Goal: Information Seeking & Learning: Learn about a topic

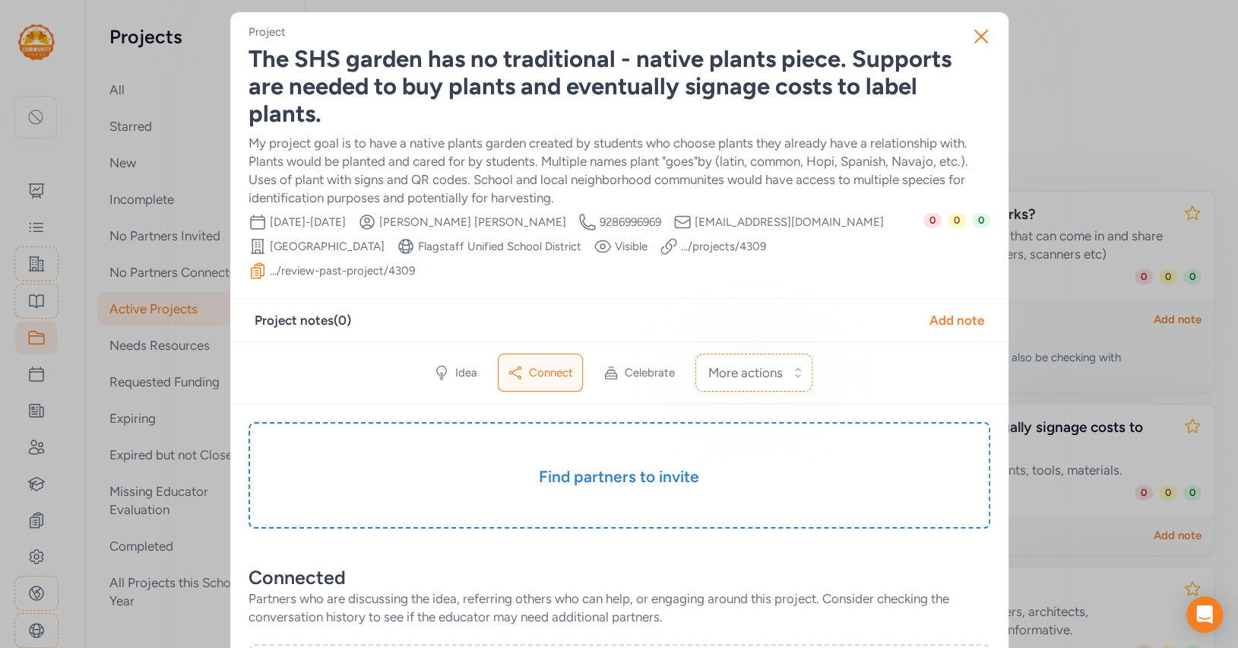
scroll to position [149, 0]
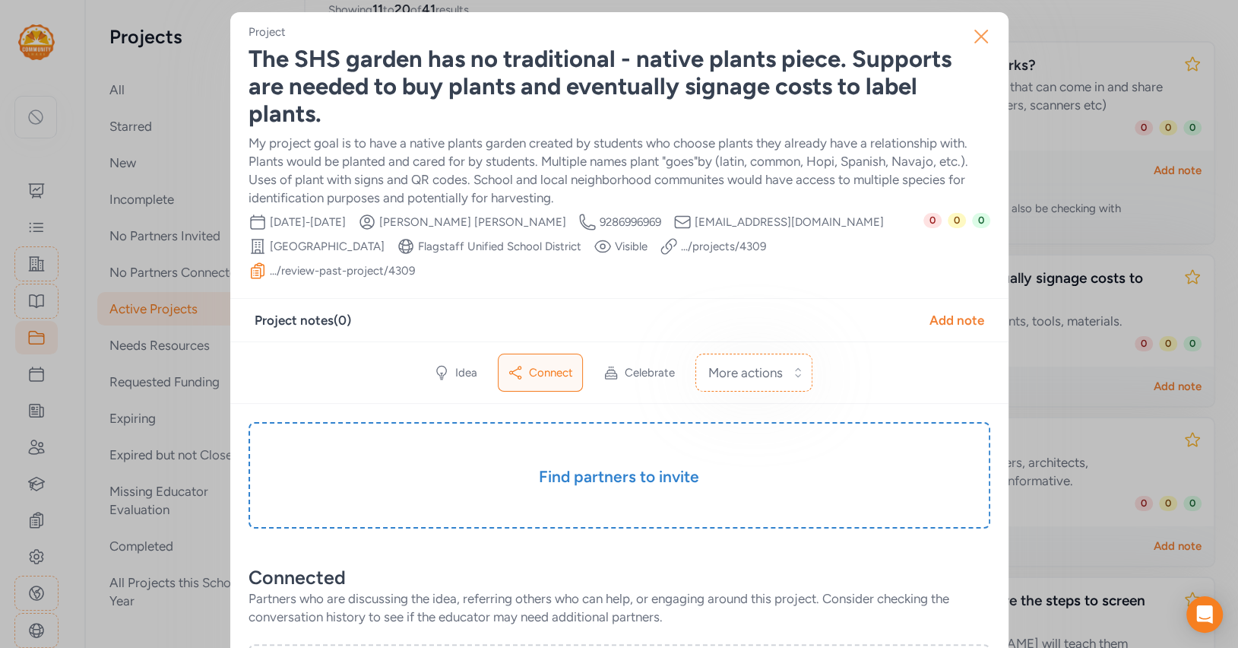
click at [976, 38] on icon "button" at bounding box center [981, 36] width 24 height 24
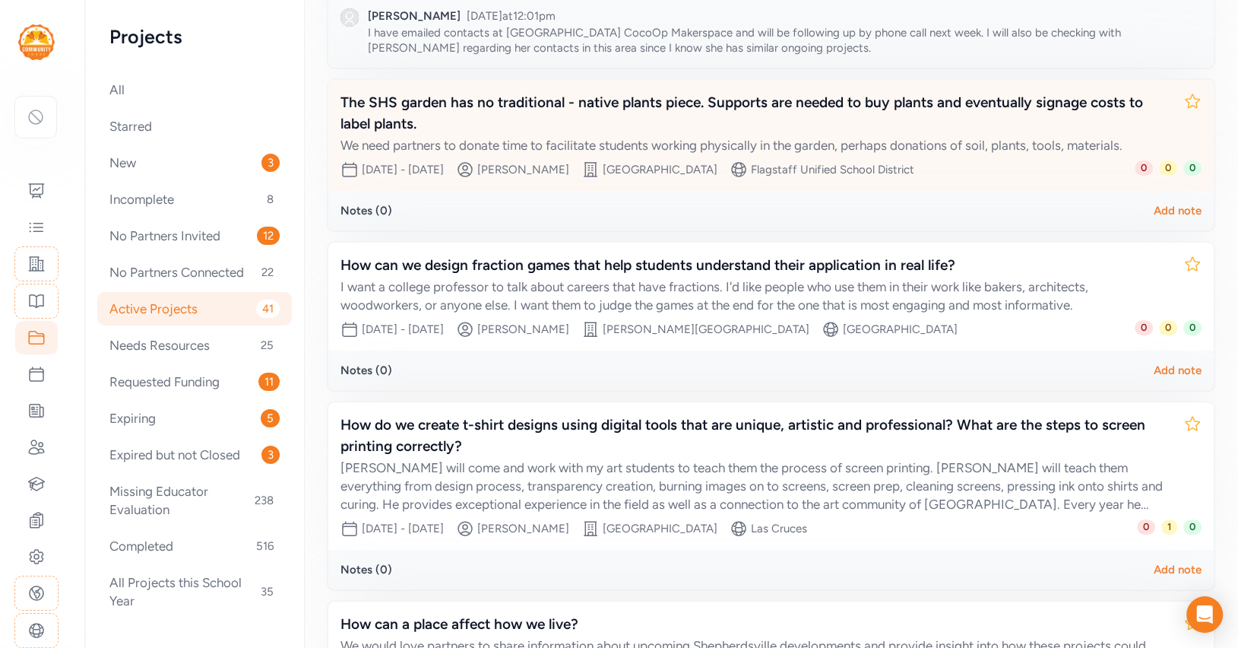
scroll to position [325, 0]
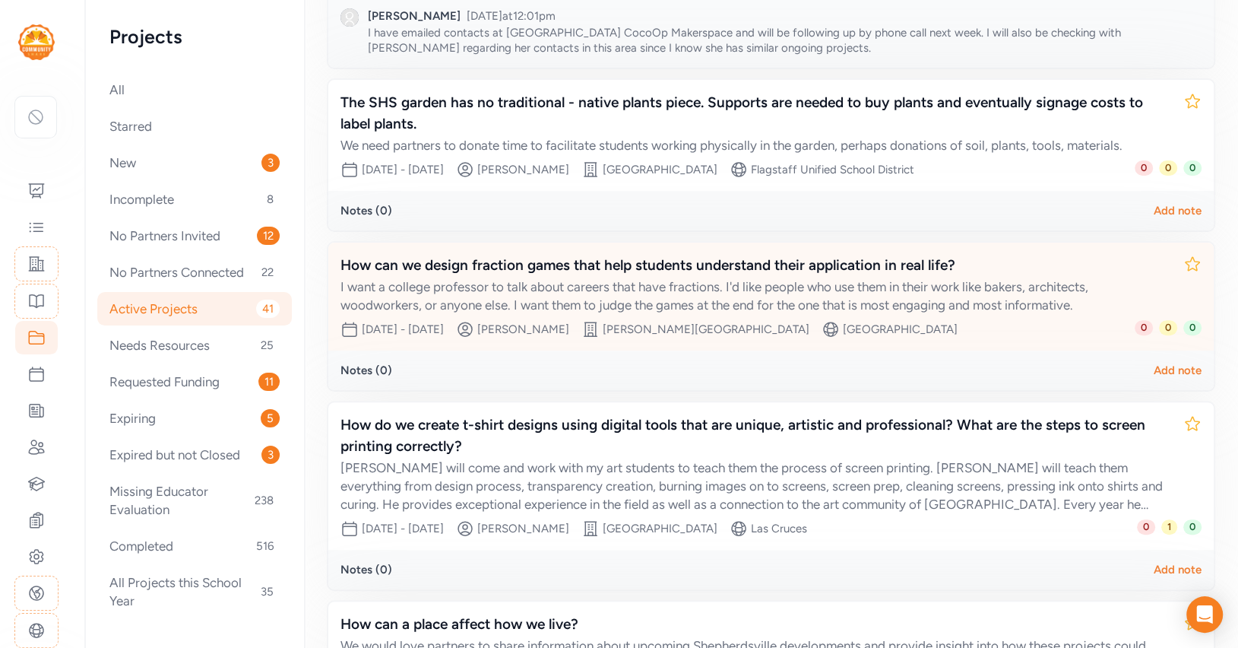
click at [797, 270] on div "How can we design fraction games that help students understand their applicatio…" at bounding box center [756, 265] width 831 height 21
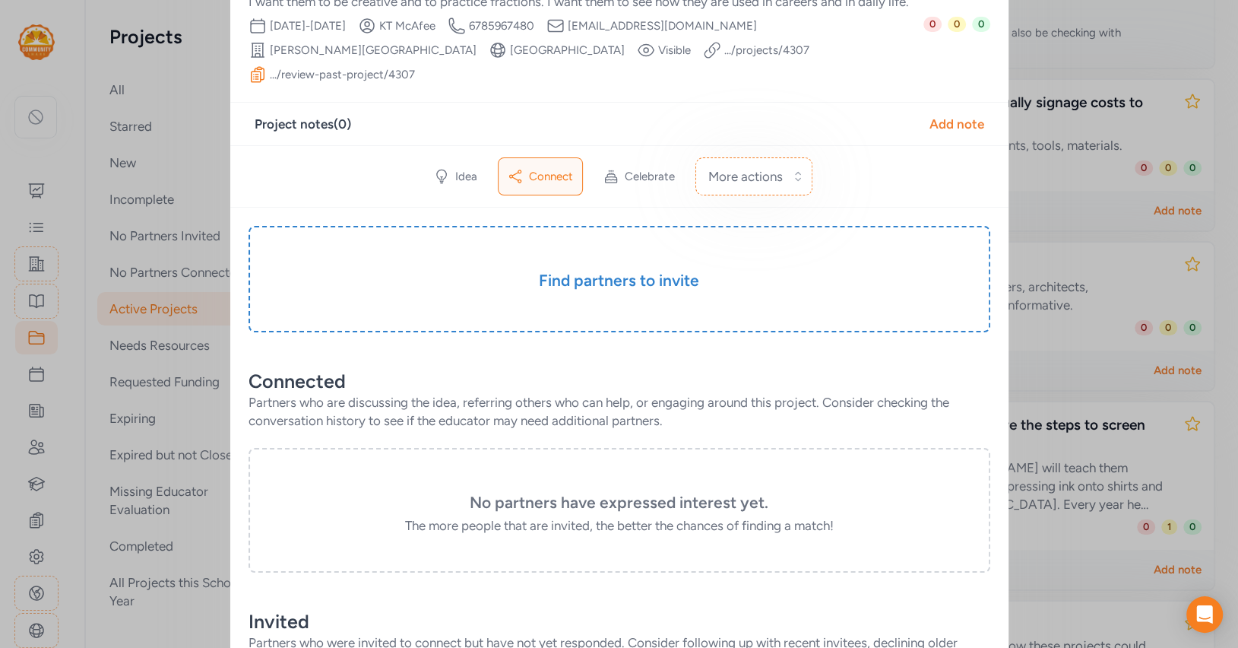
scroll to position [118, 0]
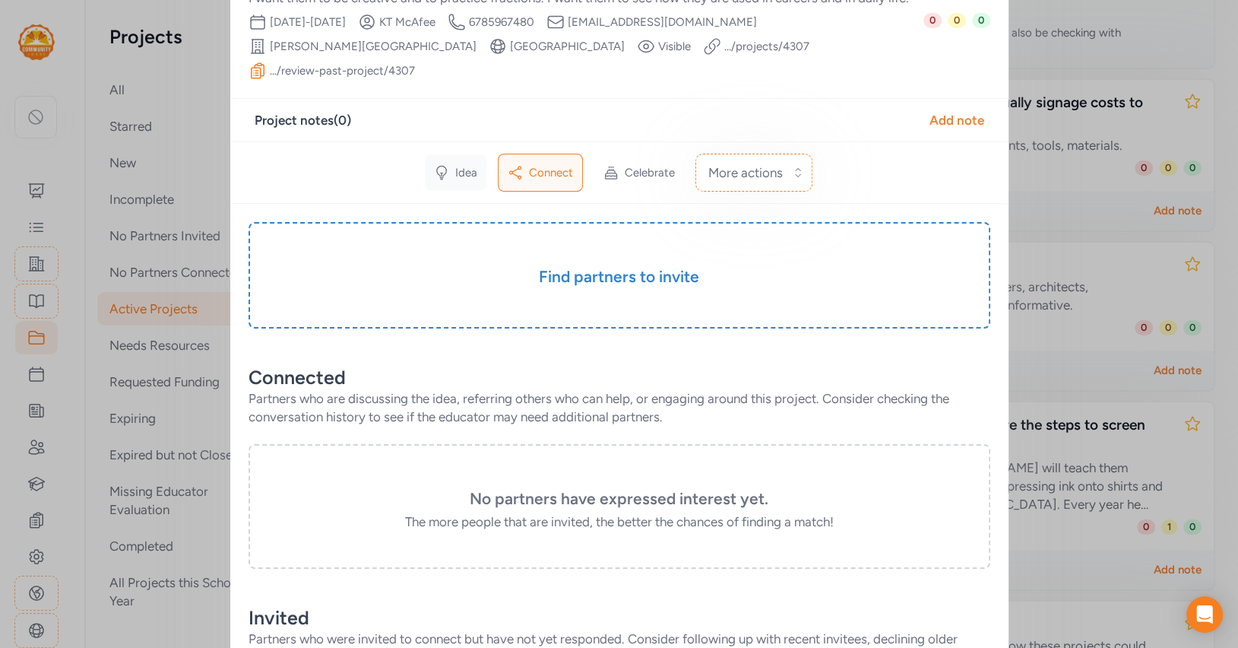
click at [468, 165] on span "Idea" at bounding box center [466, 172] width 22 height 15
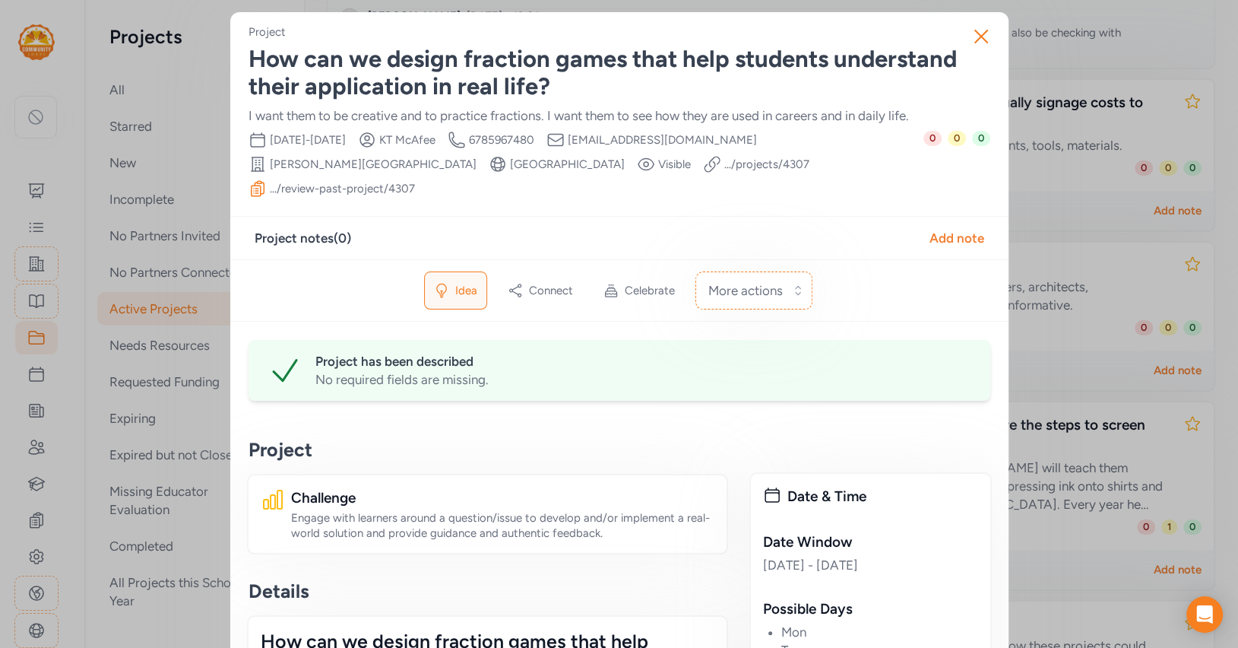
click at [341, 66] on div "How can we design fraction games that help students understand their applicatio…" at bounding box center [620, 73] width 742 height 55
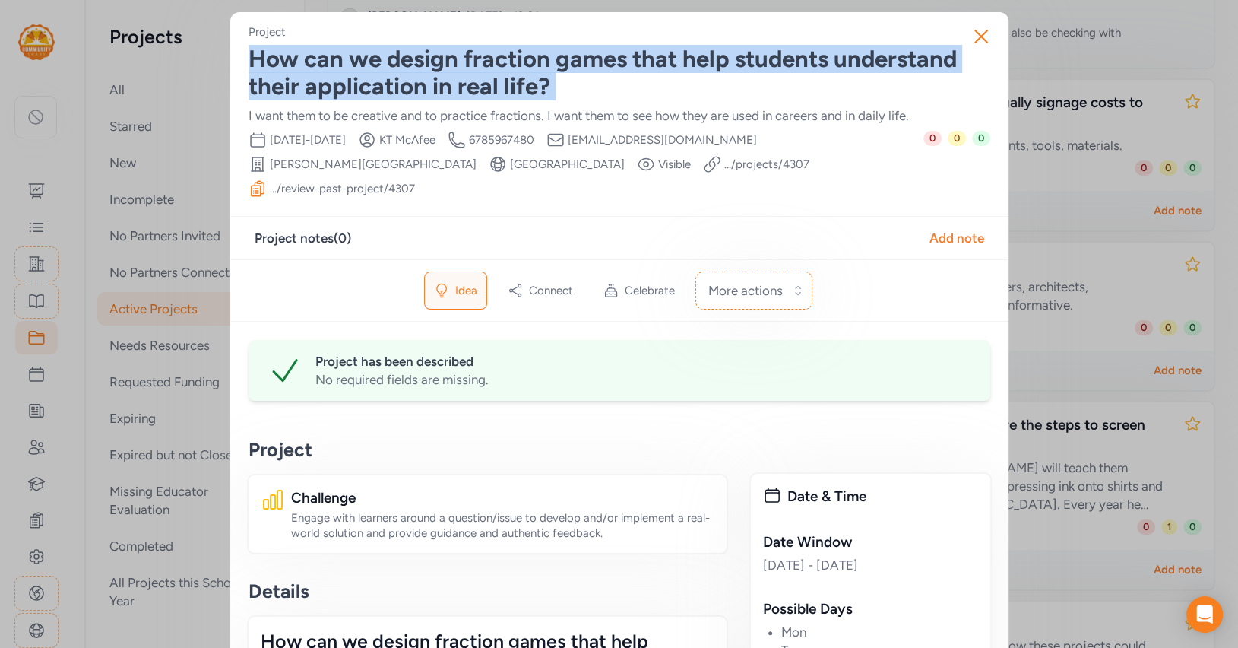
click at [341, 66] on div "How can we design fraction games that help students understand their applicatio…" at bounding box center [620, 73] width 742 height 55
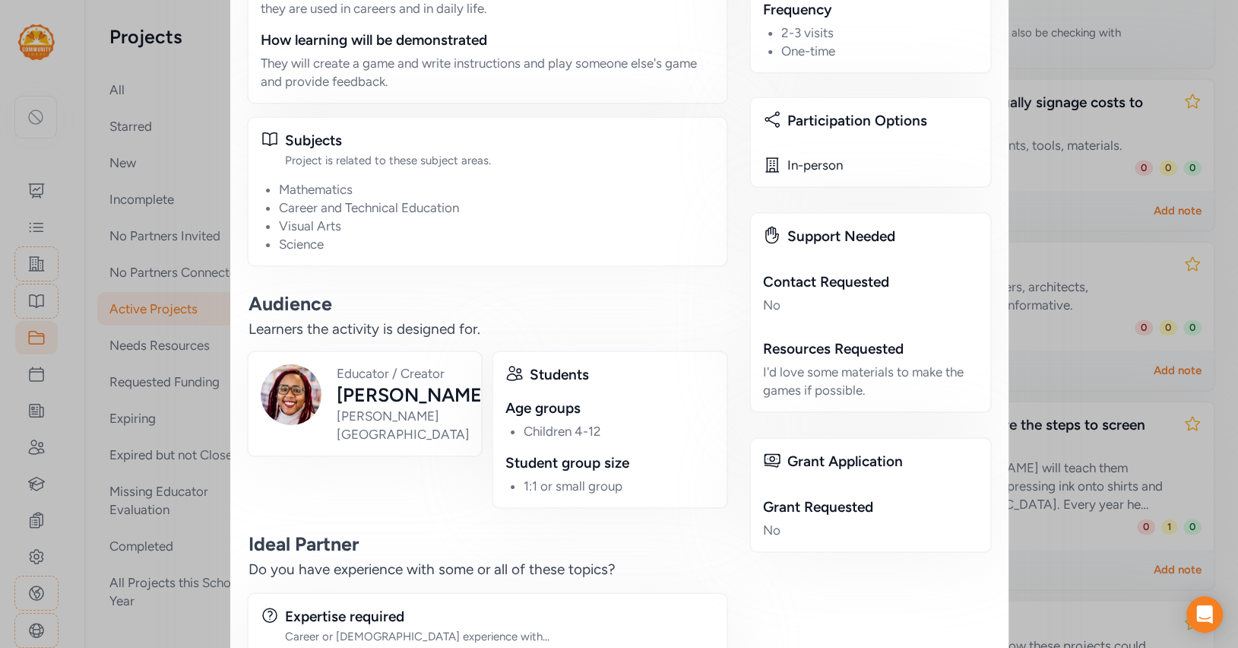
scroll to position [940, 0]
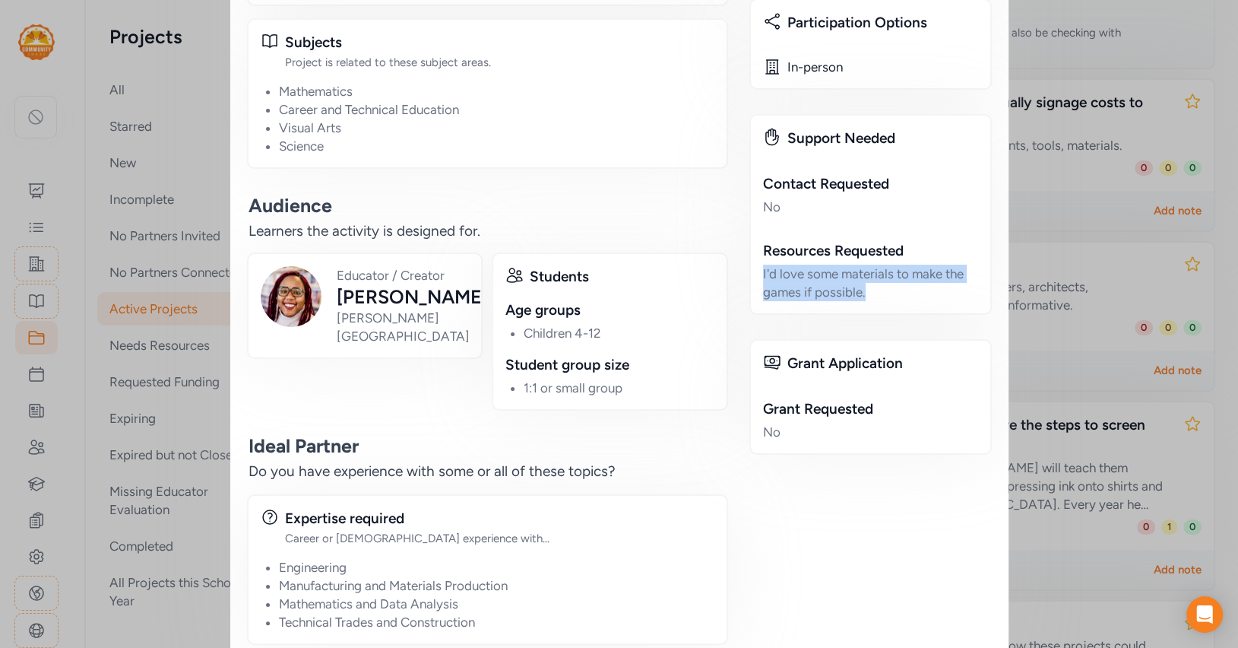
drag, startPoint x: 761, startPoint y: 243, endPoint x: 871, endPoint y: 268, distance: 113.0
click at [871, 268] on div "Support Needed Contact Requested No Resources Requested I'd love some materials…" at bounding box center [870, 214] width 242 height 201
copy div "I'd love some materials to make the games if possible."
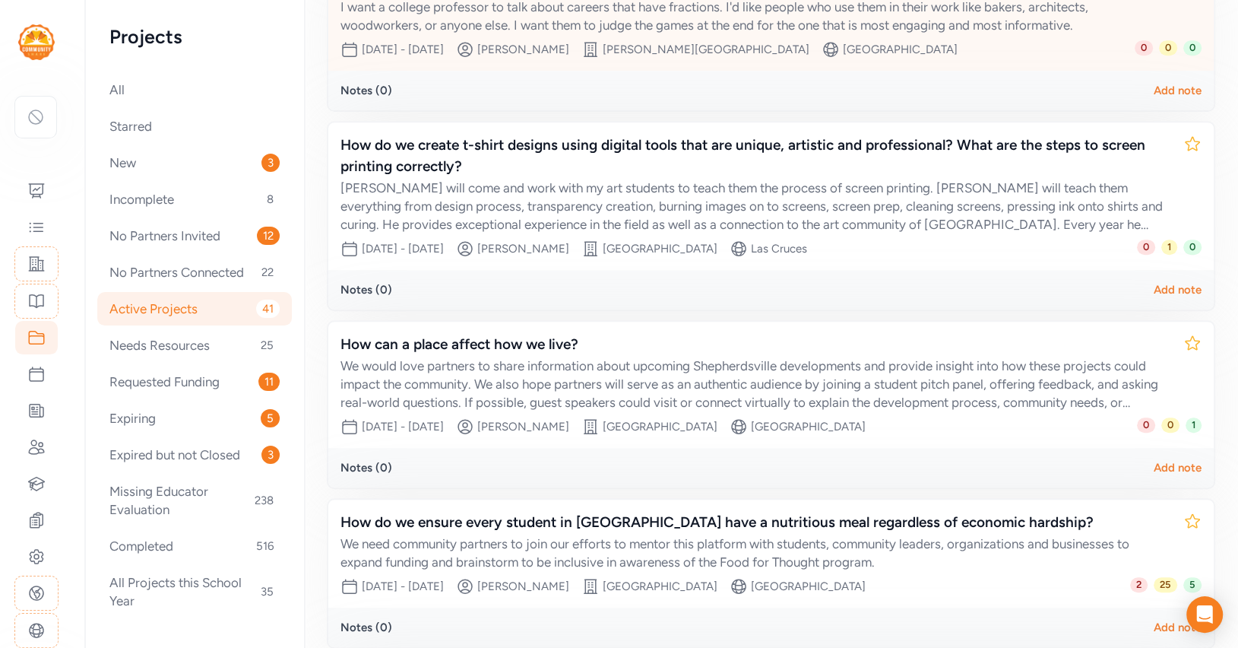
scroll to position [608, 0]
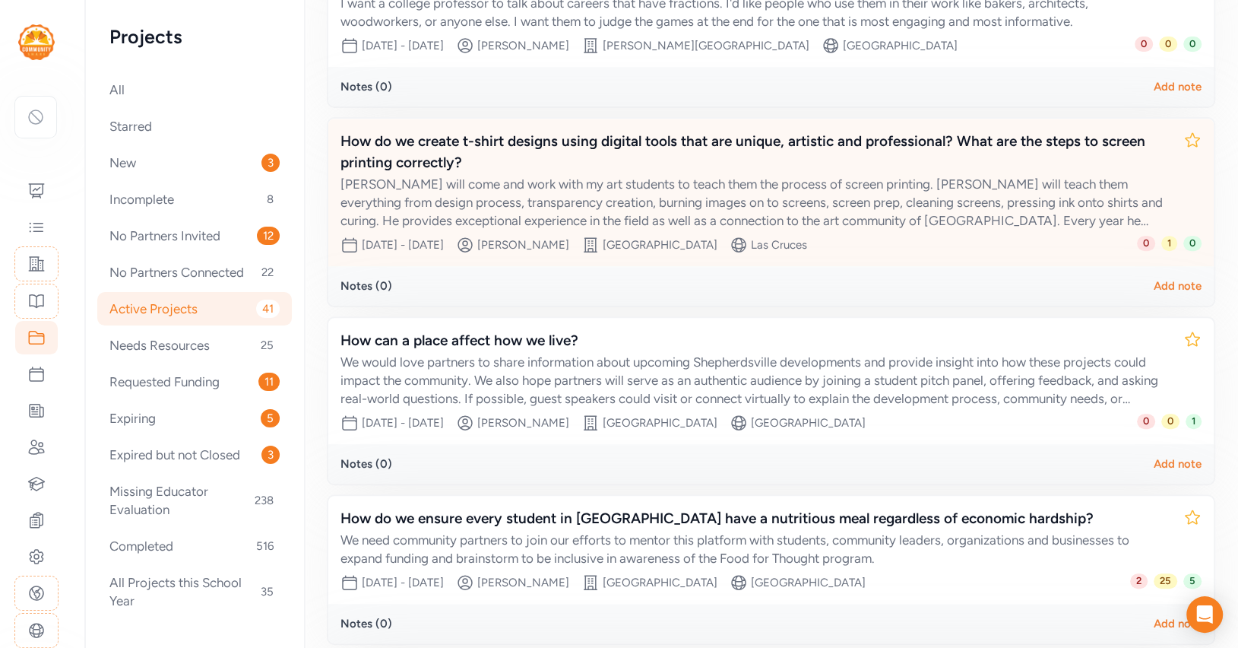
click at [636, 160] on div "How do we create t-shirt designs using digital tools that are unique, artistic …" at bounding box center [756, 152] width 831 height 43
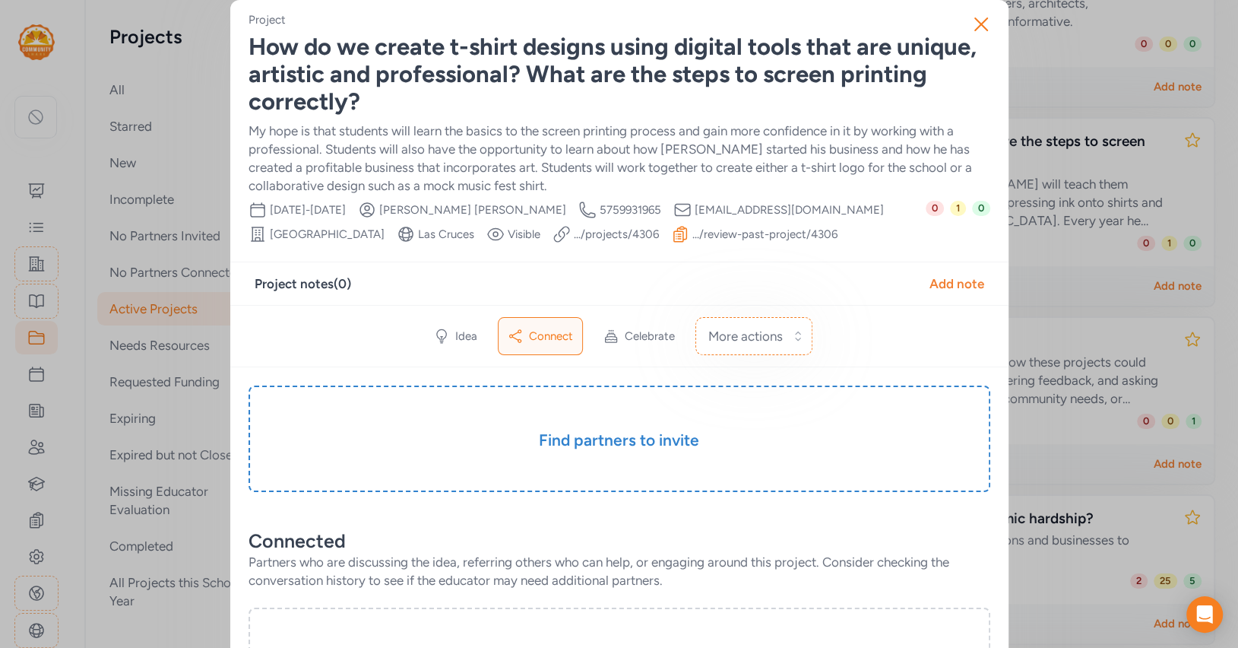
scroll to position [61, 0]
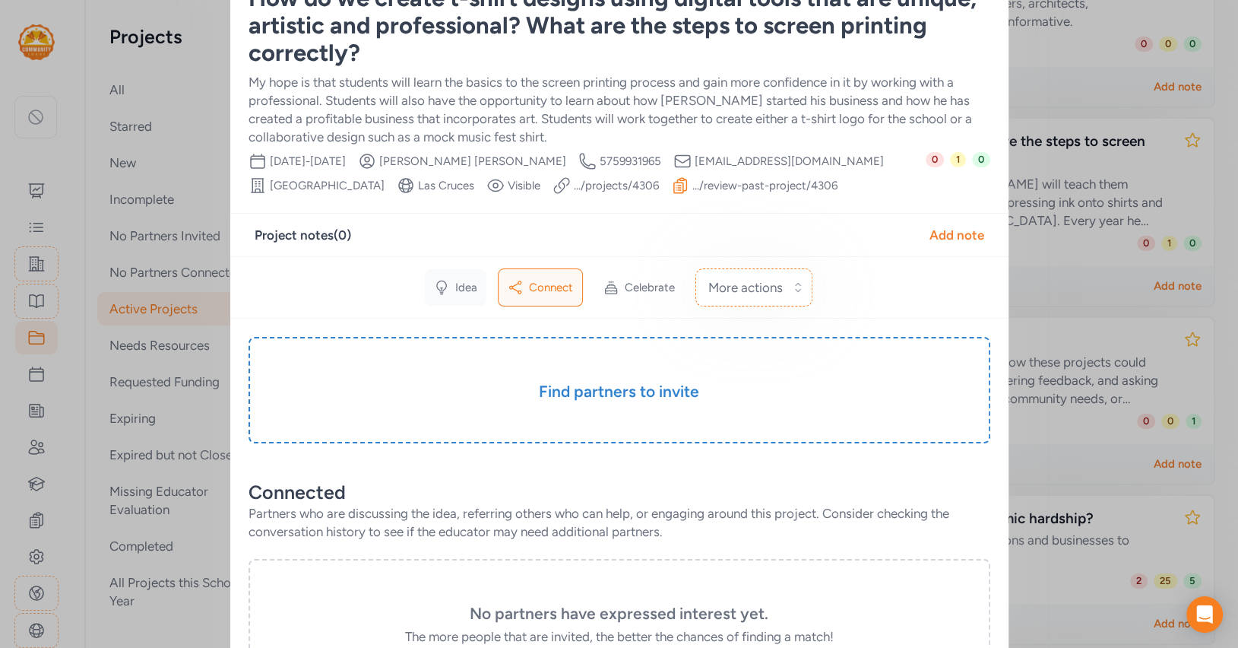
click at [453, 285] on div "Idea" at bounding box center [456, 287] width 62 height 36
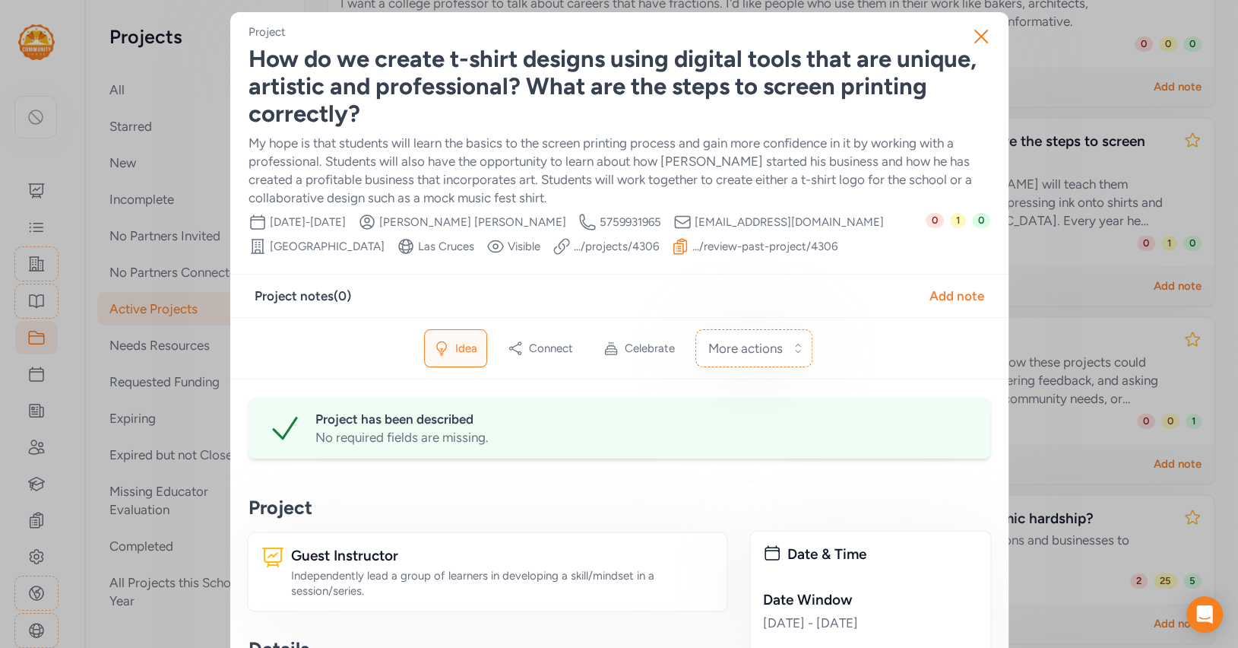
click at [405, 87] on div "How do we create t-shirt designs using digital tools that are unique, artistic …" at bounding box center [620, 87] width 742 height 82
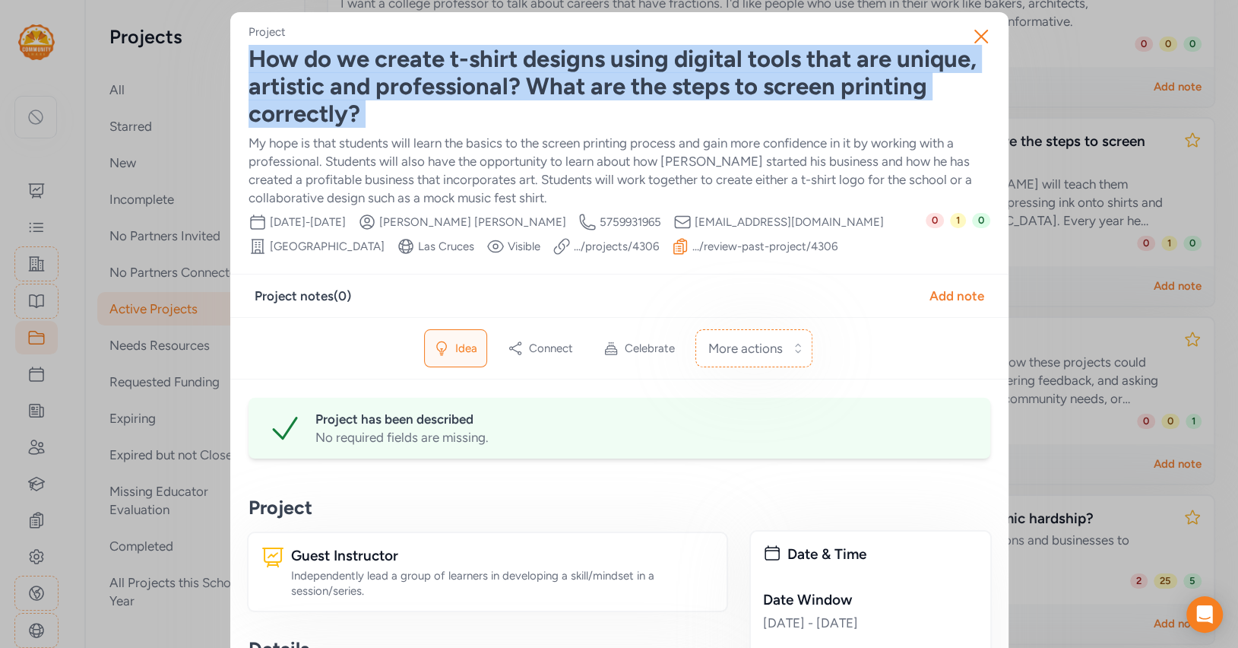
click at [405, 87] on div "How do we create t-shirt designs using digital tools that are unique, artistic …" at bounding box center [620, 87] width 742 height 82
copy div "How do we create t-shirt designs using digital tools that are unique, artistic …"
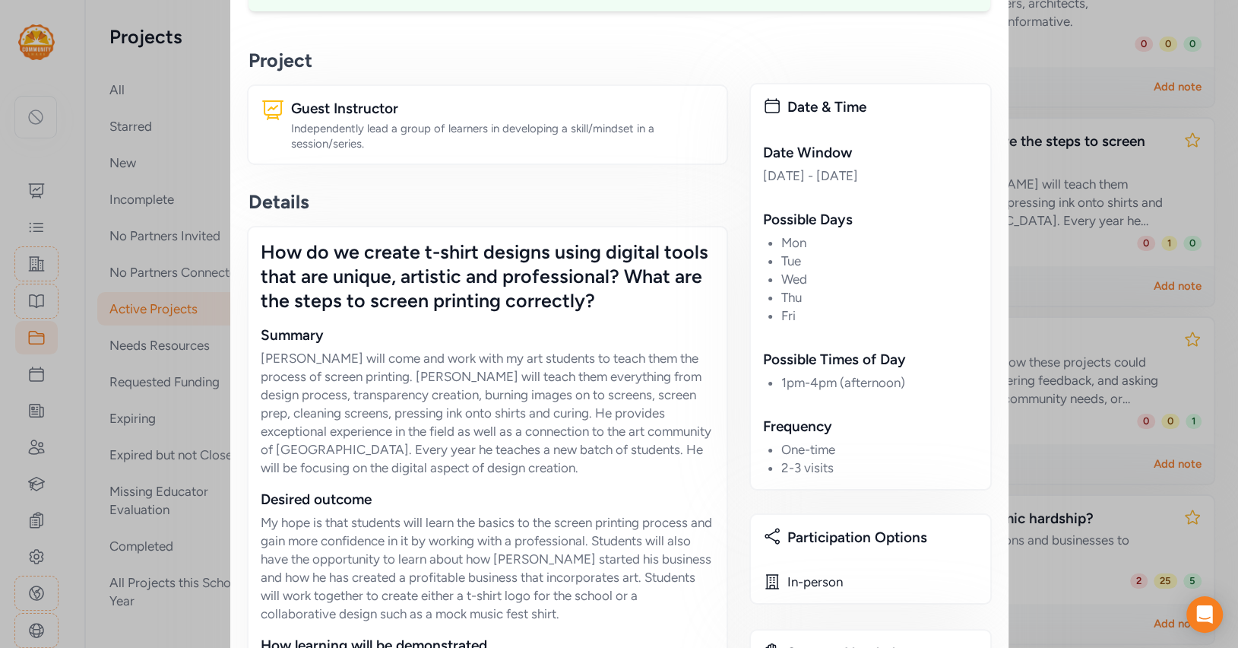
scroll to position [1222, 0]
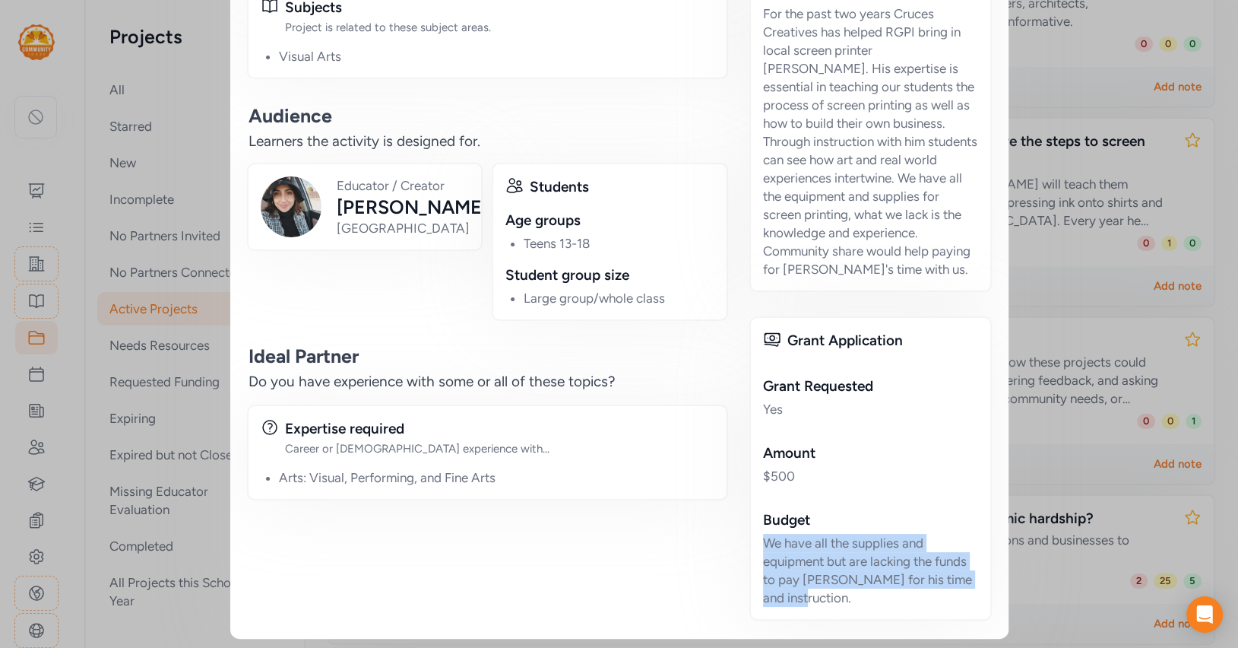
drag, startPoint x: 762, startPoint y: 538, endPoint x: 838, endPoint y: 604, distance: 101.3
click at [840, 605] on div "Grant Application [PERSON_NAME] Requested Yes Amount $ 500 Budget We have all t…" at bounding box center [870, 468] width 242 height 304
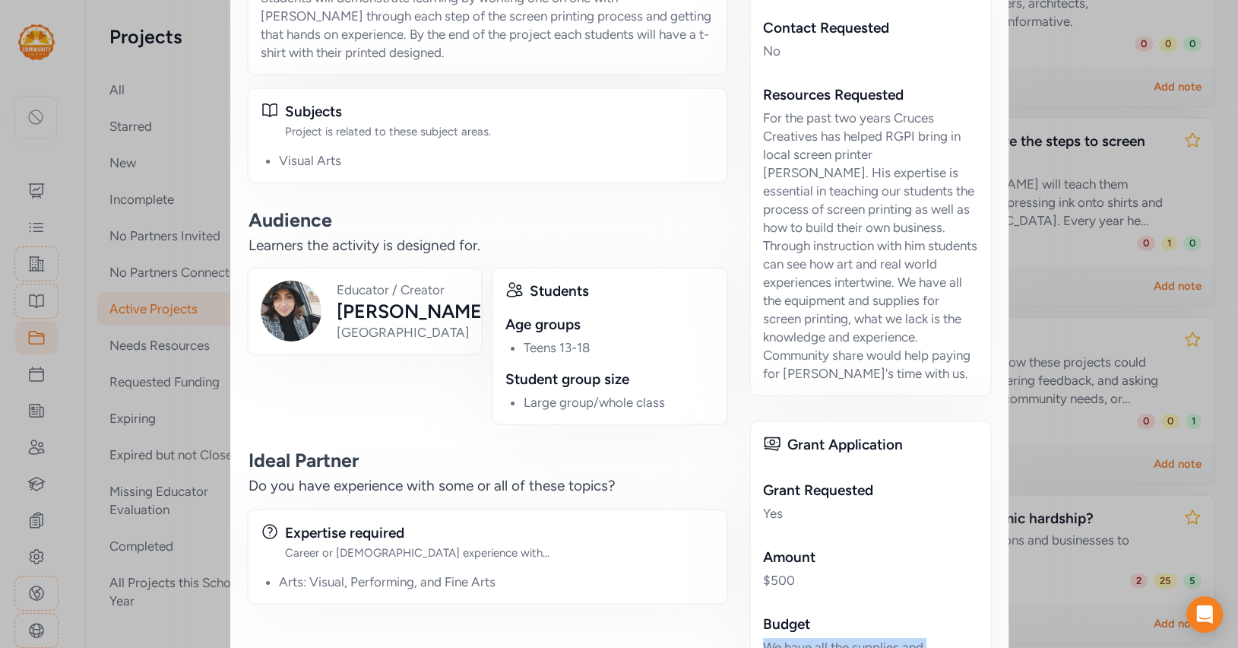
scroll to position [1119, 0]
copy div "We have all the supplies and equipment but are lacking the funds to pay [PERSON…"
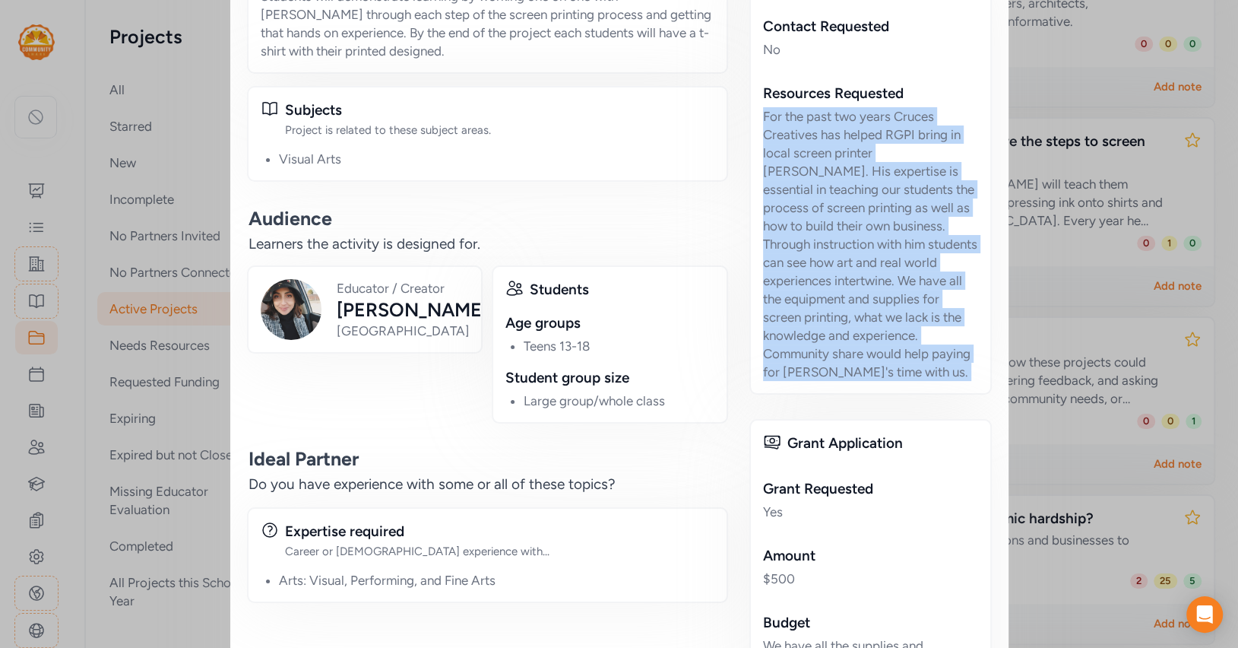
drag, startPoint x: 764, startPoint y: 111, endPoint x: 915, endPoint y: 408, distance: 333.5
click at [915, 408] on div "Date & Time Date Window [DATE] - [DATE] Possible Days Mon Tue Wed Thu Fri Possi…" at bounding box center [870, 67] width 239 height 1310
copy div "For the past two years Cruces Creatives has helped RGPI bring in local screen p…"
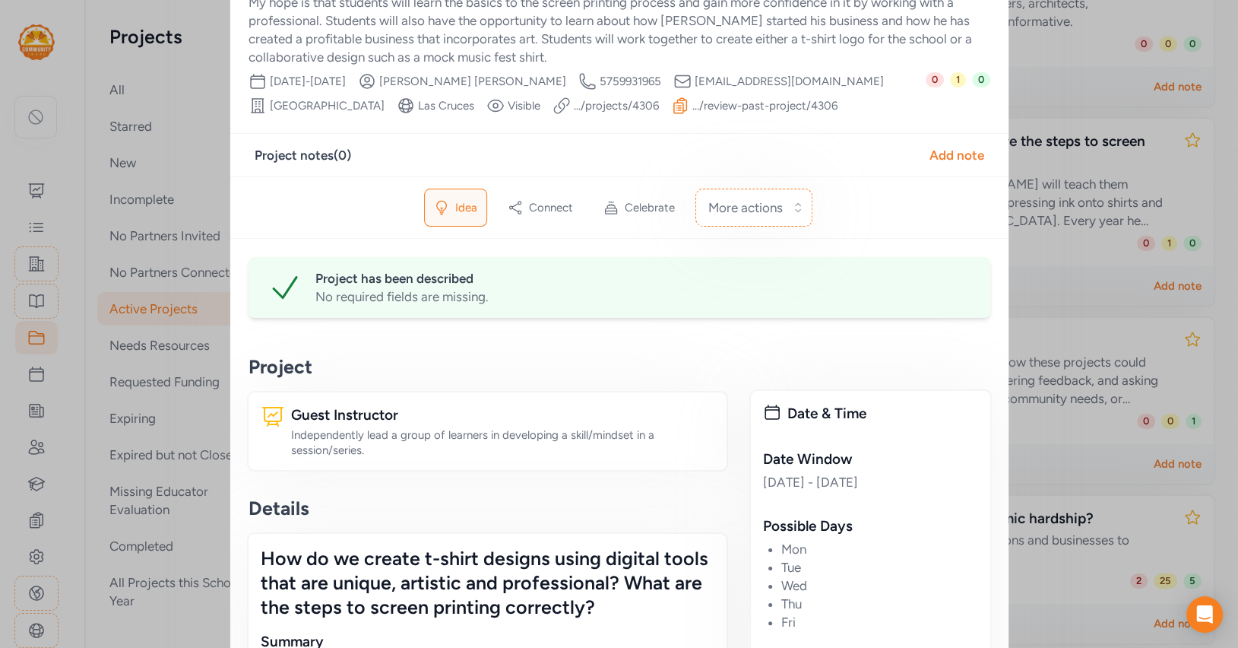
scroll to position [0, 0]
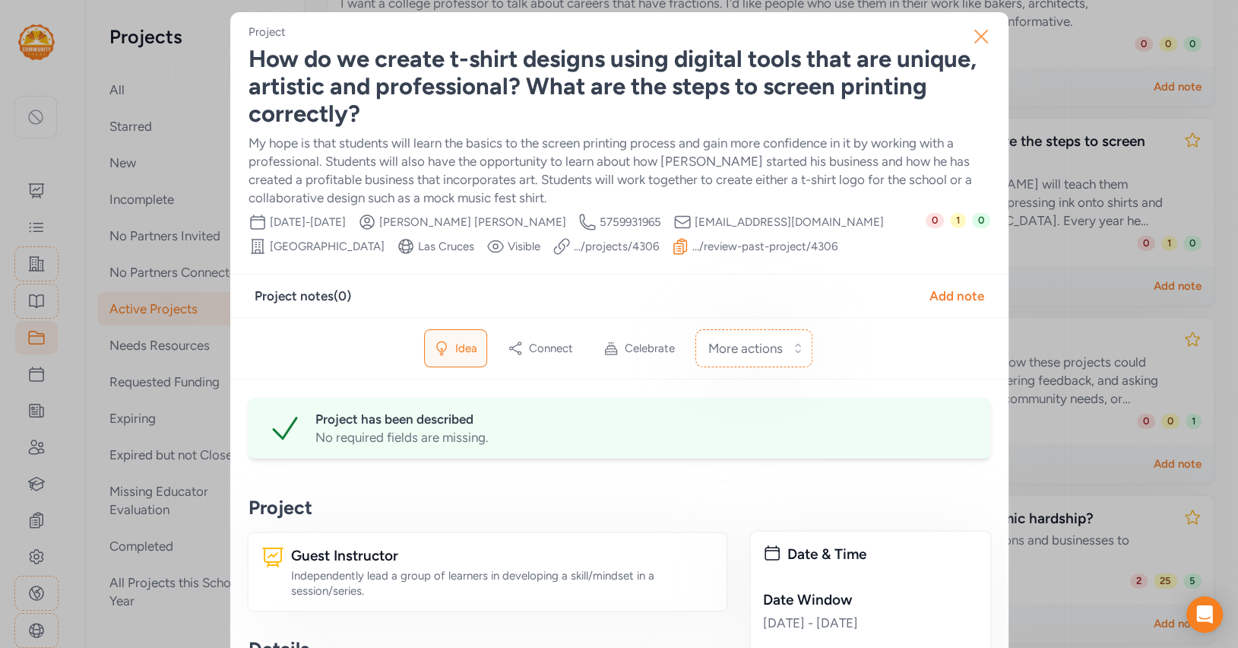
click at [978, 36] on icon "button" at bounding box center [981, 36] width 24 height 24
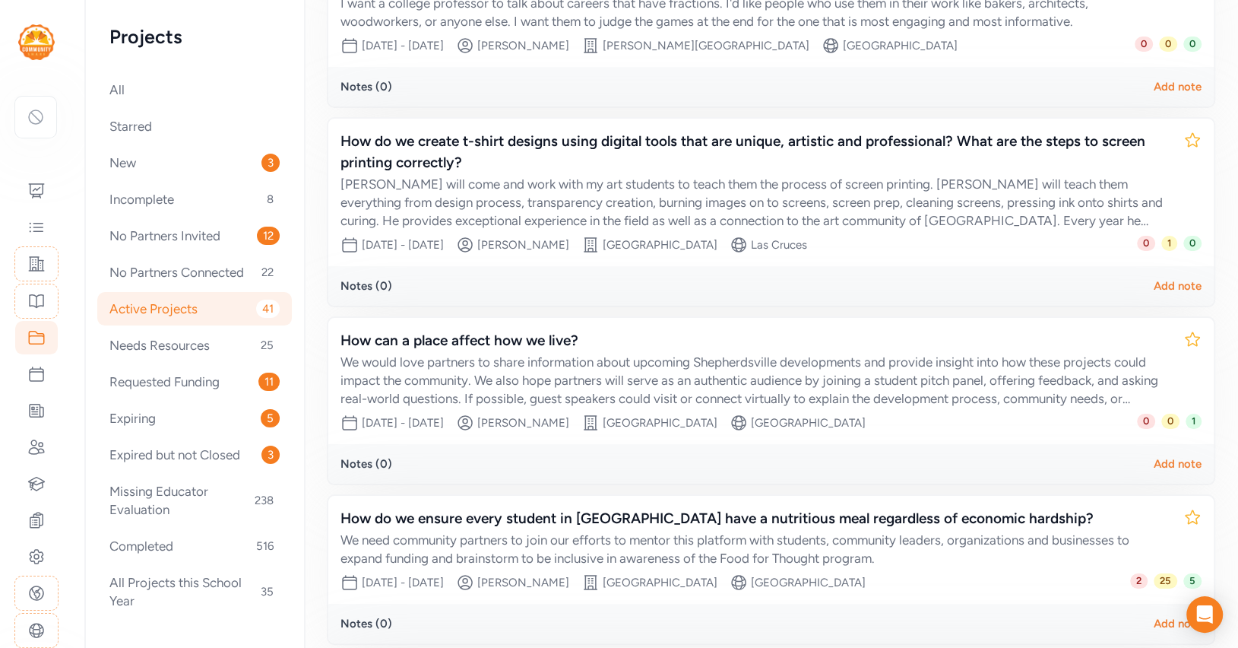
scroll to position [663, 0]
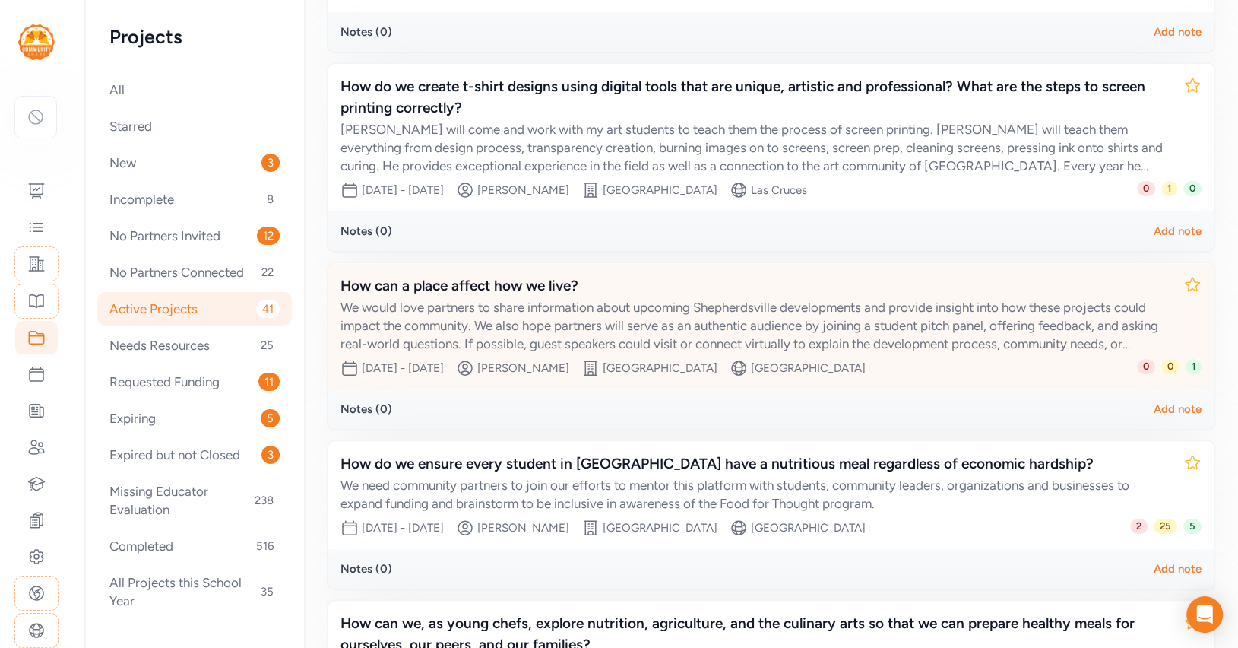
click at [716, 312] on div "We would love partners to share information about upcoming Shepherdsville devel…" at bounding box center [756, 325] width 831 height 55
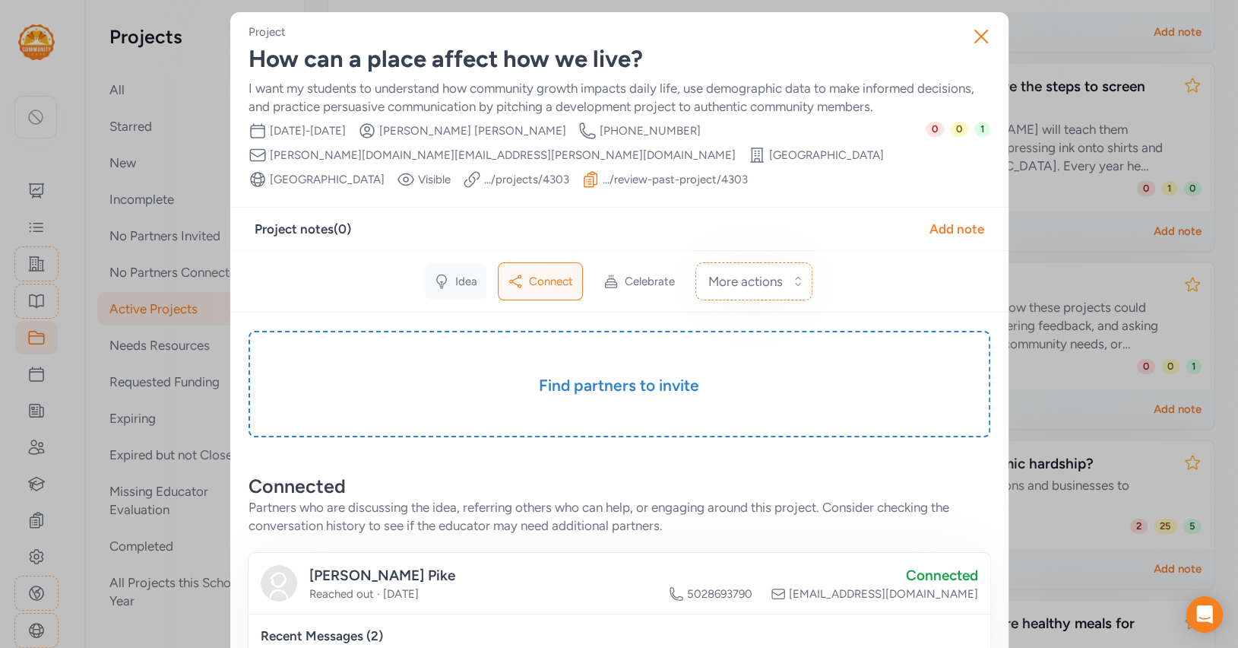
click at [452, 284] on div "Idea" at bounding box center [456, 281] width 62 height 36
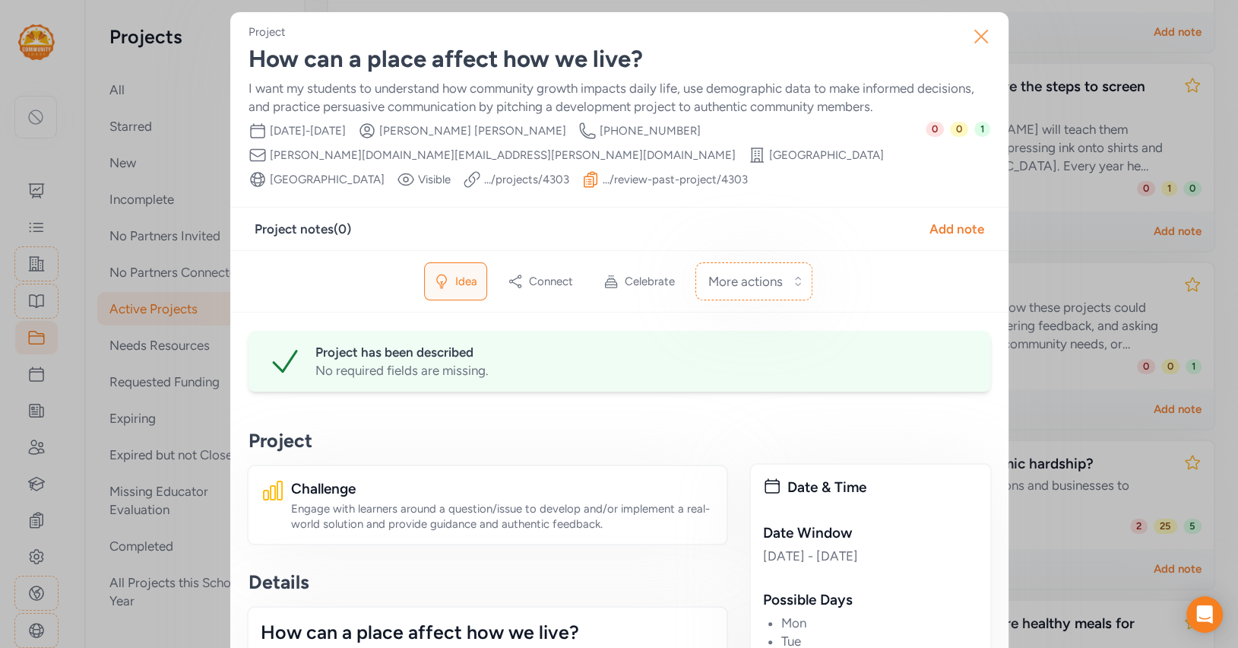
click at [981, 39] on icon "button" at bounding box center [981, 36] width 24 height 24
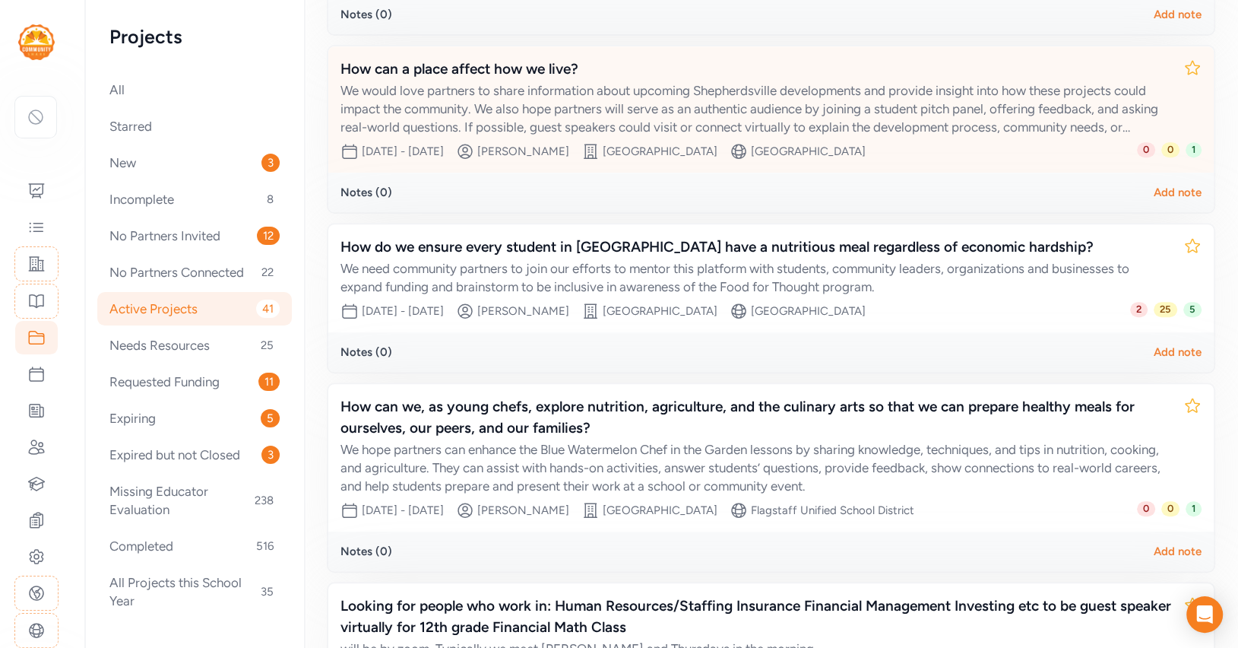
scroll to position [905, 0]
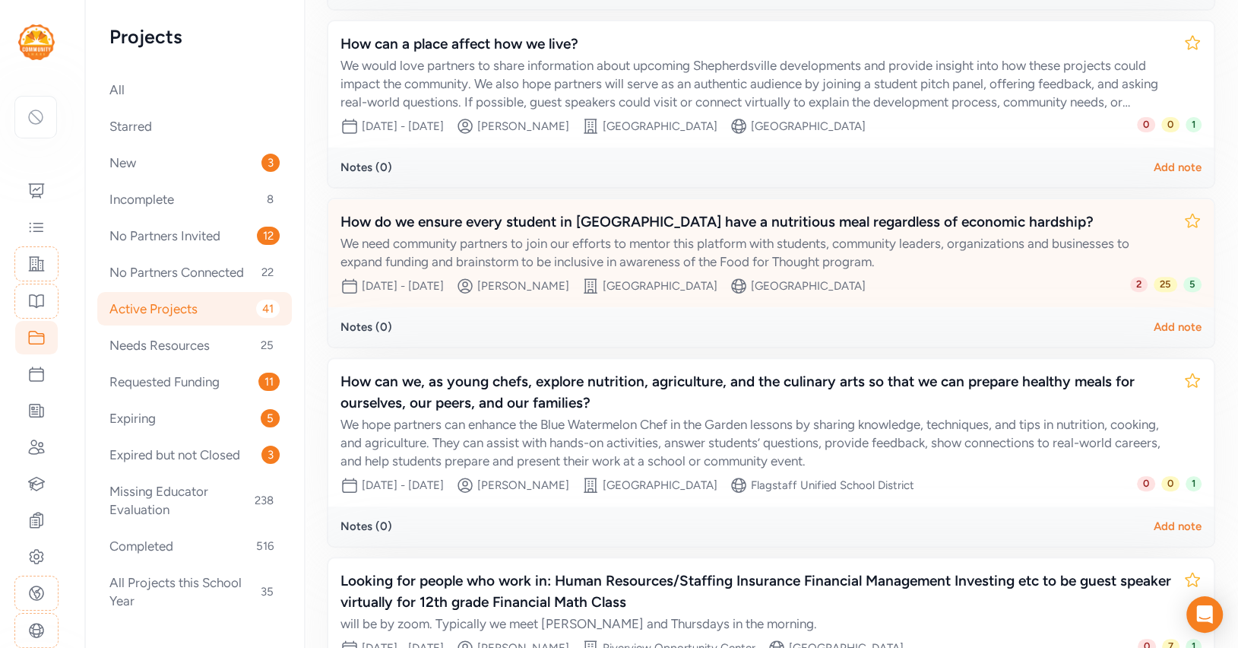
click at [724, 251] on div "We need community partners to join our efforts to mentor this platform with stu…" at bounding box center [756, 252] width 831 height 36
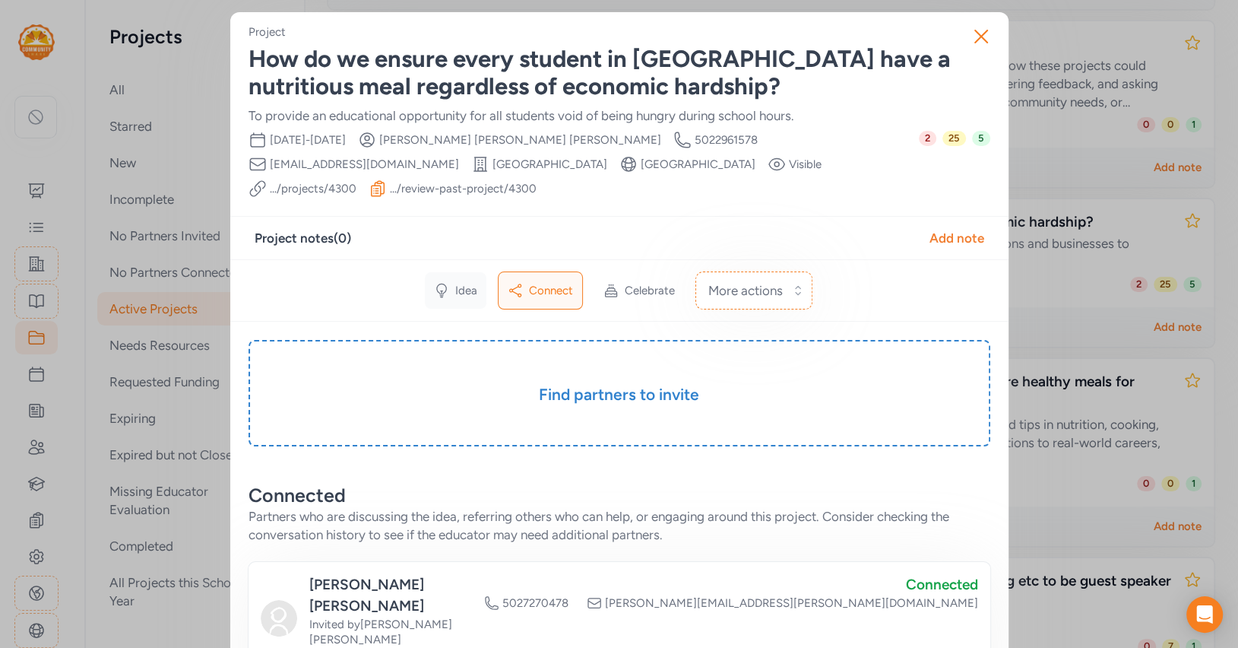
click at [448, 289] on icon at bounding box center [441, 290] width 15 height 15
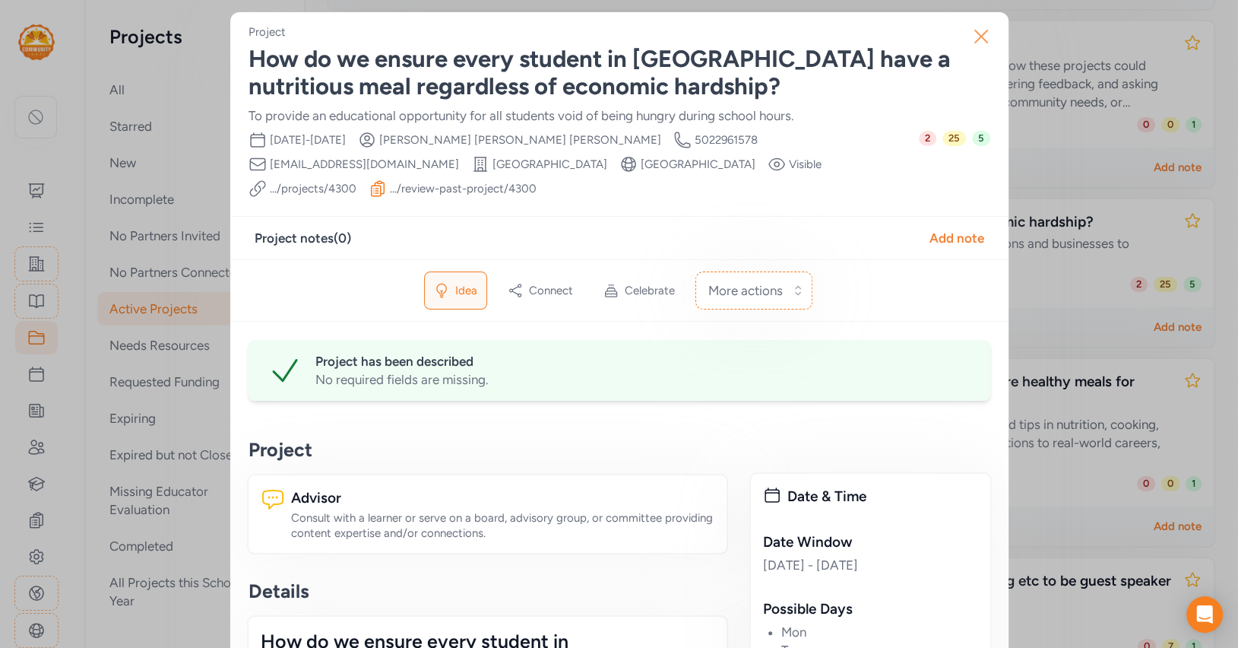
click at [985, 29] on icon "button" at bounding box center [981, 36] width 24 height 24
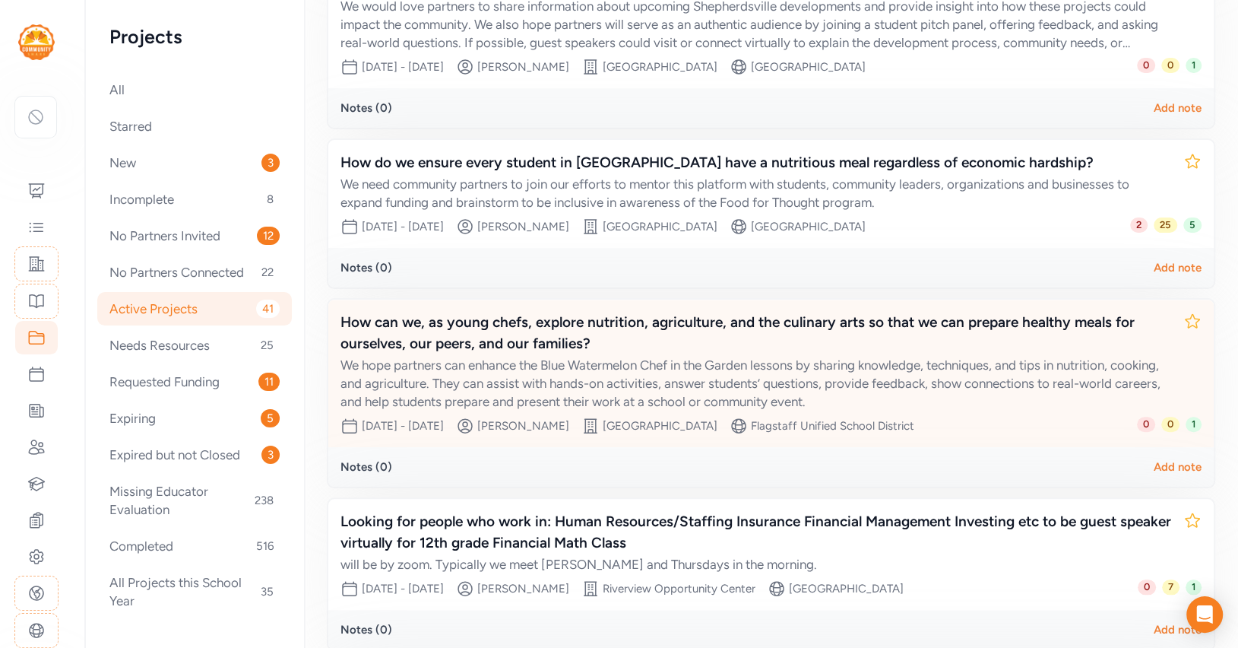
scroll to position [963, 0]
click at [735, 338] on div "How can we, as young chefs, explore nutrition, agriculture, and the culinary ar…" at bounding box center [756, 333] width 831 height 43
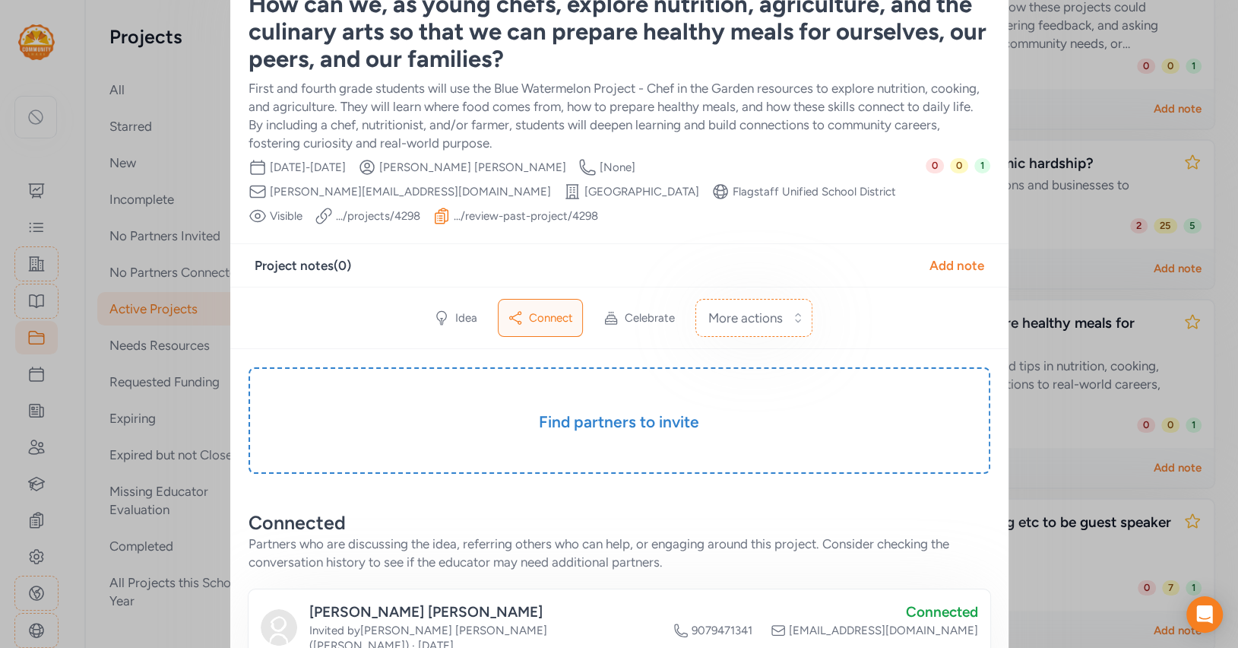
scroll to position [59, 0]
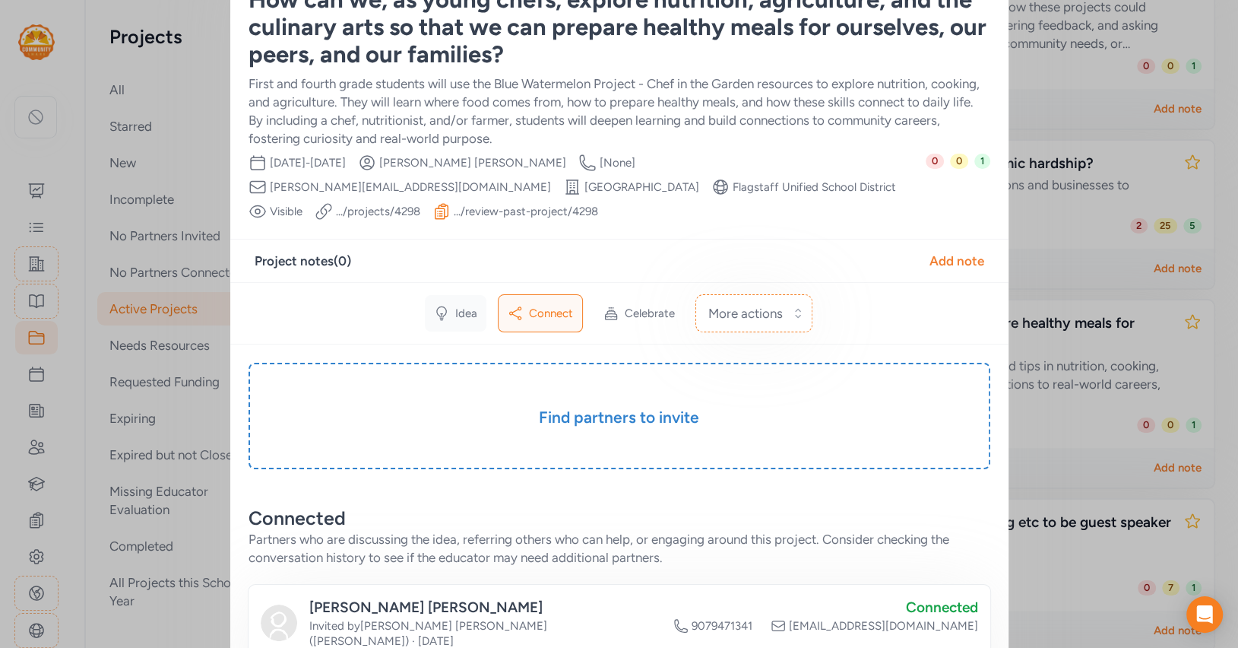
click at [459, 306] on span "Idea" at bounding box center [466, 313] width 22 height 15
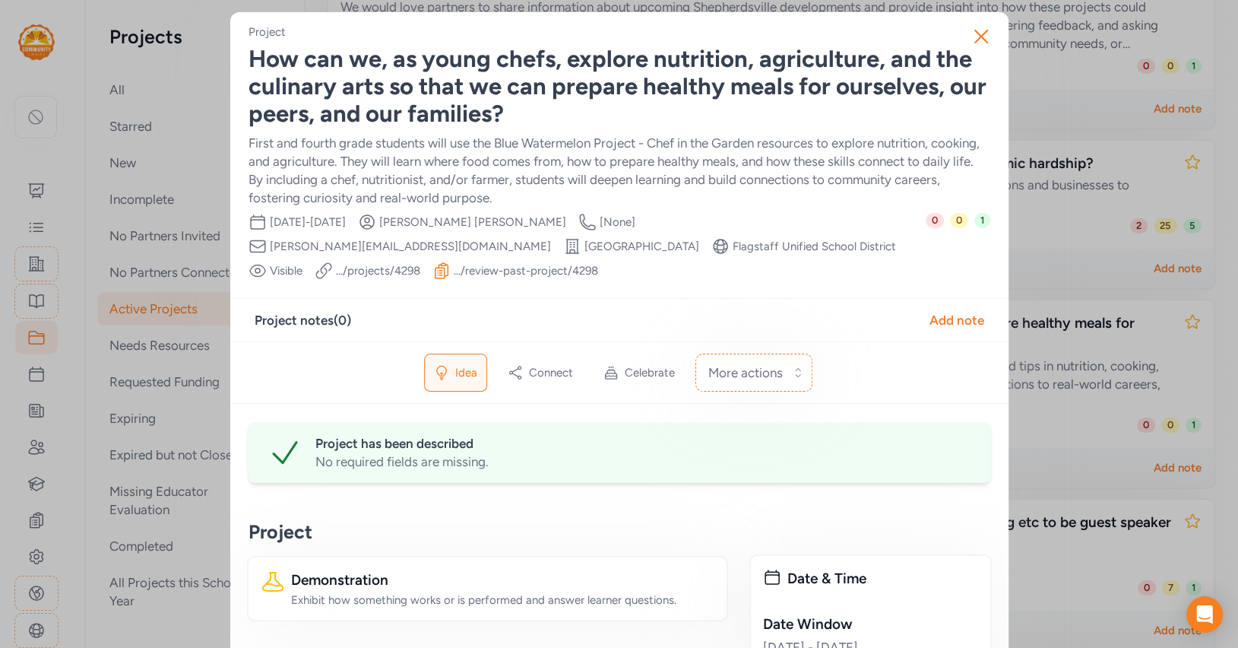
click at [399, 110] on div "How can we, as young chefs, explore nutrition, agriculture, and the culinary ar…" at bounding box center [620, 87] width 742 height 82
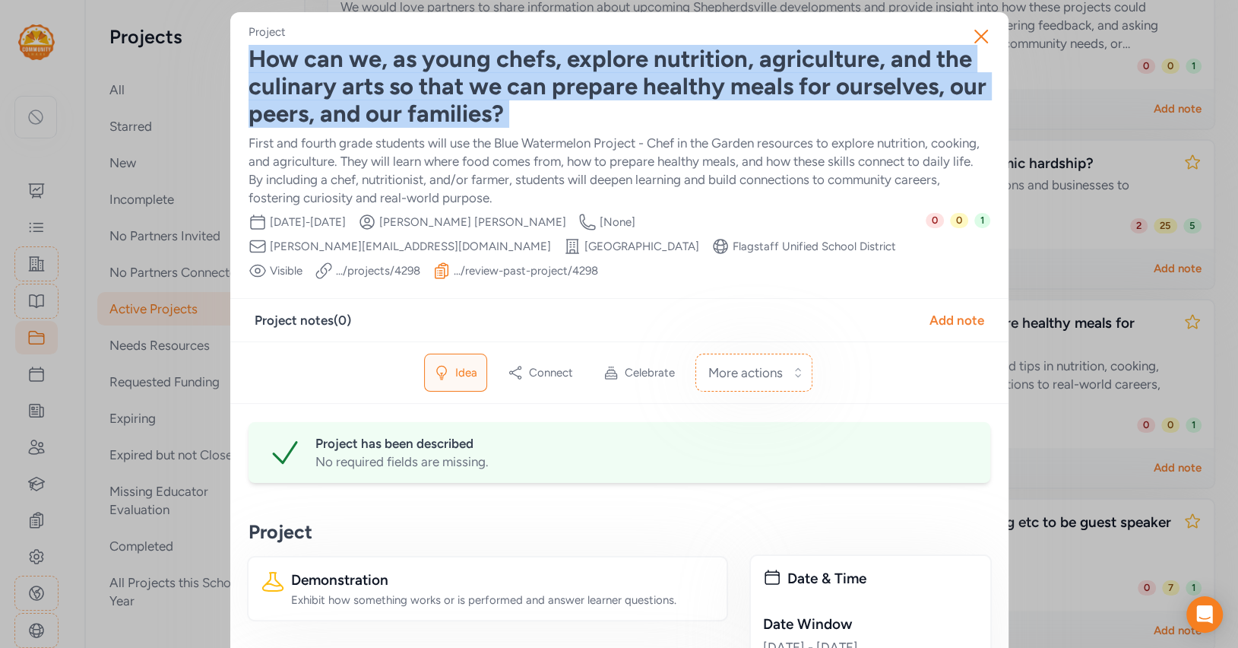
click at [399, 110] on div "How can we, as young chefs, explore nutrition, agriculture, and the culinary ar…" at bounding box center [620, 87] width 742 height 82
copy div "How can we, as young chefs, explore nutrition, agriculture, and the culinary ar…"
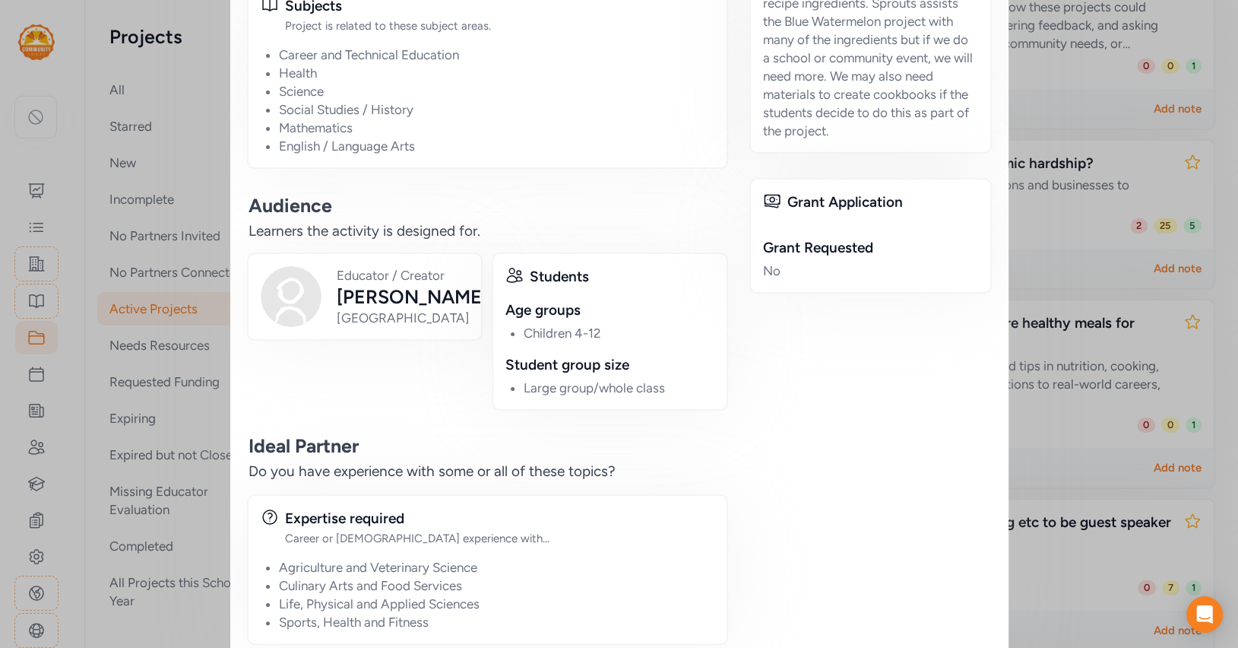
scroll to position [1094, 0]
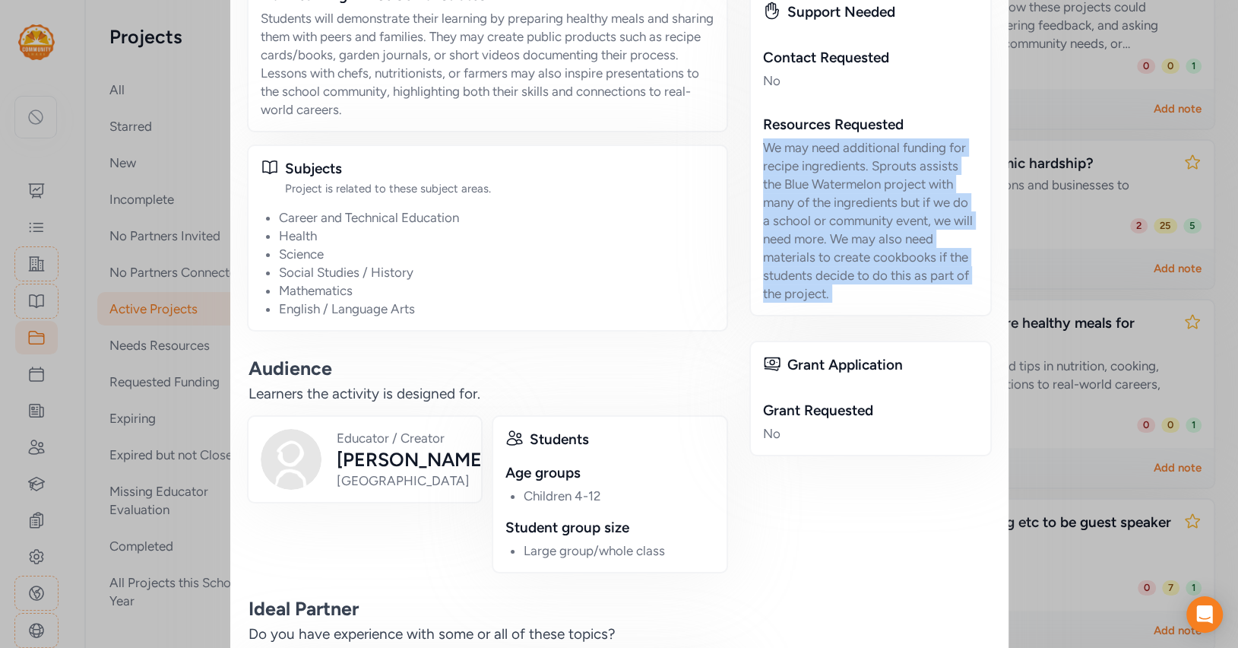
drag, startPoint x: 765, startPoint y: 118, endPoint x: 897, endPoint y: 314, distance: 236.5
click at [897, 314] on div "Date & Time Date Window [DATE] - [DATE] Possible Days Tue Thu Possible Times of…" at bounding box center [870, 134] width 239 height 1345
copy div "We may need additional funding for recipe ingredients. Sprouts assists the Blue…"
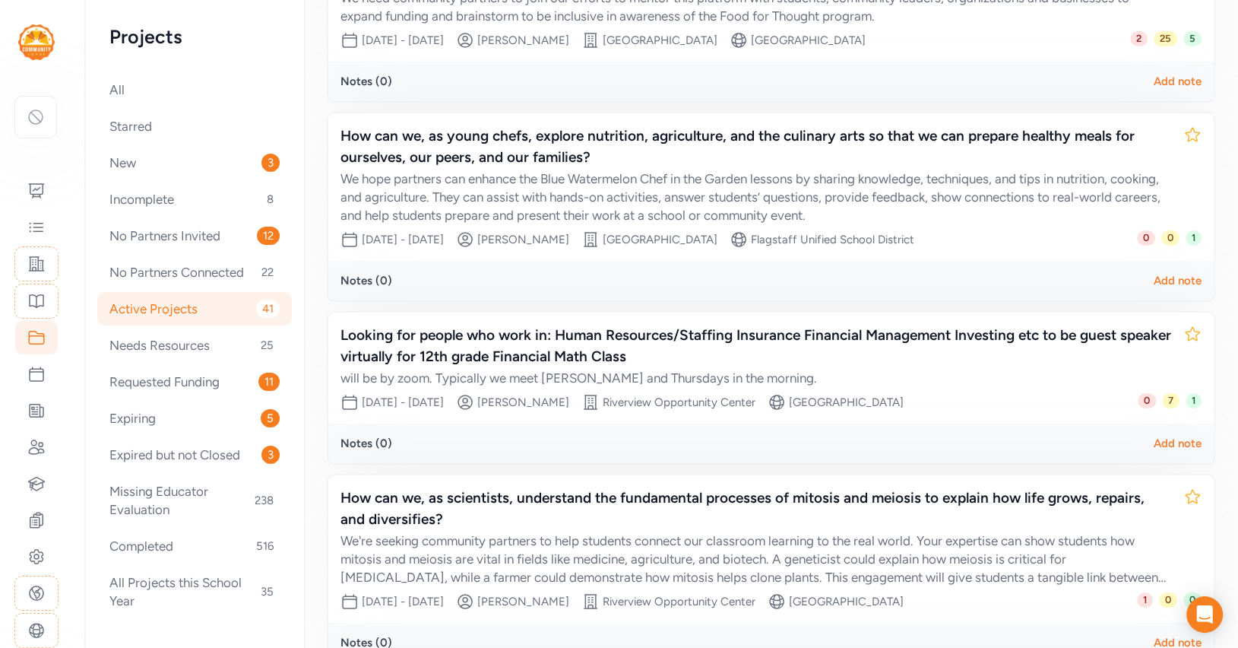
scroll to position [1187, 0]
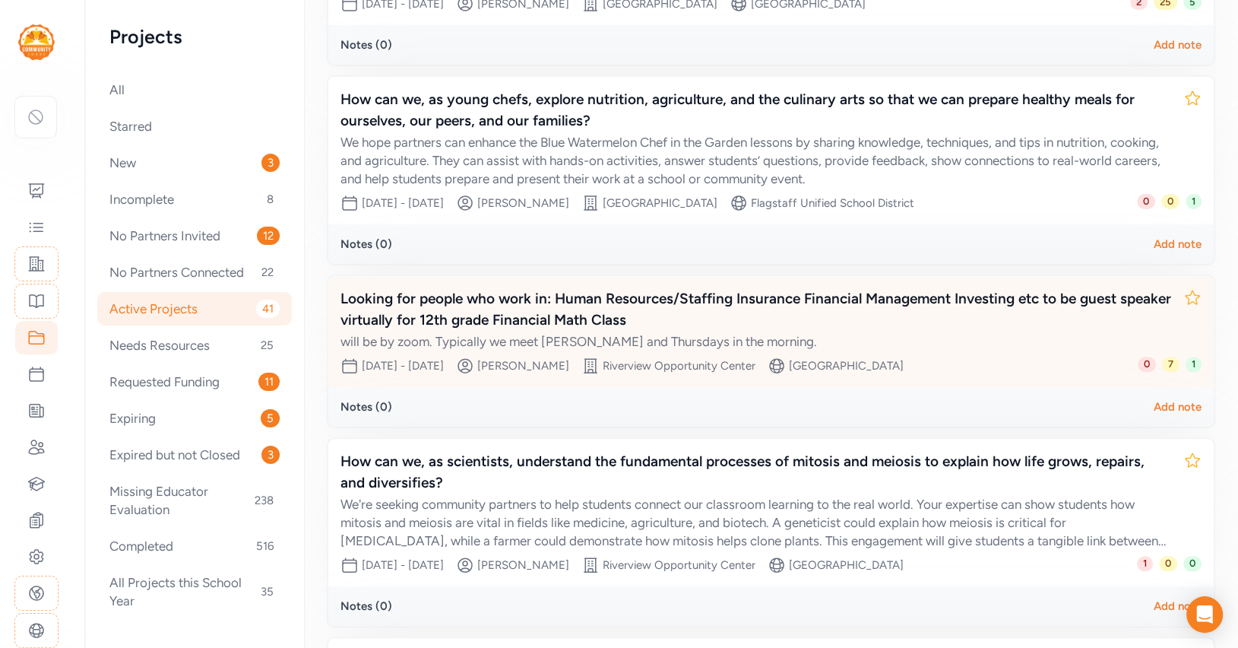
click at [825, 299] on div "Looking for people who work in: Human Resources/Staffing Insurance Financial Ma…" at bounding box center [756, 309] width 831 height 43
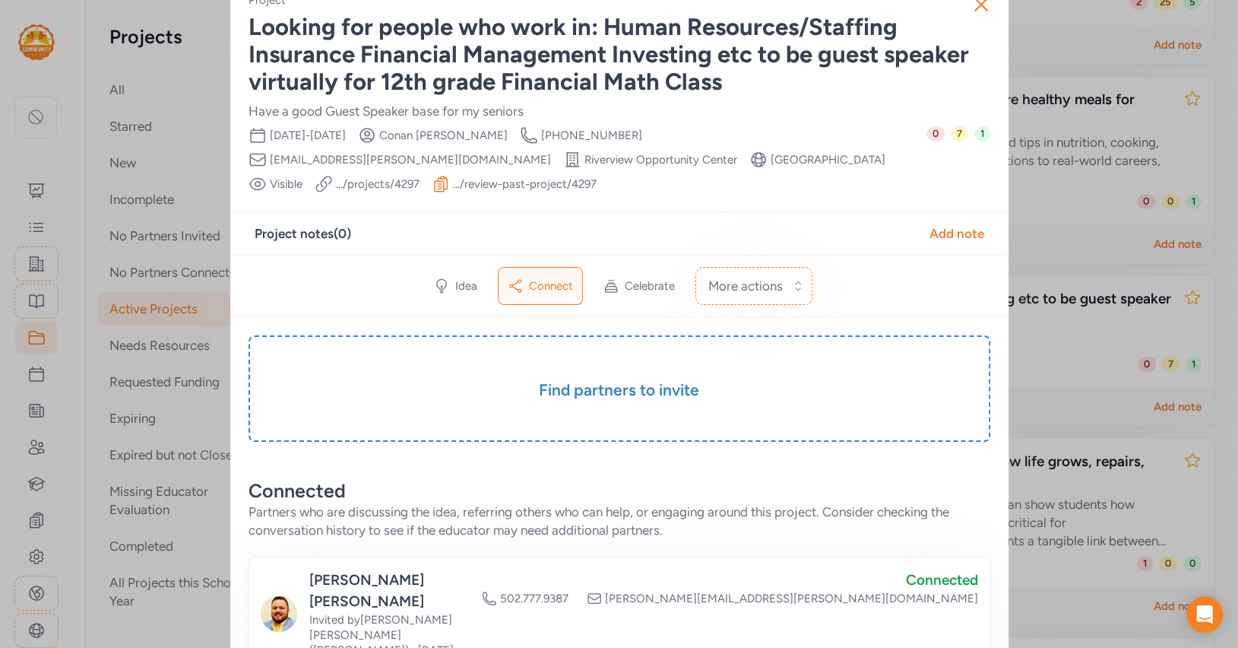
scroll to position [31, 0]
click at [472, 287] on span "Idea" at bounding box center [466, 286] width 22 height 15
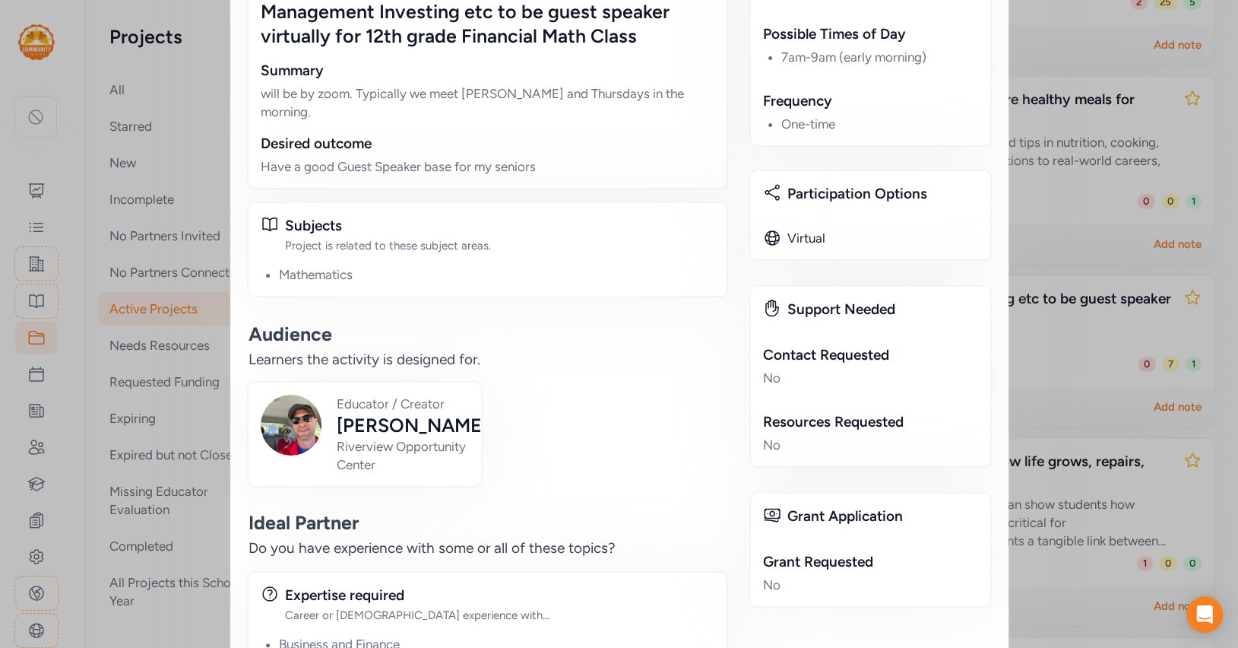
scroll to position [704, 0]
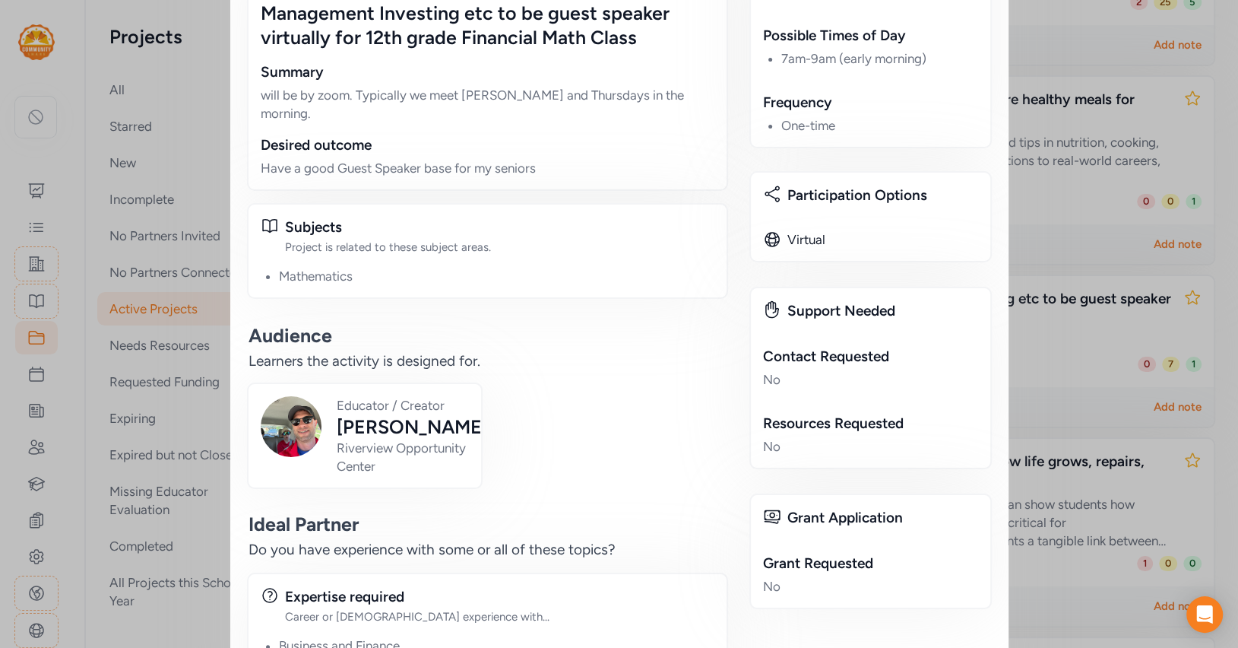
click at [1088, 239] on div "Close Project Looking for people who work in: Human Resources/Staffing Insuranc…" at bounding box center [619, 15] width 1238 height 1439
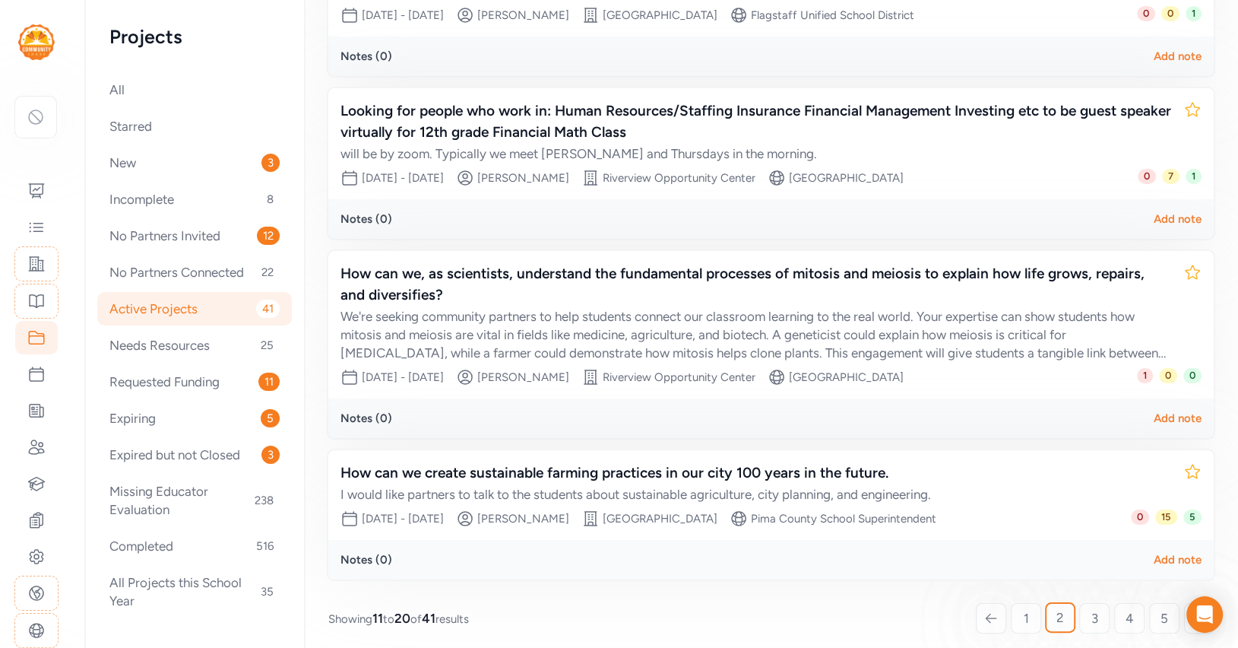
scroll to position [1377, 0]
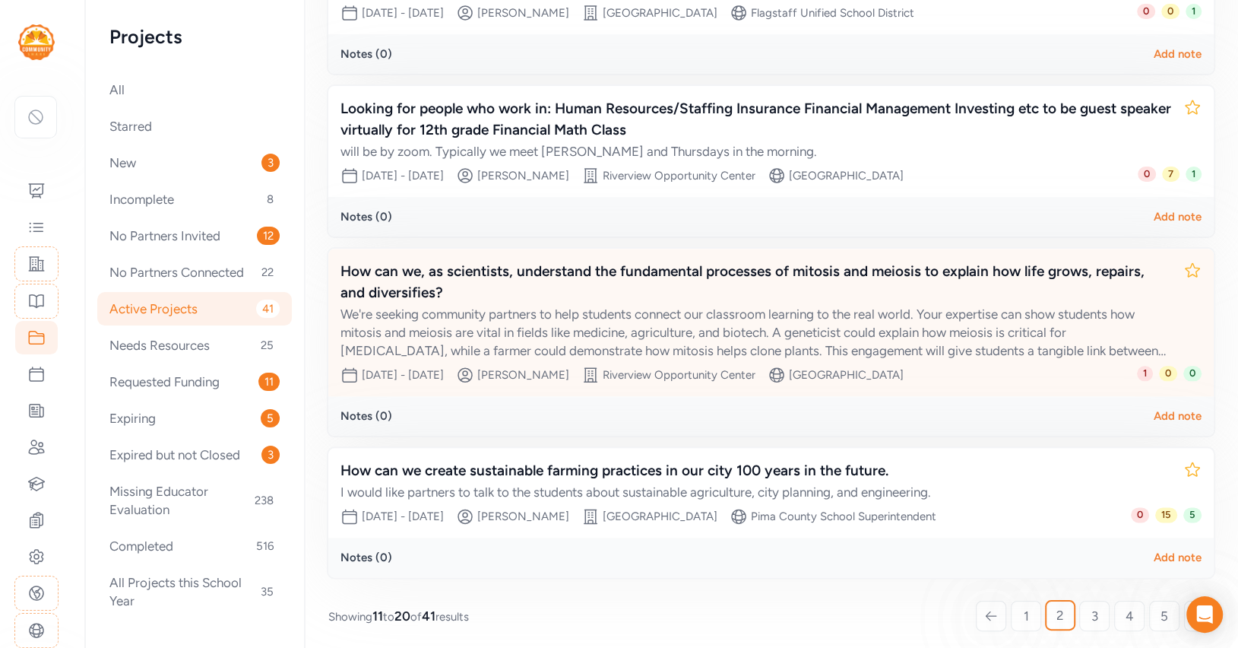
click at [735, 322] on div "We're seeking community partners to help students connect our classroom learnin…" at bounding box center [756, 332] width 831 height 55
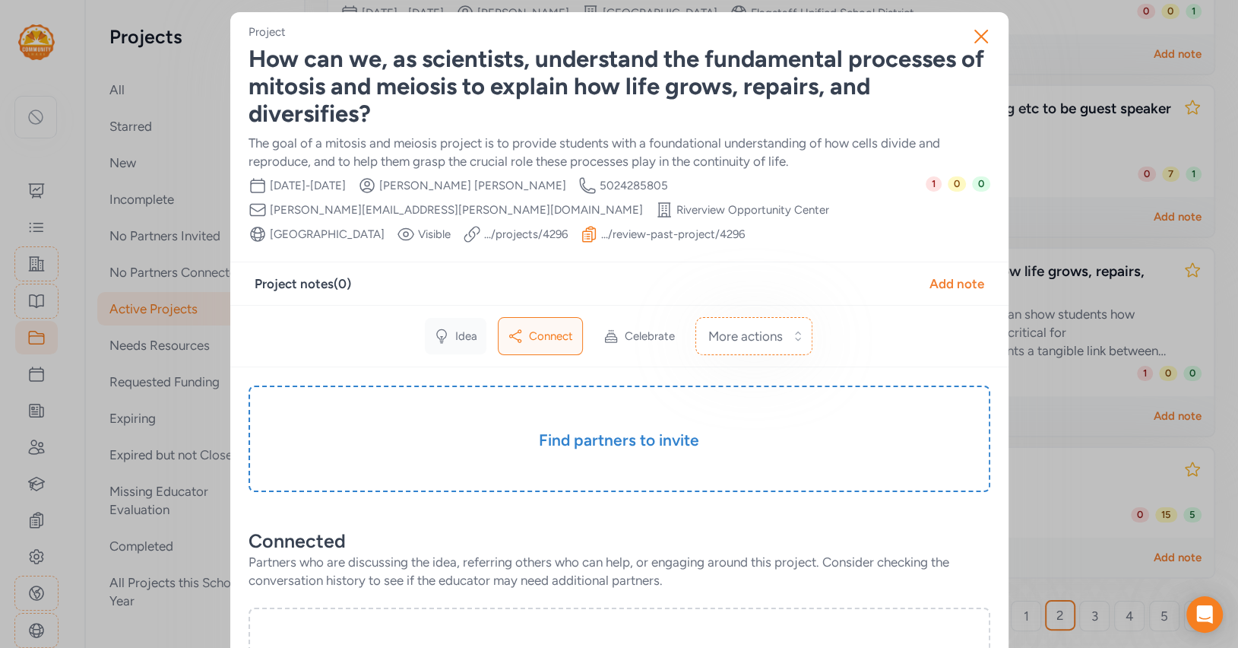
click at [445, 337] on icon at bounding box center [441, 335] width 15 height 15
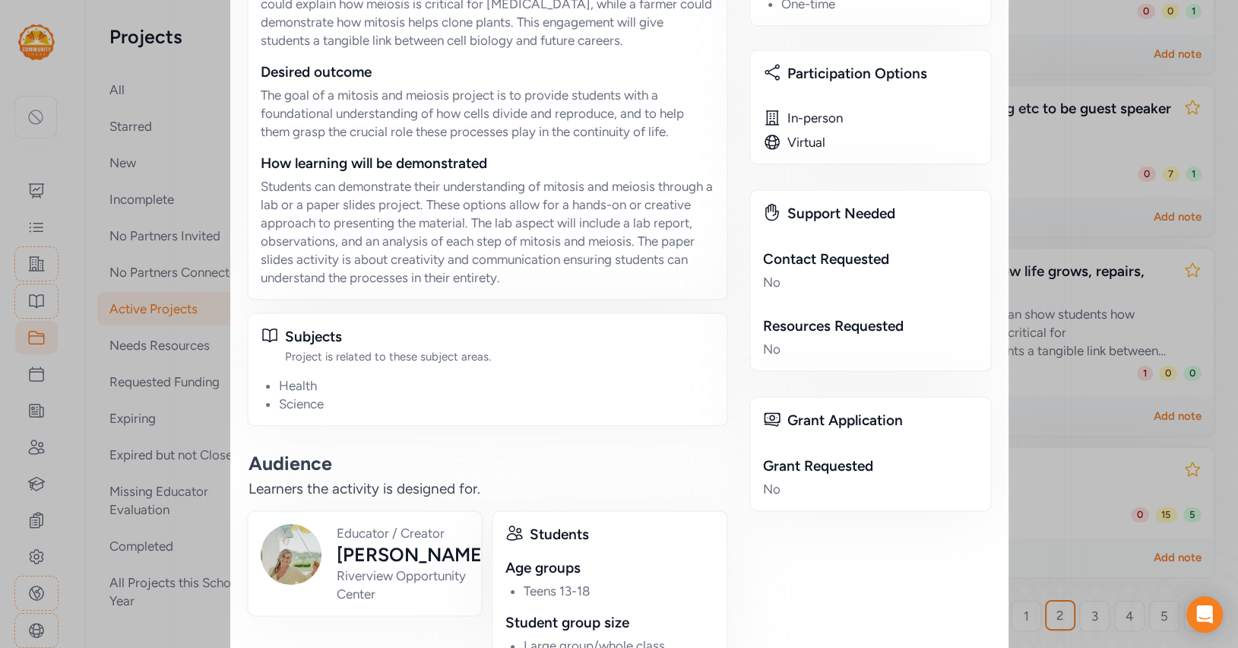
scroll to position [850, 0]
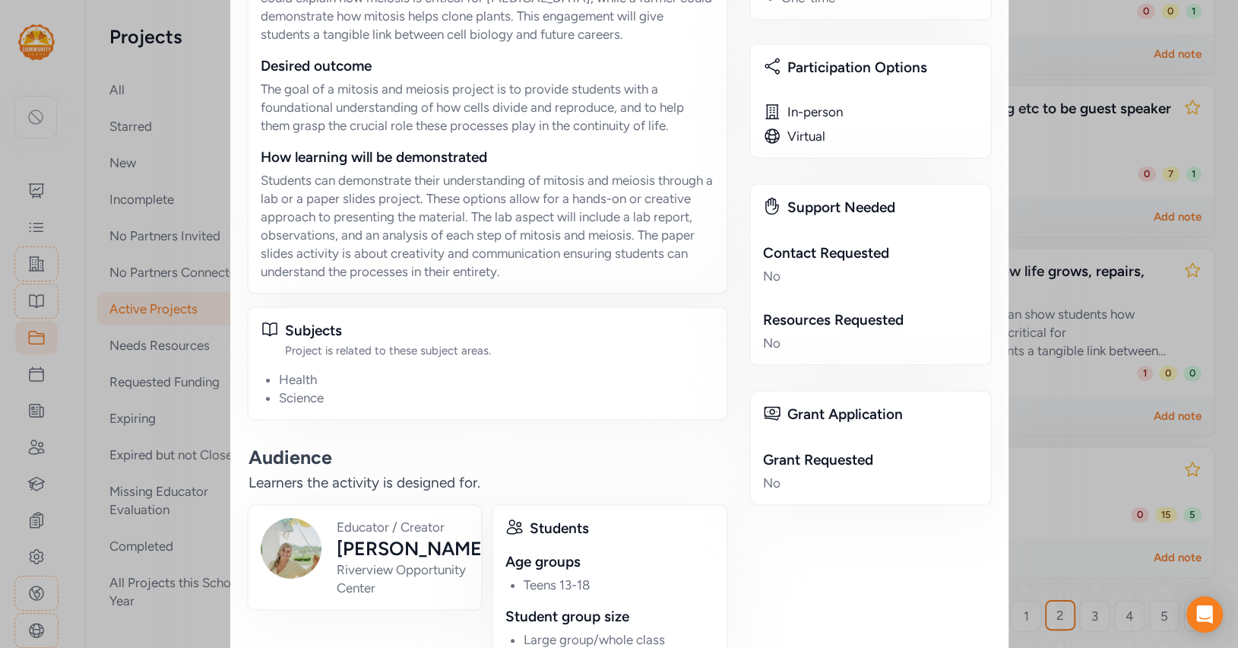
click at [157, 277] on div "Close Project How can we, as scientists, understand the fundamental processes o…" at bounding box center [619, 11] width 1238 height 1722
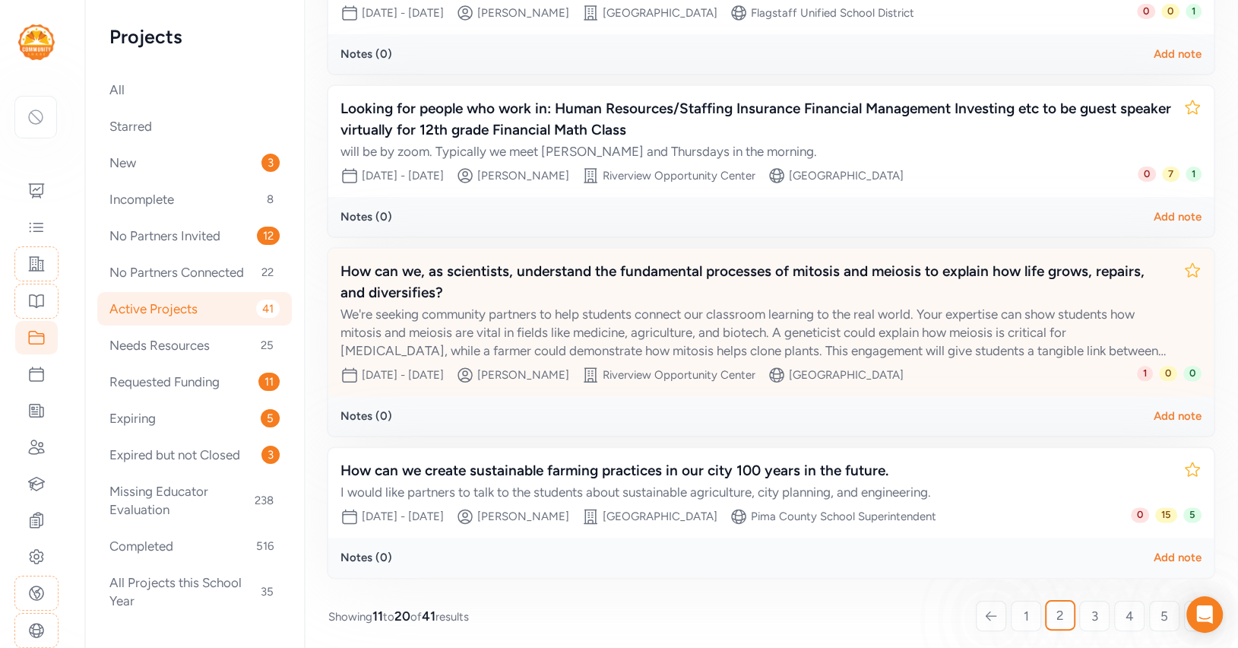
scroll to position [1380, 0]
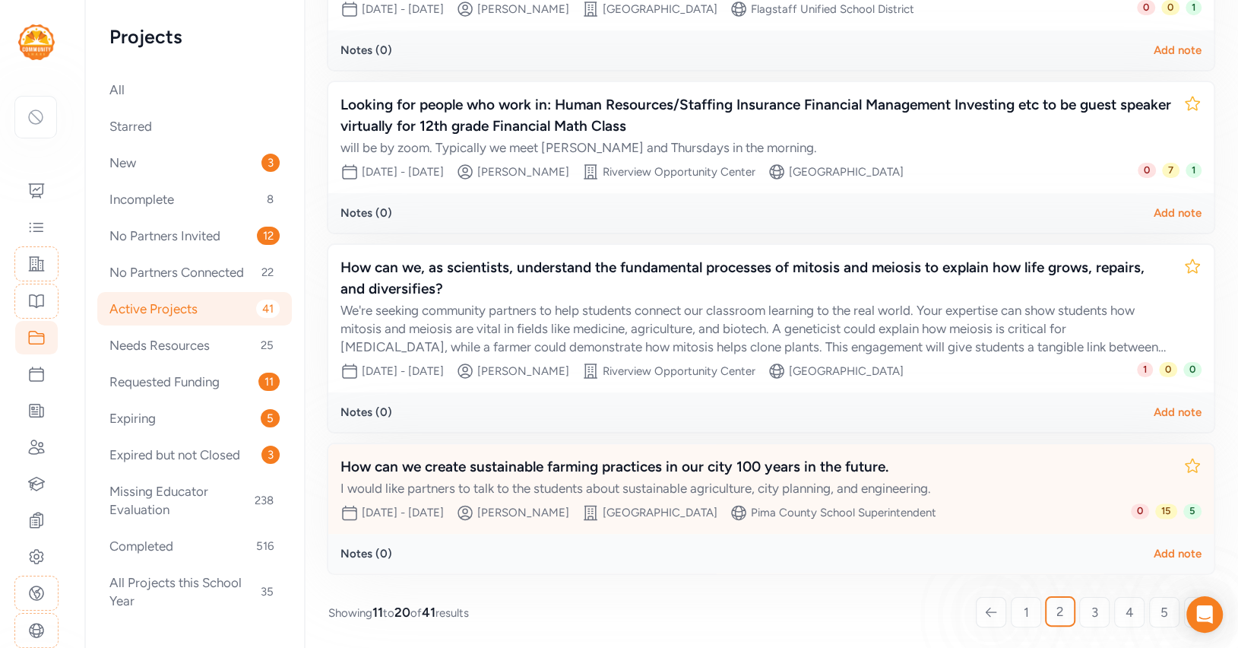
click at [549, 464] on div "How can we create sustainable farming practices in our city 100 years in the fu…" at bounding box center [756, 466] width 831 height 21
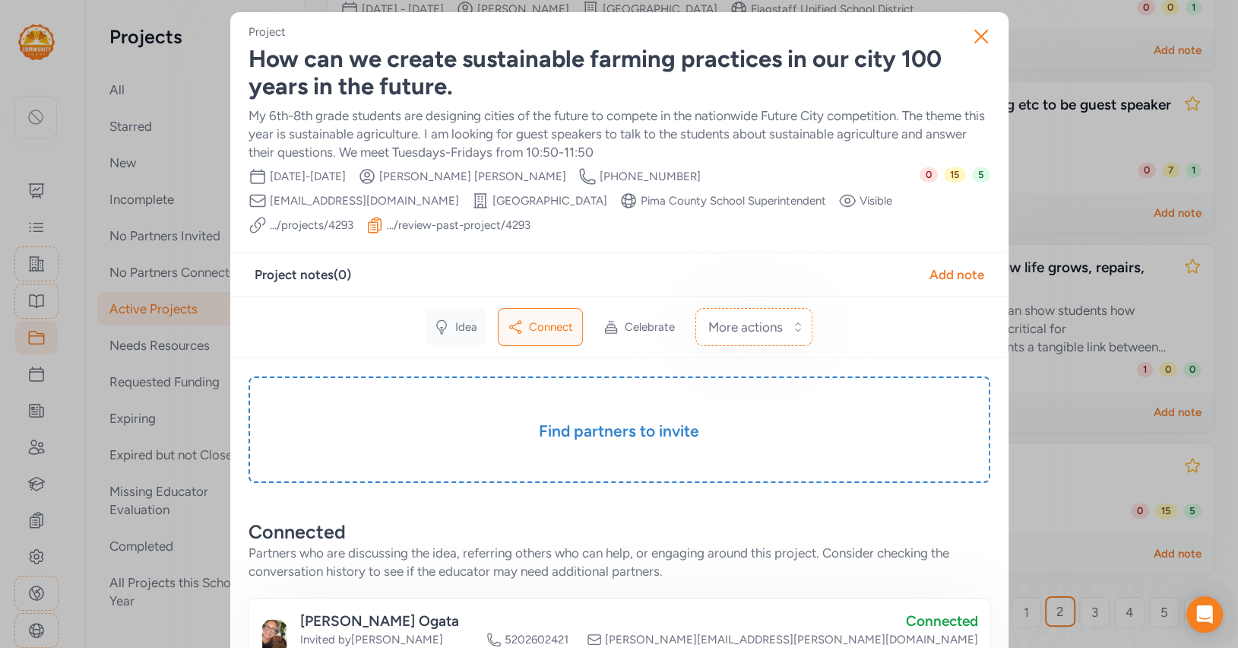
click at [458, 319] on span "Idea" at bounding box center [466, 326] width 22 height 15
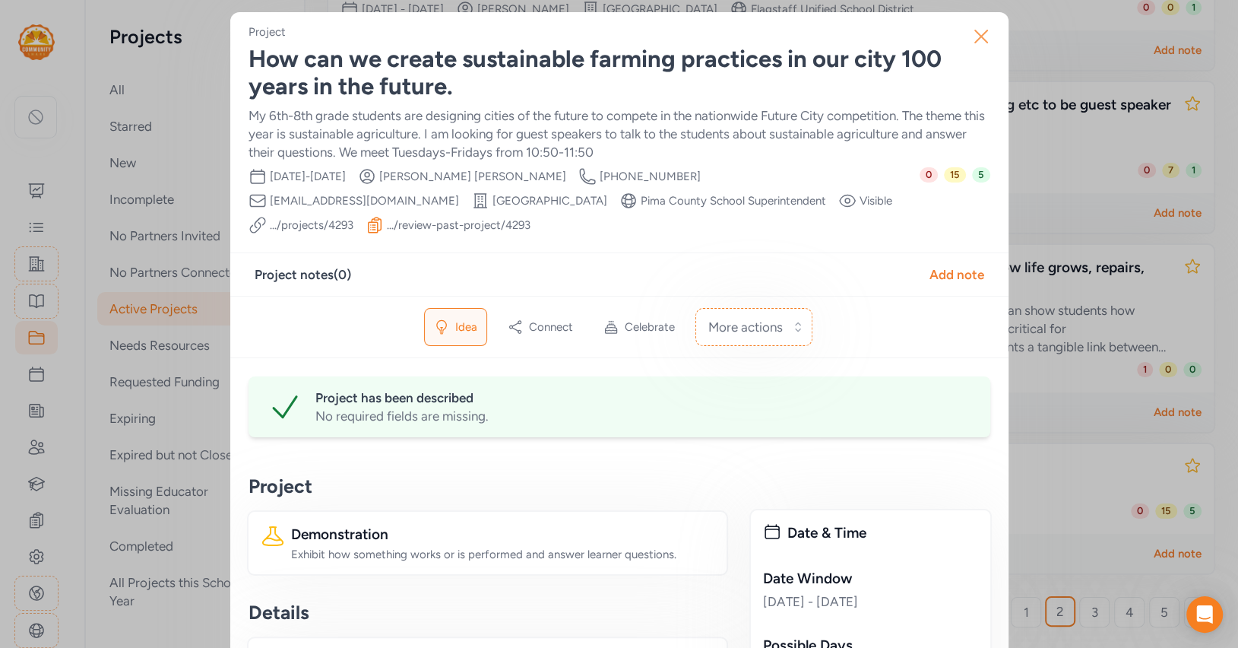
click at [981, 36] on icon "button" at bounding box center [981, 36] width 12 height 12
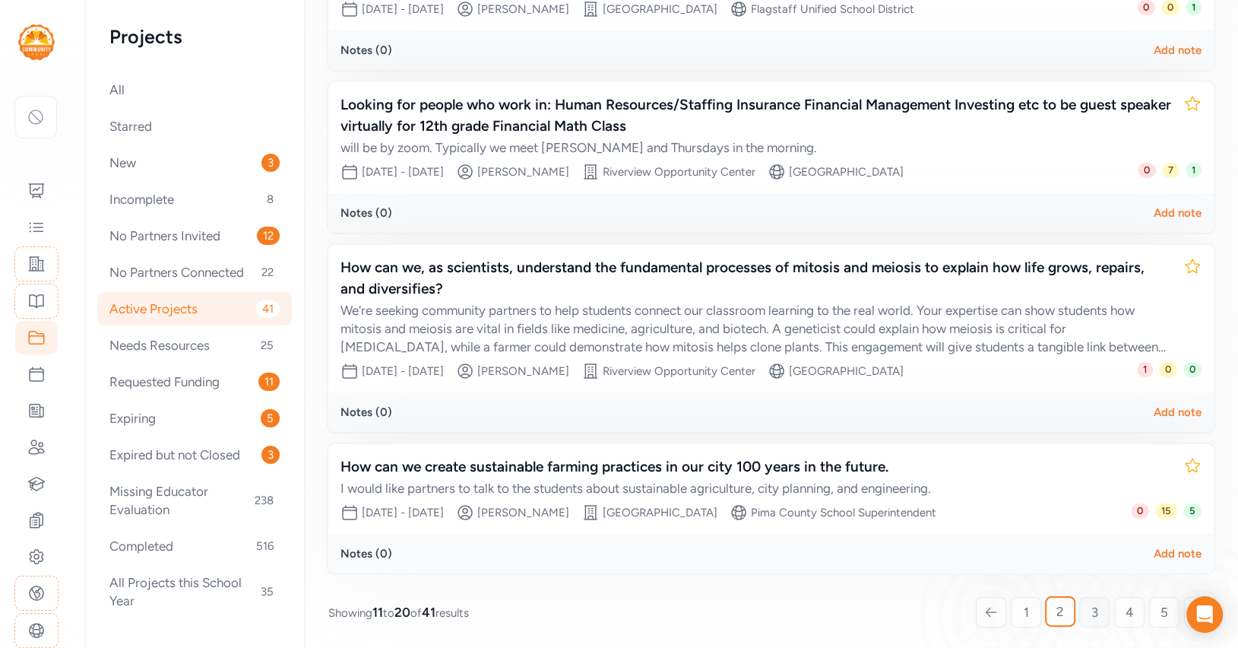
click at [1093, 607] on span "3" at bounding box center [1095, 612] width 7 height 18
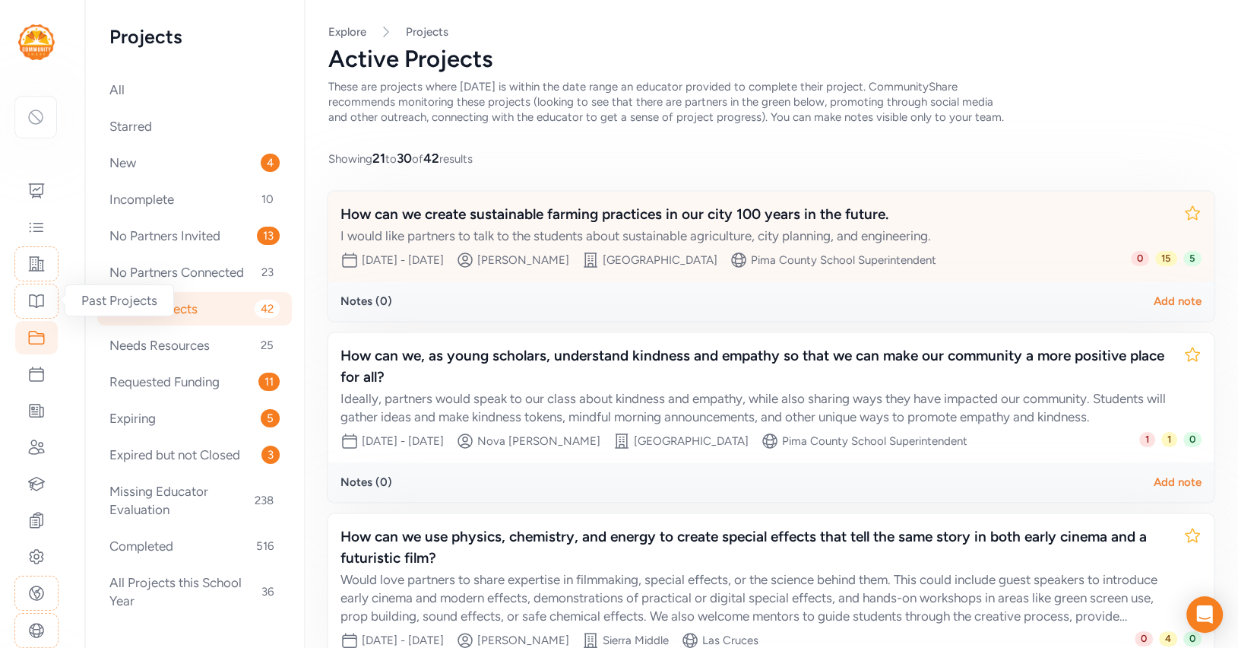
click at [482, 211] on div "How can we create sustainable farming practices in our city 100 years in the fu…" at bounding box center [756, 214] width 831 height 21
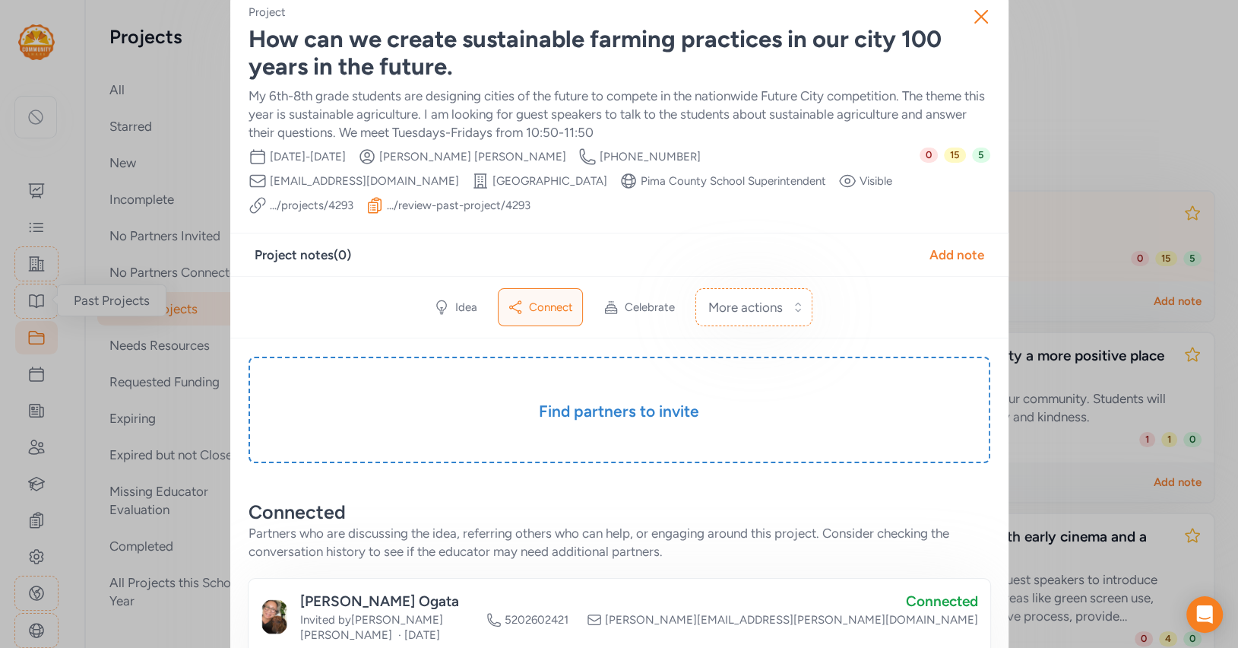
scroll to position [23, 0]
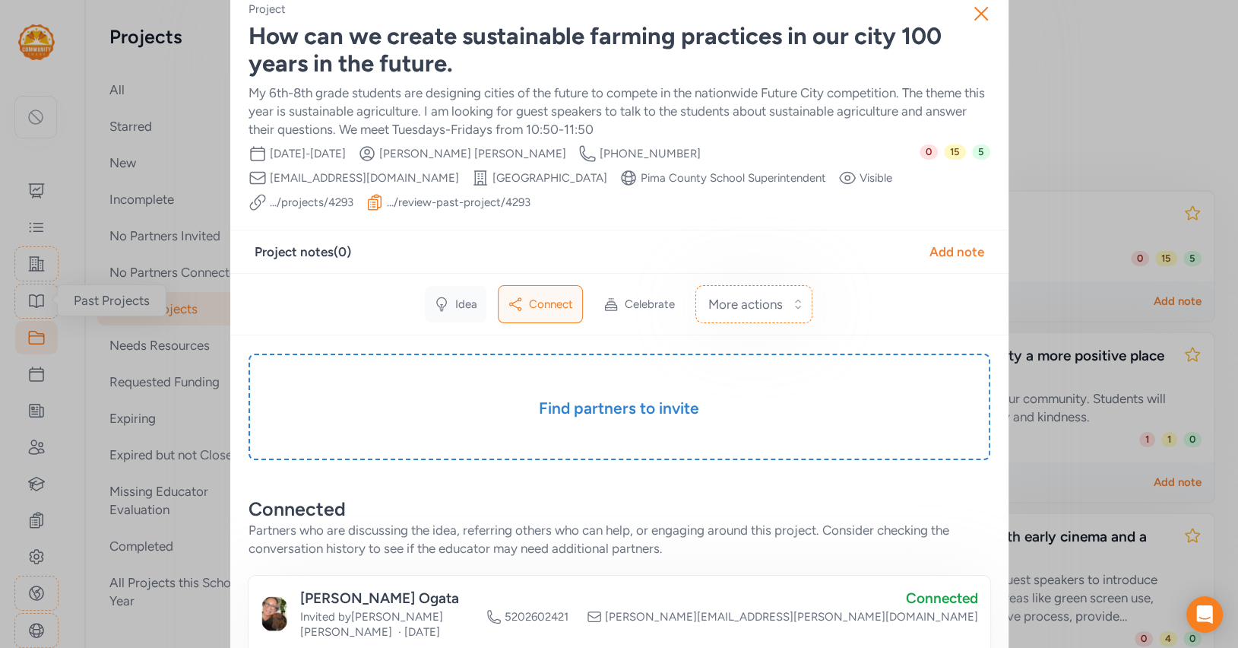
click at [445, 302] on icon at bounding box center [441, 303] width 15 height 15
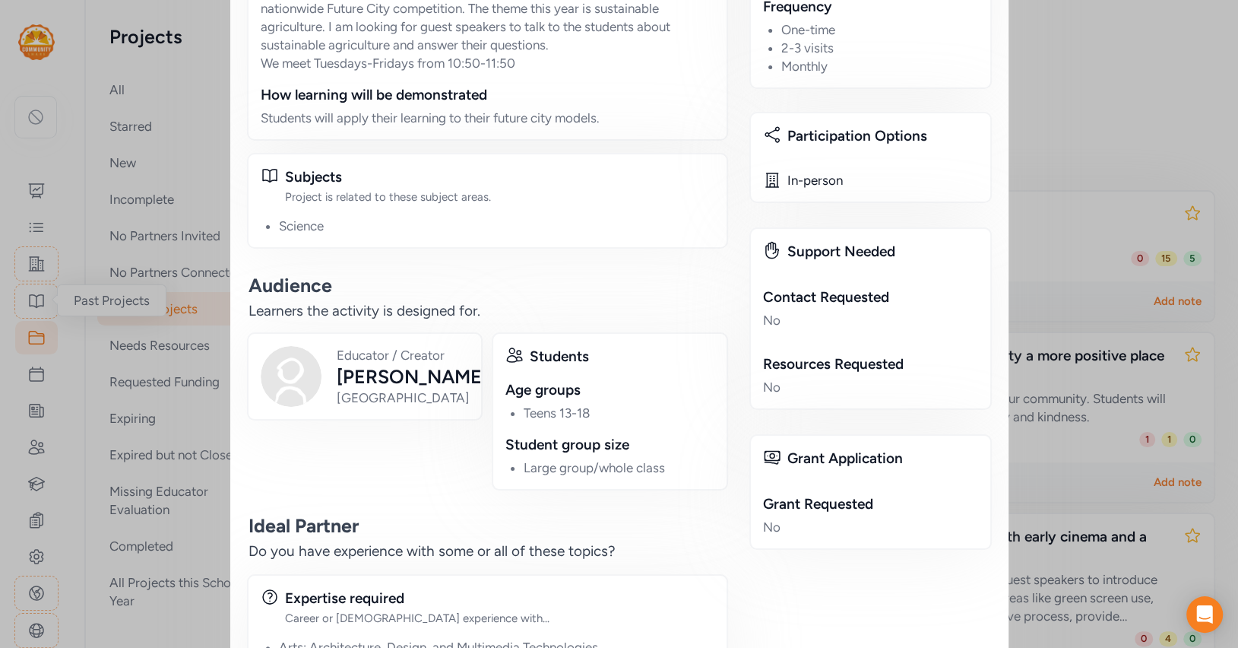
scroll to position [883, 0]
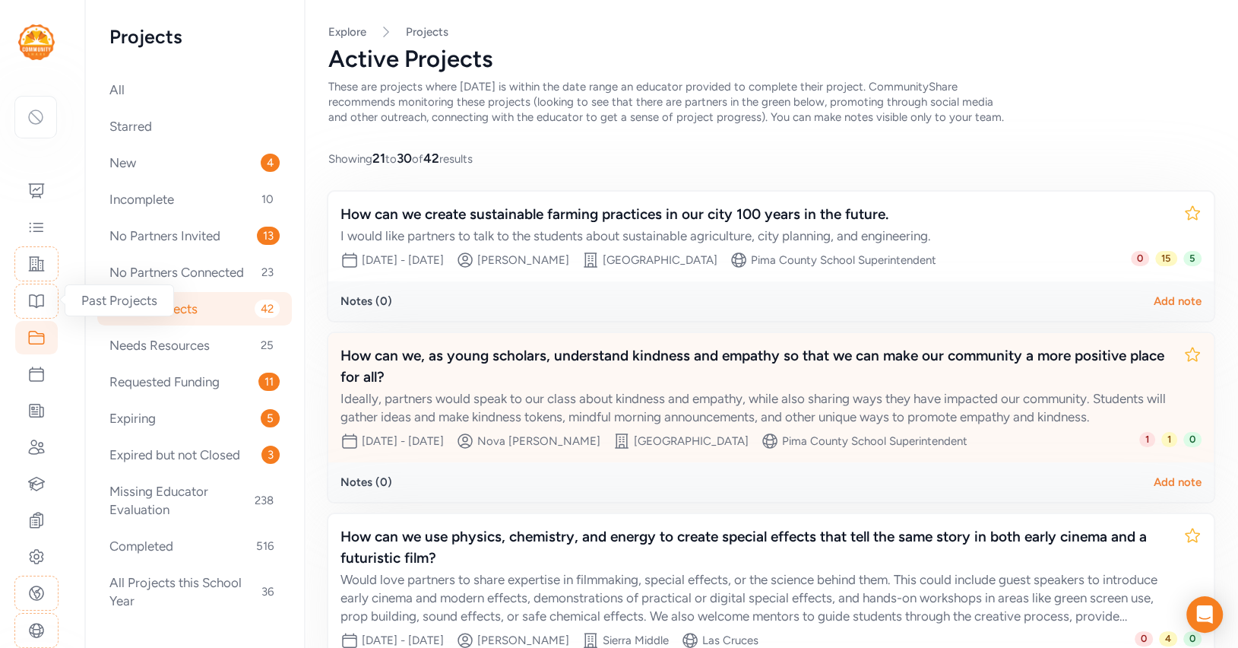
click at [774, 372] on div "How can we, as young scholars, understand kindness and empathy so that we can m…" at bounding box center [756, 366] width 831 height 43
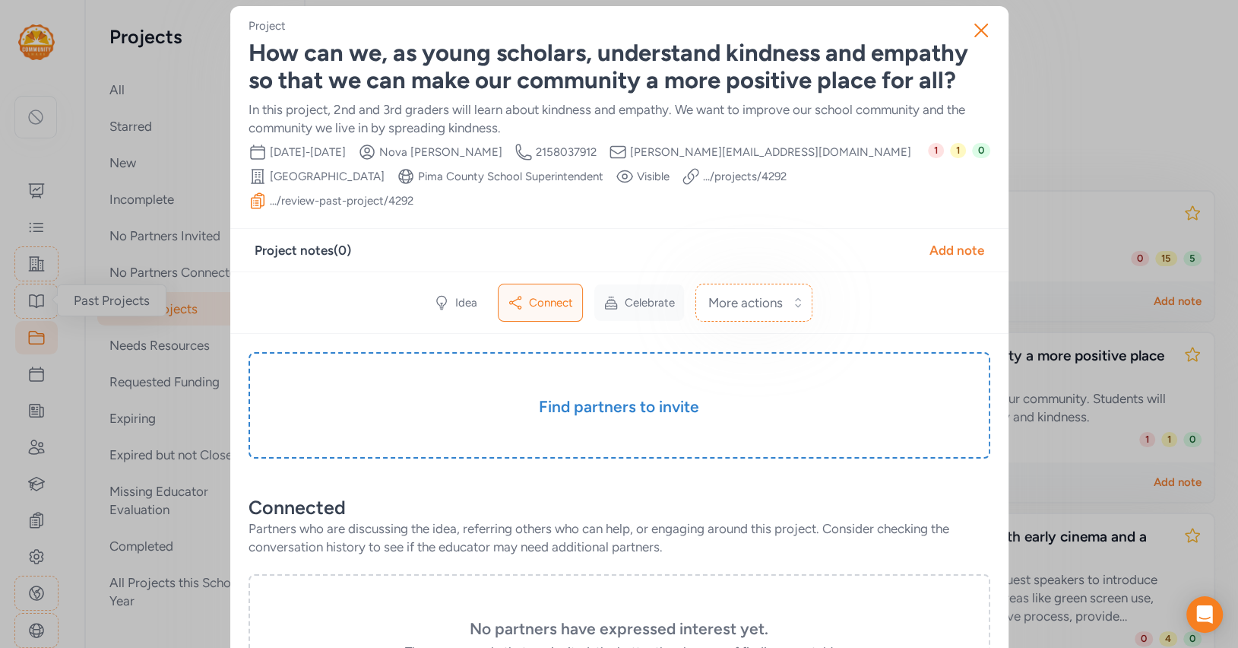
scroll to position [15, 0]
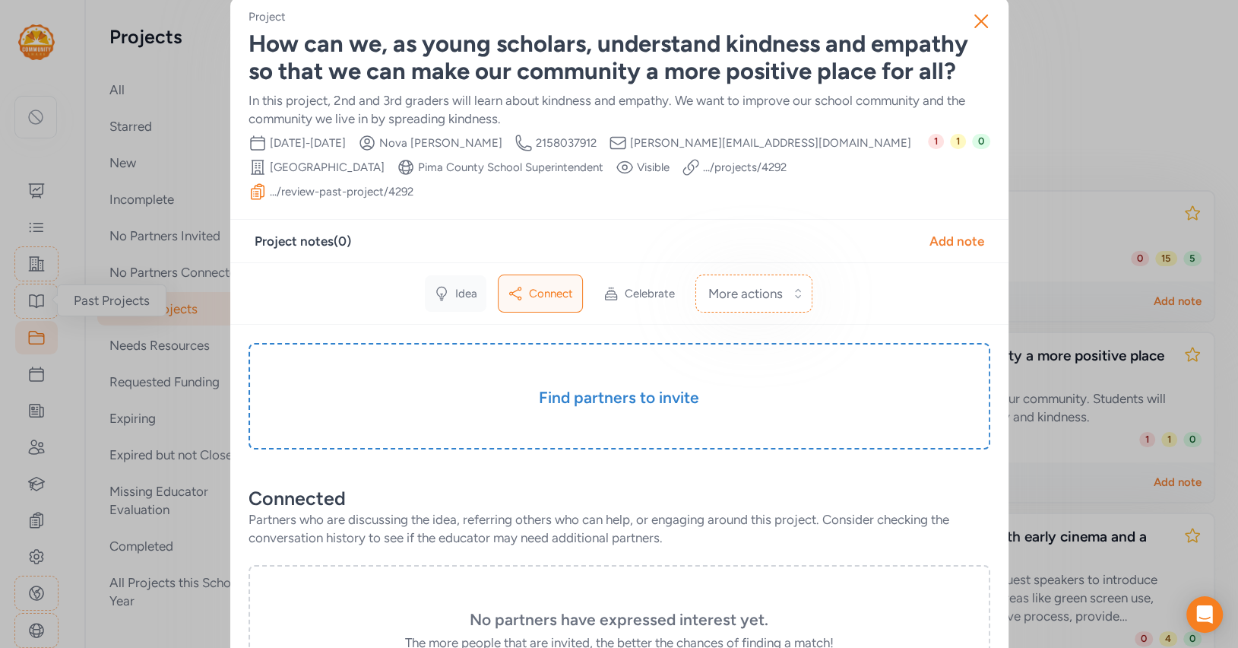
click at [464, 286] on span "Idea" at bounding box center [466, 293] width 22 height 15
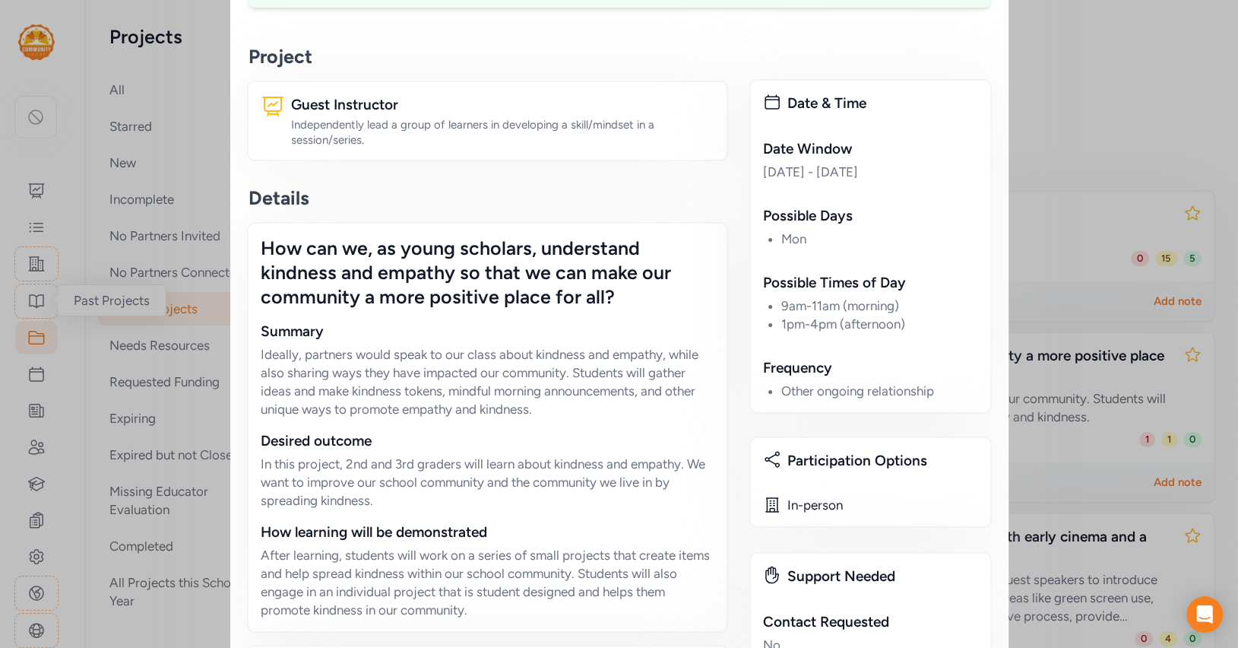
scroll to position [259, 0]
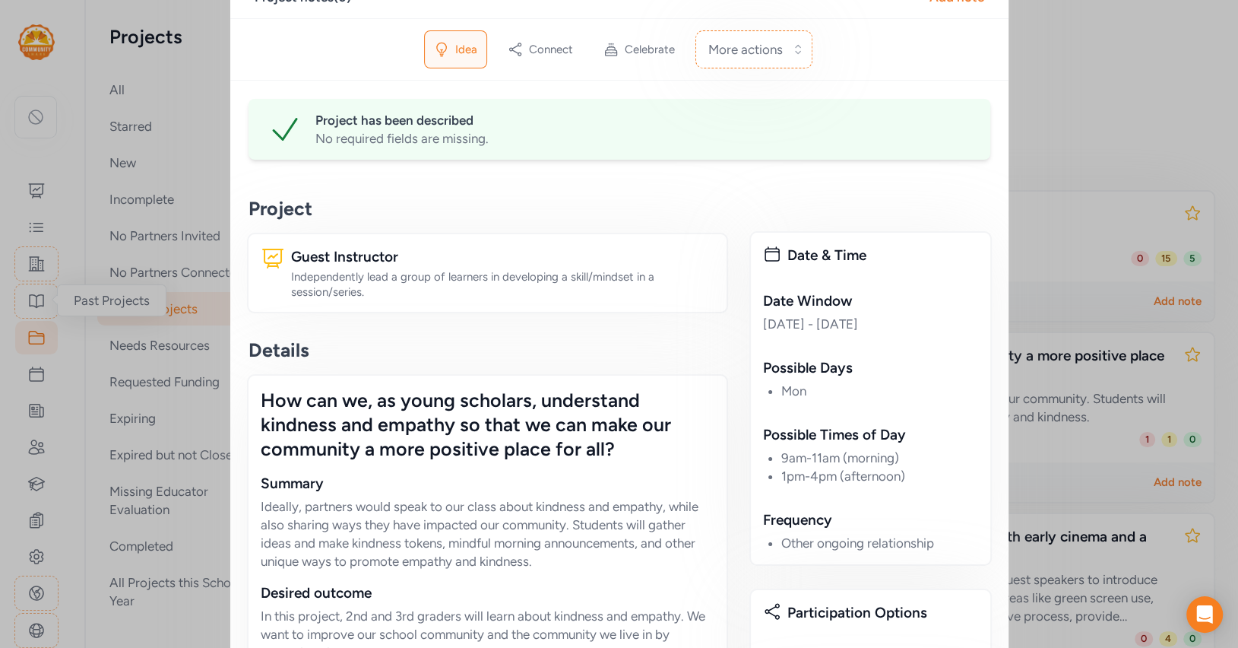
click at [1030, 186] on div "Close Project How can we, as young scholars, understand kindness and empathy so…" at bounding box center [619, 570] width 1238 height 1658
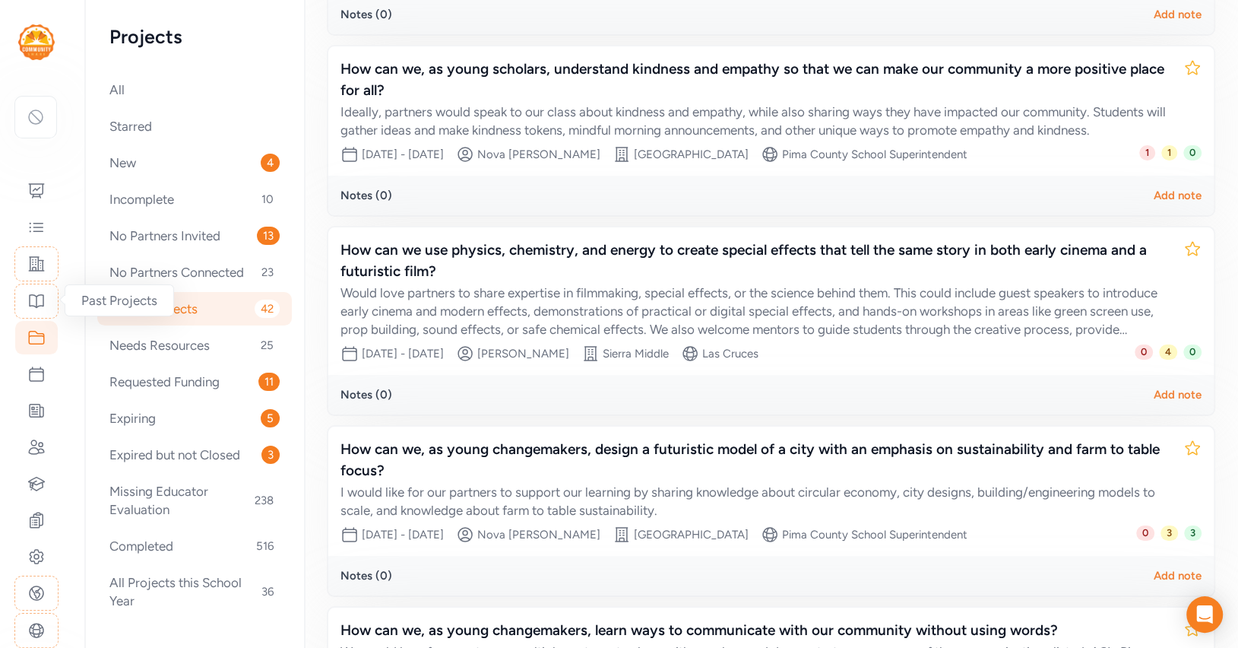
scroll to position [285, 0]
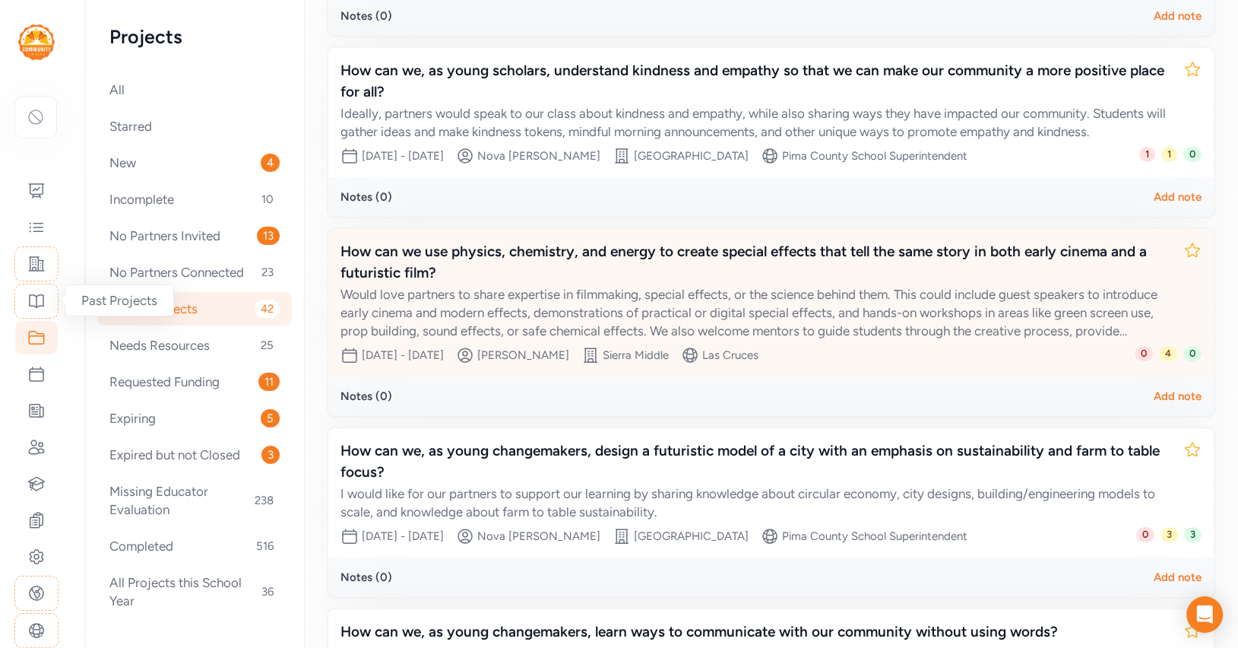
click at [933, 279] on div "How can we use physics, chemistry, and energy to create special effects that te…" at bounding box center [756, 262] width 831 height 43
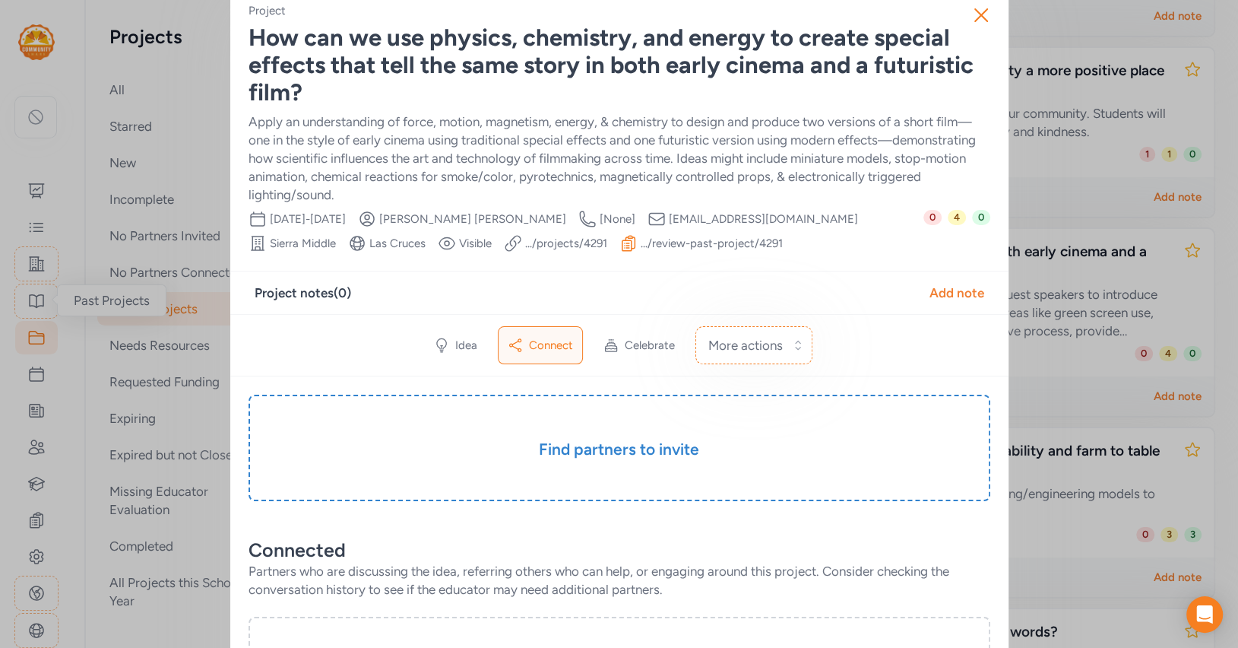
scroll to position [24, 0]
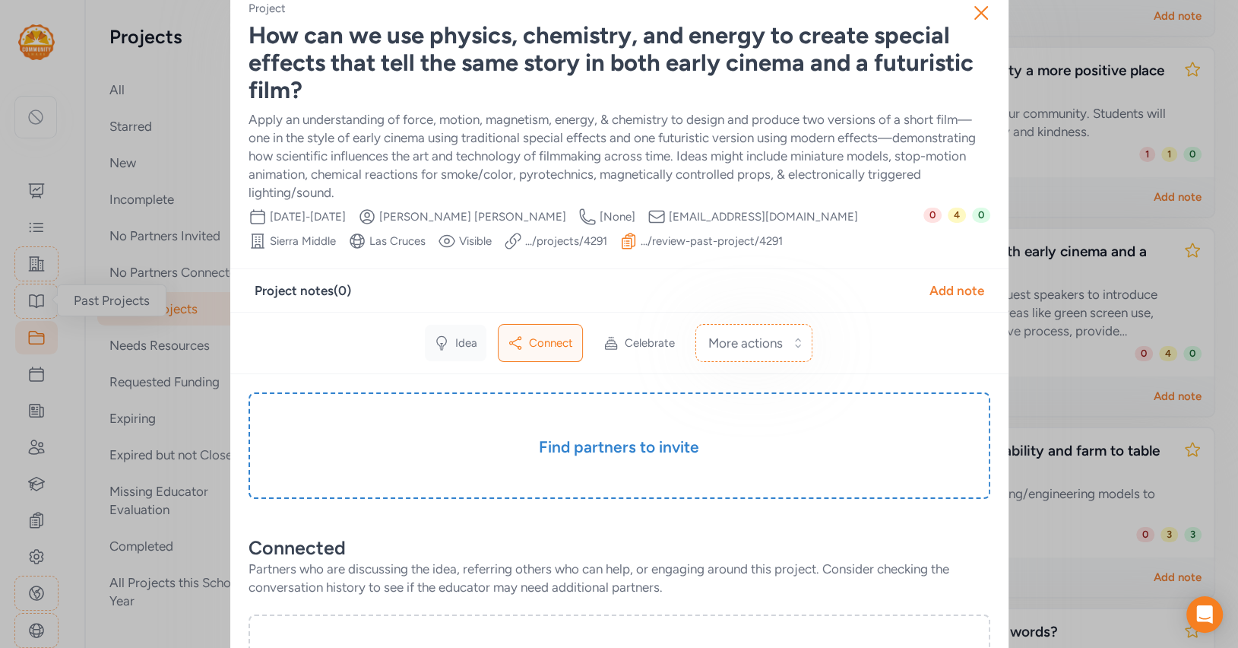
click at [440, 337] on icon at bounding box center [441, 342] width 15 height 15
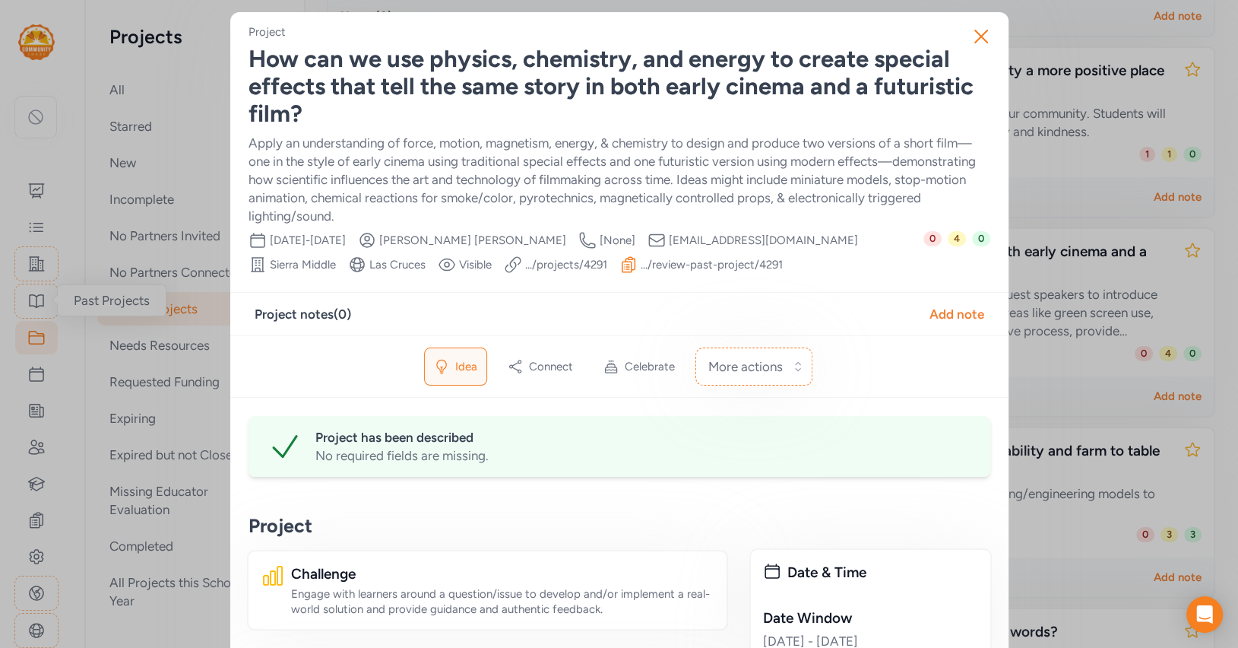
click at [382, 82] on div "How can we use physics, chemistry, and energy to create special effects that te…" at bounding box center [620, 87] width 742 height 82
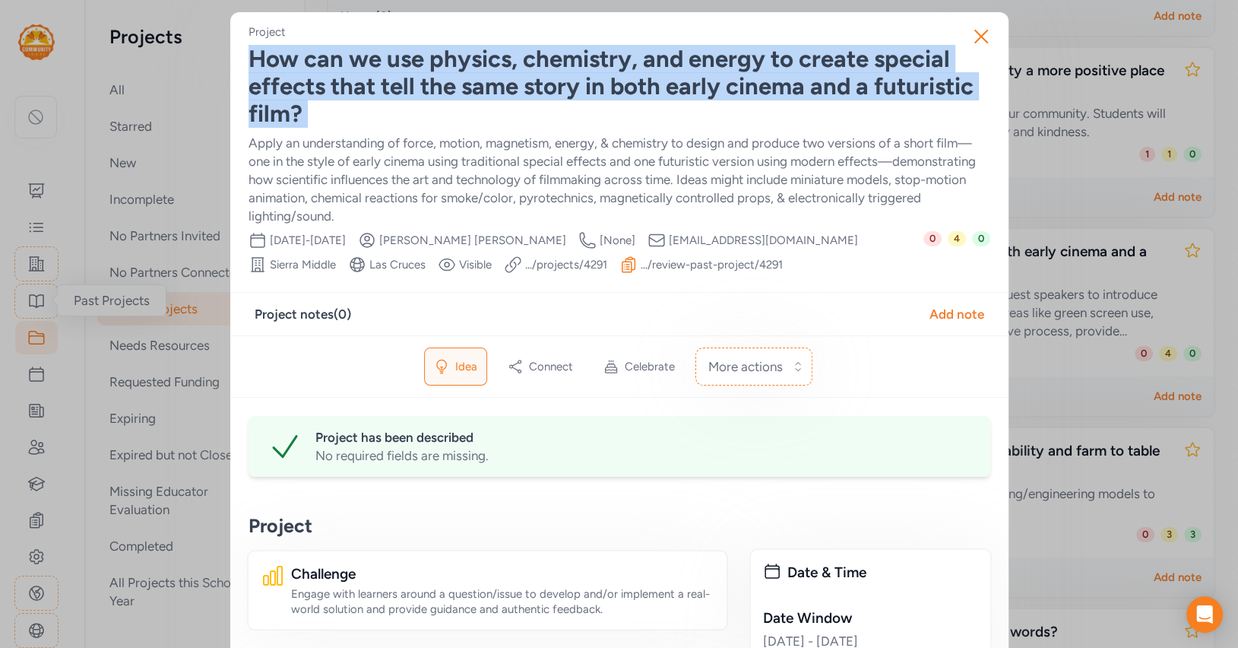
click at [382, 82] on div "How can we use physics, chemistry, and energy to create special effects that te…" at bounding box center [620, 87] width 742 height 82
copy div "How can we use physics, chemistry, and energy to create special effects that te…"
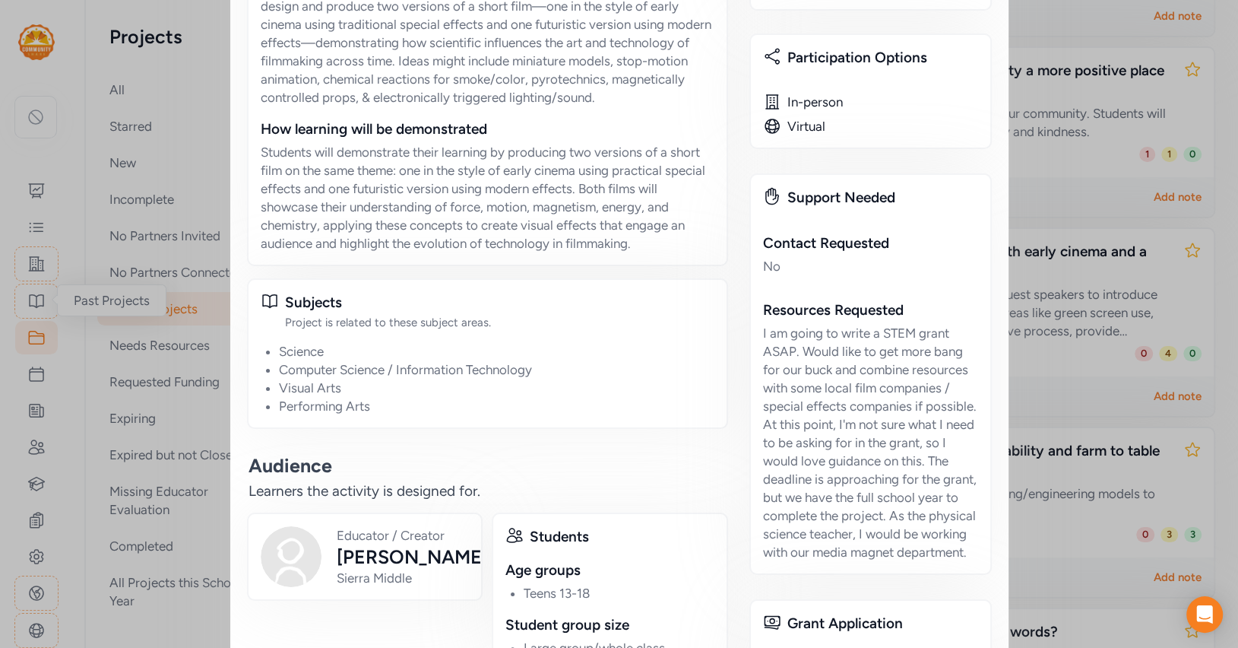
scroll to position [1030, 0]
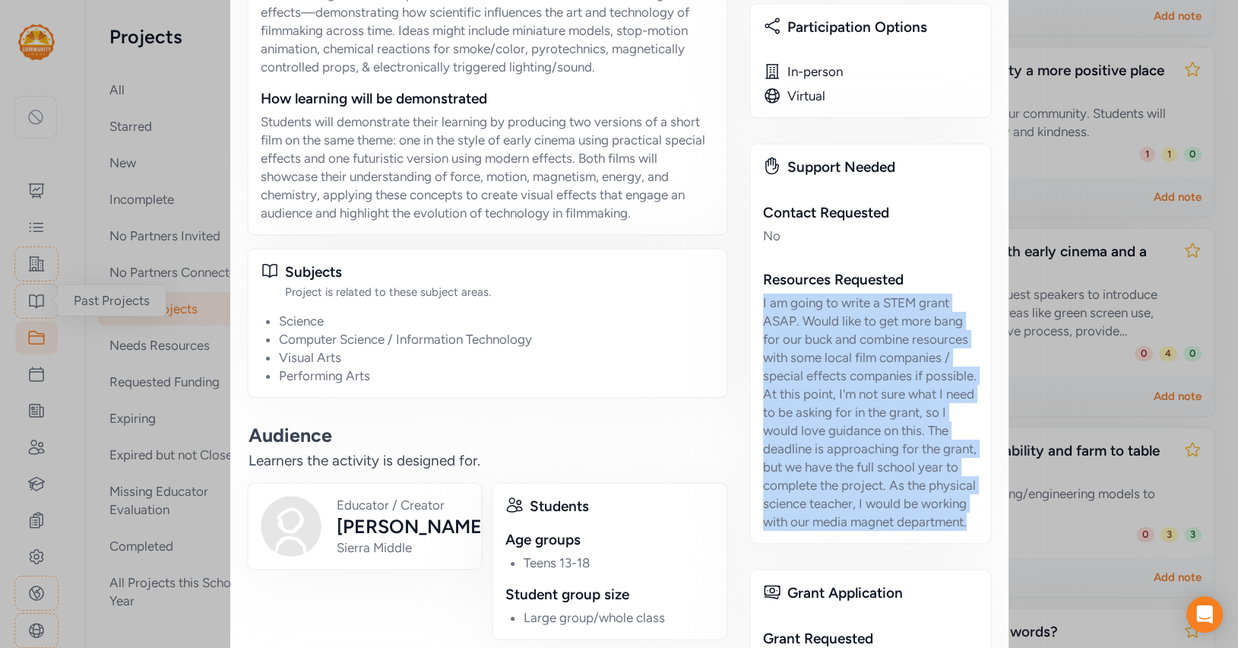
drag, startPoint x: 761, startPoint y: 299, endPoint x: 885, endPoint y: 543, distance: 273.7
click at [885, 543] on div "Support Needed Contact Requested No Resources Requested I am going to write a S…" at bounding box center [870, 343] width 242 height 401
copy div "I am going to write a STEM grant ASAP. Would like to get more bang for our buck…"
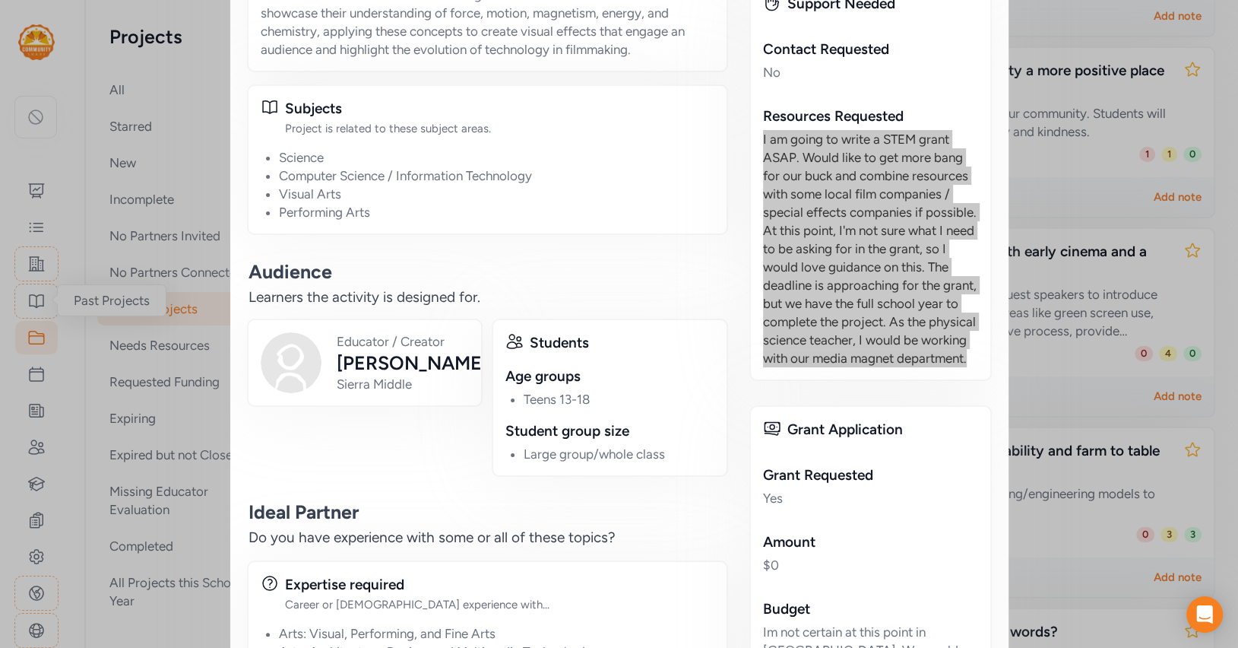
scroll to position [1337, 0]
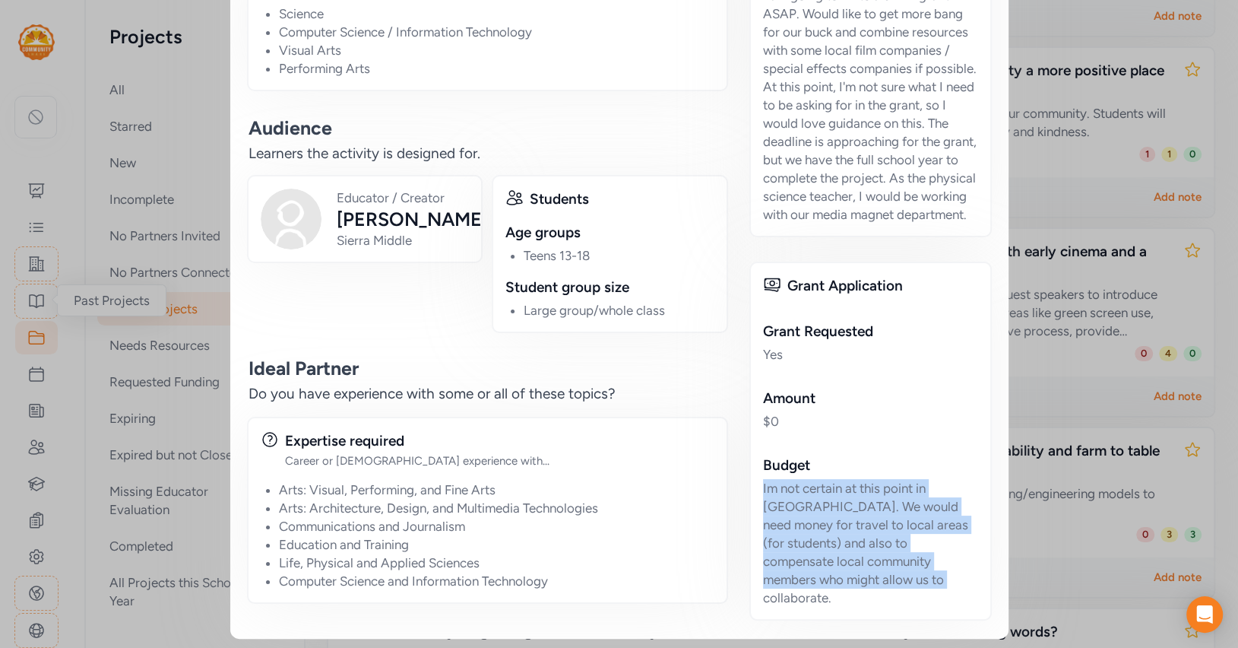
drag, startPoint x: 762, startPoint y: 504, endPoint x: 892, endPoint y: 586, distance: 153.7
click at [895, 589] on div "Grant Application Grant Requested Yes Amount $ 0 Budget Im not certain at this …" at bounding box center [870, 440] width 242 height 359
copy div "Im not certain at this point in [GEOGRAPHIC_DATA]. We would need money for trav…"
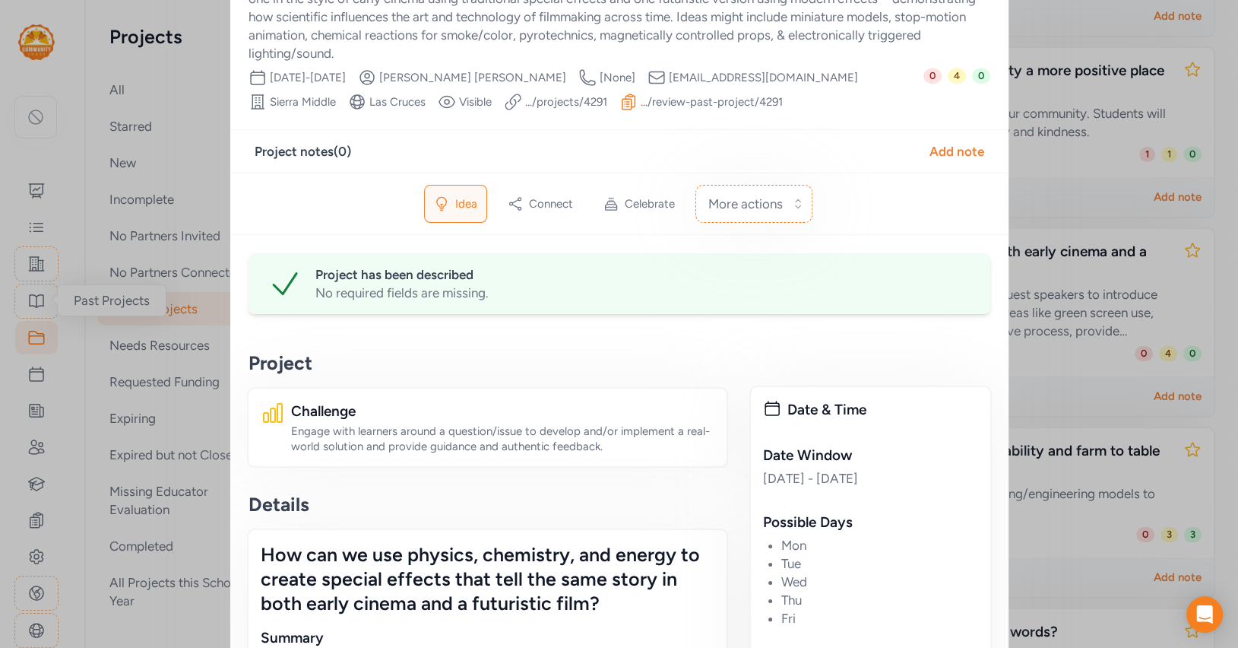
scroll to position [0, 0]
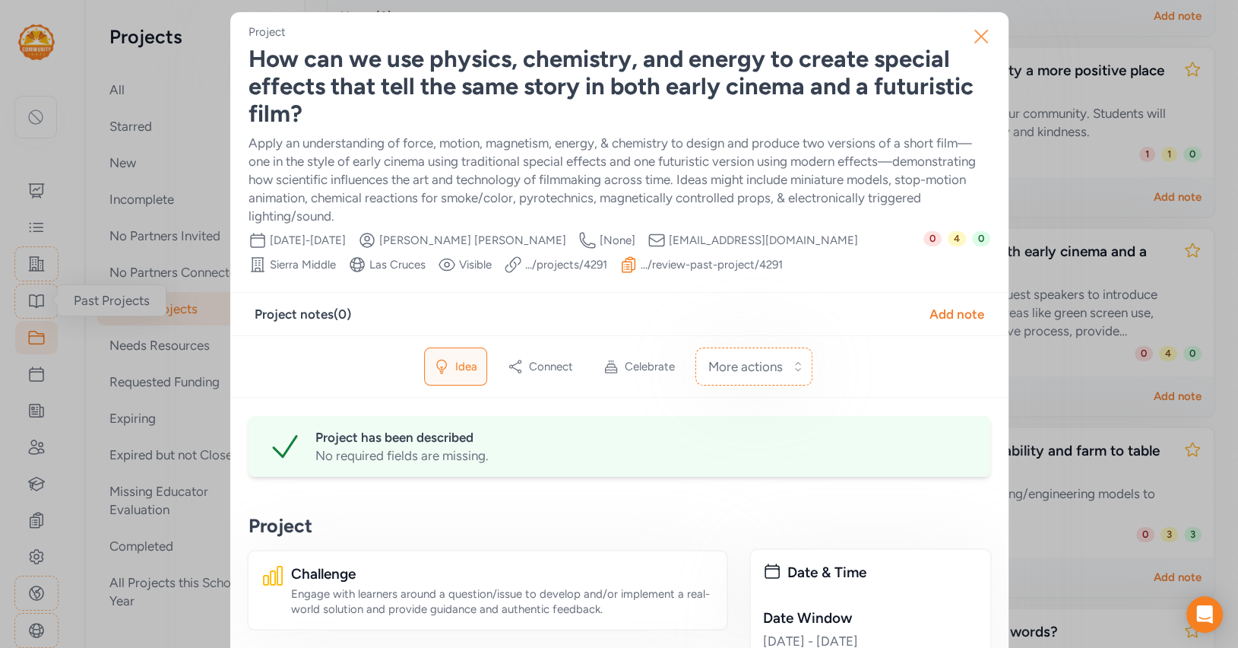
click at [975, 43] on icon "button" at bounding box center [981, 36] width 24 height 24
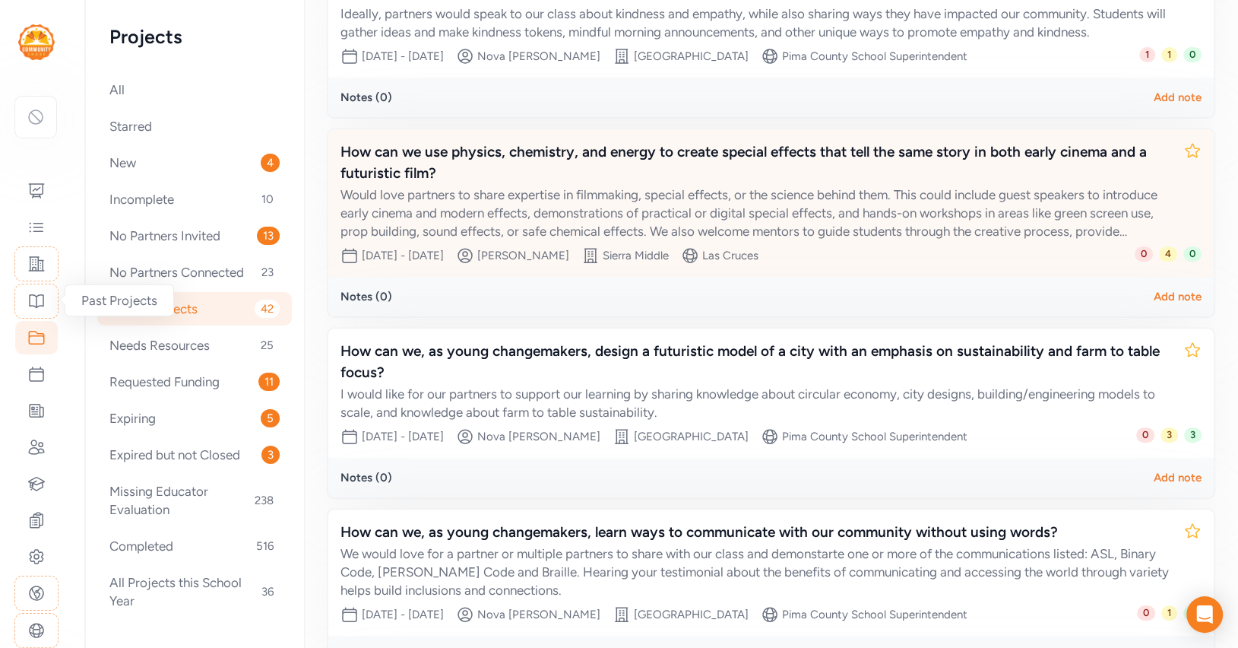
scroll to position [397, 0]
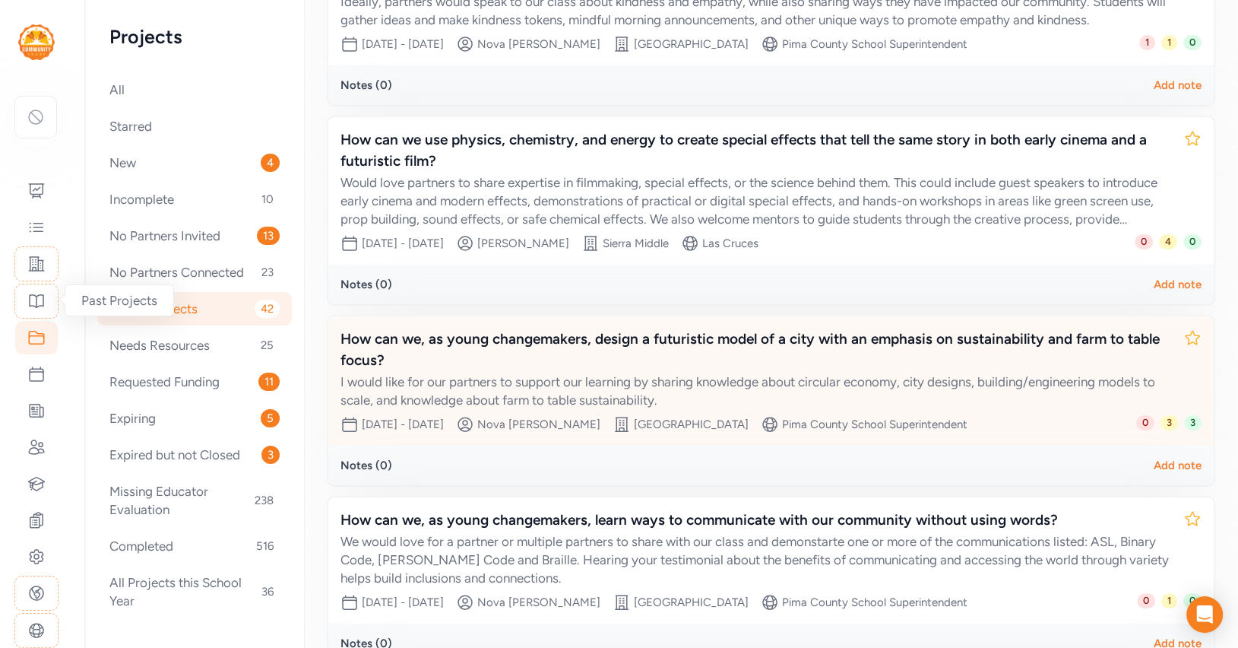
click at [702, 350] on div "How can we, as young changemakers, design a futuristic model of a city with an …" at bounding box center [756, 349] width 831 height 43
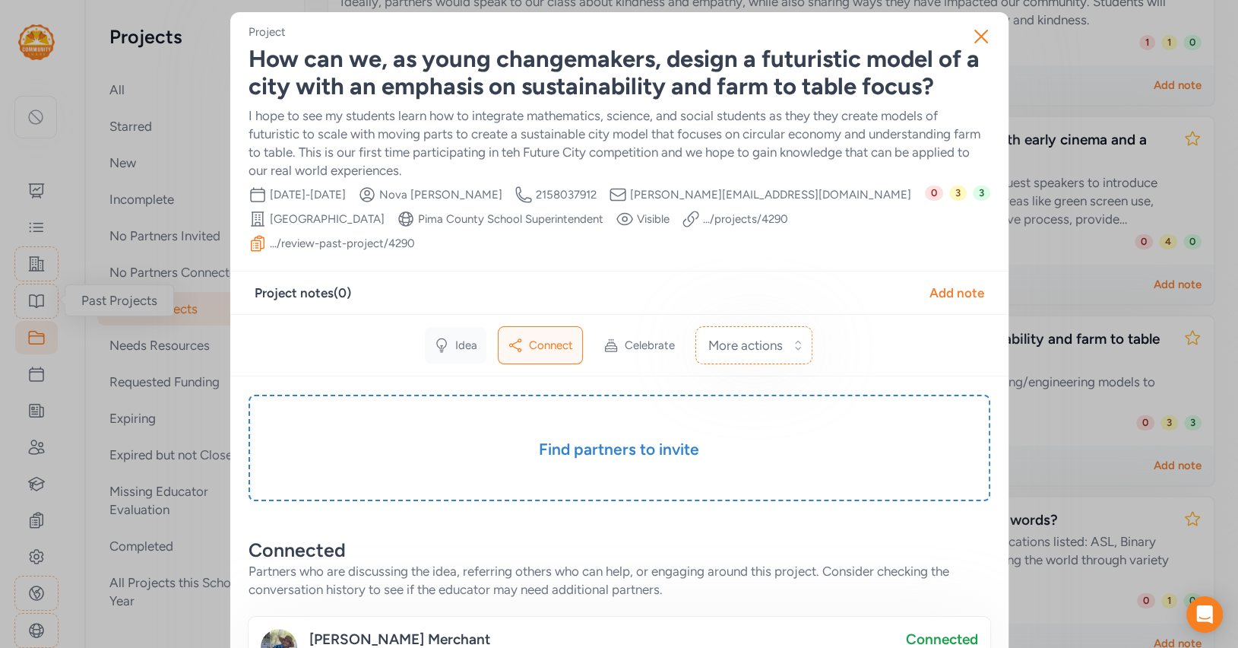
click at [445, 337] on icon at bounding box center [441, 344] width 15 height 15
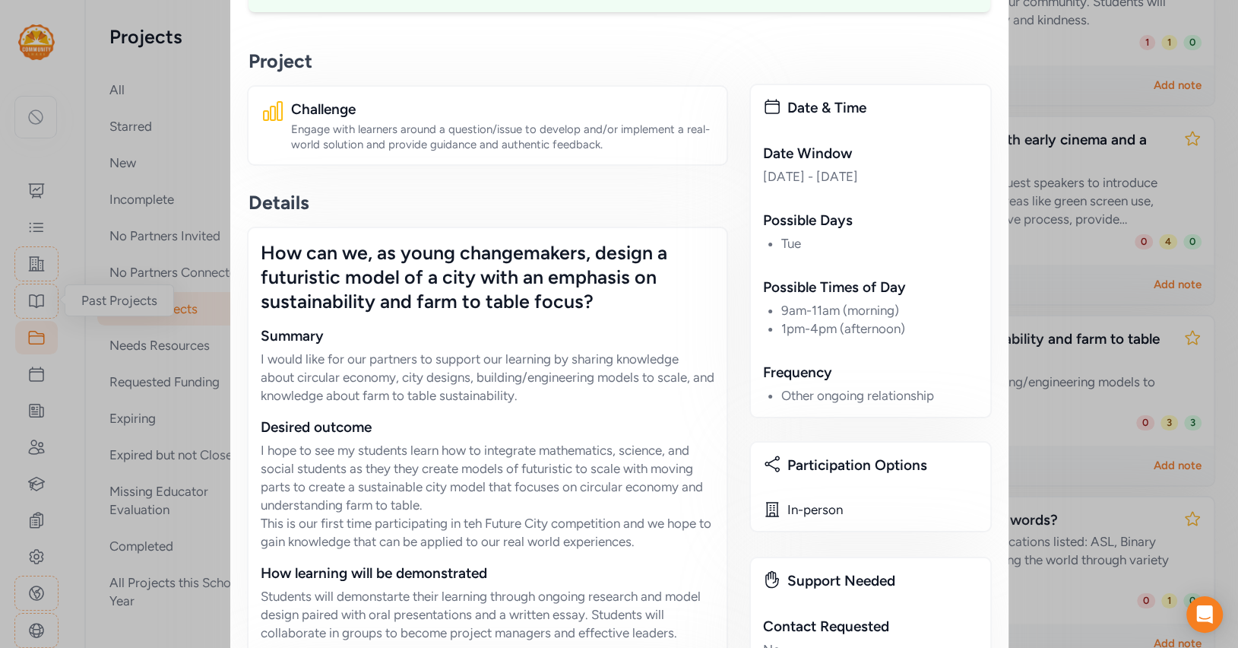
scroll to position [693, 0]
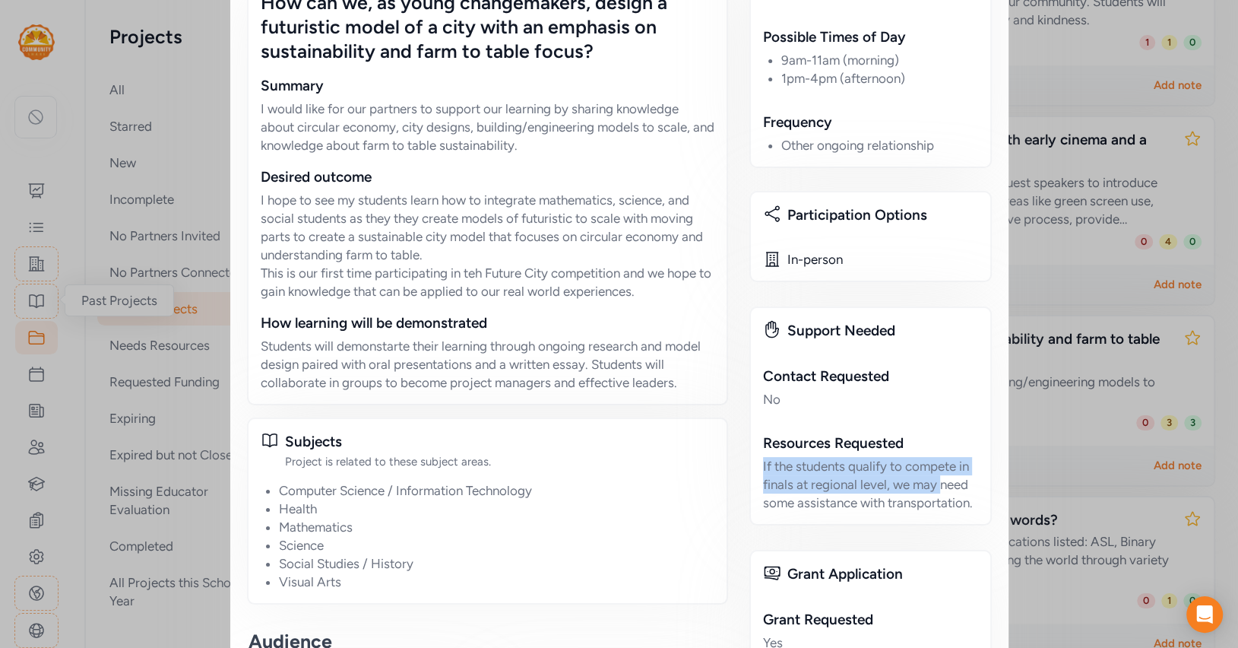
drag, startPoint x: 764, startPoint y: 432, endPoint x: 939, endPoint y: 448, distance: 175.6
click at [939, 457] on div "If the students qualify to compete in finals at regional level, we may need som…" at bounding box center [870, 484] width 215 height 55
drag, startPoint x: 764, startPoint y: 434, endPoint x: 1025, endPoint y: 474, distance: 263.8
click at [1025, 474] on div "Close Project How can we, as young changemakers, design a futuristic model of a…" at bounding box center [619, 263] width 1238 height 1913
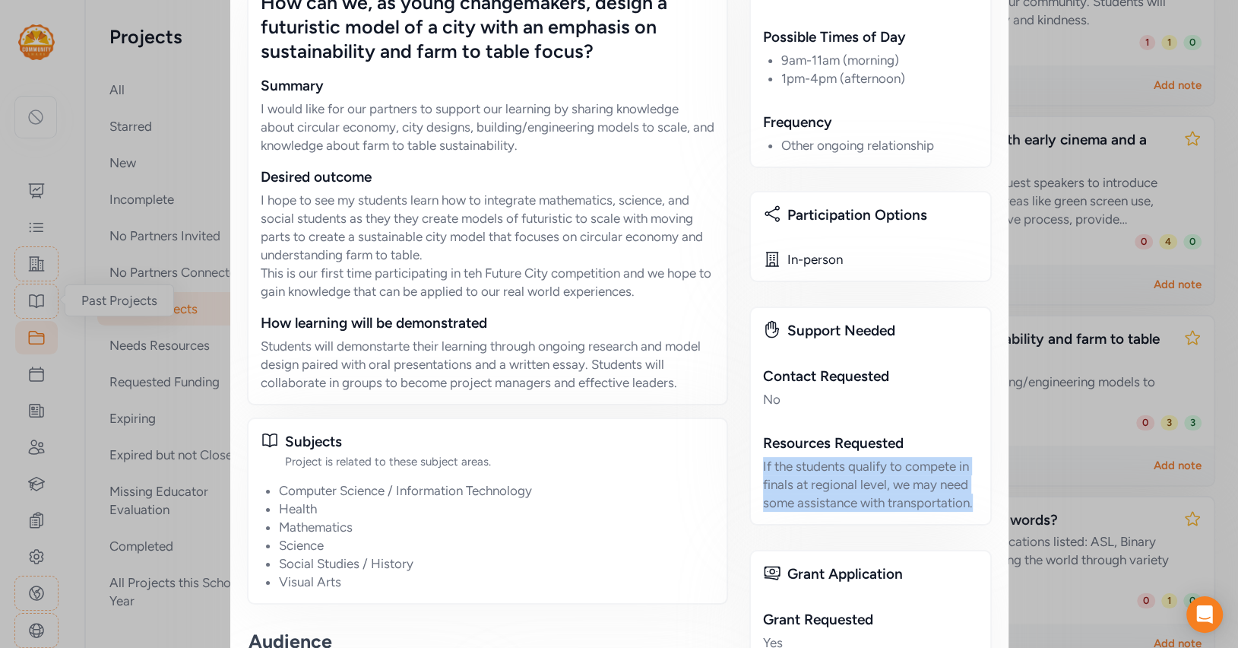
copy div "If the students qualify to compete in finals at regional level, we may need som…"
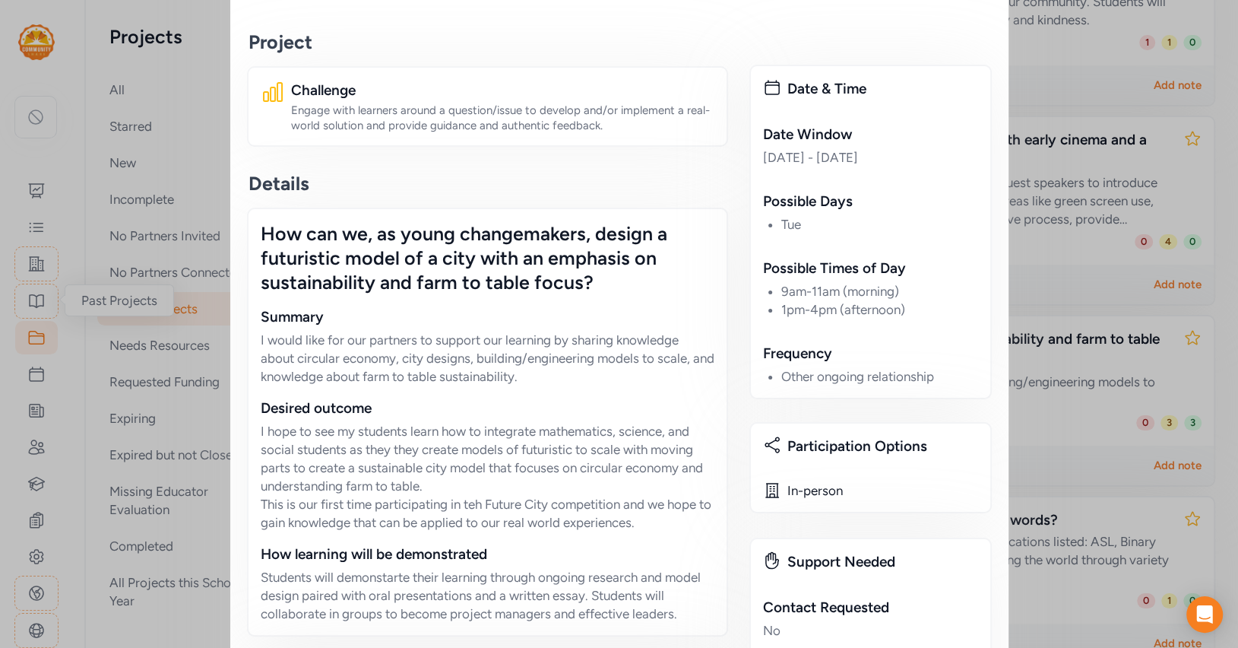
scroll to position [309, 0]
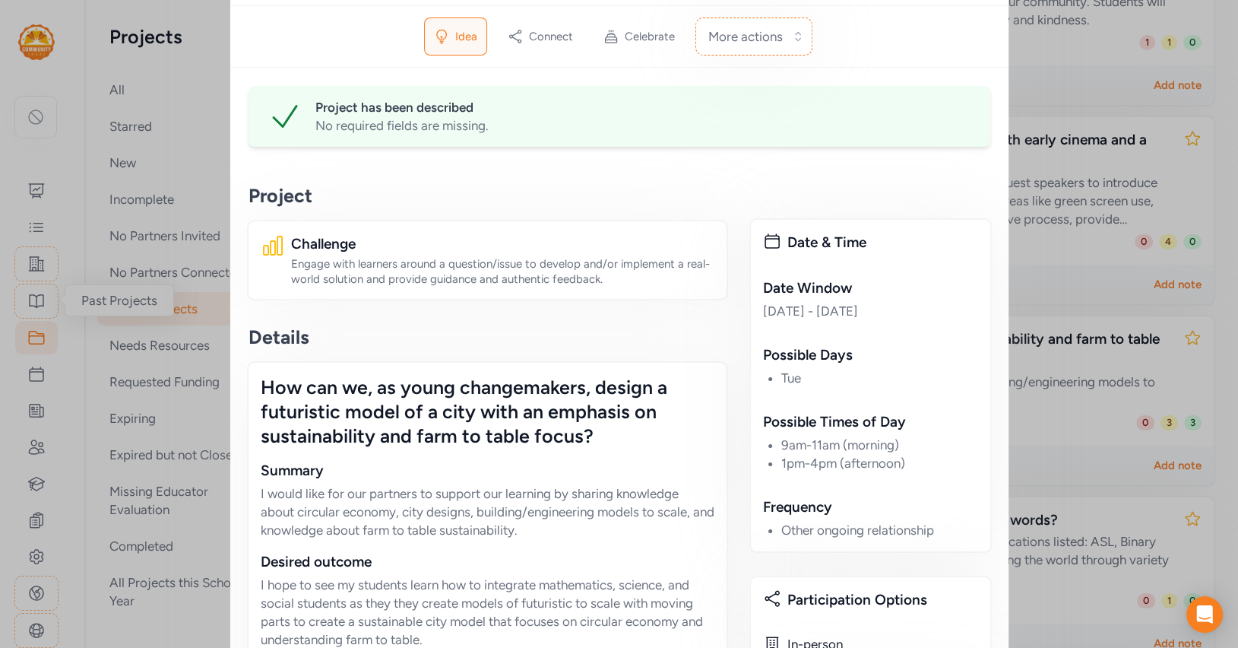
click at [356, 375] on div "How can we, as young changemakers, design a futuristic model of a city with an …" at bounding box center [488, 411] width 454 height 73
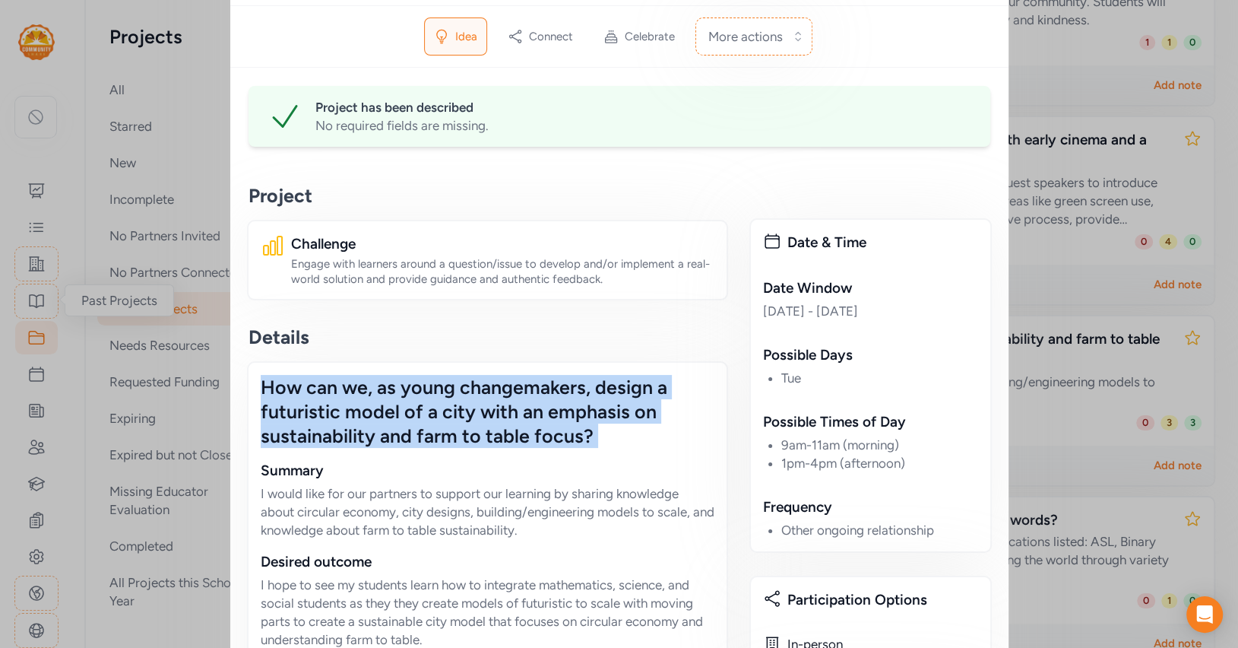
click at [356, 375] on div "How can we, as young changemakers, design a futuristic model of a city with an …" at bounding box center [488, 411] width 454 height 73
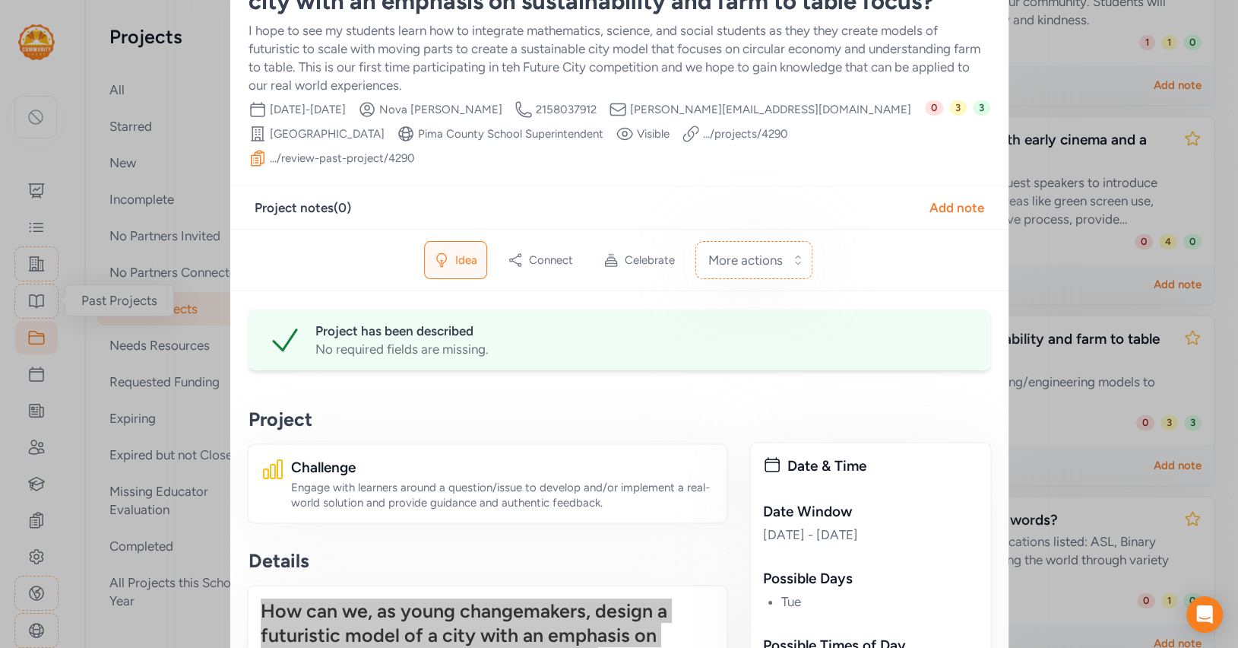
scroll to position [76, 0]
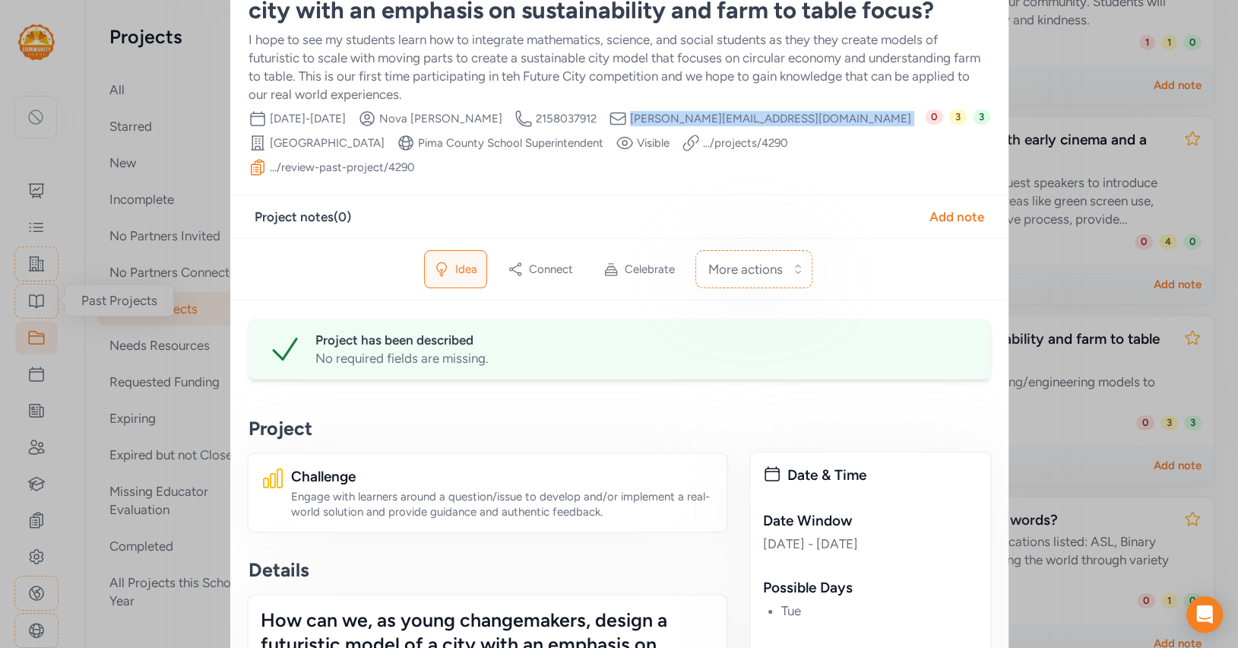
drag, startPoint x: 648, startPoint y: 119, endPoint x: 748, endPoint y: 120, distance: 100.3
click at [748, 120] on div "Date Range [DATE] - [DATE] Creator Nova [PERSON_NAME] Creator Phone Number [PHO…" at bounding box center [587, 142] width 677 height 67
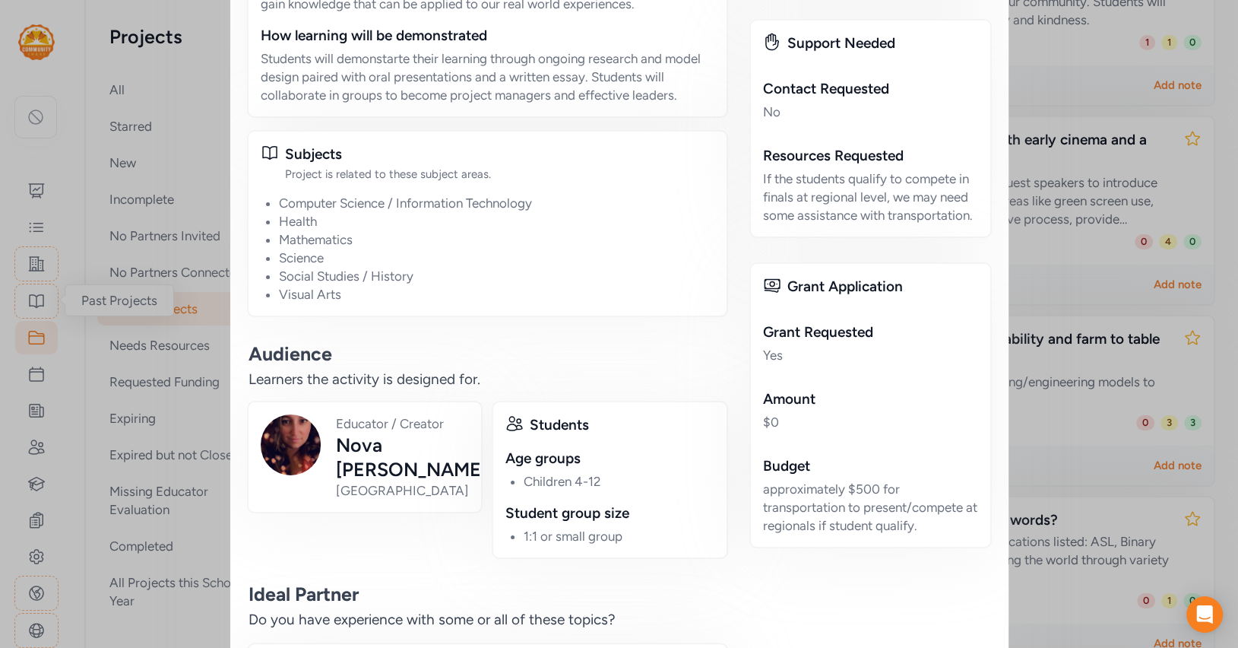
scroll to position [978, 0]
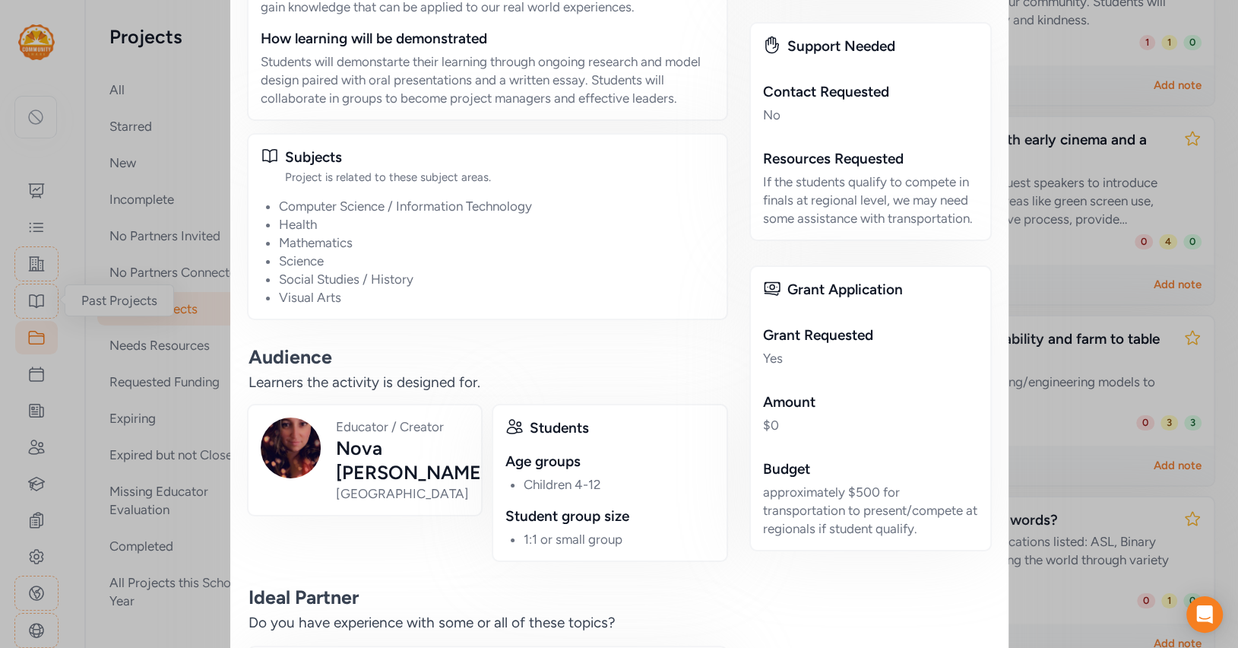
click at [791, 483] on div "approximately $500 for transportation to present/compete at regionals if studen…" at bounding box center [870, 510] width 215 height 55
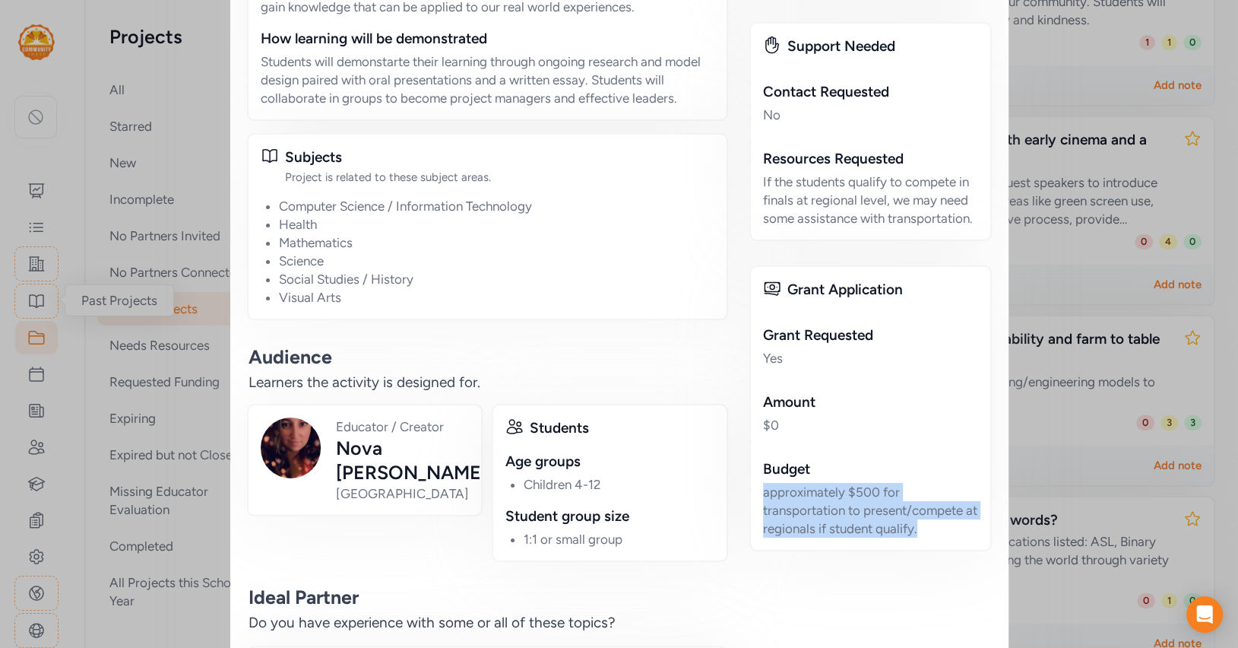
click at [791, 483] on div "approximately $500 for transportation to present/compete at regionals if studen…" at bounding box center [870, 510] width 215 height 55
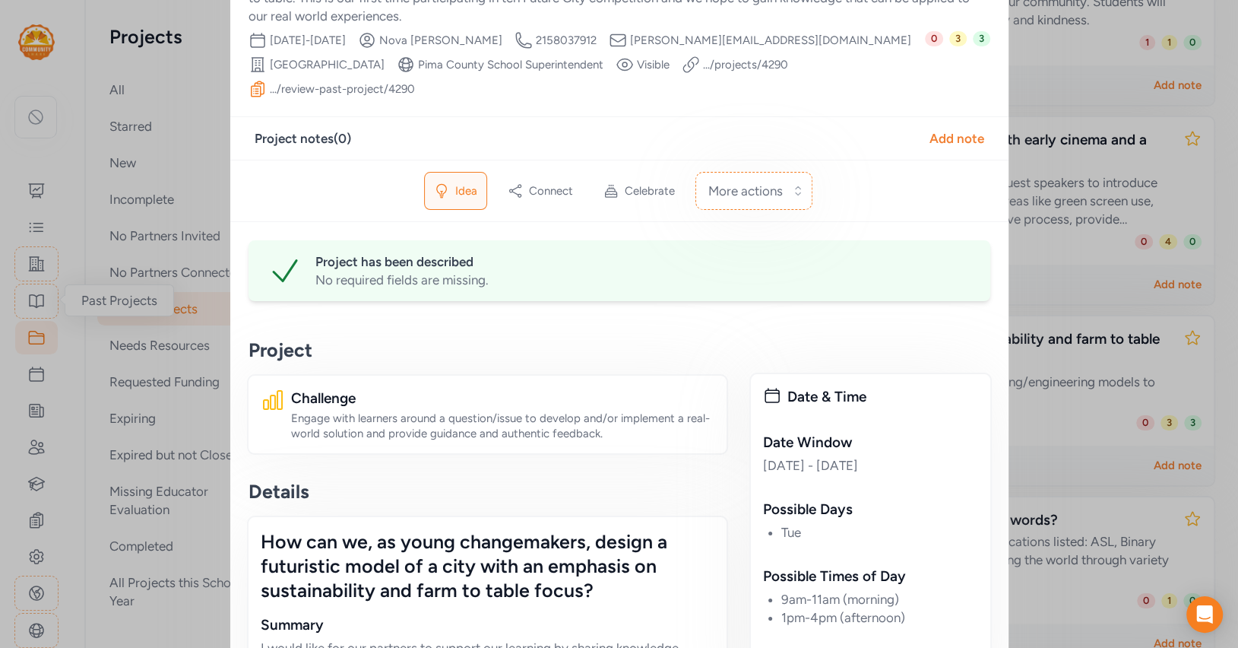
scroll to position [0, 0]
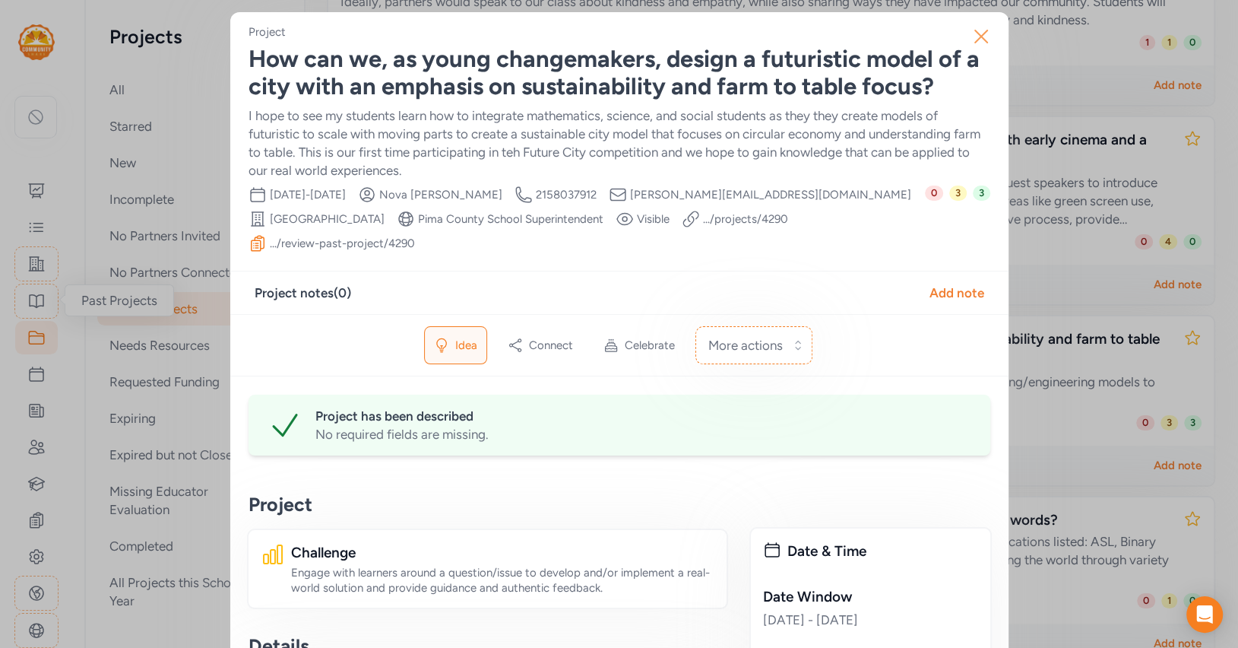
click at [976, 36] on icon "button" at bounding box center [981, 36] width 24 height 24
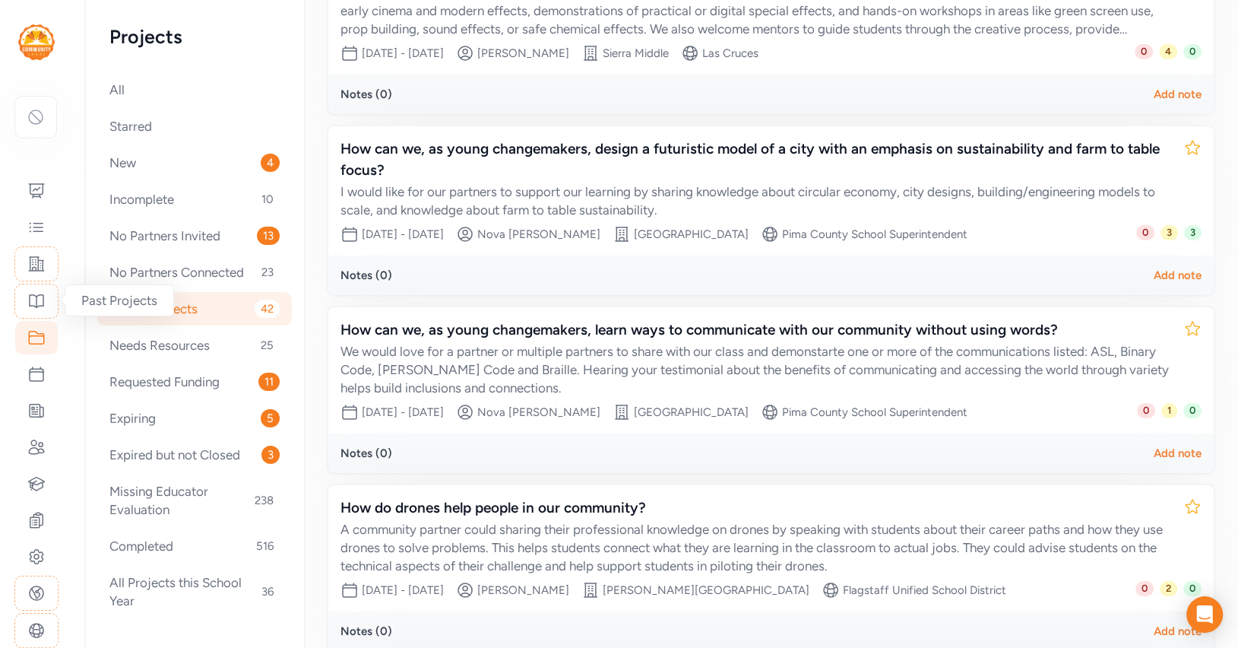
scroll to position [659, 0]
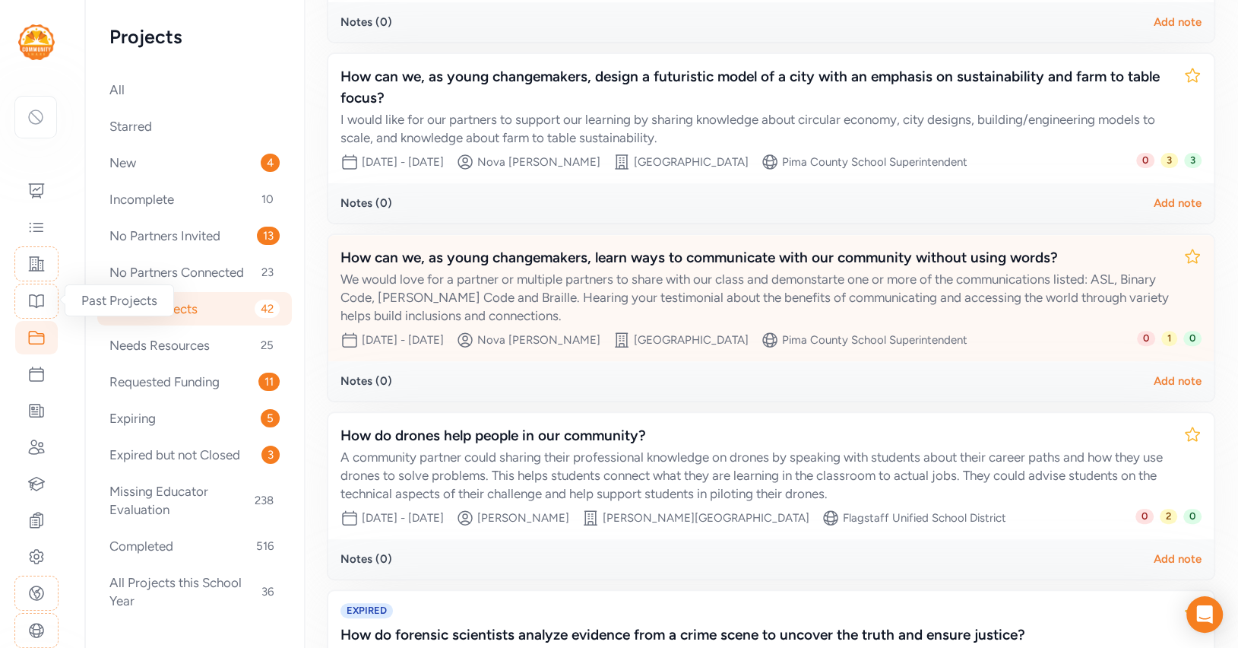
click at [654, 270] on div "We would love for a partner or multiple partners to share with our class and de…" at bounding box center [756, 297] width 831 height 55
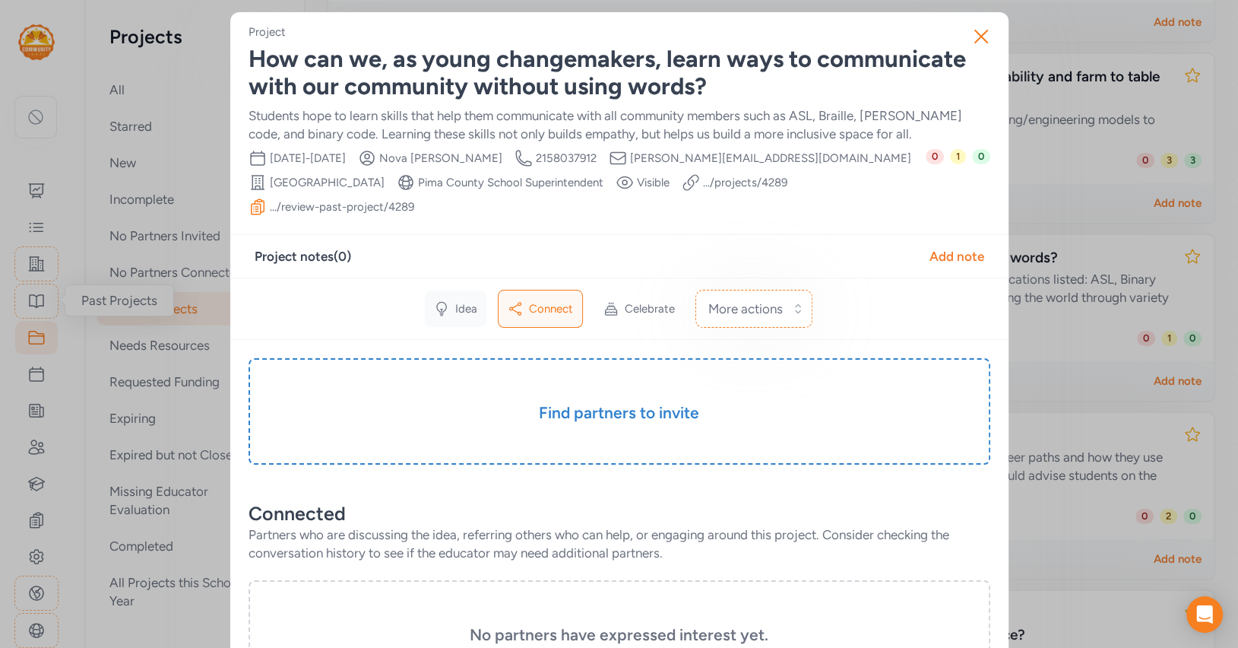
click at [444, 301] on icon at bounding box center [441, 308] width 15 height 15
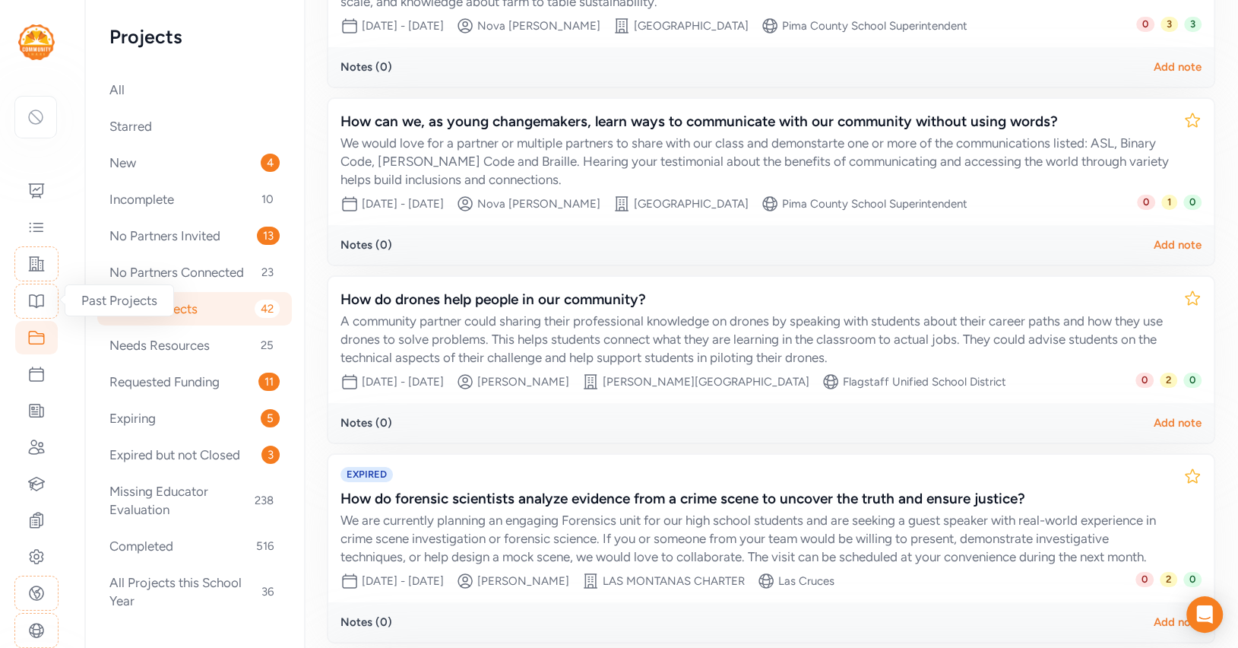
scroll to position [830, 0]
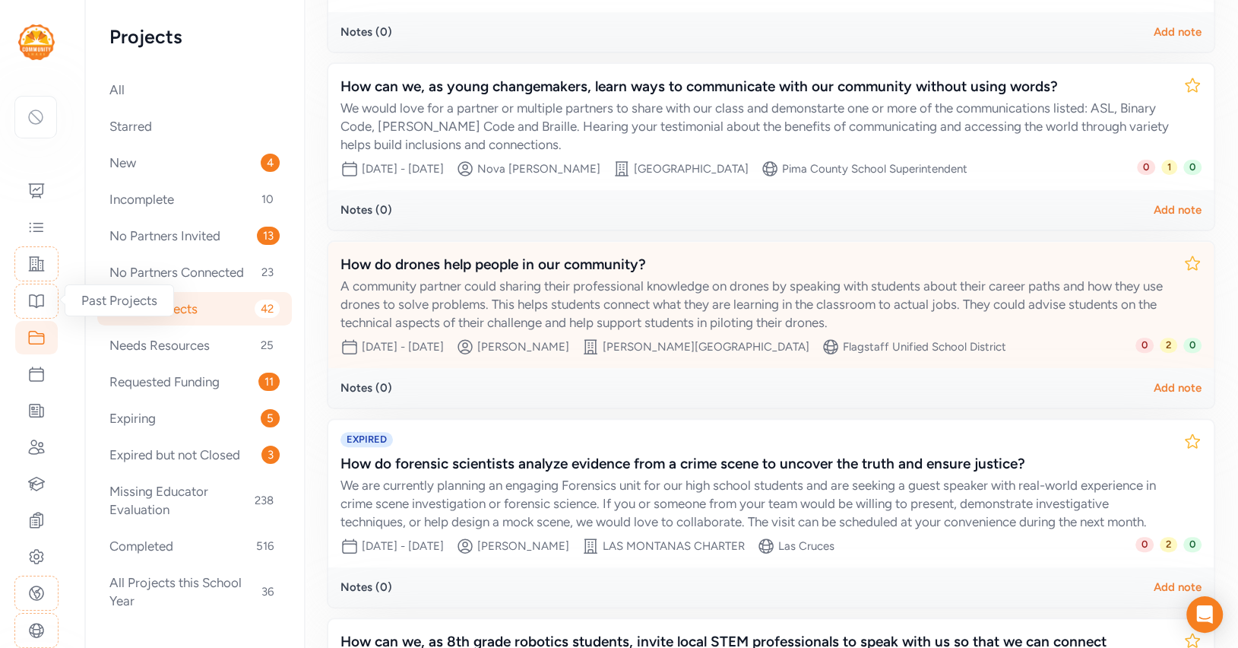
click at [766, 301] on div "A community partner could sharing their professional knowledge on drones by spe…" at bounding box center [756, 304] width 831 height 55
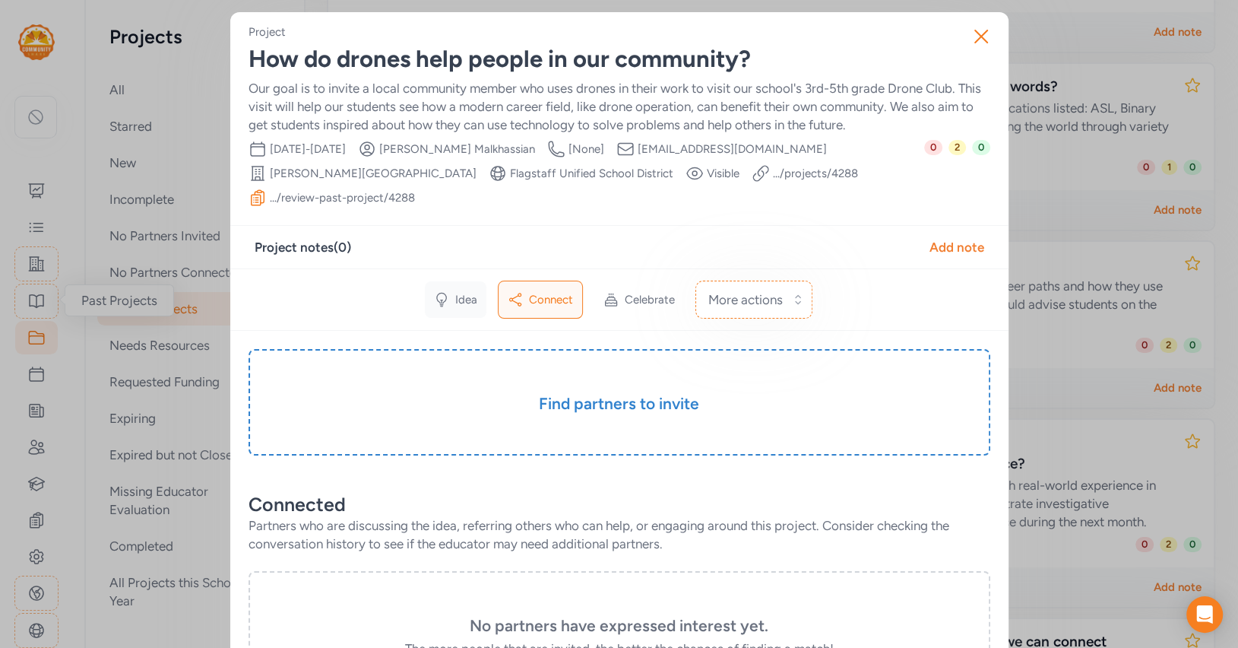
click at [449, 294] on div "Idea" at bounding box center [456, 299] width 62 height 36
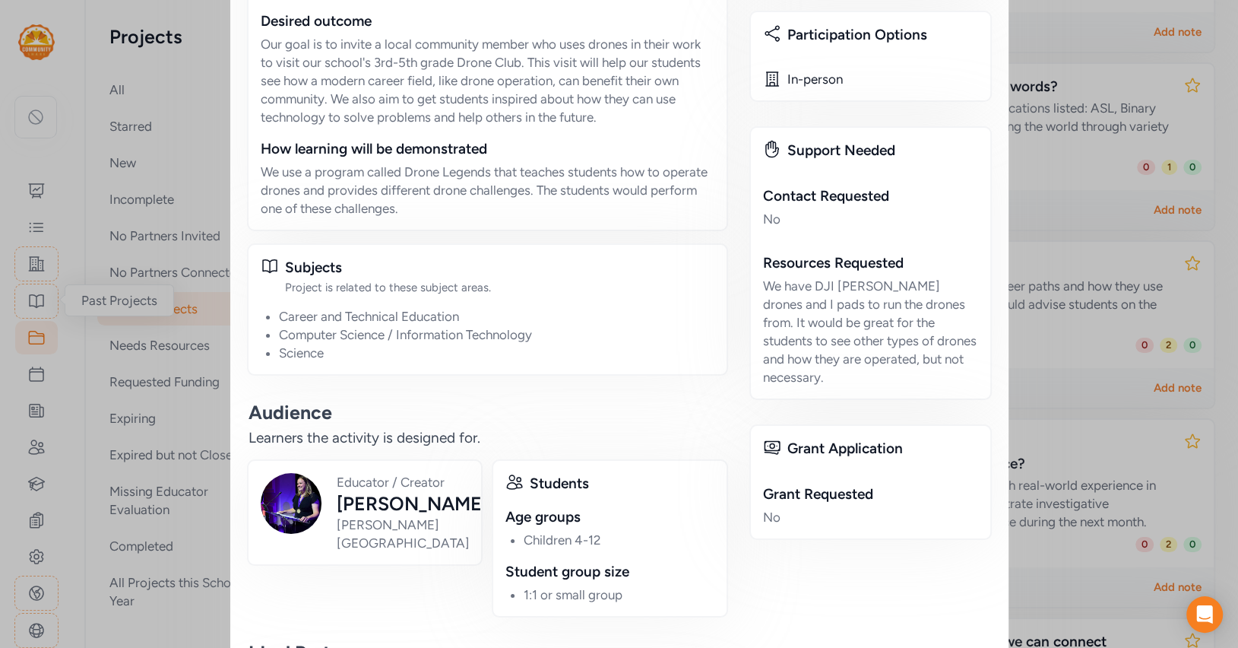
scroll to position [810, 0]
click at [768, 285] on div "We have DJI [PERSON_NAME] drones and I pads to run the drones from. It would be…" at bounding box center [870, 330] width 215 height 109
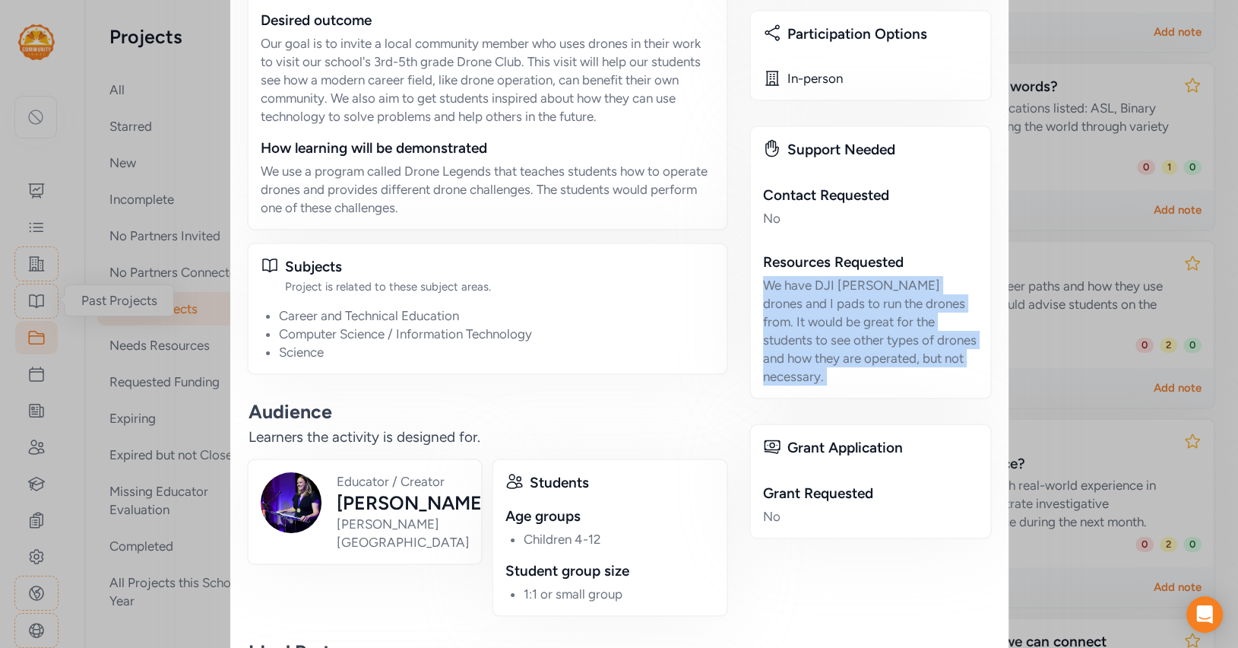
click at [768, 285] on div "We have DJI [PERSON_NAME] drones and I pads to run the drones from. It would be…" at bounding box center [870, 330] width 215 height 109
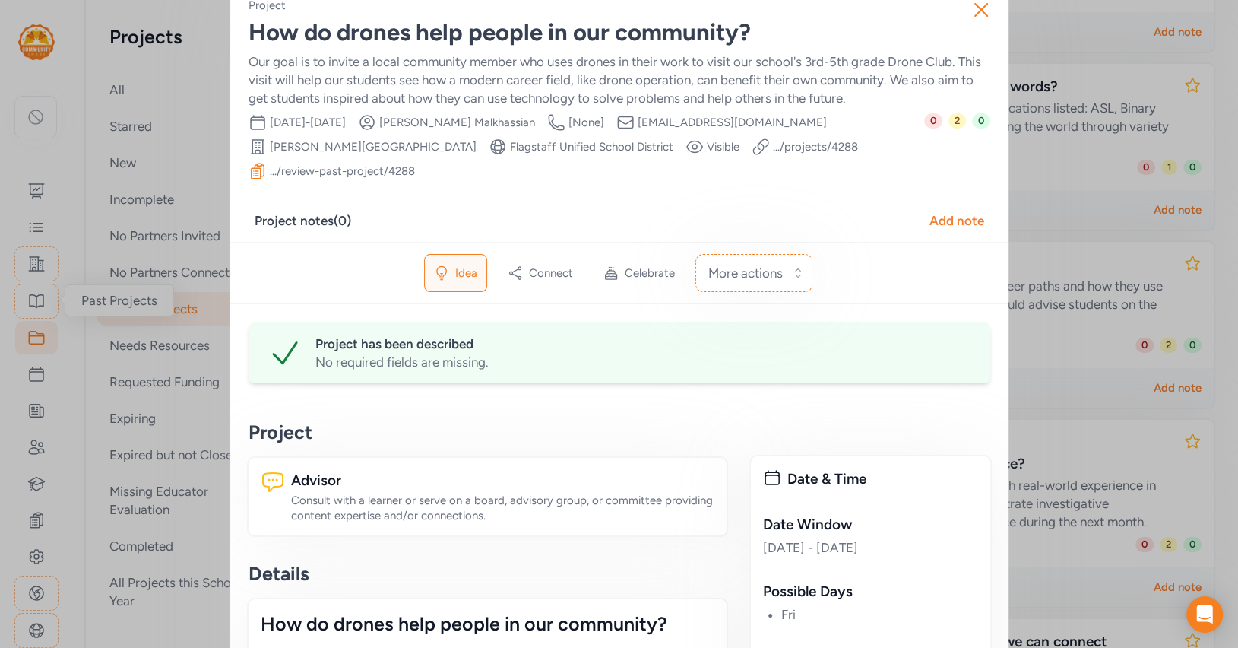
scroll to position [0, 0]
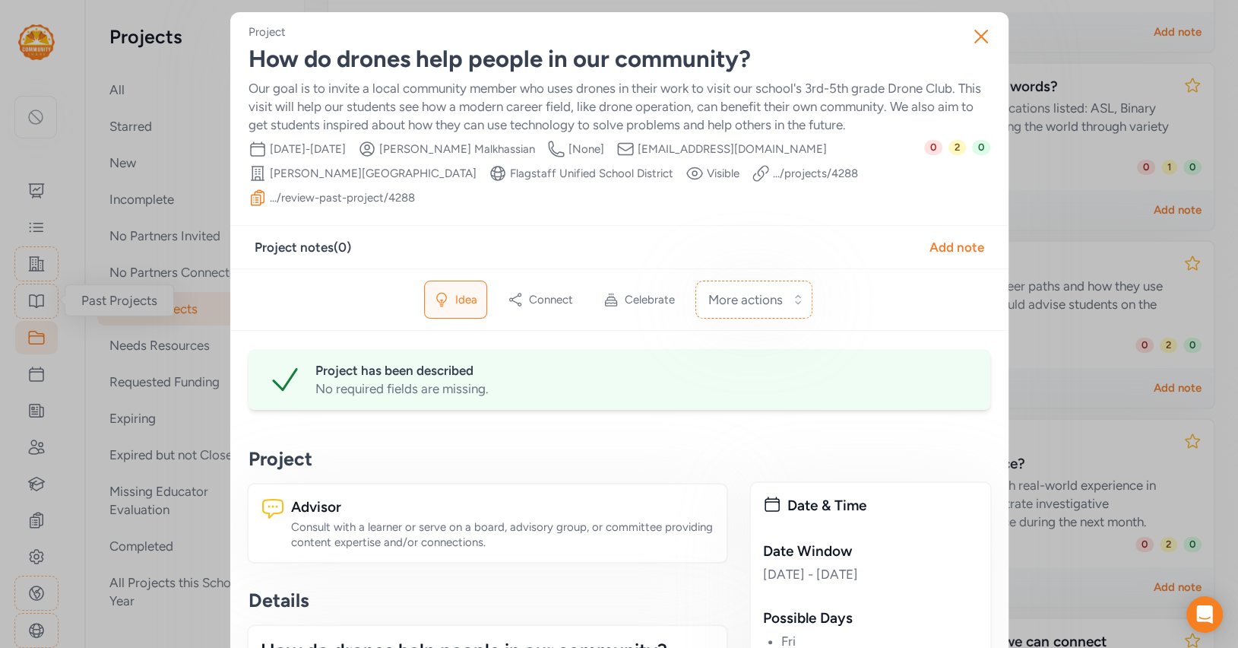
click at [329, 64] on div "How do drones help people in our community?" at bounding box center [620, 59] width 742 height 27
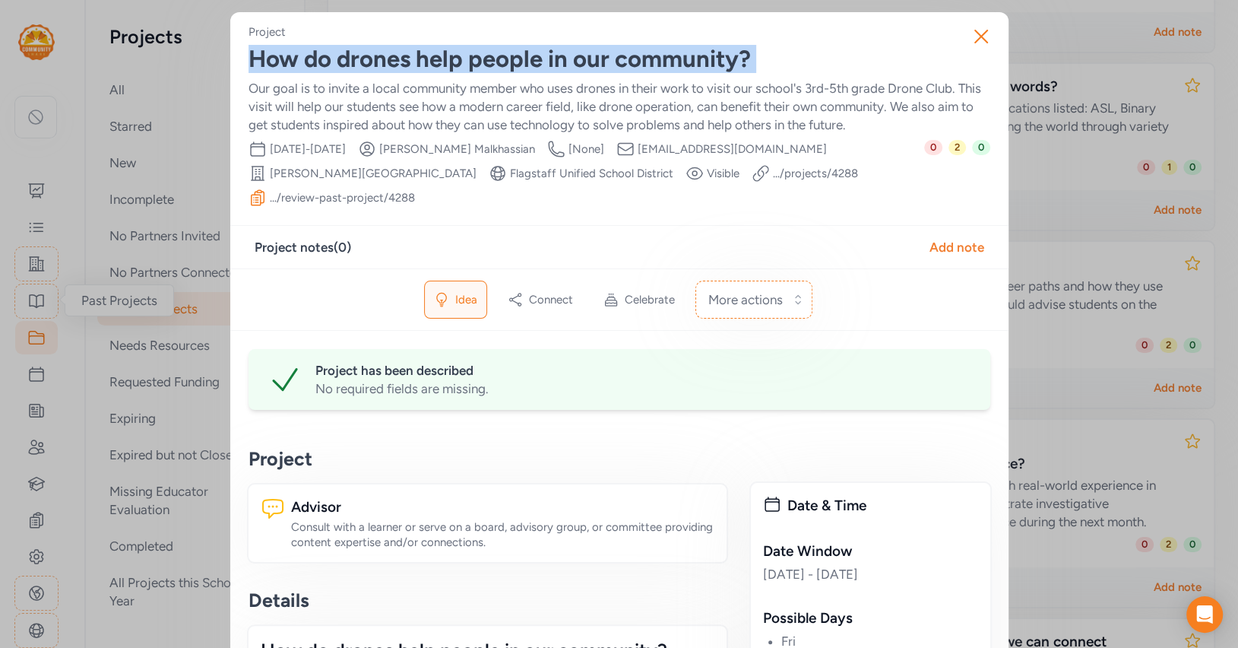
click at [329, 64] on div "How do drones help people in our community?" at bounding box center [620, 59] width 742 height 27
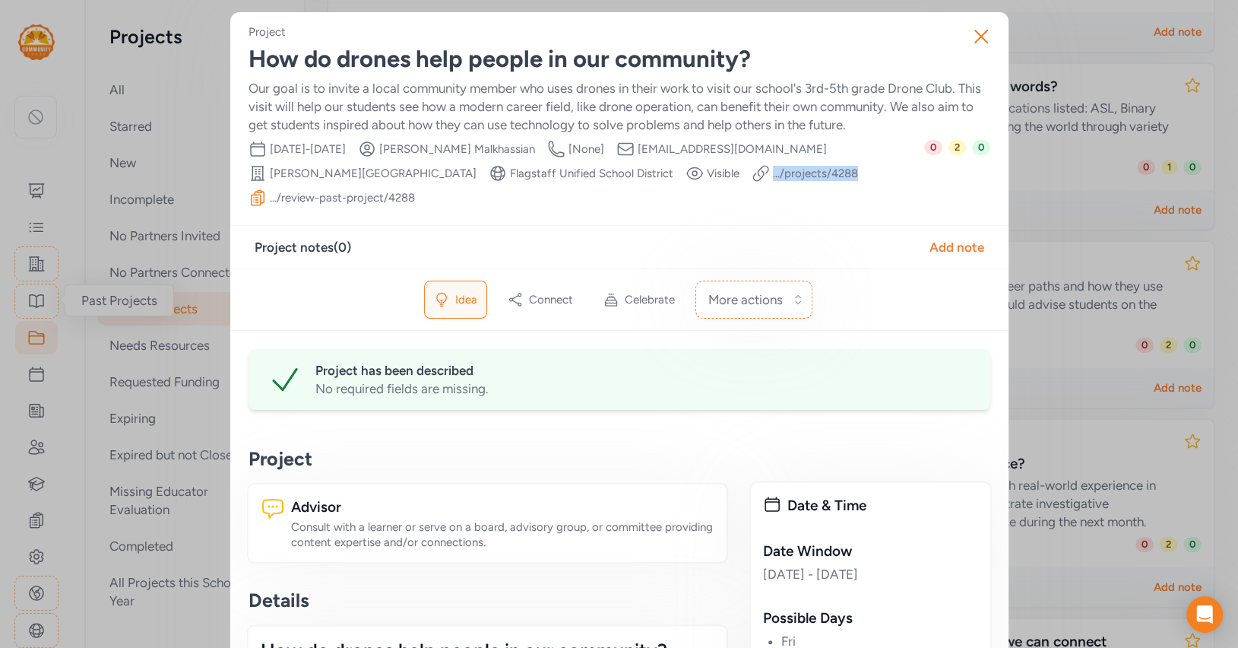
click at [698, 151] on span "[EMAIL_ADDRESS][DOMAIN_NAME]" at bounding box center [732, 148] width 189 height 15
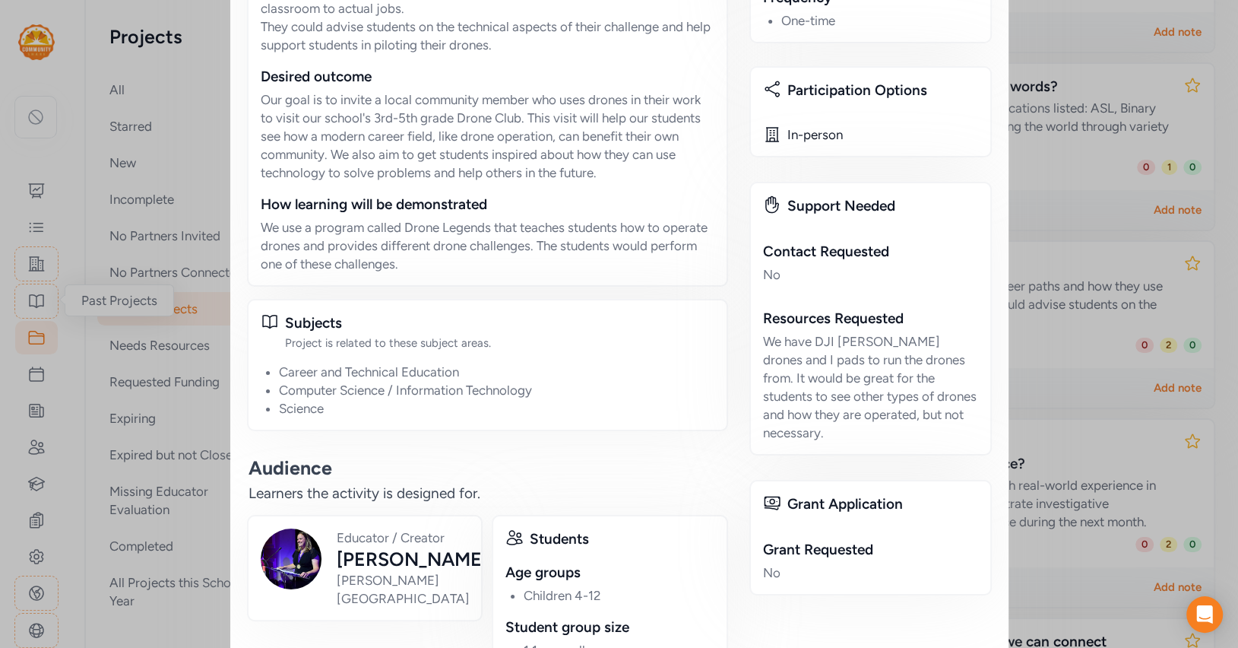
scroll to position [772, 0]
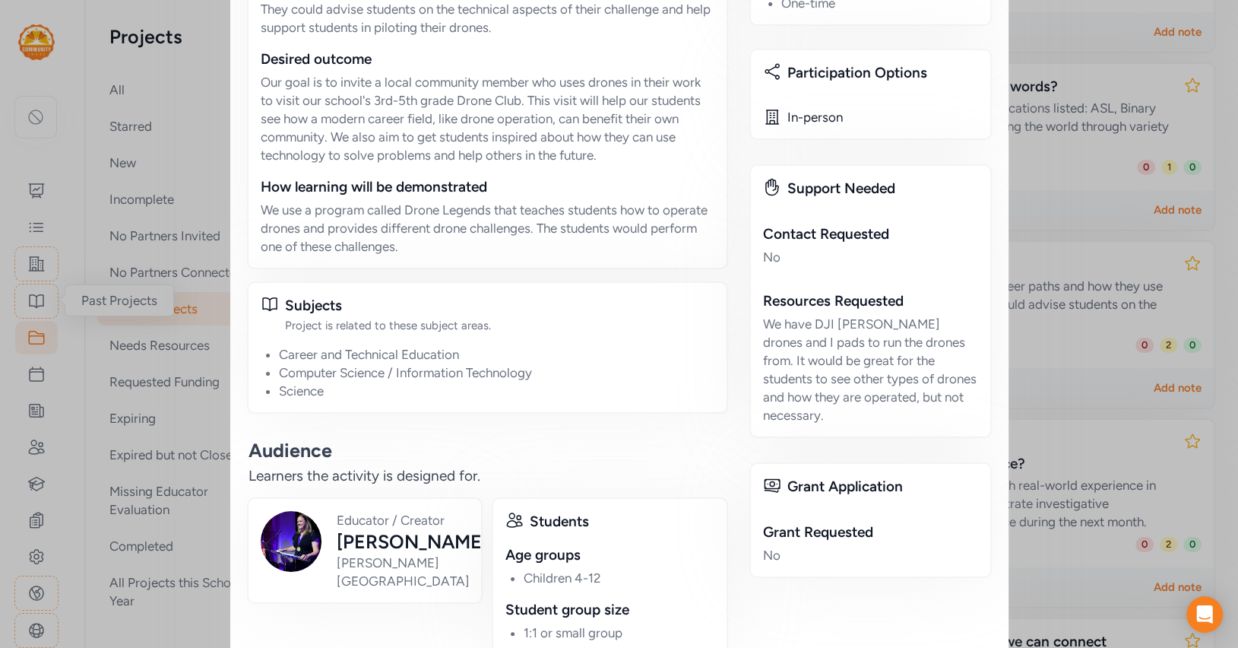
click at [797, 341] on div "We have DJI [PERSON_NAME] drones and I pads to run the drones from. It would be…" at bounding box center [870, 369] width 215 height 109
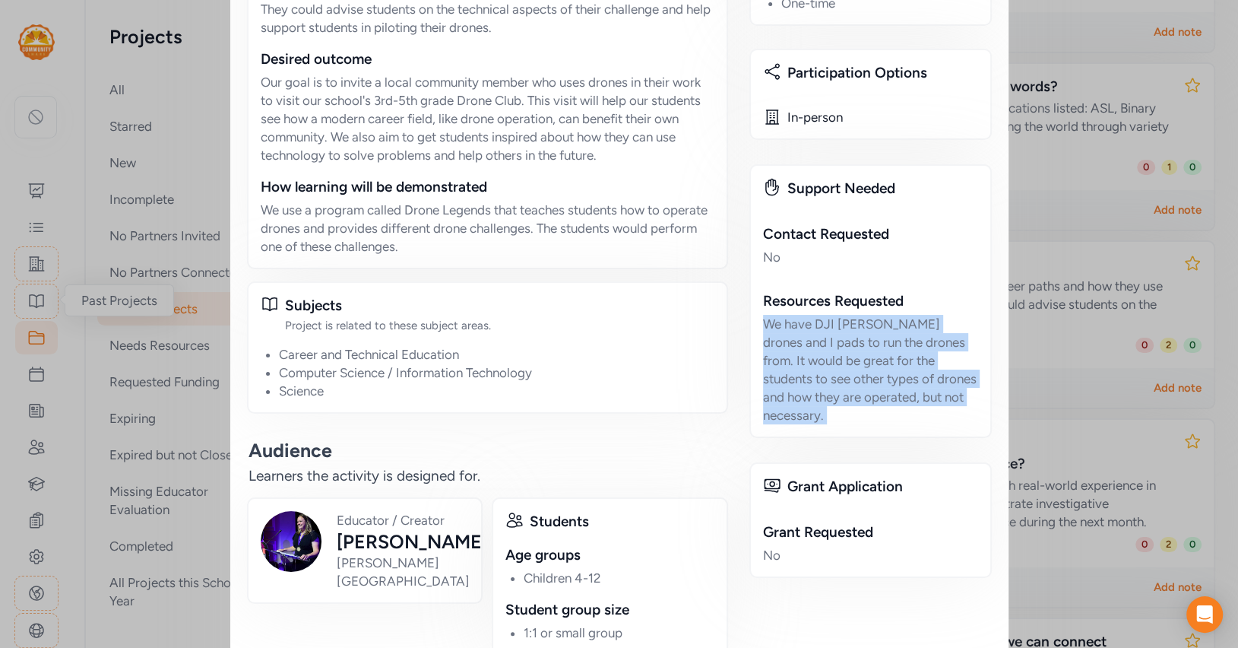
click at [797, 341] on div "We have DJI [PERSON_NAME] drones and I pads to run the drones from. It would be…" at bounding box center [870, 369] width 215 height 109
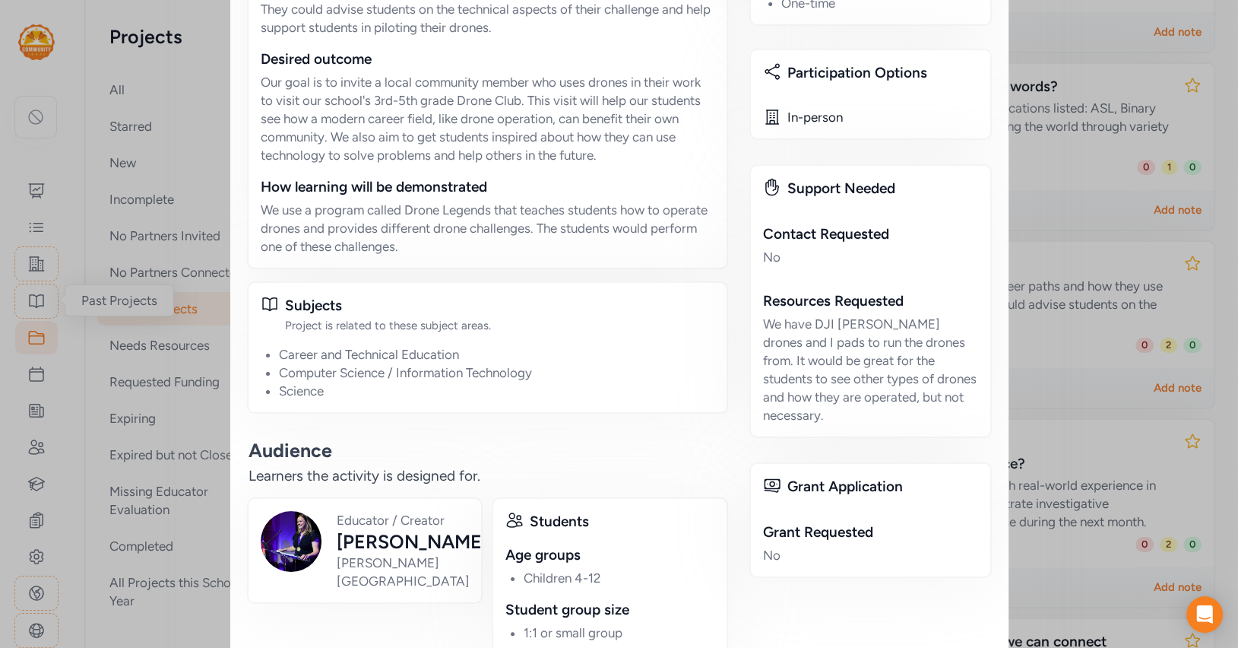
click at [1057, 216] on div "Close Project How do drones help people in our community? Our goal is to invite…" at bounding box center [619, 155] width 1238 height 1855
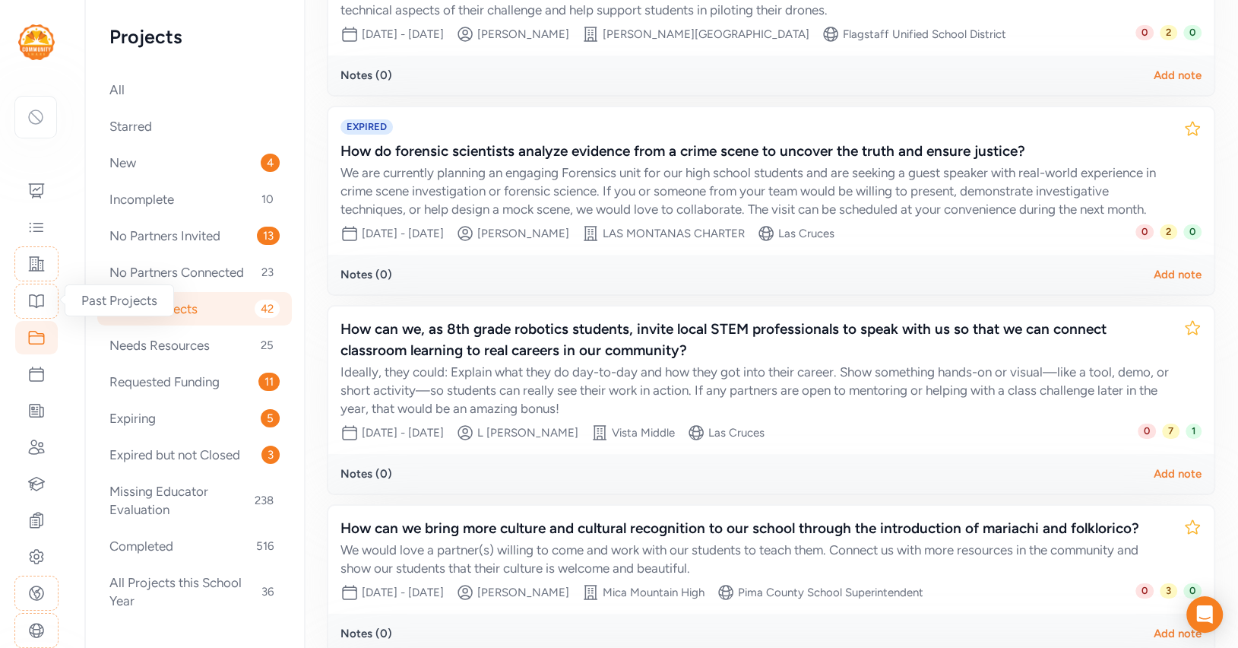
scroll to position [1146, 0]
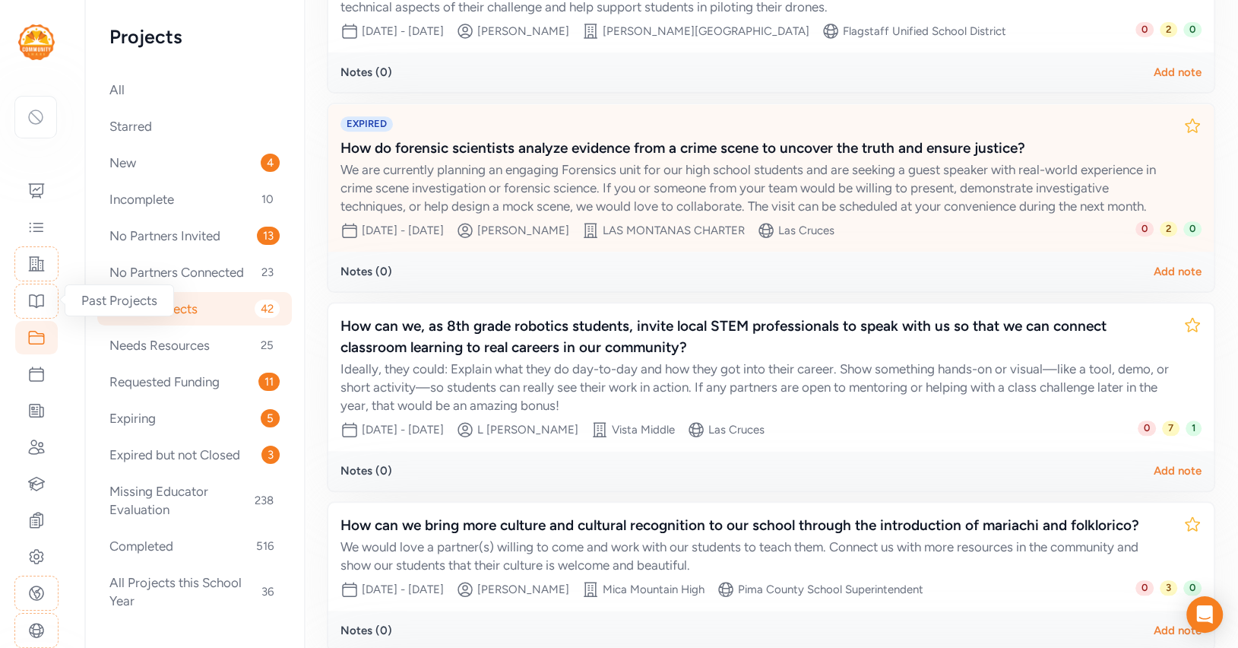
click at [835, 144] on div "How do forensic scientists analyze evidence from a crime scene to uncover the t…" at bounding box center [756, 148] width 831 height 21
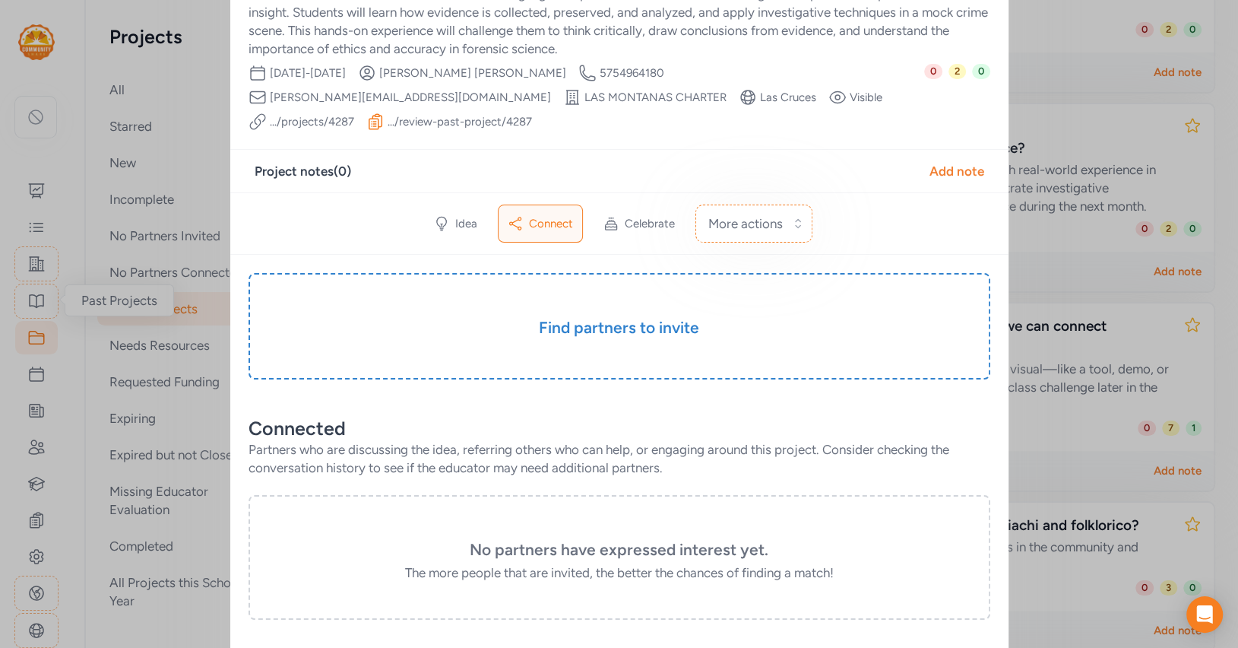
scroll to position [123, 0]
click at [457, 214] on span "Idea" at bounding box center [466, 221] width 22 height 15
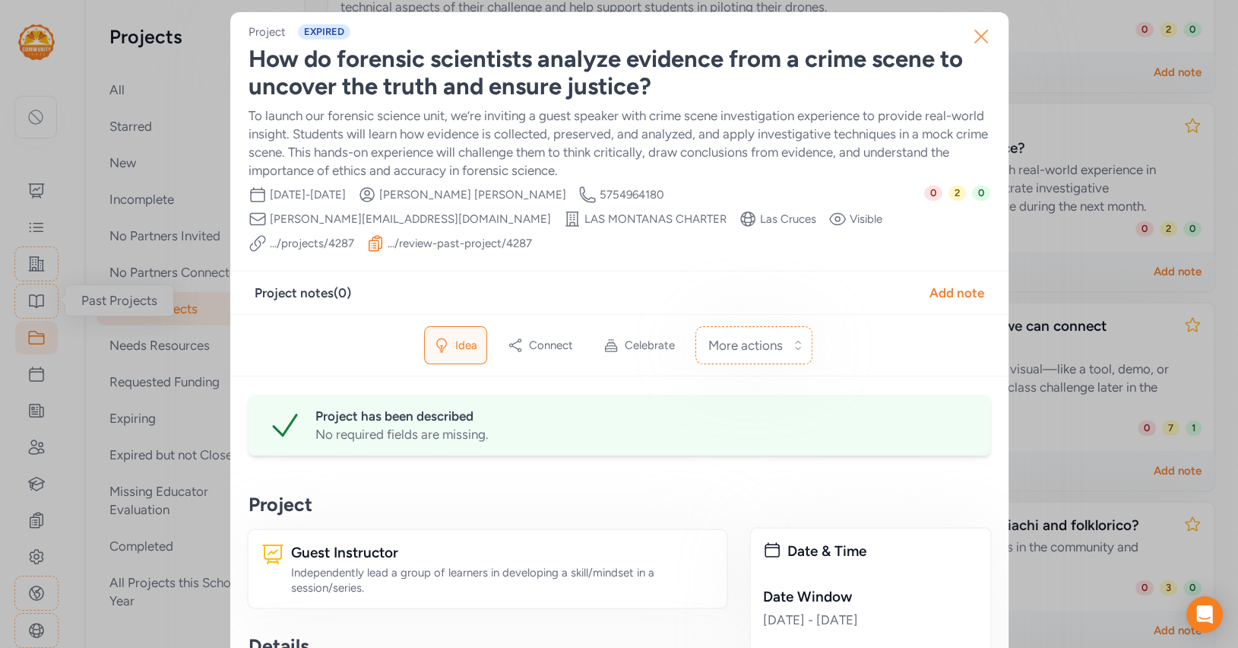
click at [987, 33] on icon "button" at bounding box center [981, 36] width 24 height 24
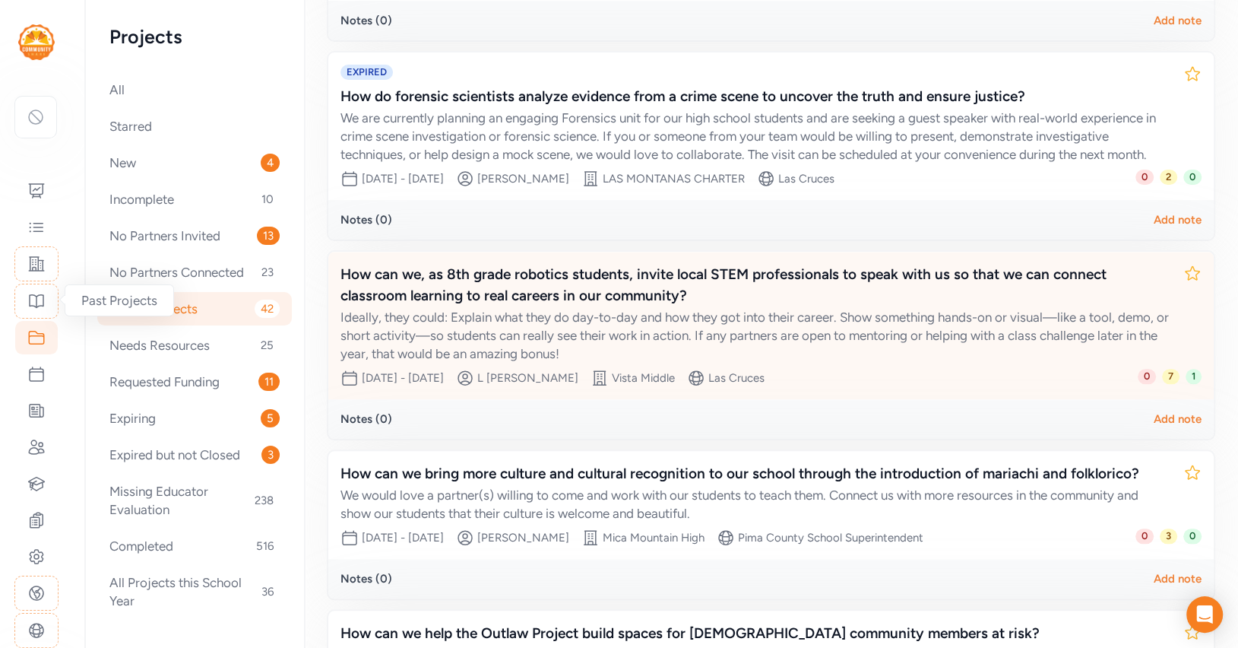
scroll to position [1205, 0]
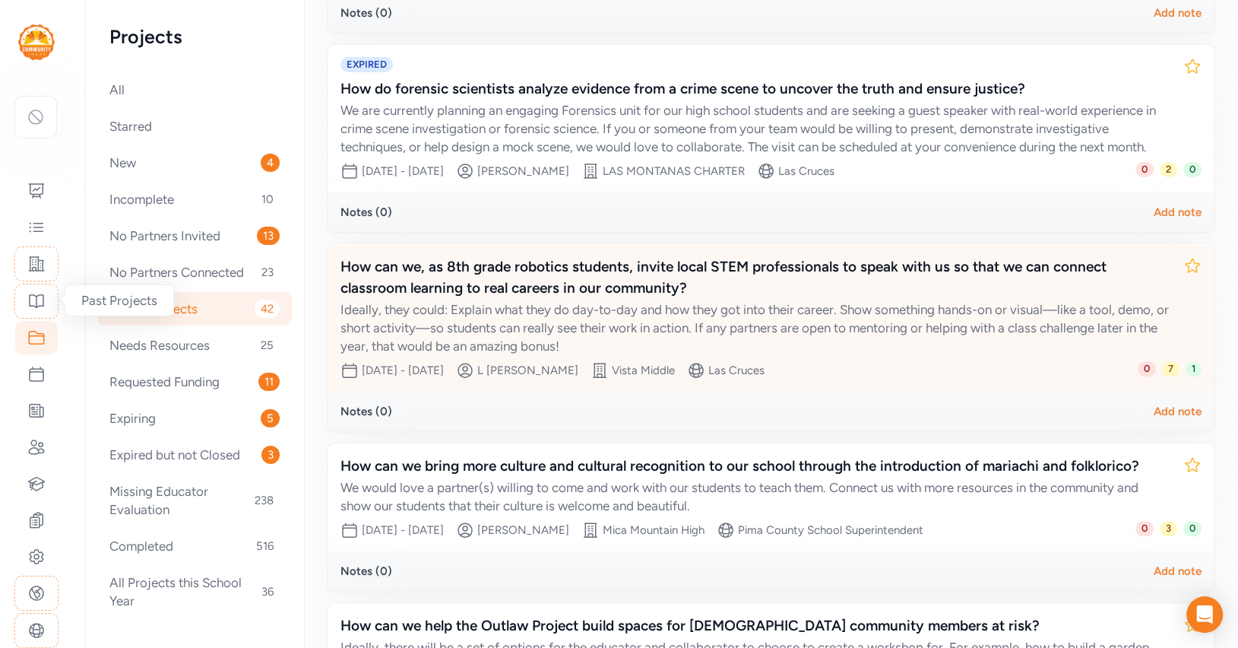
click at [799, 303] on div "Ideally, they could: Explain what they do day-to-day and how they got into thei…" at bounding box center [756, 327] width 831 height 55
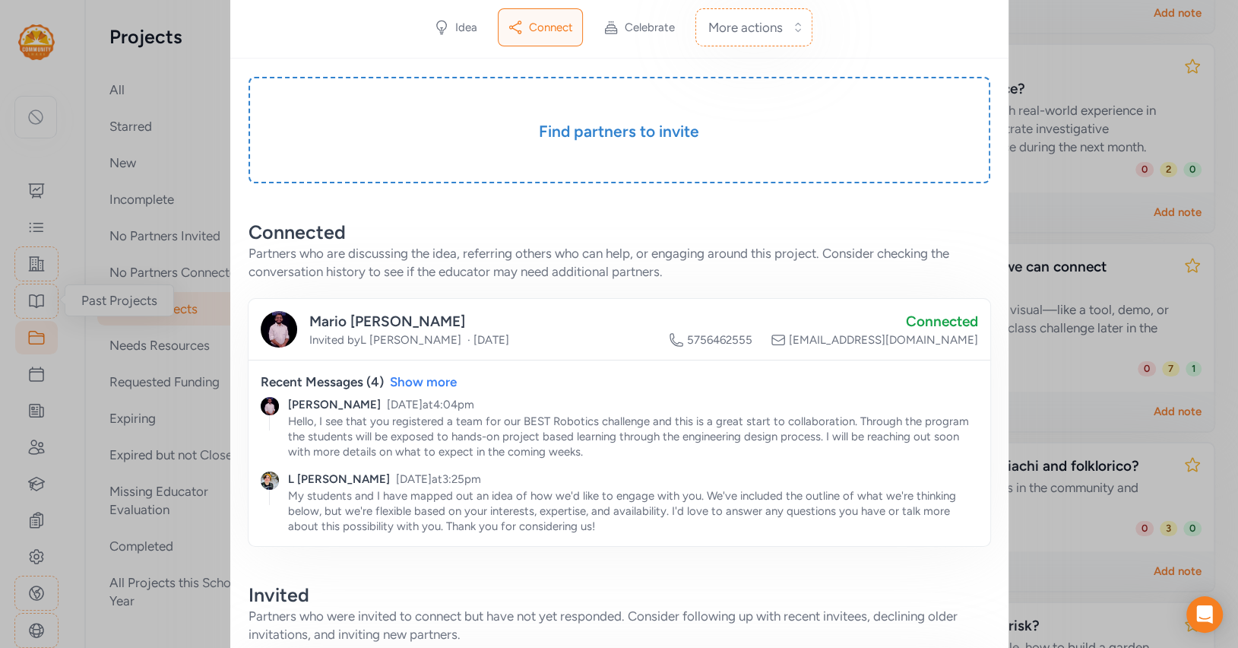
scroll to position [323, 0]
click at [424, 376] on div "Show more" at bounding box center [423, 379] width 67 height 18
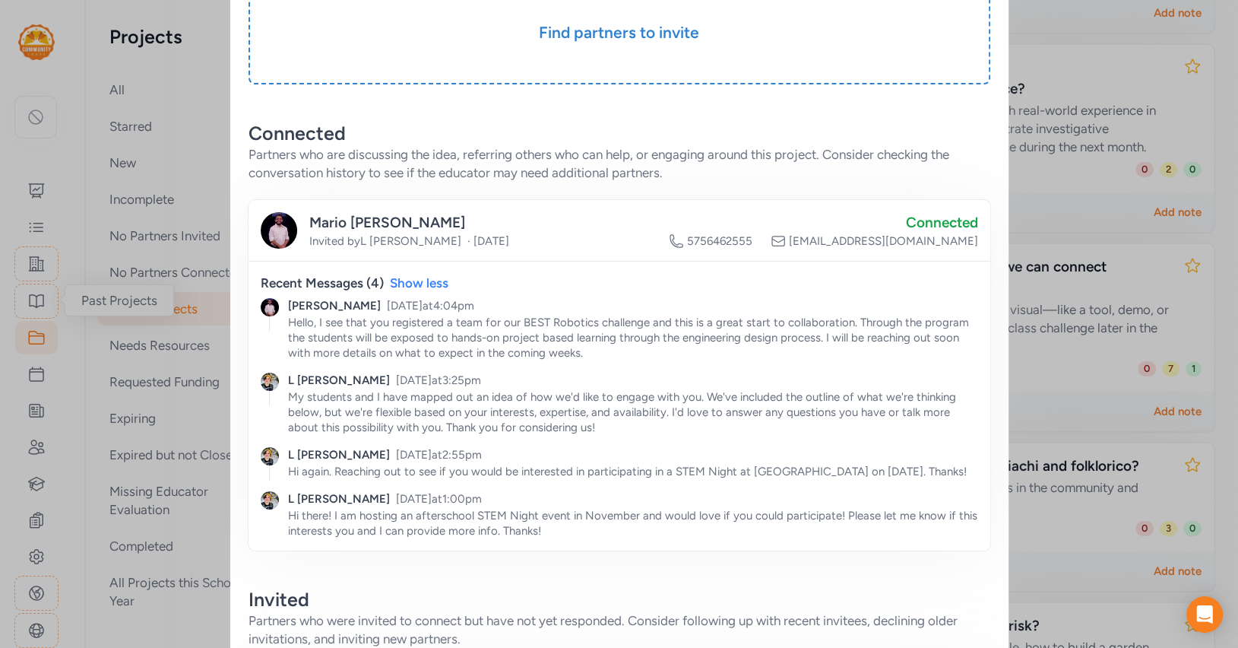
scroll to position [419, 0]
click at [461, 469] on p "Hi again. Reaching out to see if you would be interested in participating in a …" at bounding box center [633, 471] width 690 height 15
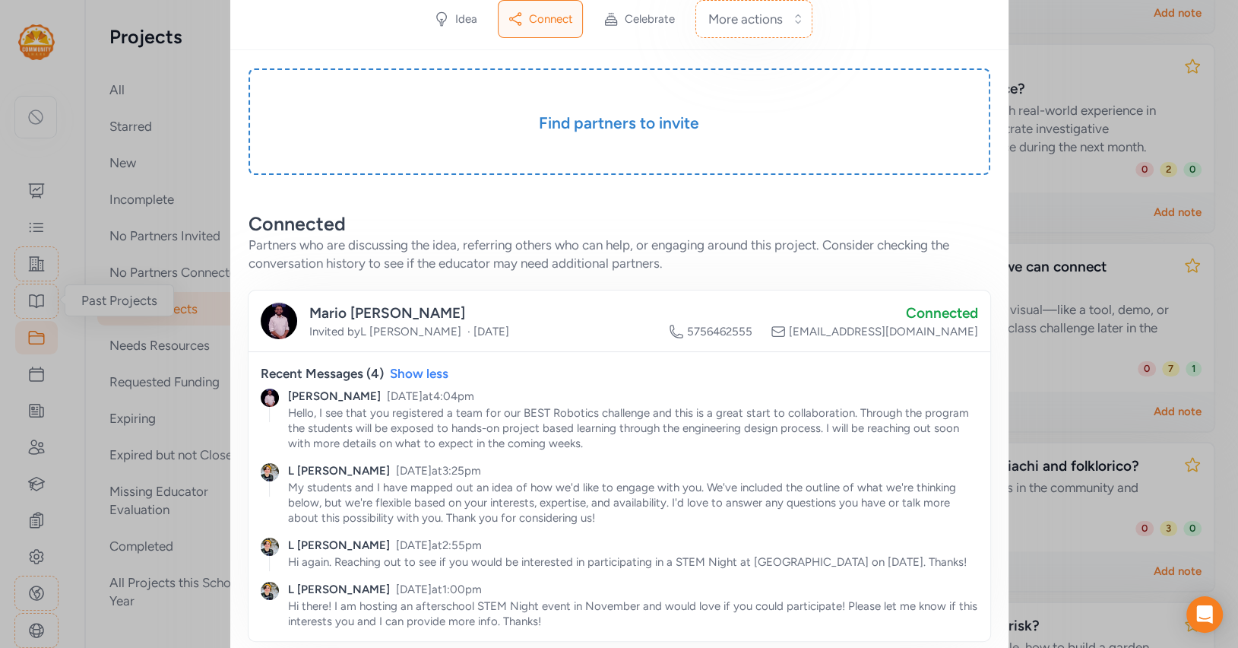
scroll to position [0, 0]
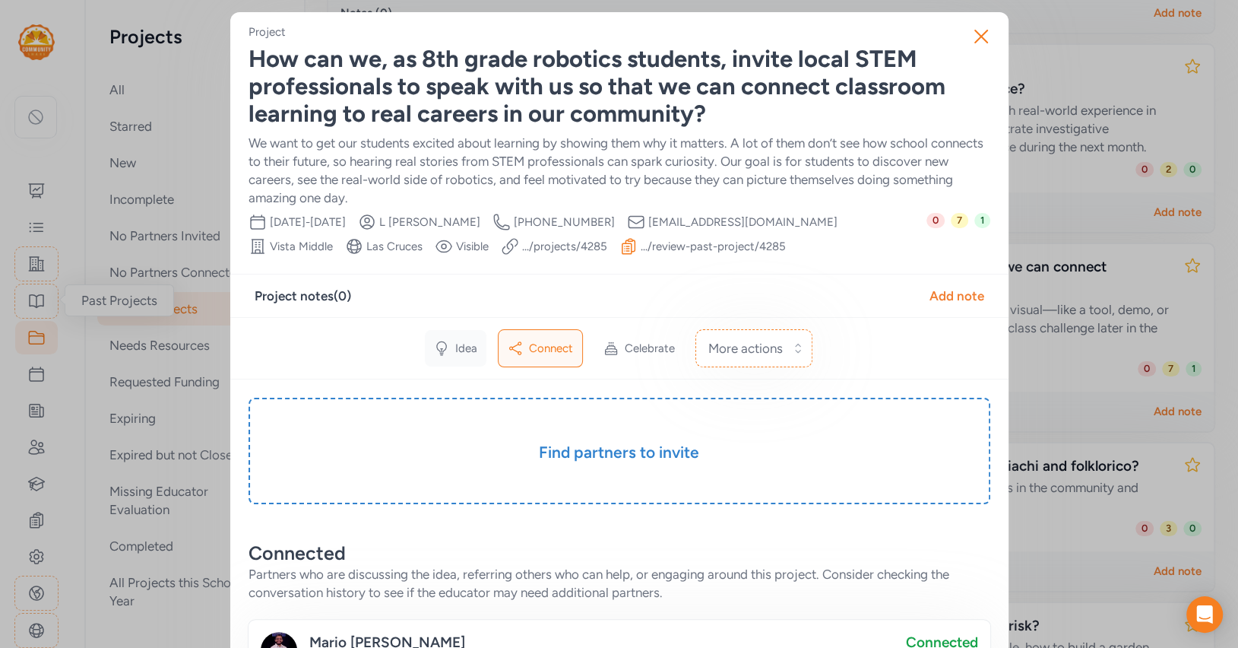
click at [446, 346] on icon at bounding box center [442, 347] width 10 height 13
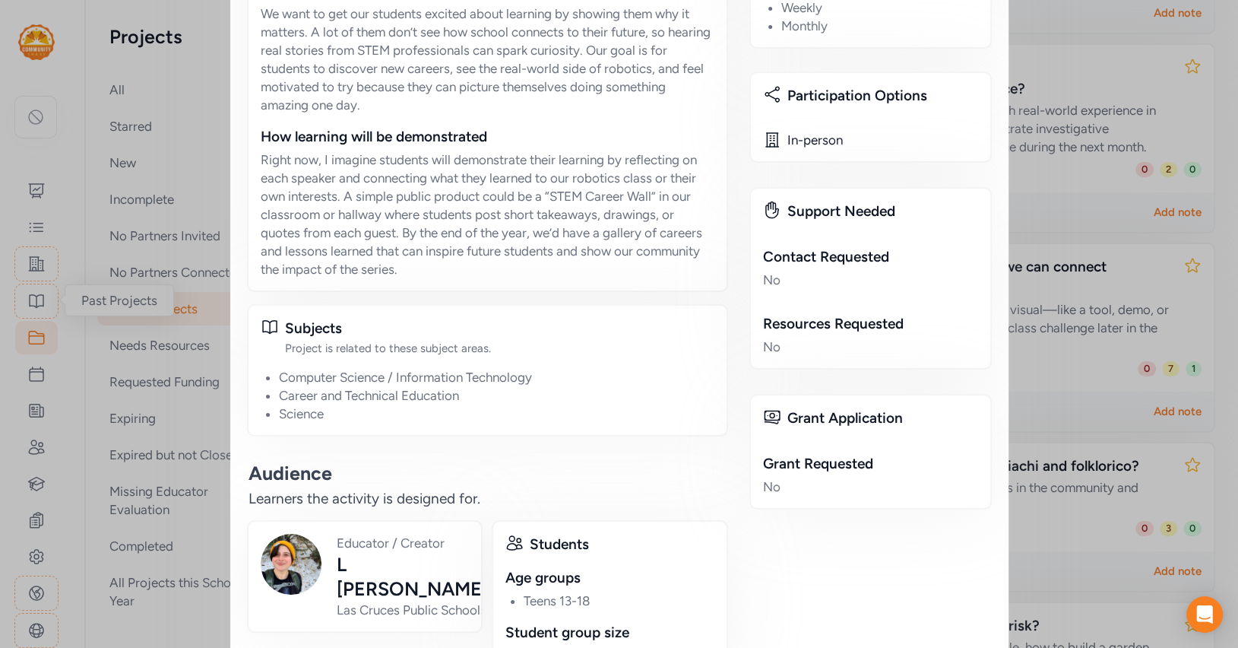
scroll to position [955, 0]
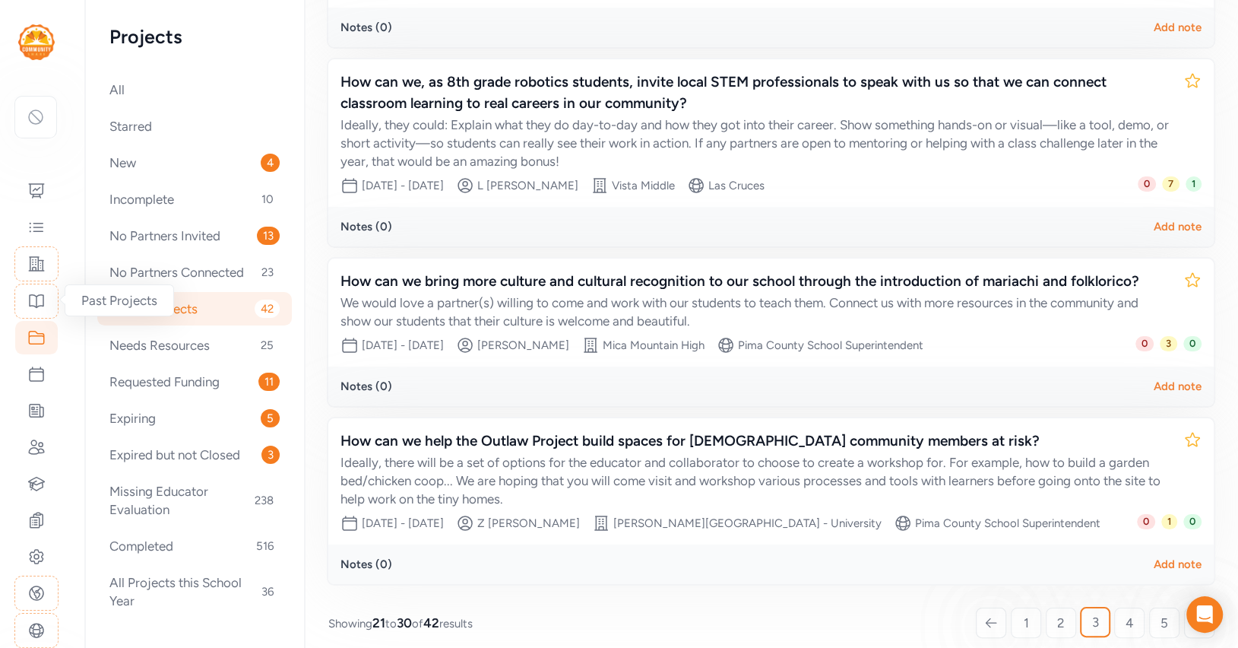
scroll to position [1401, 0]
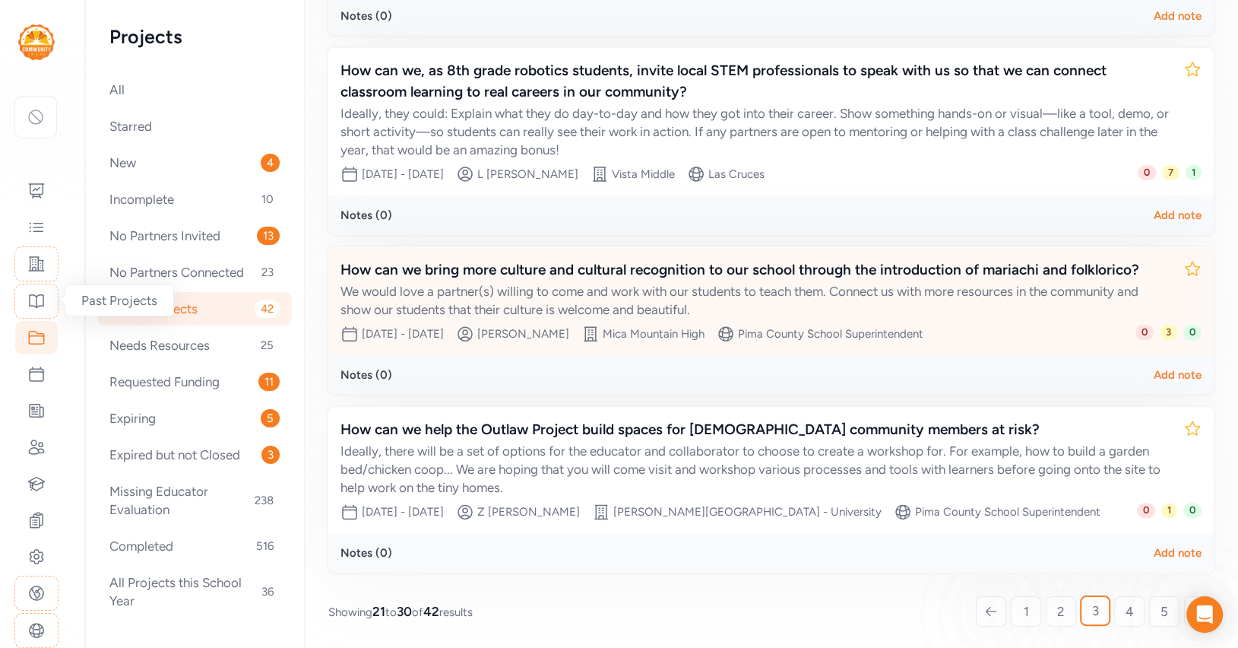
click at [907, 301] on div "We would love a partner(s) willing to come and work with our students to teach …" at bounding box center [756, 300] width 831 height 36
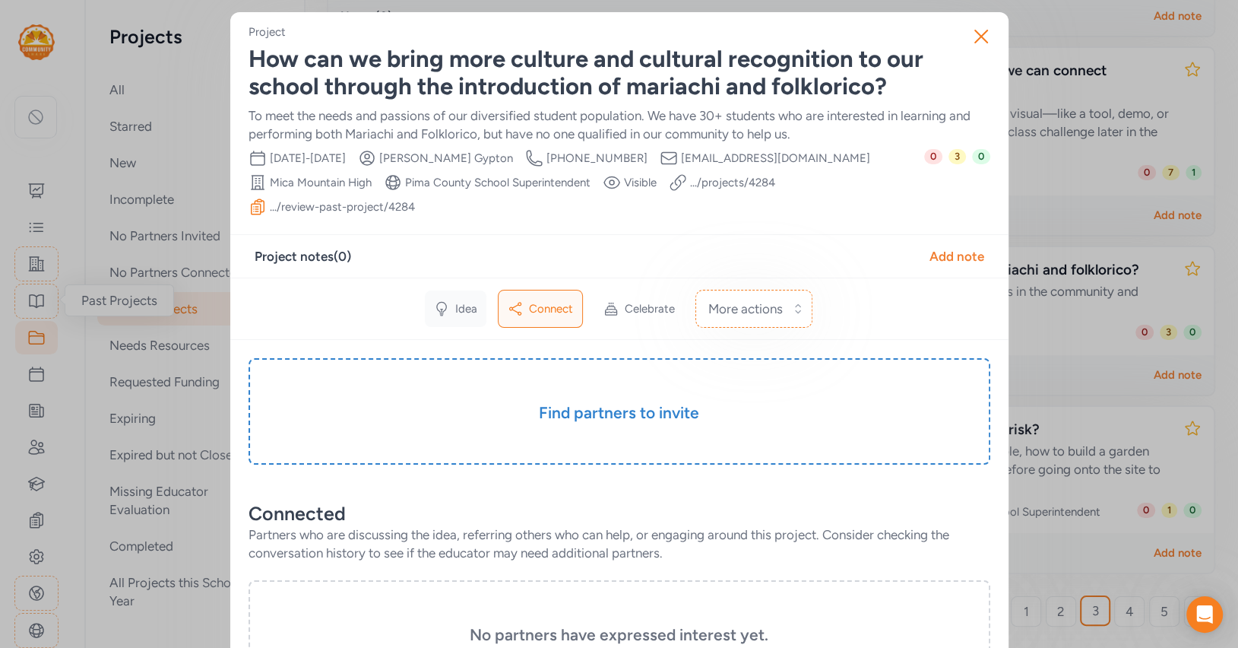
click at [456, 301] on span "Idea" at bounding box center [466, 308] width 22 height 15
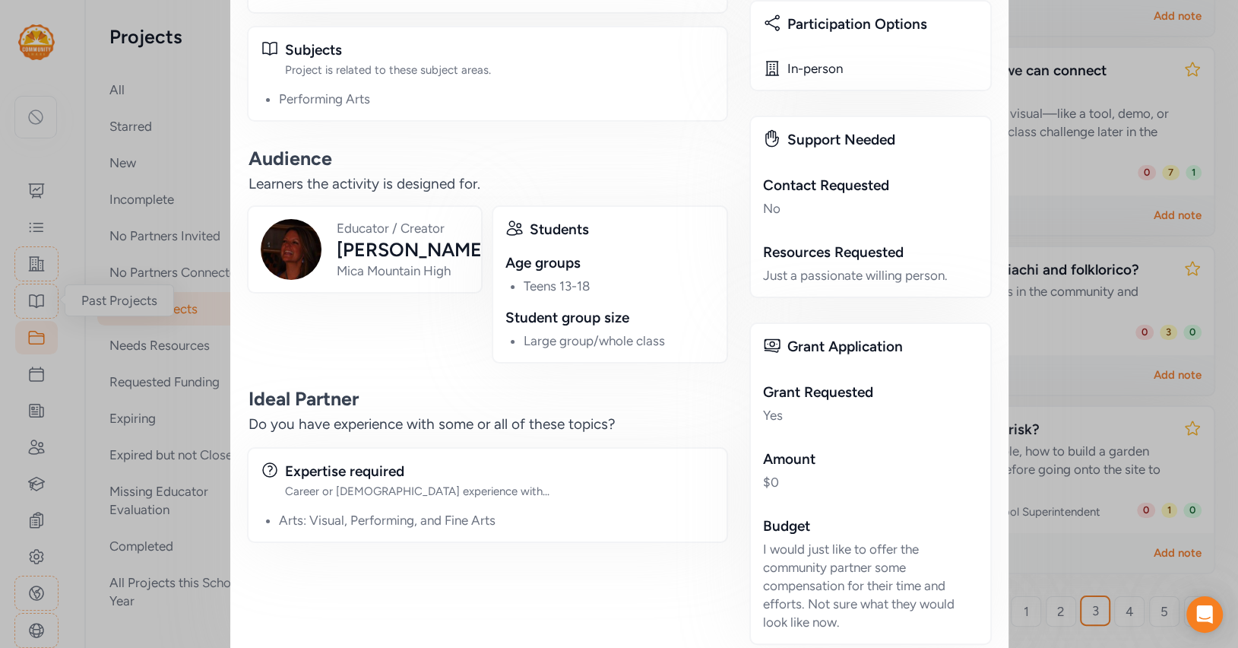
scroll to position [955, 0]
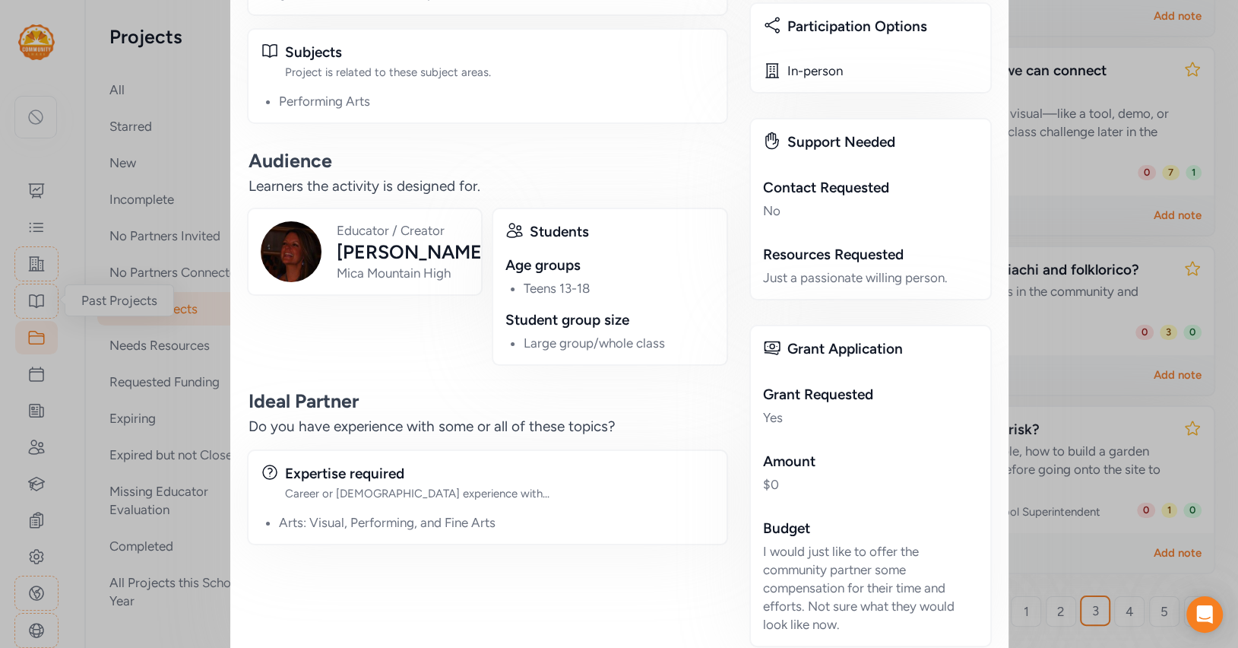
click at [796, 542] on div "I would just like to offer the community partner some compensation for their ti…" at bounding box center [870, 587] width 215 height 91
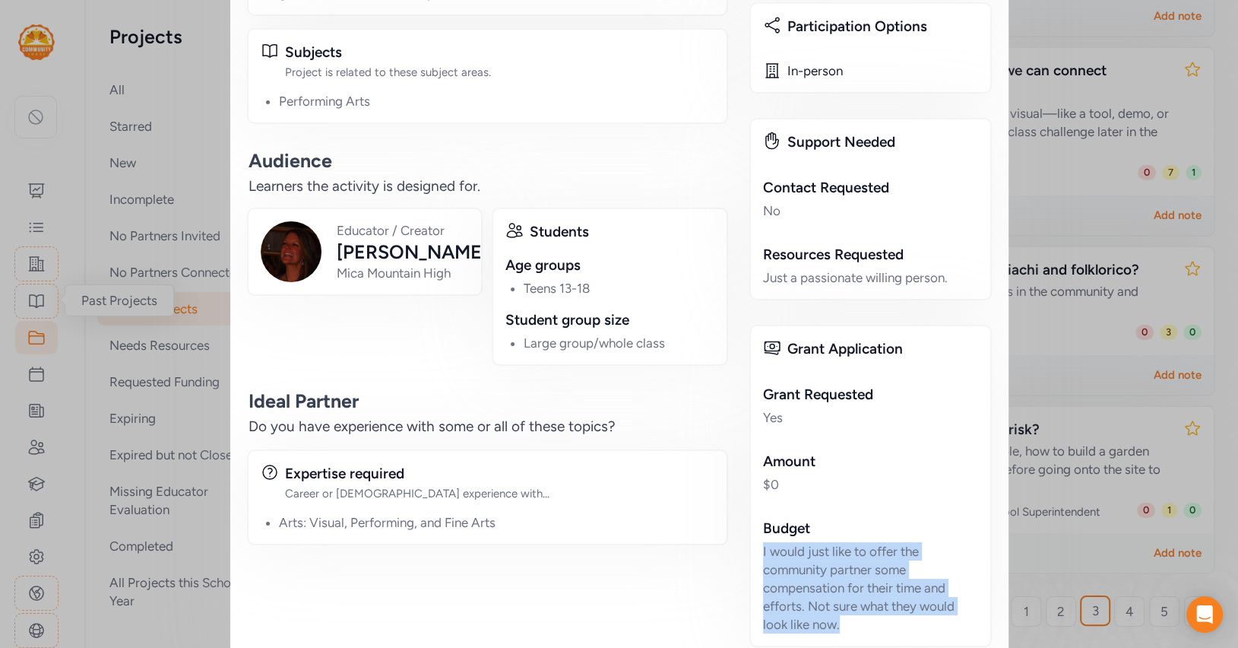
click at [796, 542] on div "I would just like to offer the community partner some compensation for their ti…" at bounding box center [870, 587] width 215 height 91
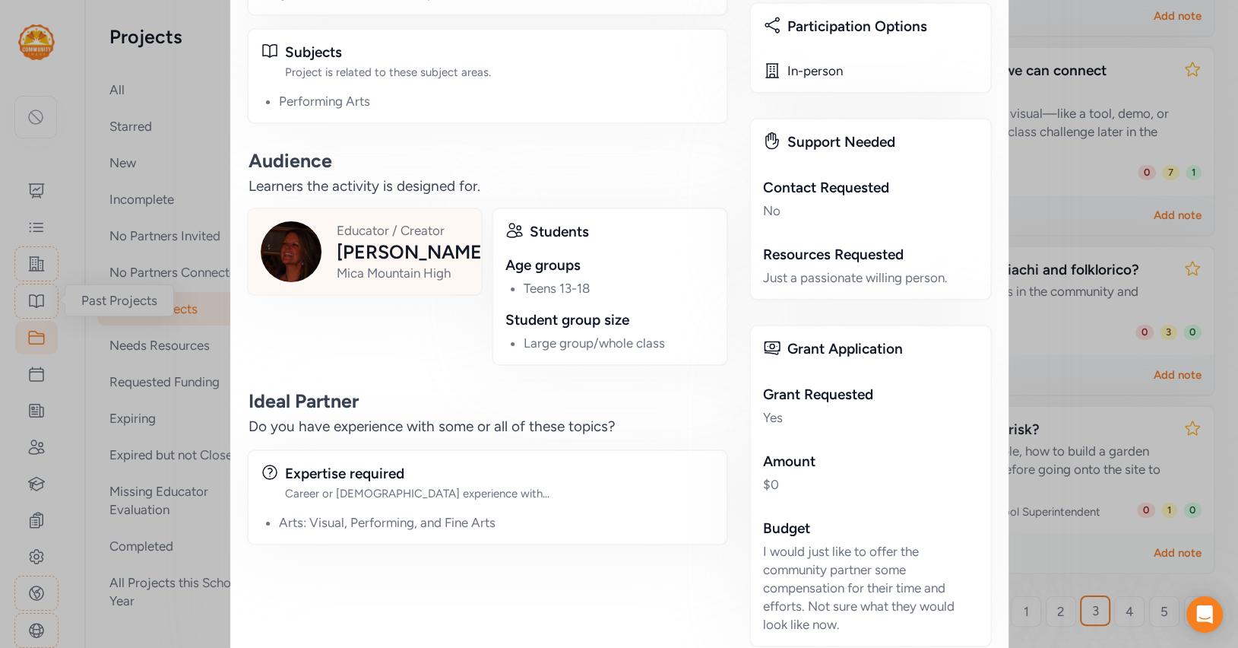
scroll to position [0, 0]
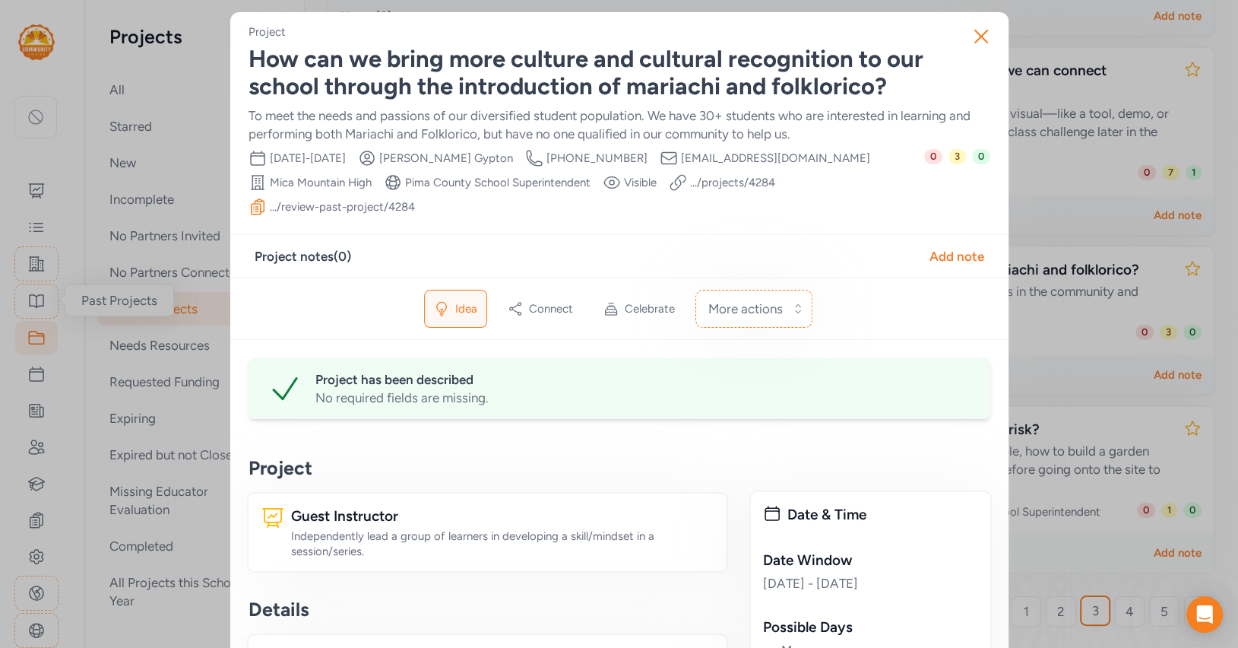
click at [483, 78] on div "How can we bring more culture and cultural recognition to our school through th…" at bounding box center [620, 73] width 742 height 55
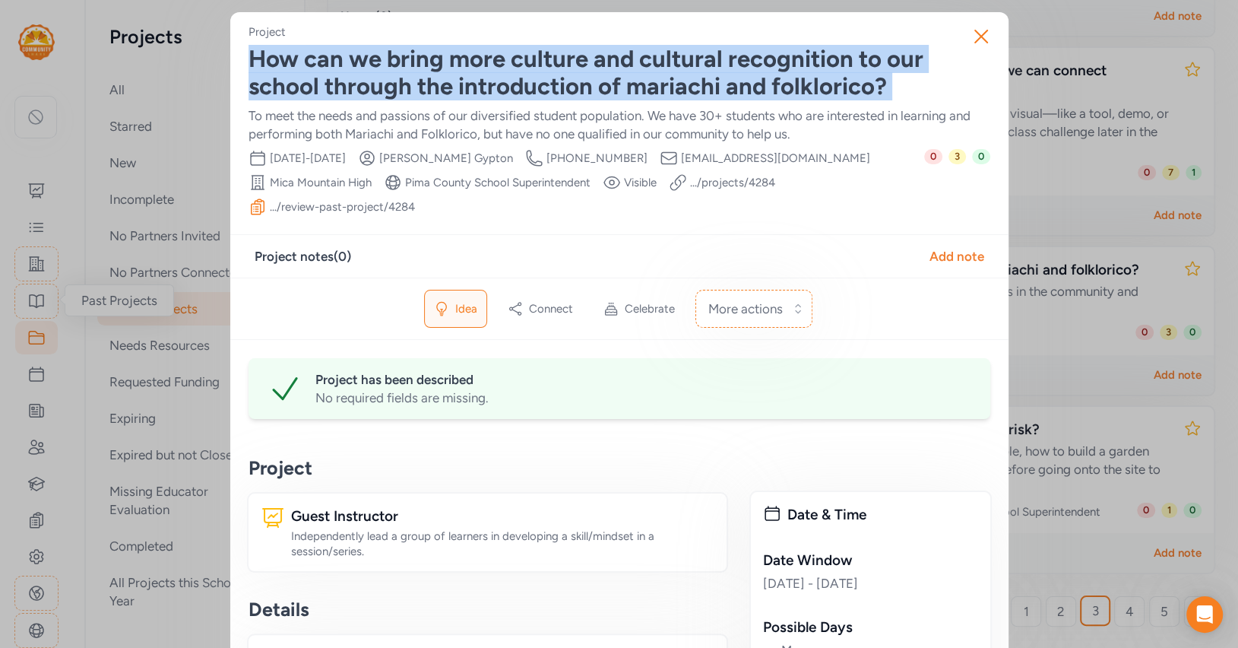
click at [483, 78] on div "How can we bring more culture and cultural recognition to our school through th…" at bounding box center [620, 73] width 742 height 55
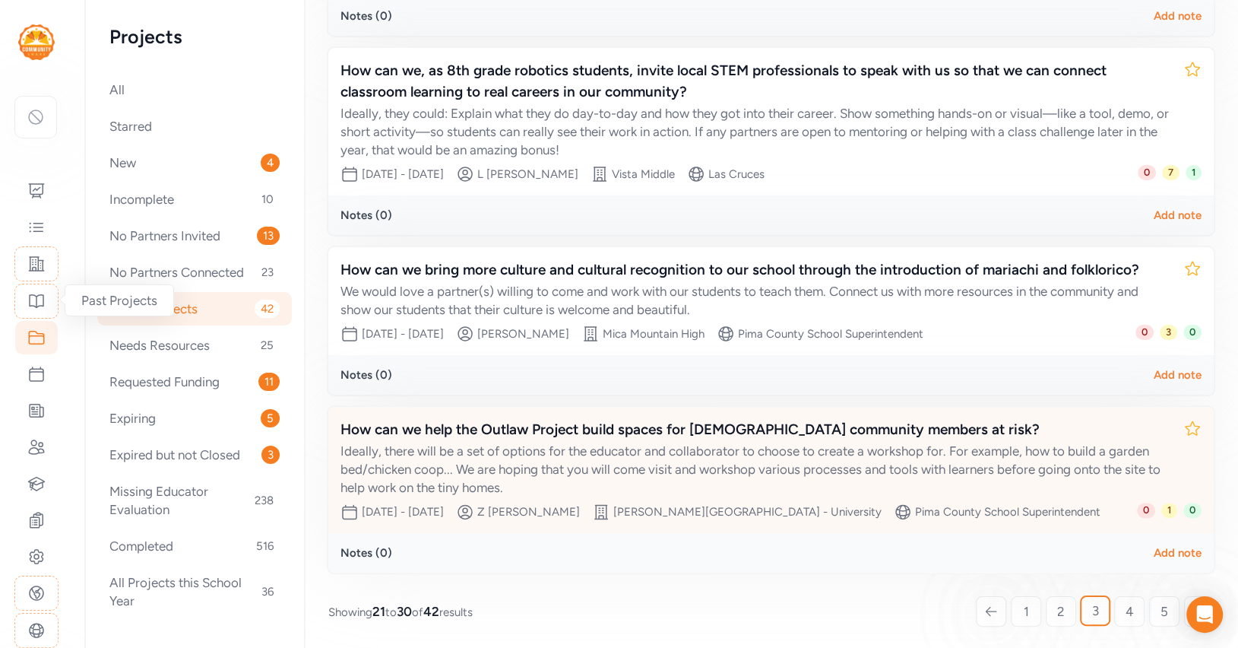
click at [833, 426] on div "How can we help the Outlaw Project build spaces for [DEMOGRAPHIC_DATA] communit…" at bounding box center [756, 429] width 831 height 21
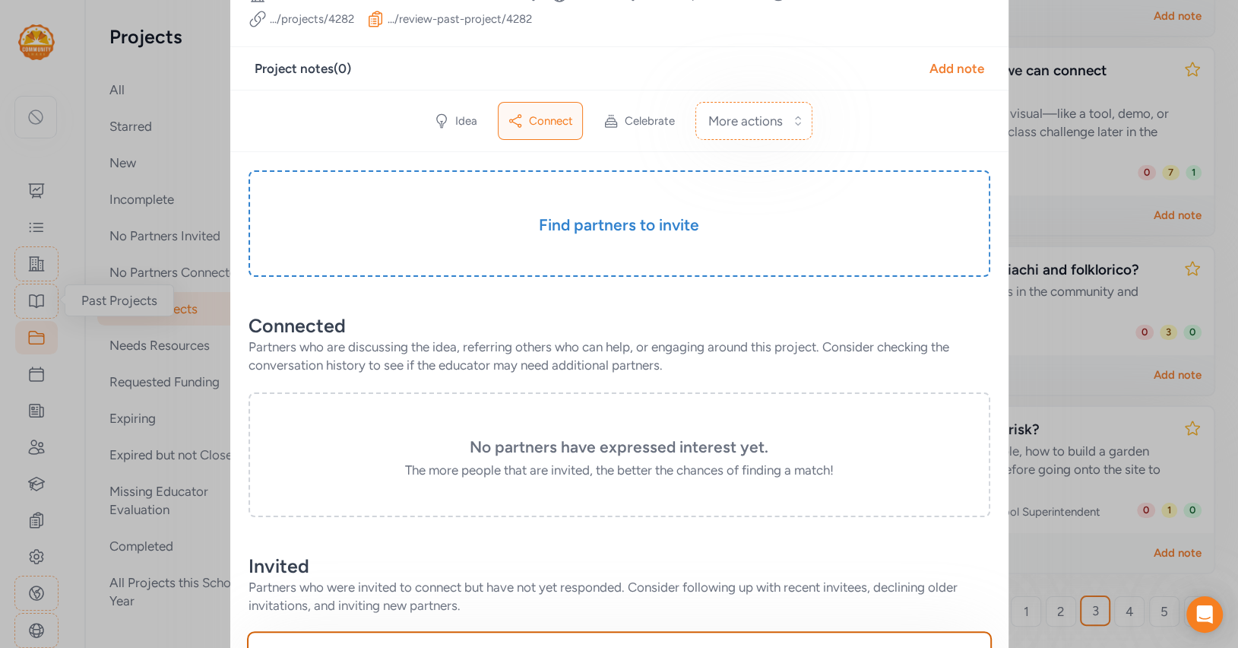
scroll to position [222, 0]
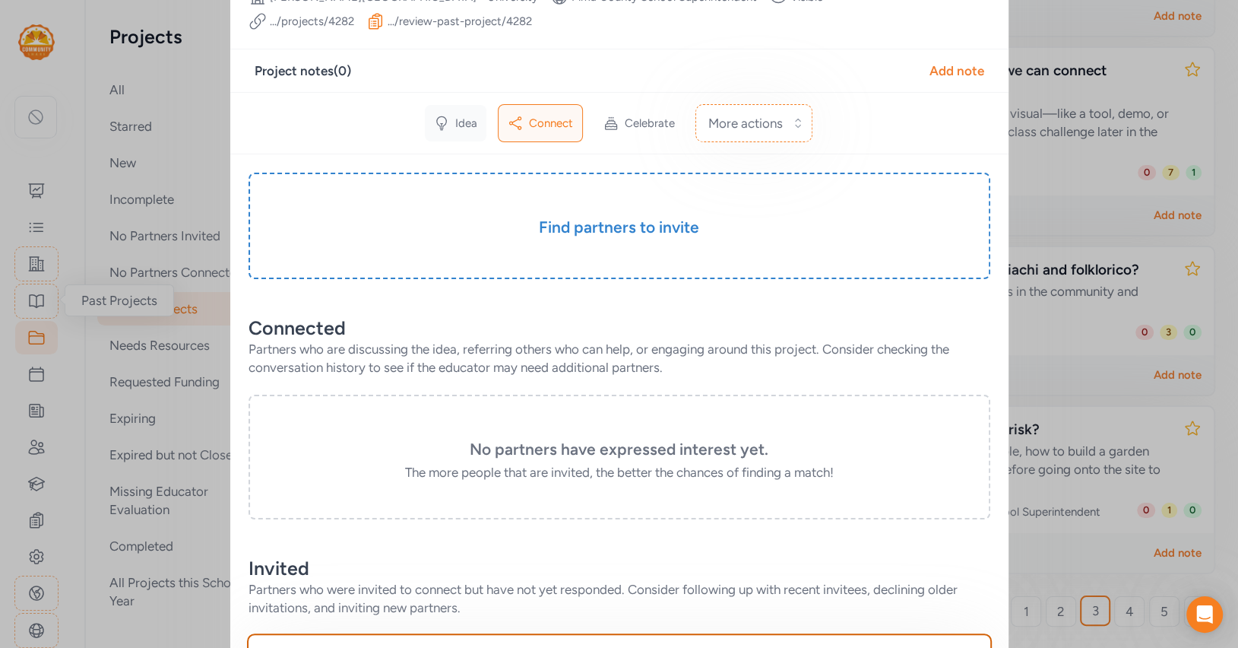
click at [462, 128] on span "Idea" at bounding box center [466, 123] width 22 height 15
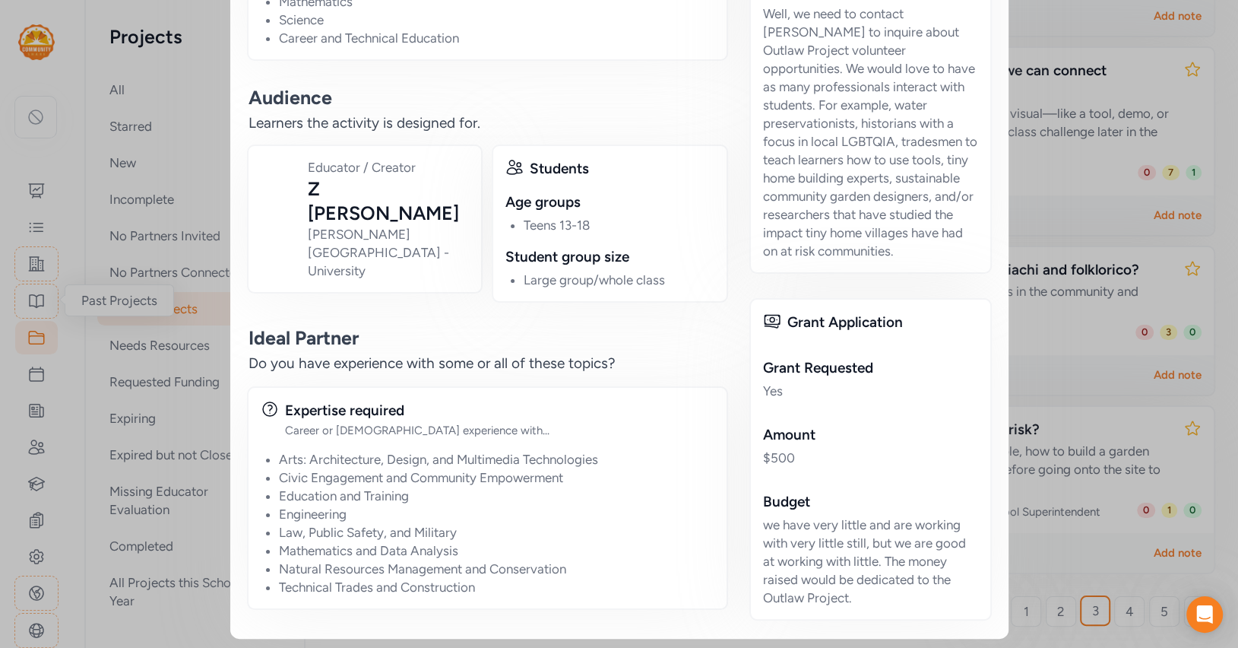
scroll to position [1254, 0]
click at [775, 523] on div "we have very little and are working with very little still, but we are good at …" at bounding box center [870, 561] width 215 height 91
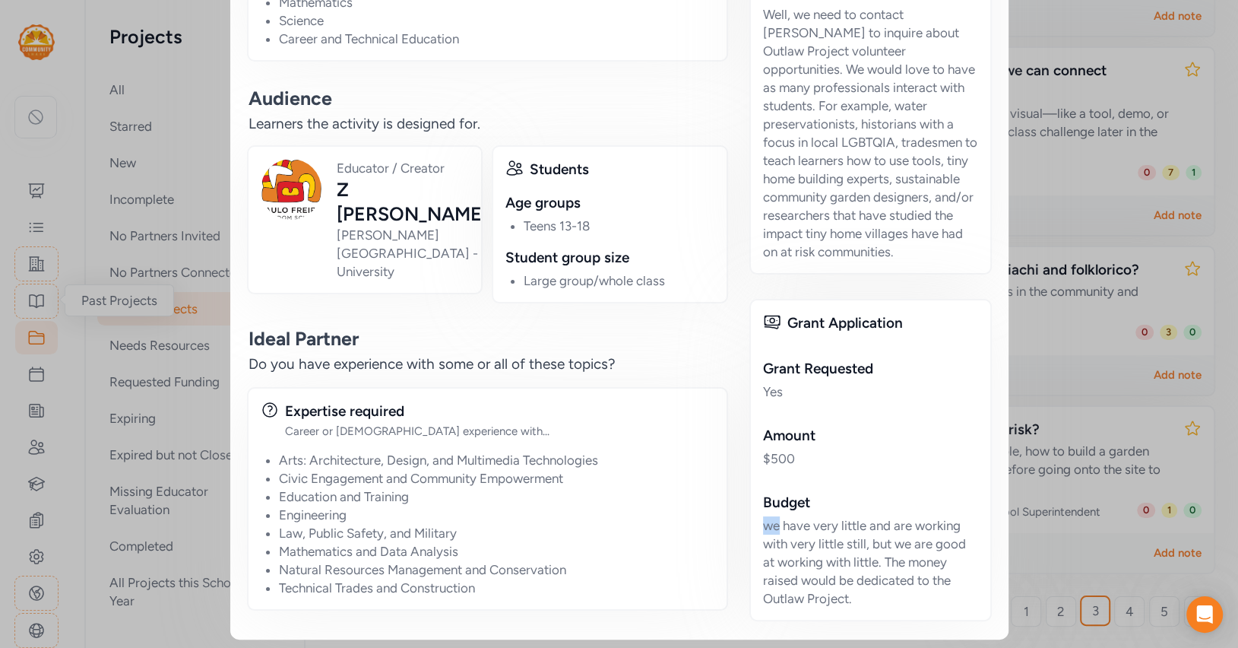
click at [775, 523] on div "we have very little and are working with very little still, but we are good at …" at bounding box center [870, 561] width 215 height 91
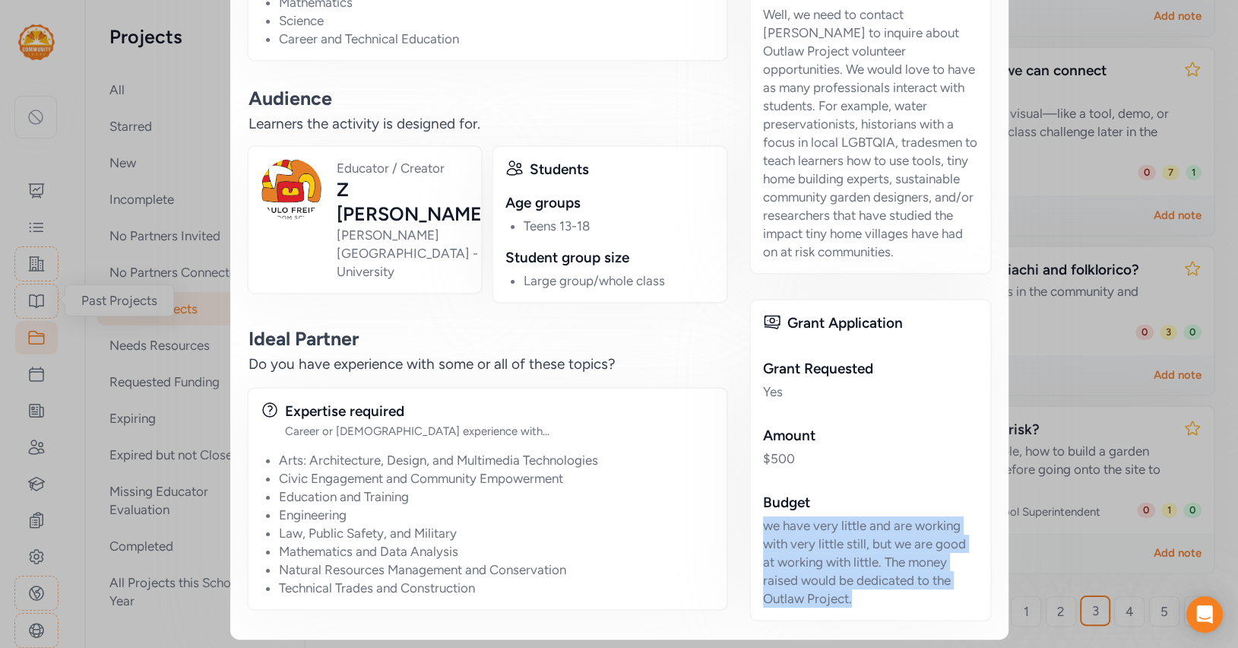
click at [775, 523] on div "we have very little and are working with very little still, but we are good at …" at bounding box center [870, 561] width 215 height 91
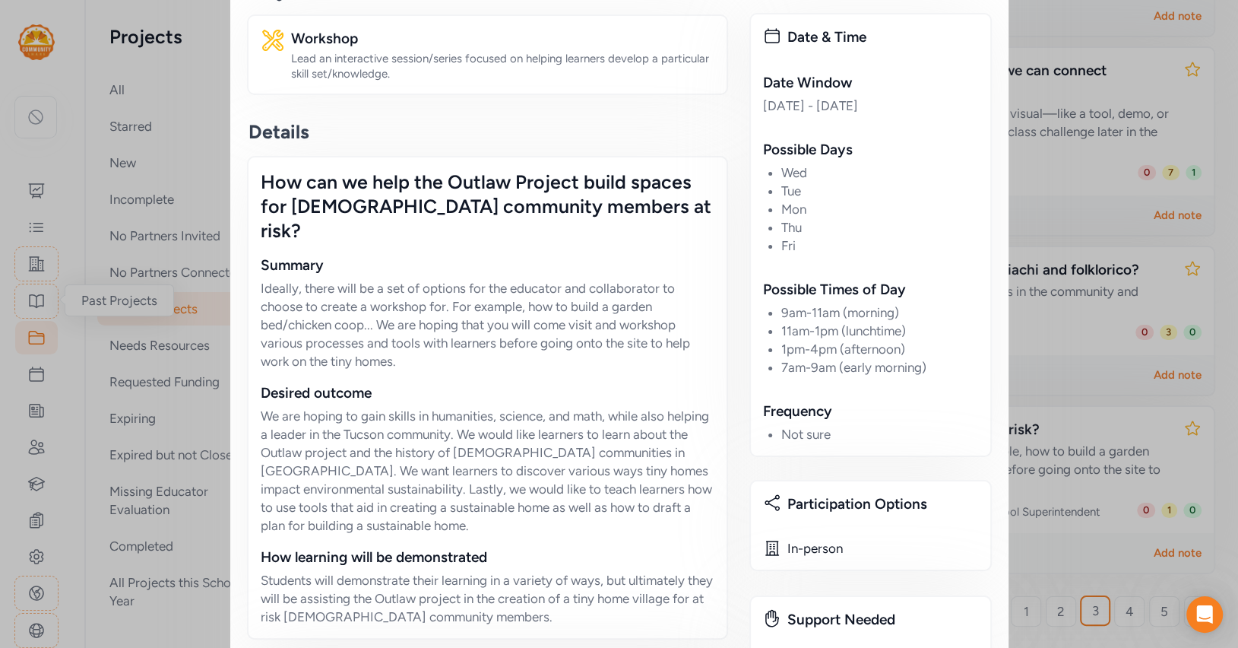
scroll to position [337, 0]
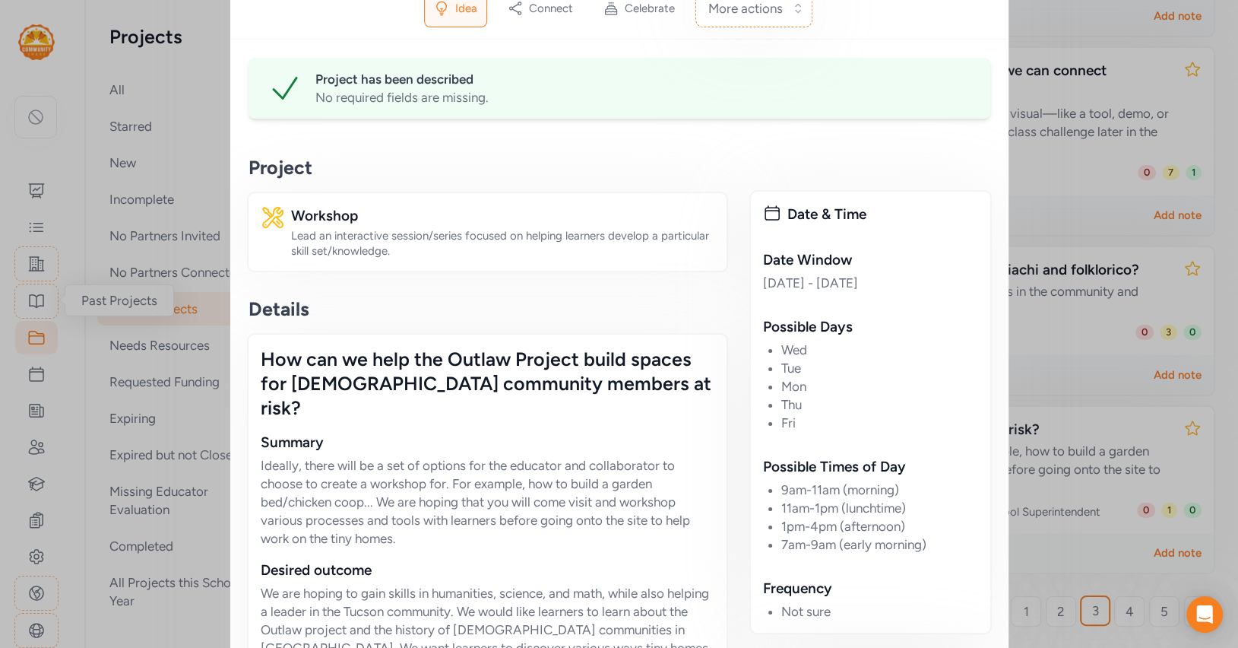
click at [1057, 177] on div "Close Project How can we help the Outlaw Project build spaces for [DEMOGRAPHIC_…" at bounding box center [619, 616] width 1238 height 1906
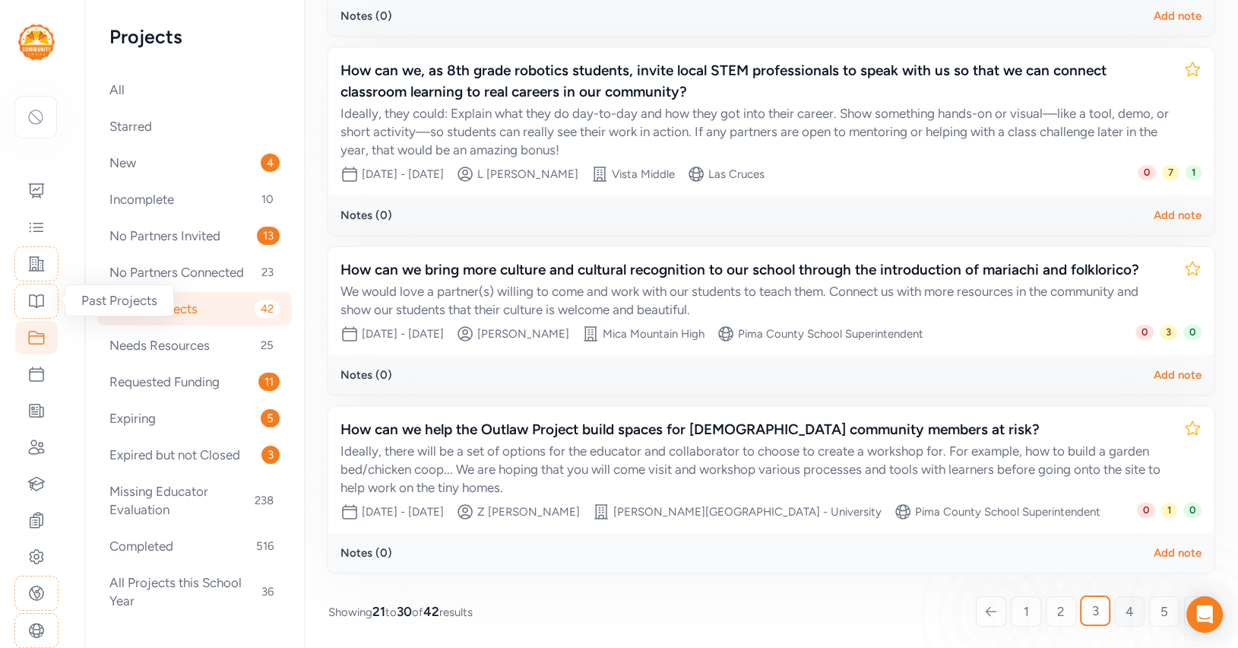
click at [1128, 610] on span "4" at bounding box center [1130, 611] width 8 height 18
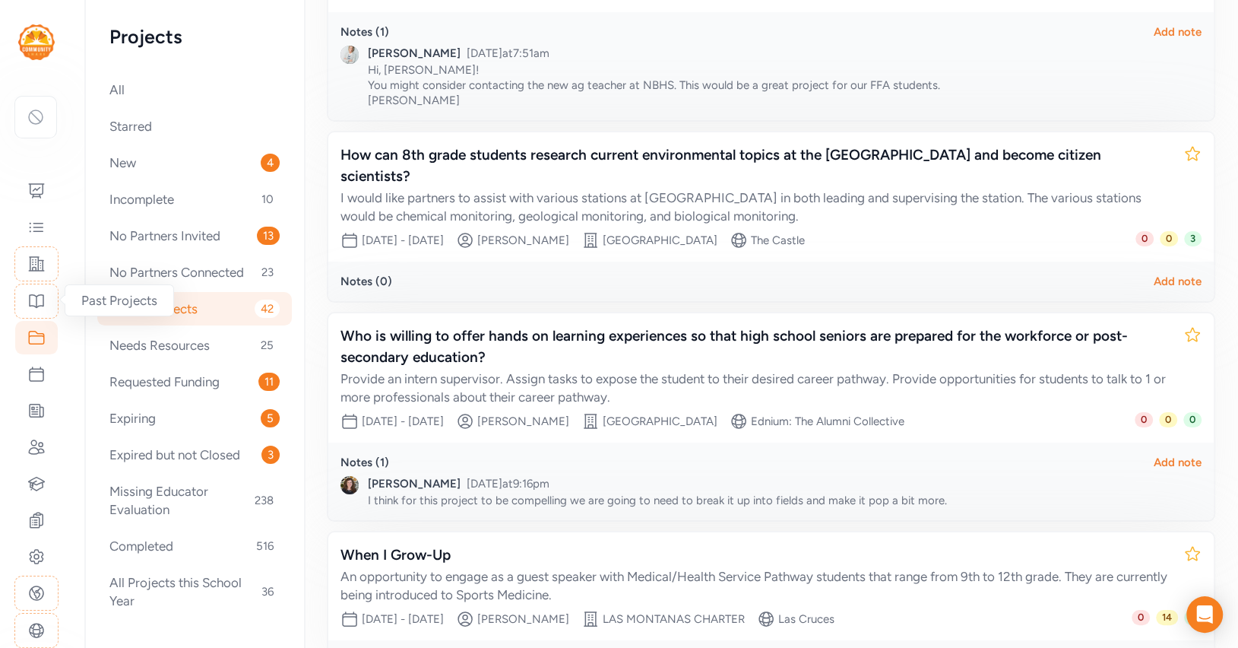
scroll to position [1543, 0]
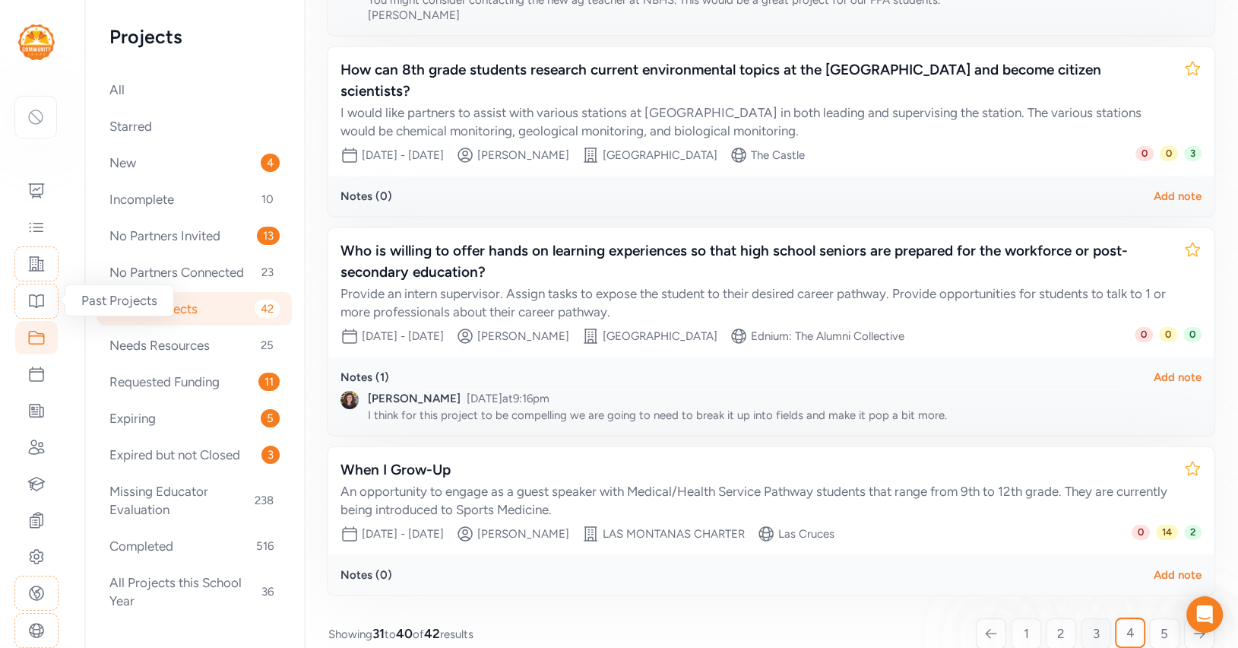
click at [1091, 618] on link "3" at bounding box center [1096, 633] width 30 height 30
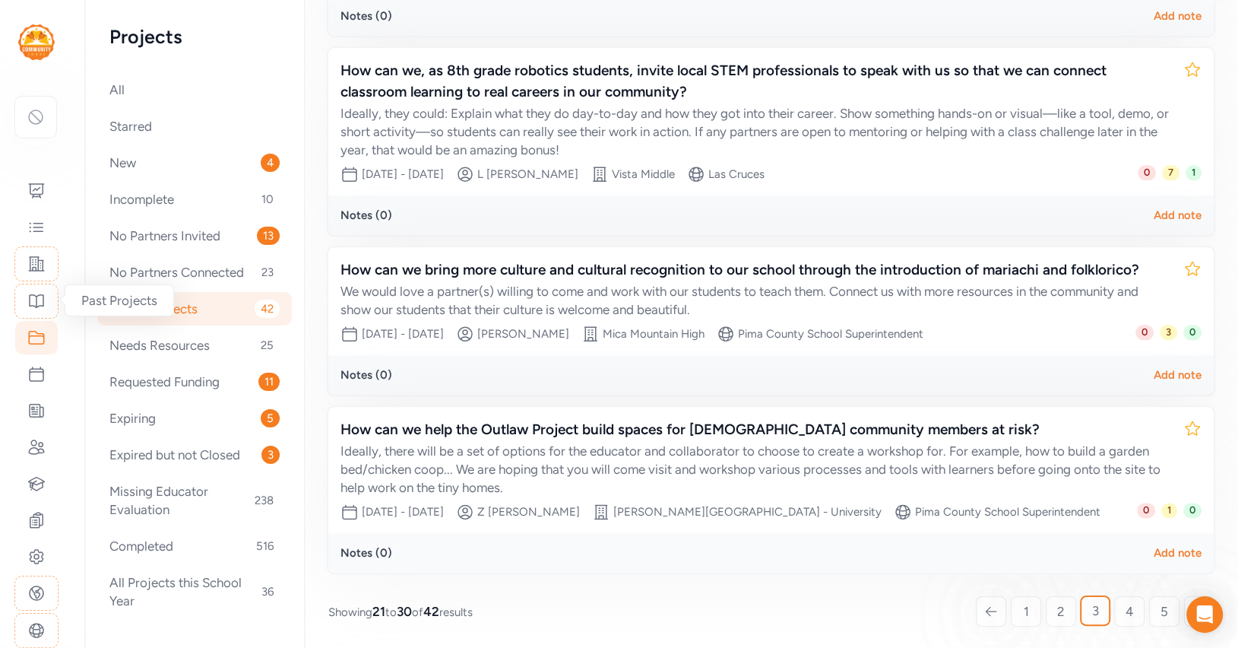
scroll to position [1399, 0]
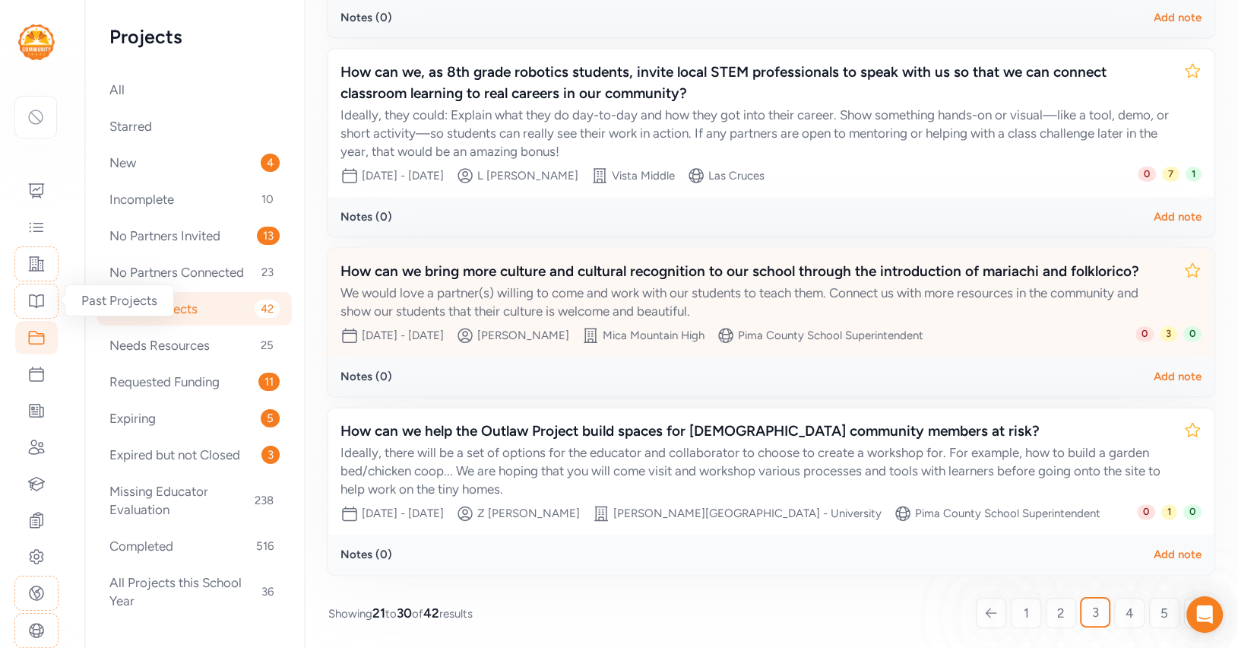
click at [756, 286] on div "We would love a partner(s) willing to come and work with our students to teach …" at bounding box center [756, 302] width 831 height 36
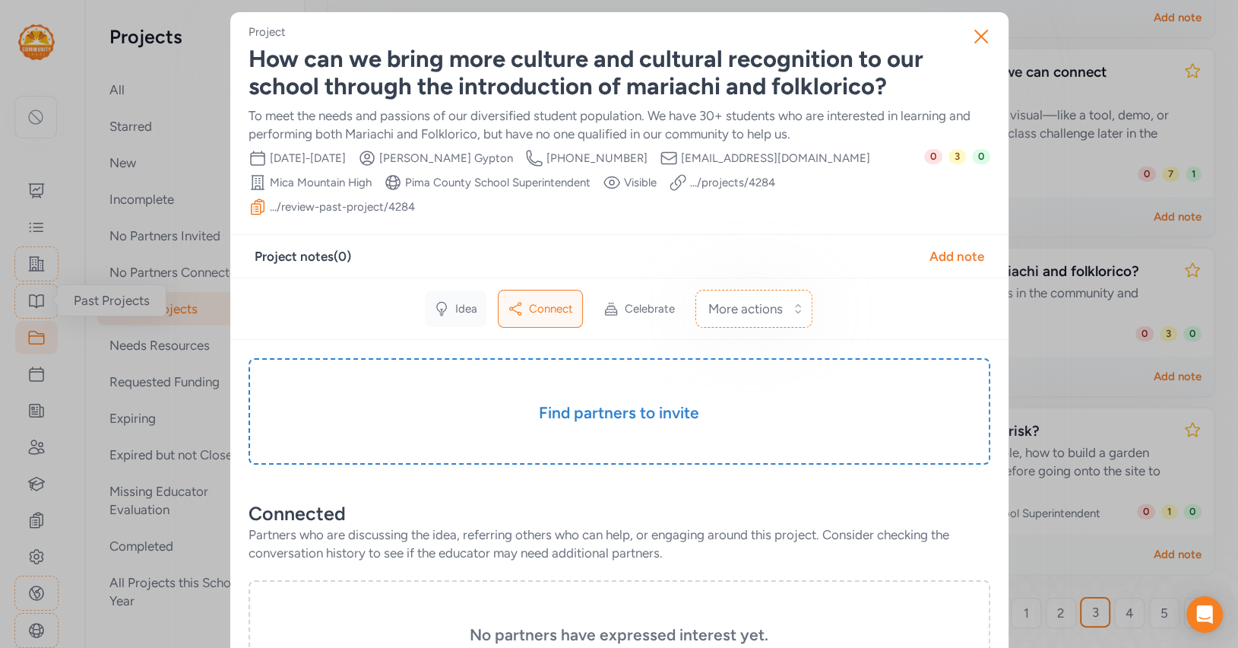
click at [467, 301] on span "Idea" at bounding box center [466, 308] width 22 height 15
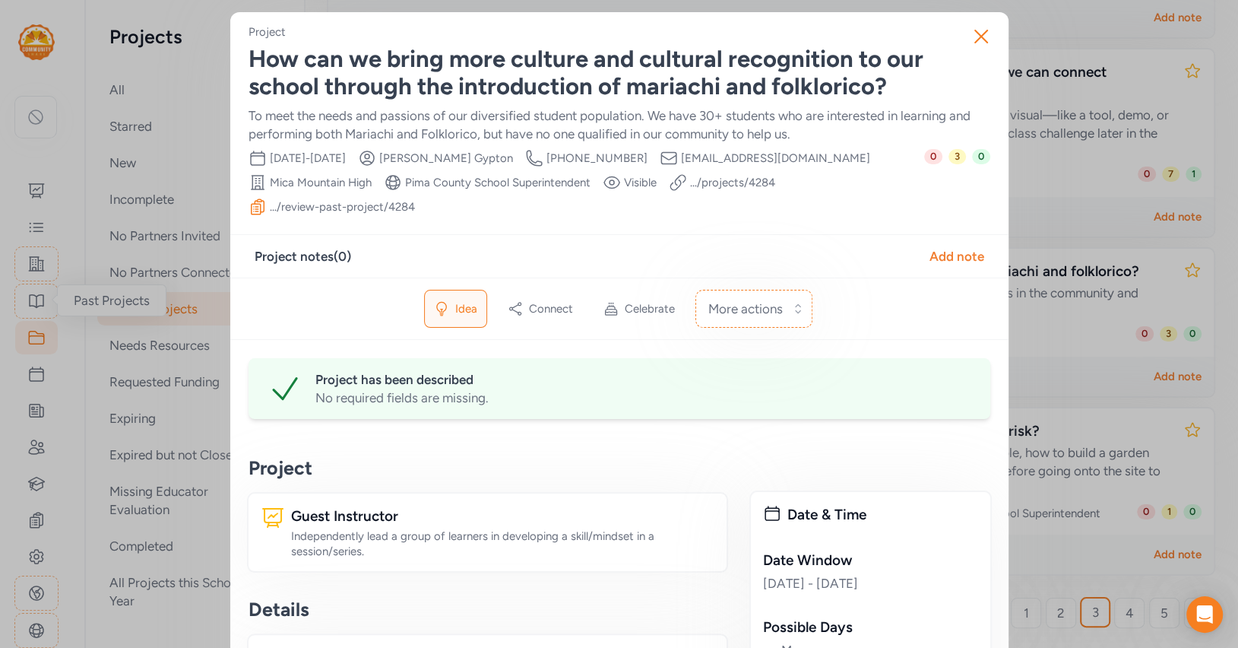
scroll to position [957, 0]
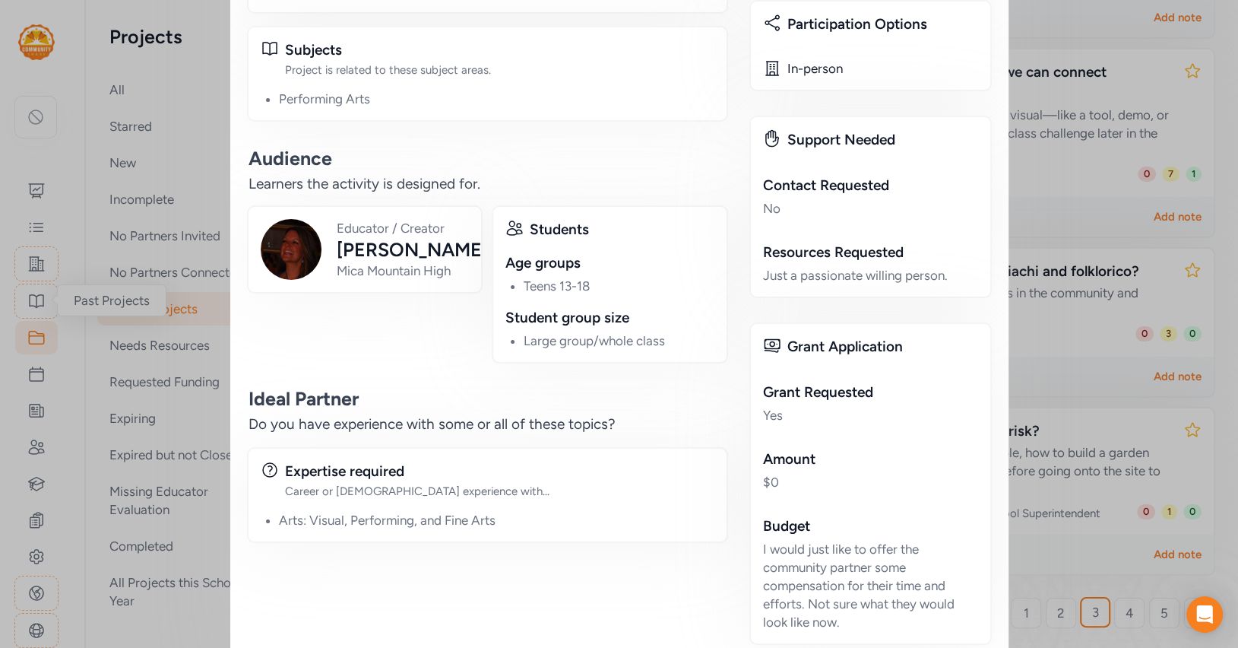
click at [771, 540] on div "I would just like to offer the community partner some compensation for their ti…" at bounding box center [870, 585] width 215 height 91
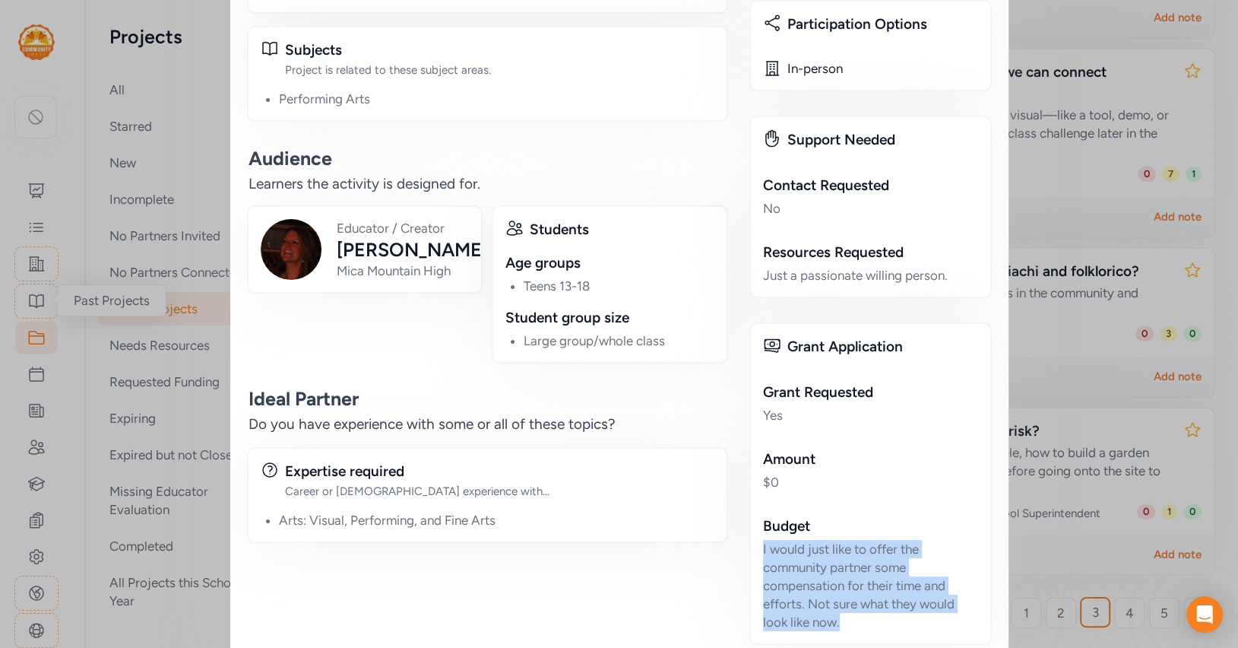
click at [771, 540] on div "I would just like to offer the community partner some compensation for their ti…" at bounding box center [870, 585] width 215 height 91
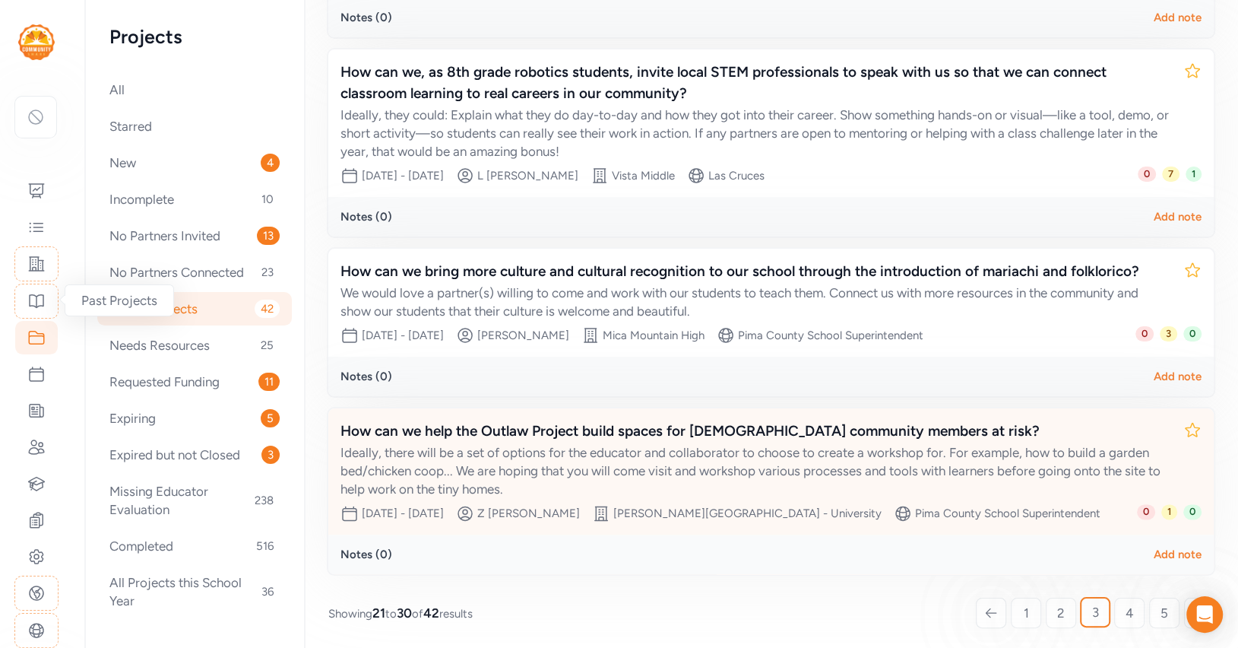
click at [663, 436] on div "How can we help the Outlaw Project build spaces for [DEMOGRAPHIC_DATA] communit…" at bounding box center [756, 430] width 831 height 21
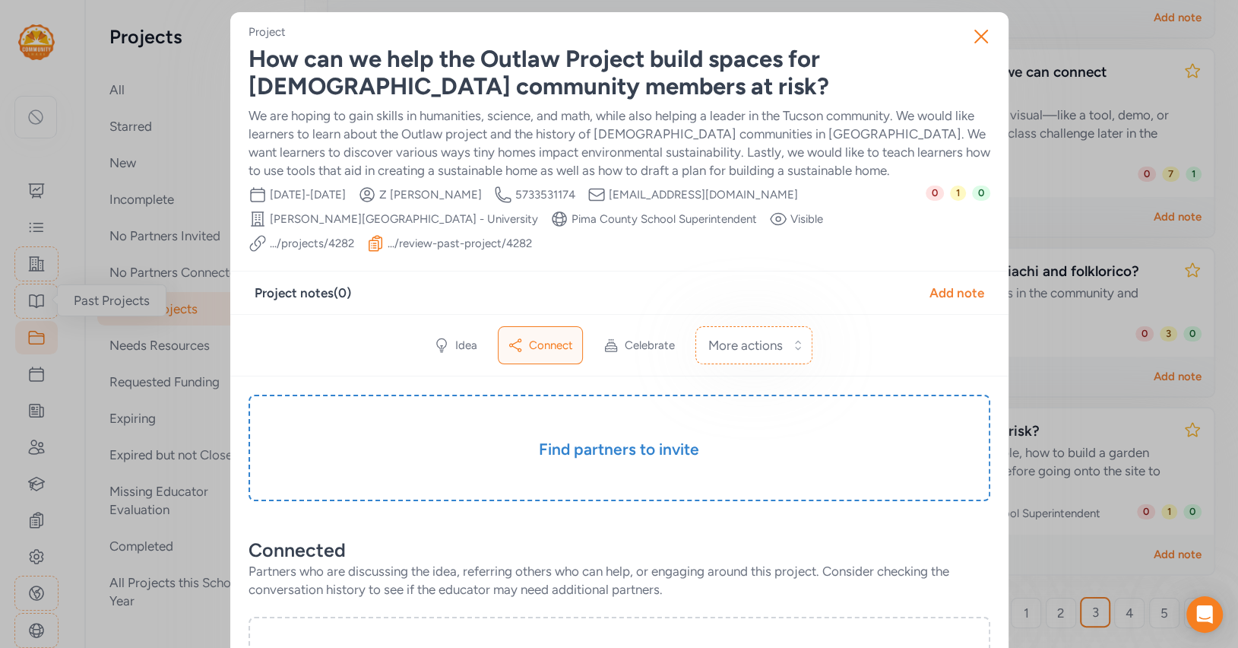
click at [479, 67] on div "How can we help the Outlaw Project build spaces for [DEMOGRAPHIC_DATA] communit…" at bounding box center [620, 73] width 742 height 55
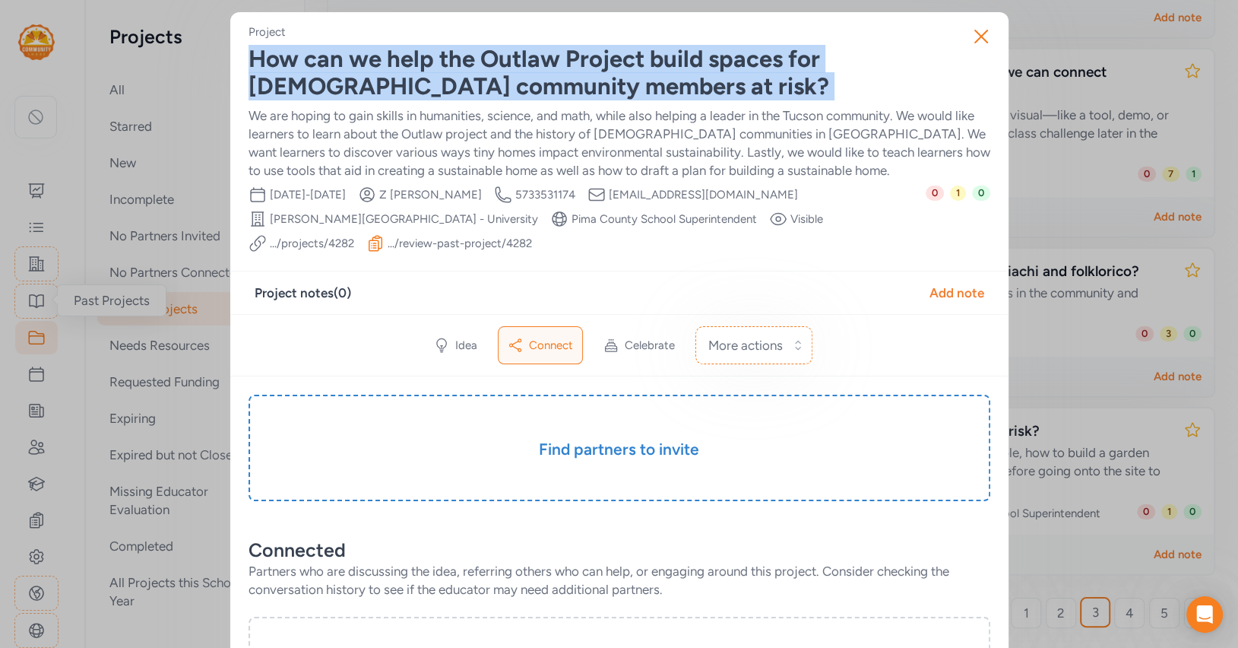
click at [479, 67] on div "How can we help the Outlaw Project build spaces for [DEMOGRAPHIC_DATA] communit…" at bounding box center [620, 73] width 742 height 55
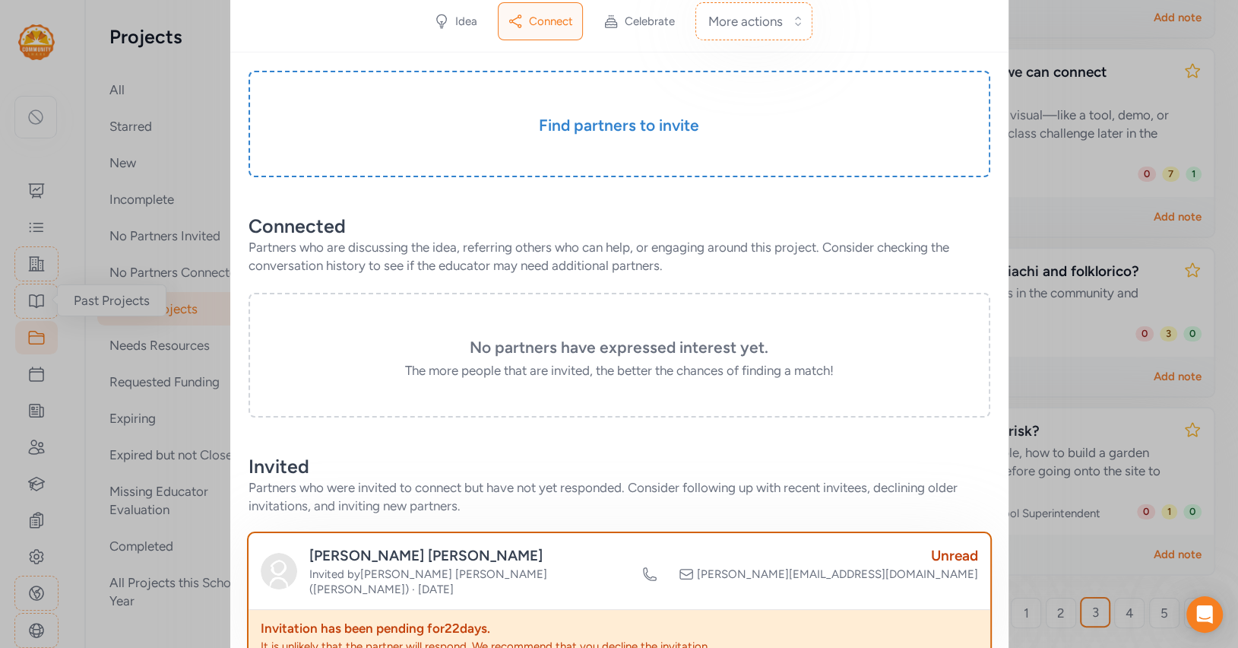
scroll to position [306, 0]
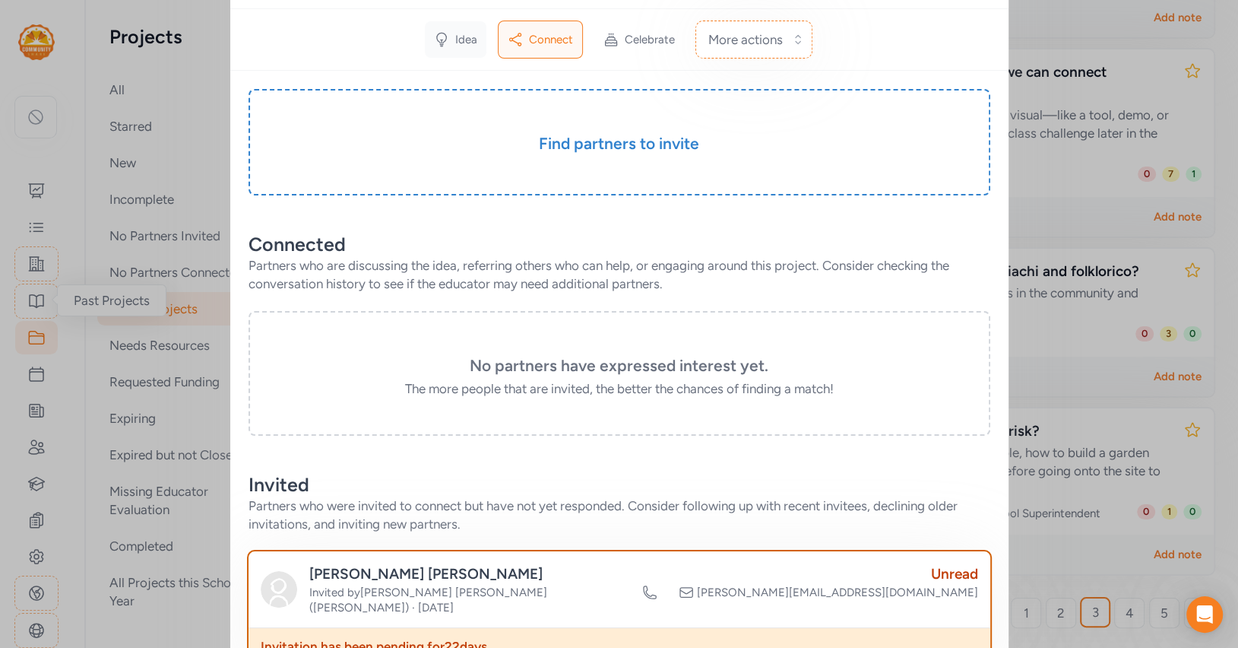
click at [455, 40] on span "Idea" at bounding box center [466, 39] width 22 height 15
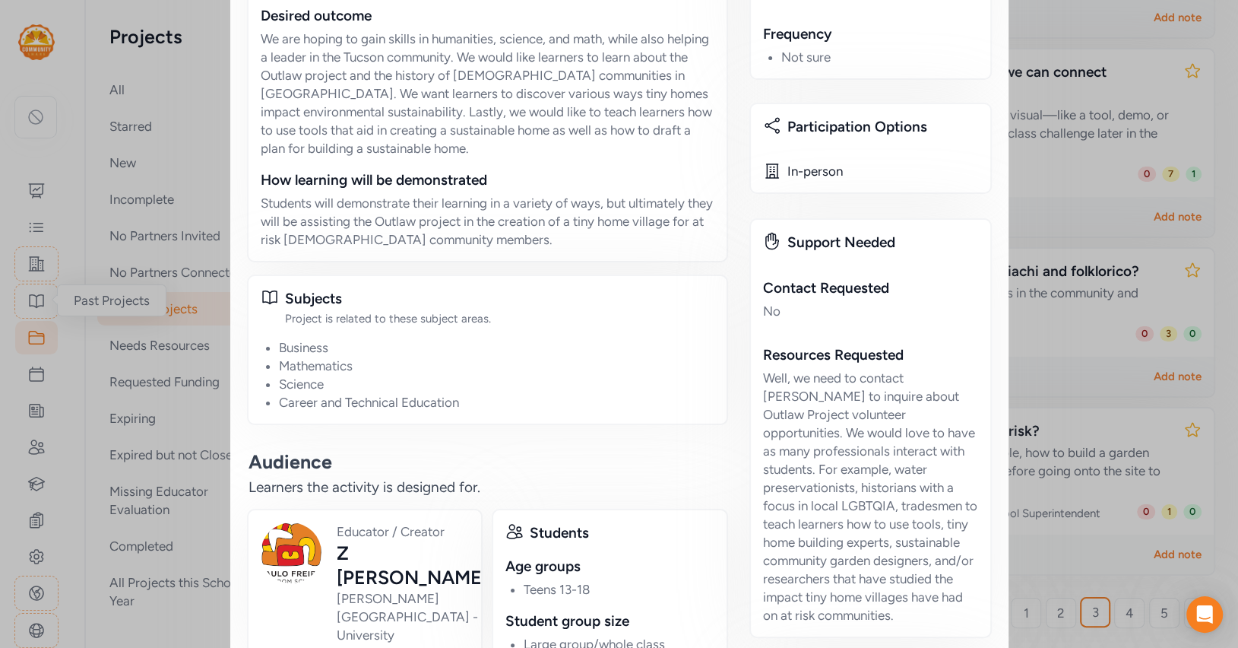
scroll to position [1255, 0]
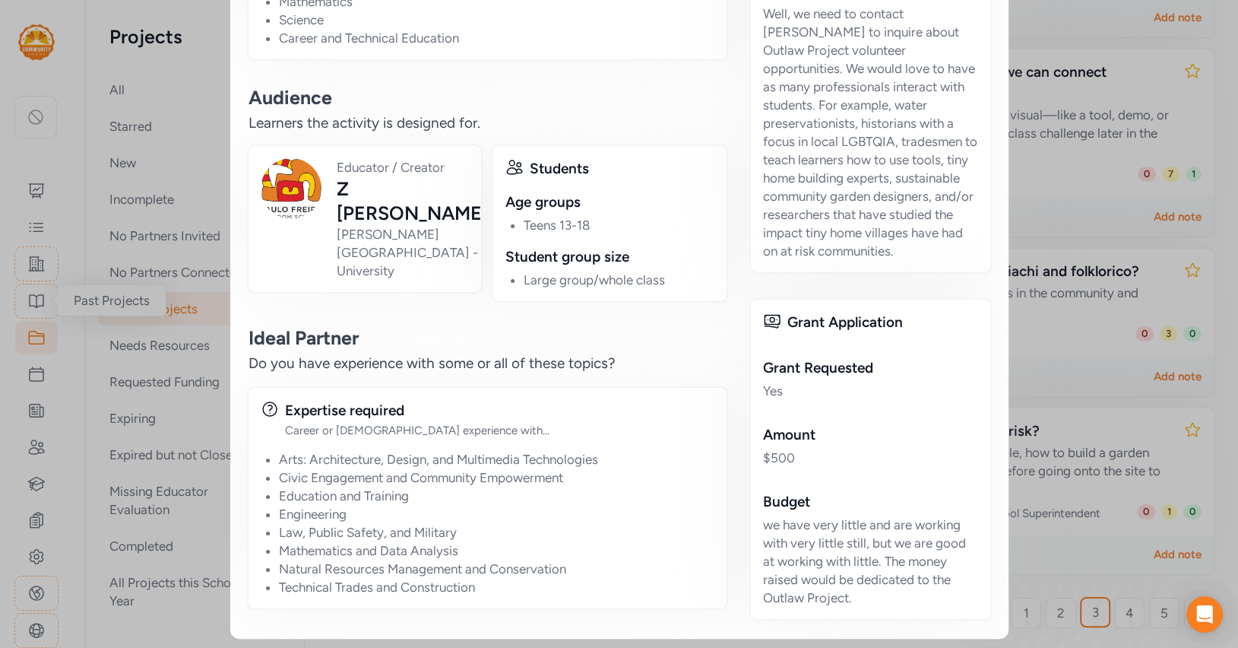
click at [835, 526] on div "we have very little and are working with very little still, but we are good at …" at bounding box center [870, 560] width 215 height 91
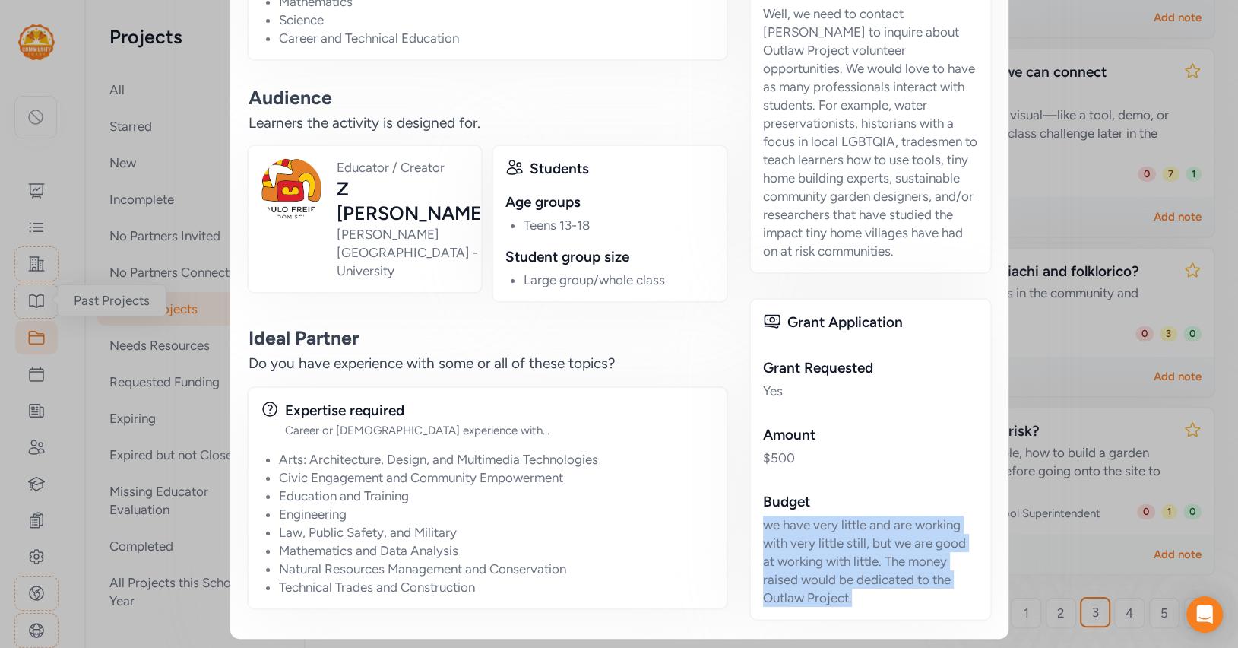
click at [835, 526] on div "we have very little and are working with very little still, but we are good at …" at bounding box center [870, 560] width 215 height 91
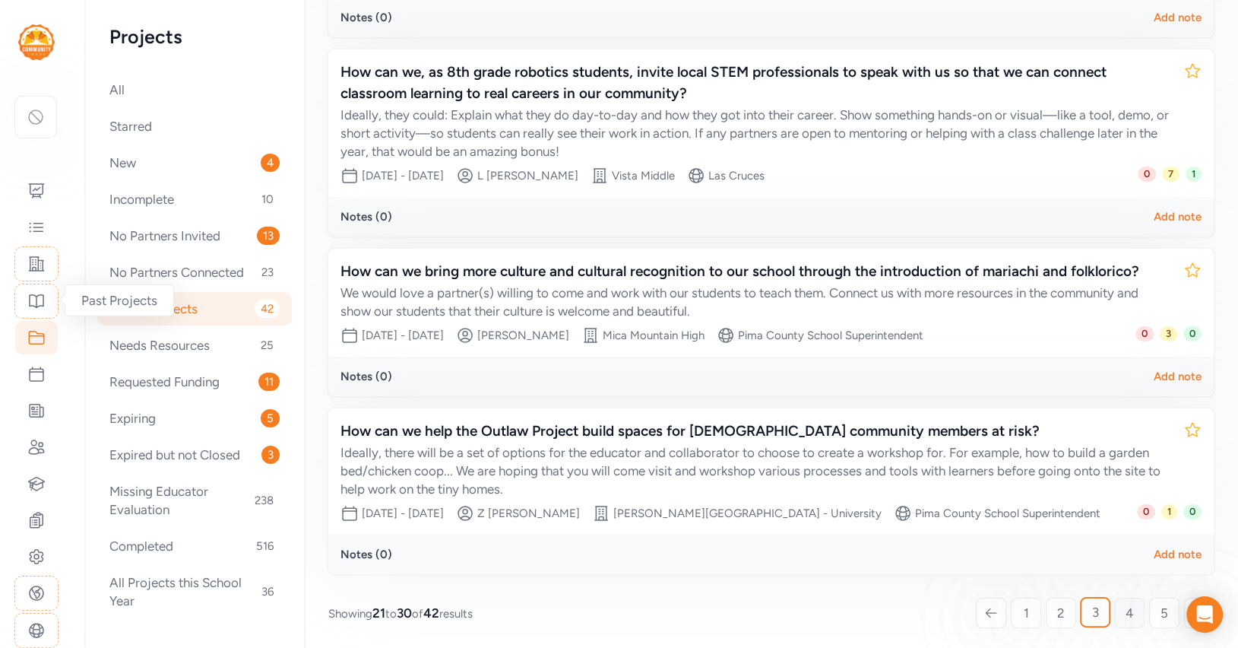
click at [1127, 606] on span "4" at bounding box center [1130, 613] width 8 height 18
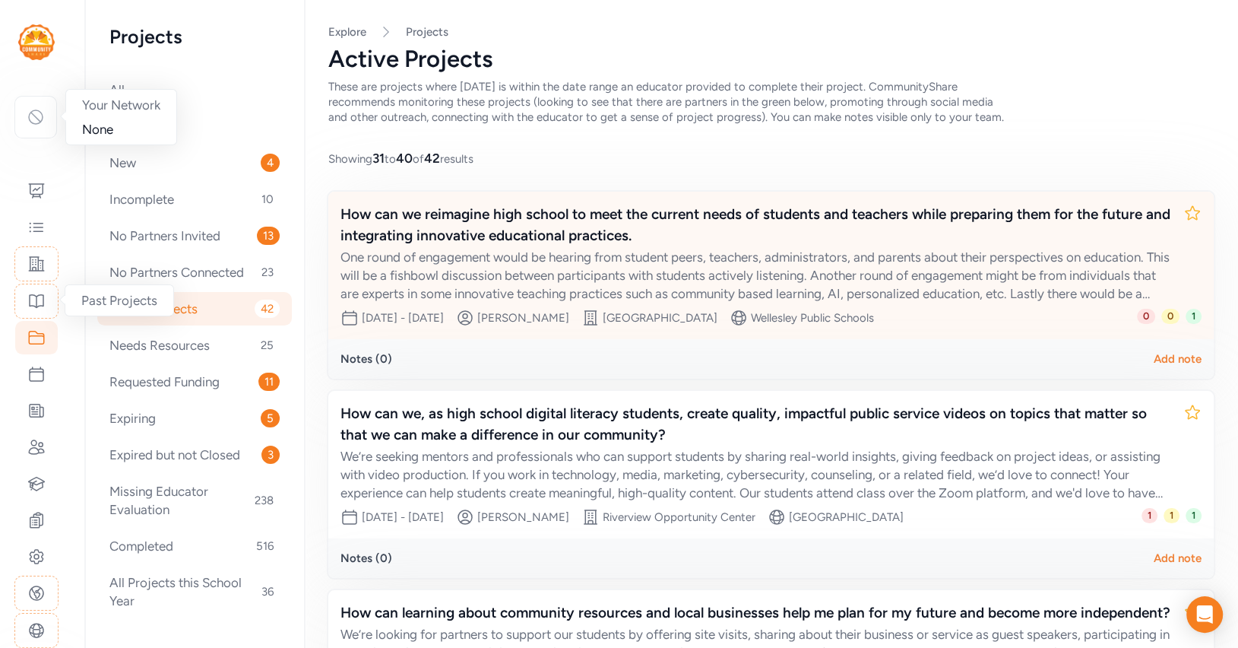
click at [518, 229] on div "How can we reimagine high school to meet the current needs of students and teac…" at bounding box center [756, 225] width 831 height 43
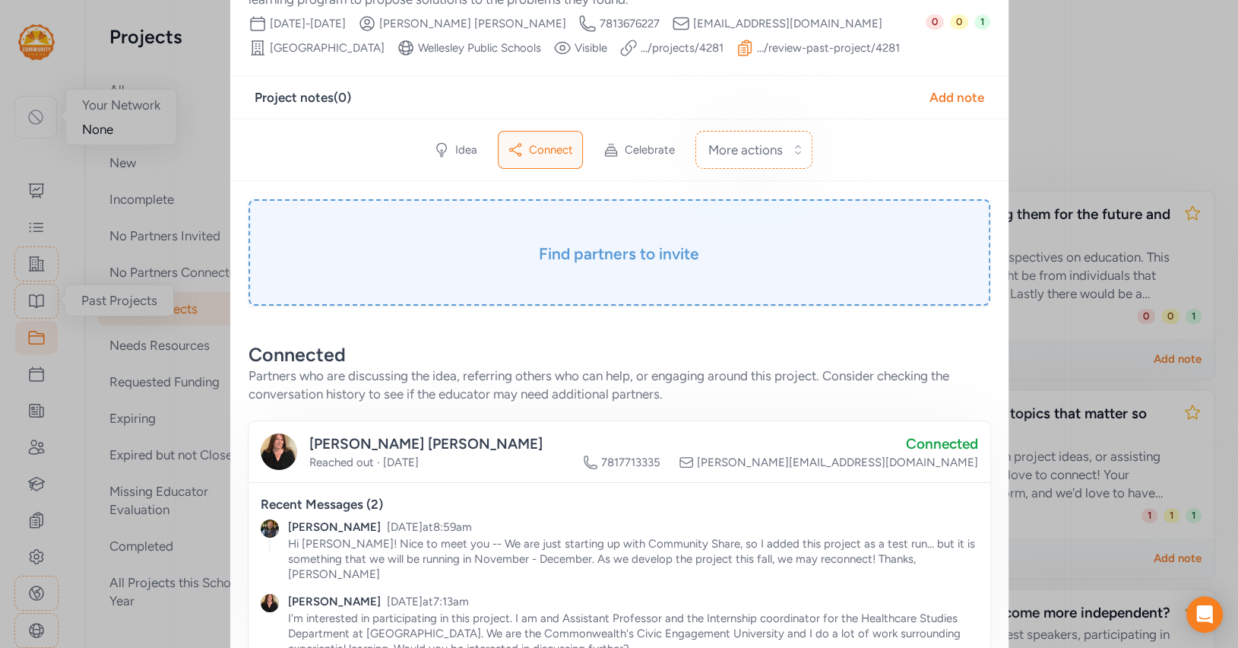
scroll to position [176, 0]
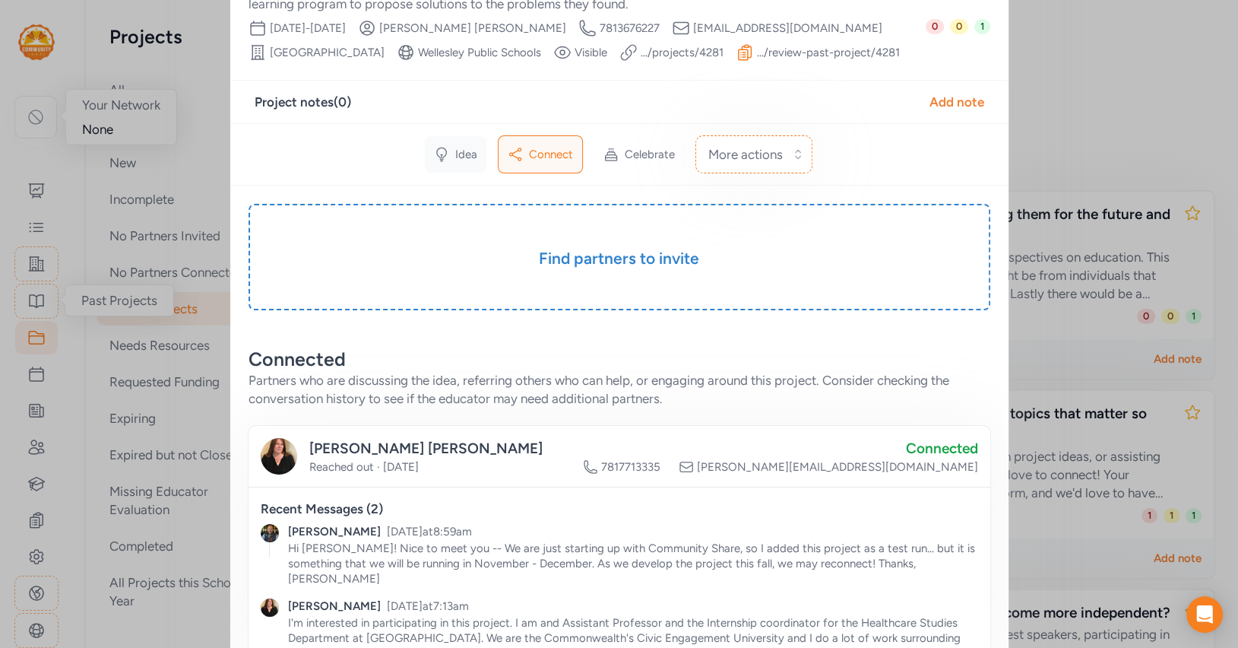
click at [458, 150] on span "Idea" at bounding box center [466, 154] width 22 height 15
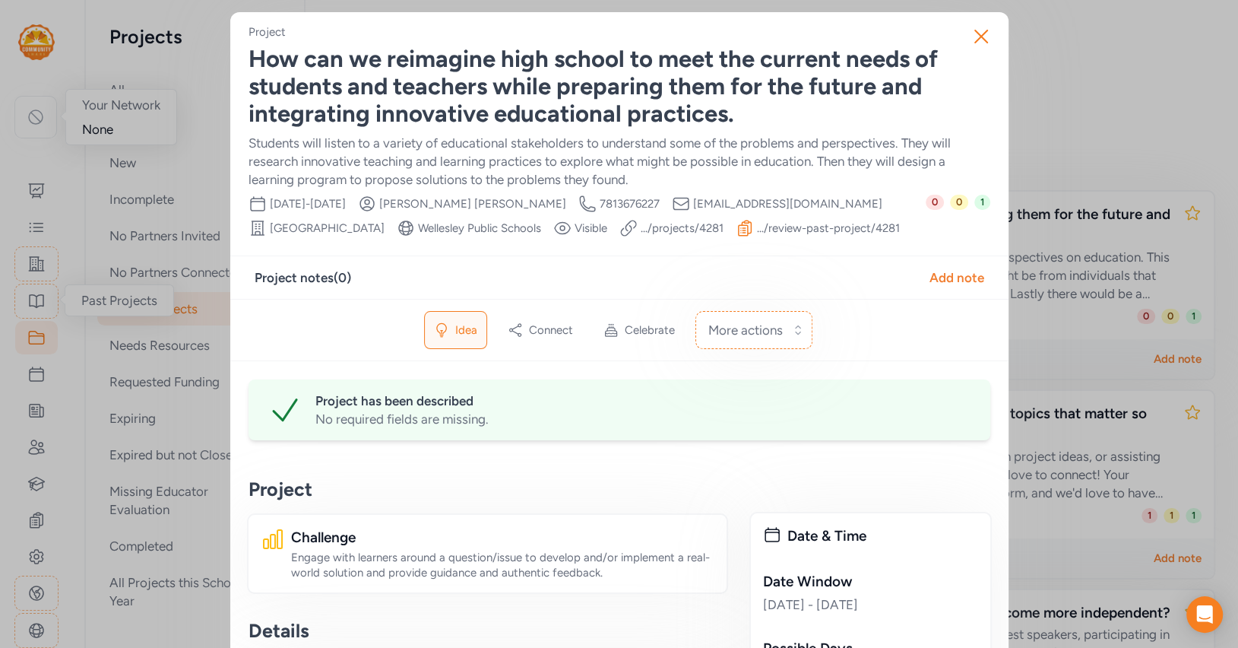
click at [403, 85] on div "How can we reimagine high school to meet the current needs of students and teac…" at bounding box center [620, 87] width 742 height 82
click at [693, 204] on span "[EMAIL_ADDRESS][DOMAIN_NAME]" at bounding box center [787, 203] width 189 height 15
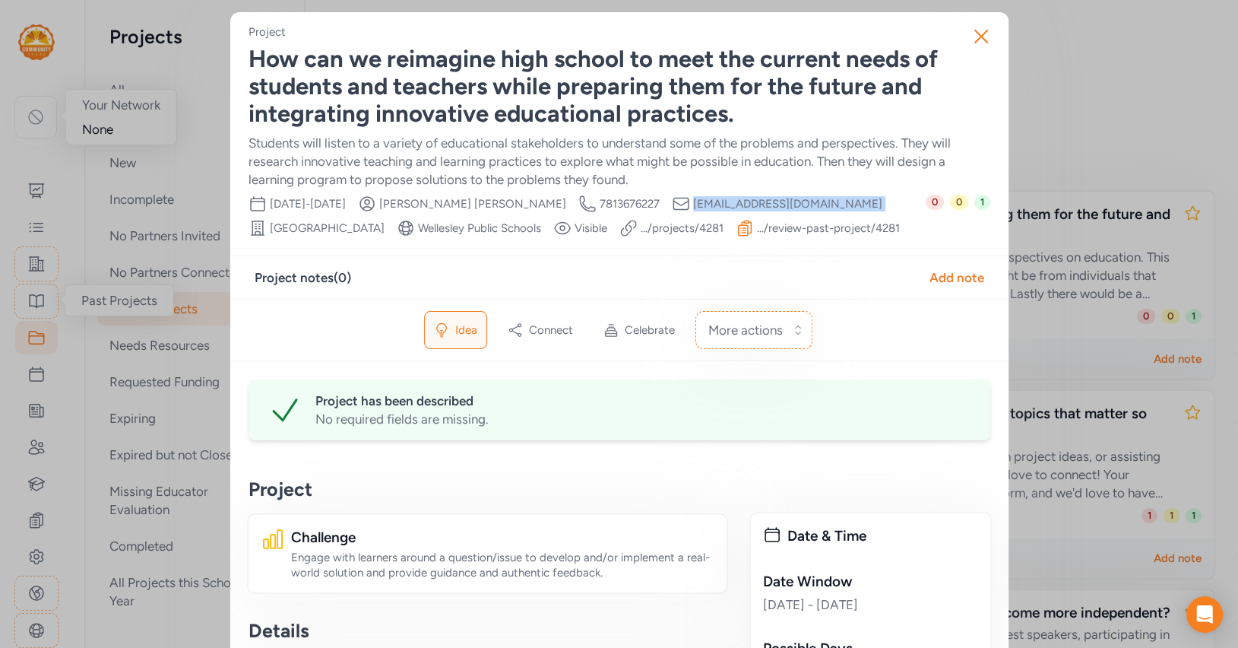
click at [693, 204] on span "[EMAIL_ADDRESS][DOMAIN_NAME]" at bounding box center [787, 203] width 189 height 15
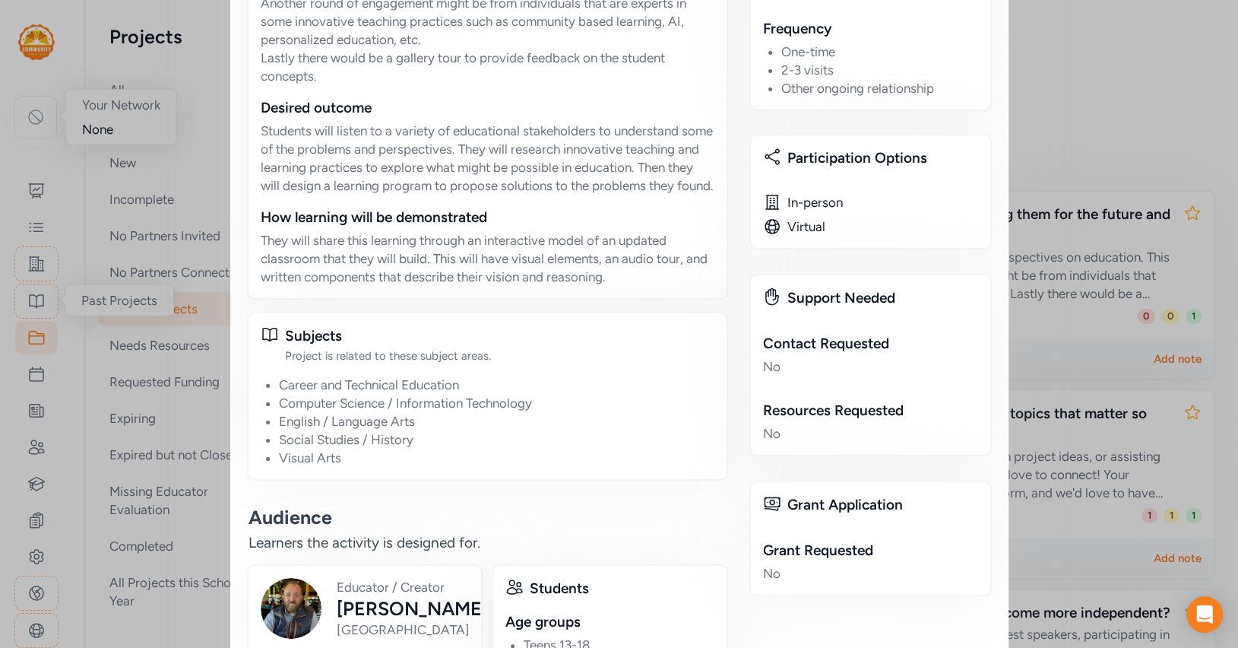
scroll to position [867, 0]
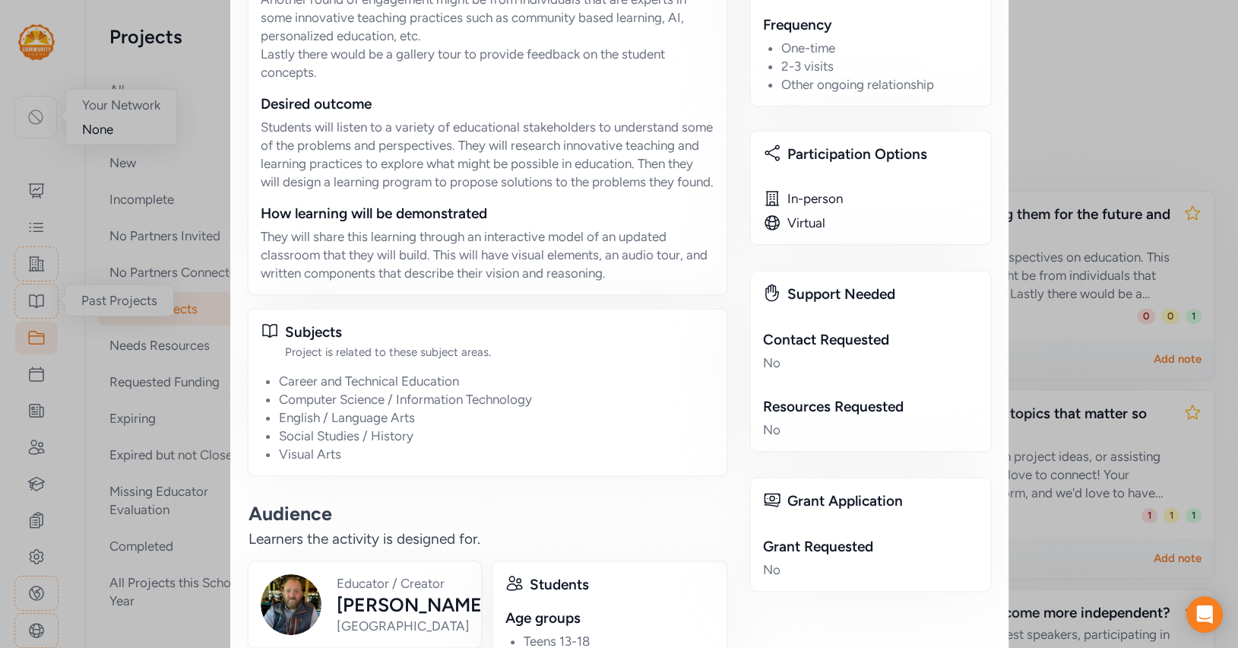
click at [1050, 141] on div "Close Project How can we reimagine high school to meet the current needs of stu…" at bounding box center [619, 85] width 1238 height 1904
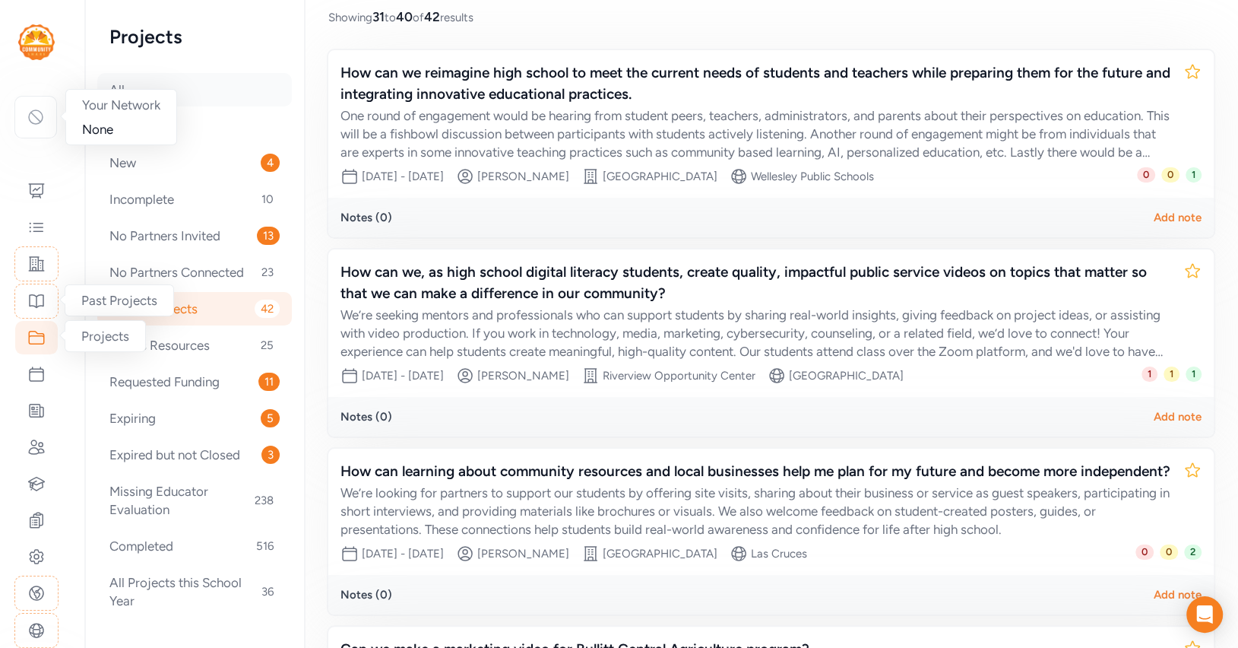
scroll to position [141, 0]
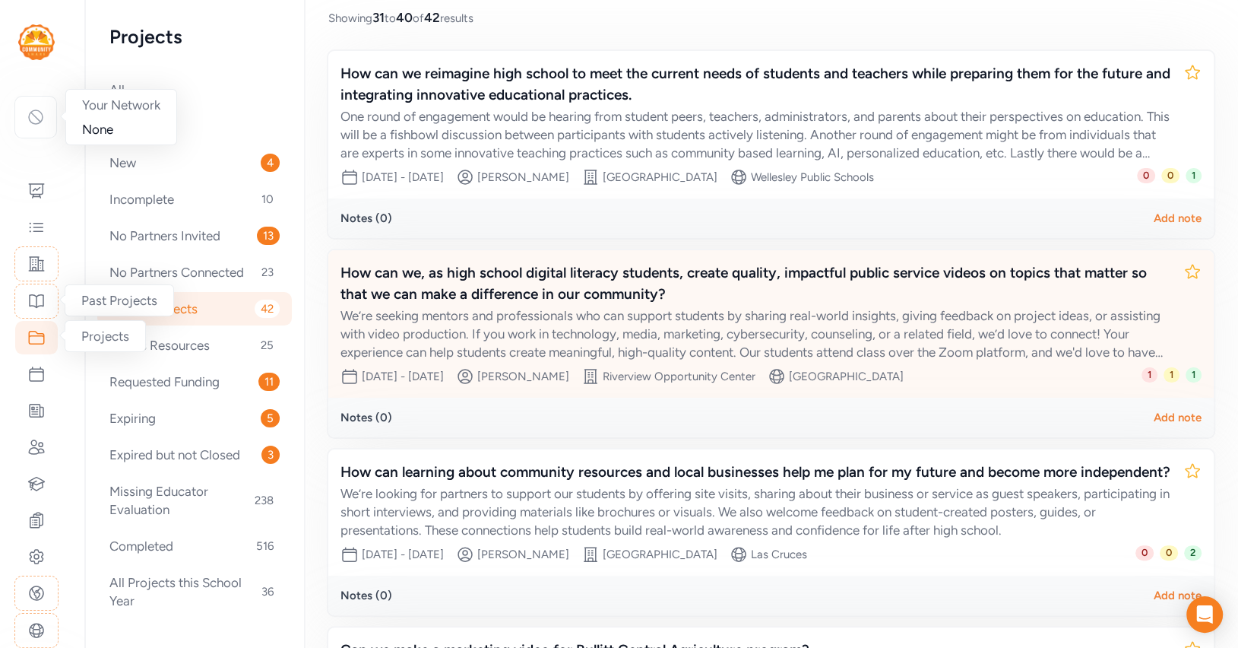
click at [489, 288] on div "How can we, as high school digital literacy students, create quality, impactful…" at bounding box center [756, 283] width 831 height 43
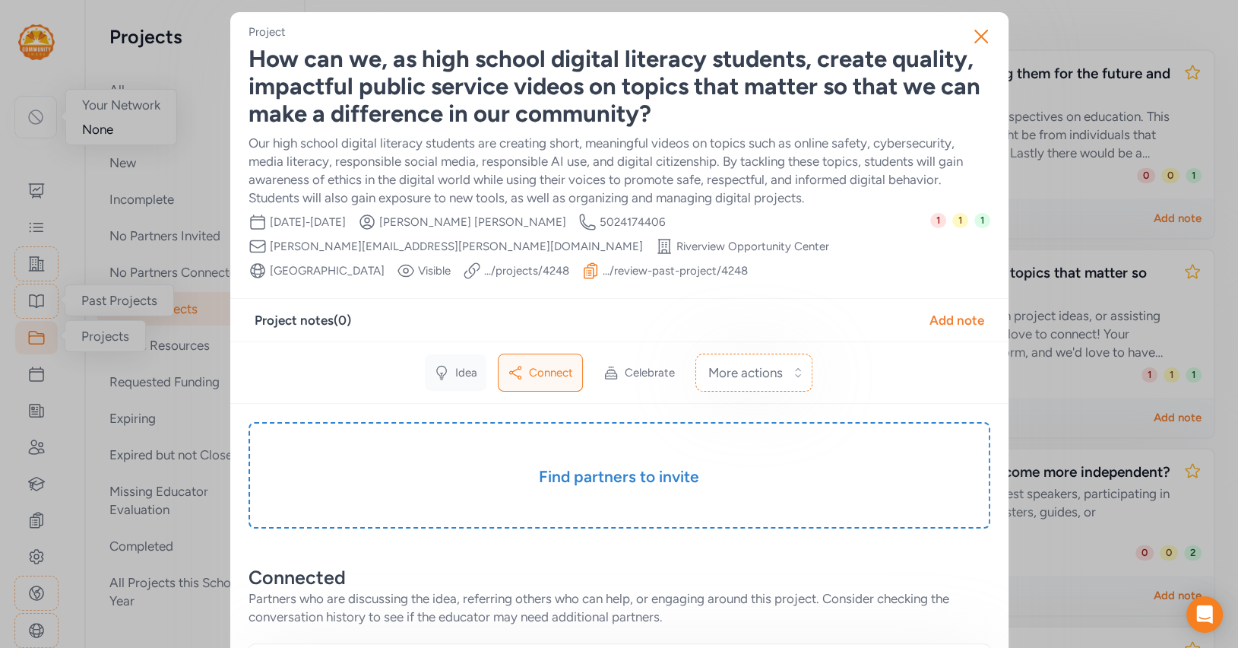
click at [439, 372] on icon at bounding box center [442, 372] width 10 height 13
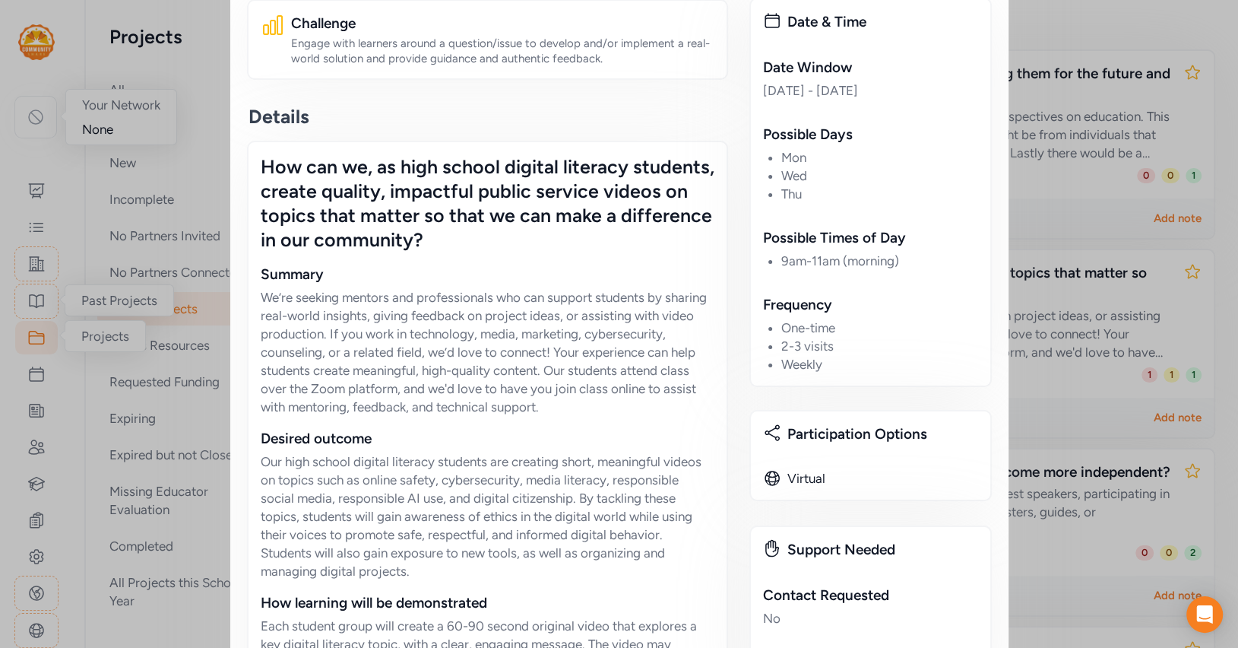
scroll to position [929, 0]
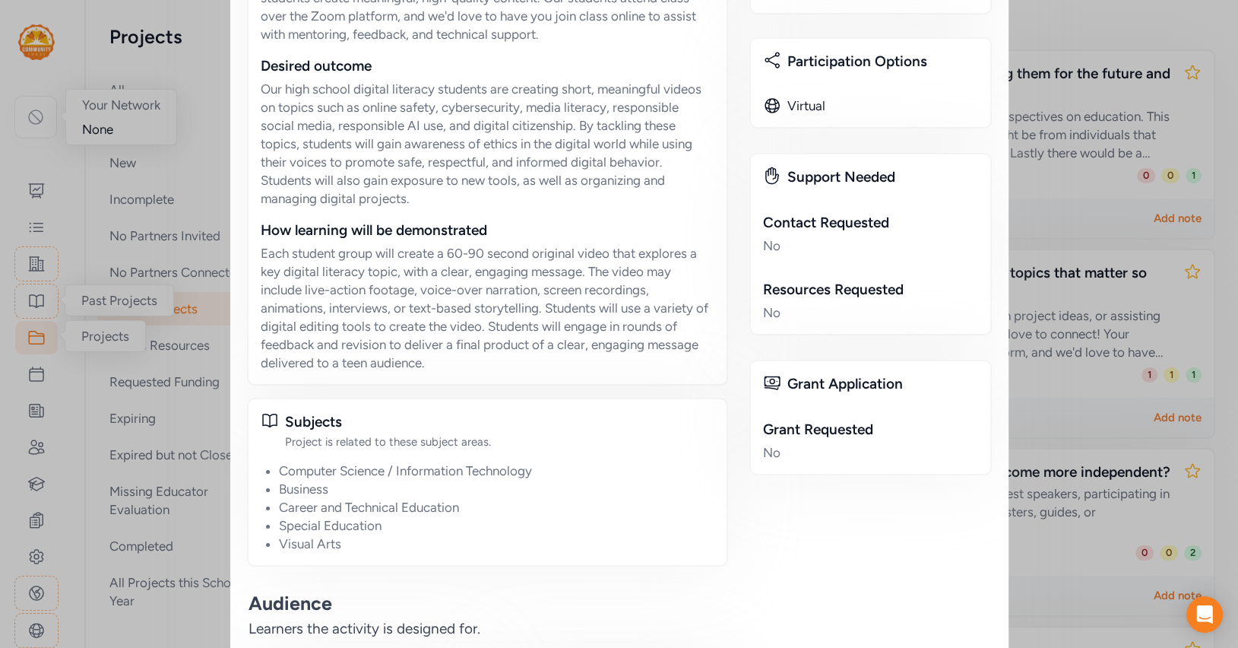
click at [1044, 227] on div "Close Project How can we, as high school digital literacy students, create qual…" at bounding box center [619, 99] width 1238 height 2056
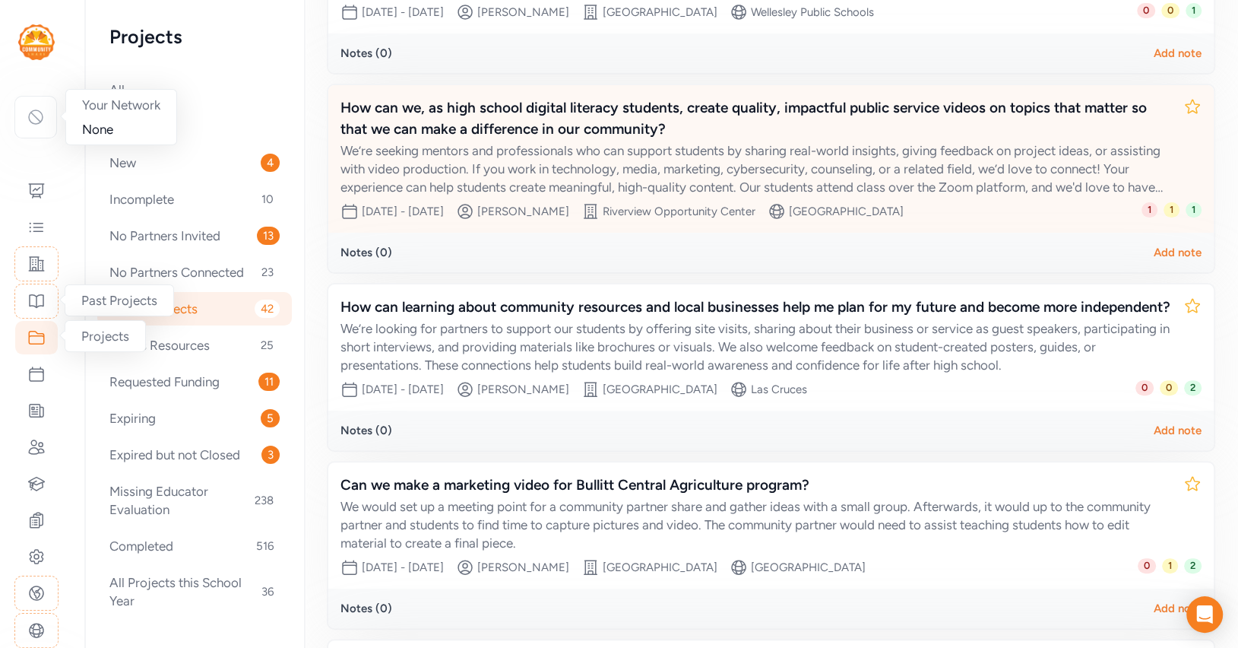
scroll to position [305, 0]
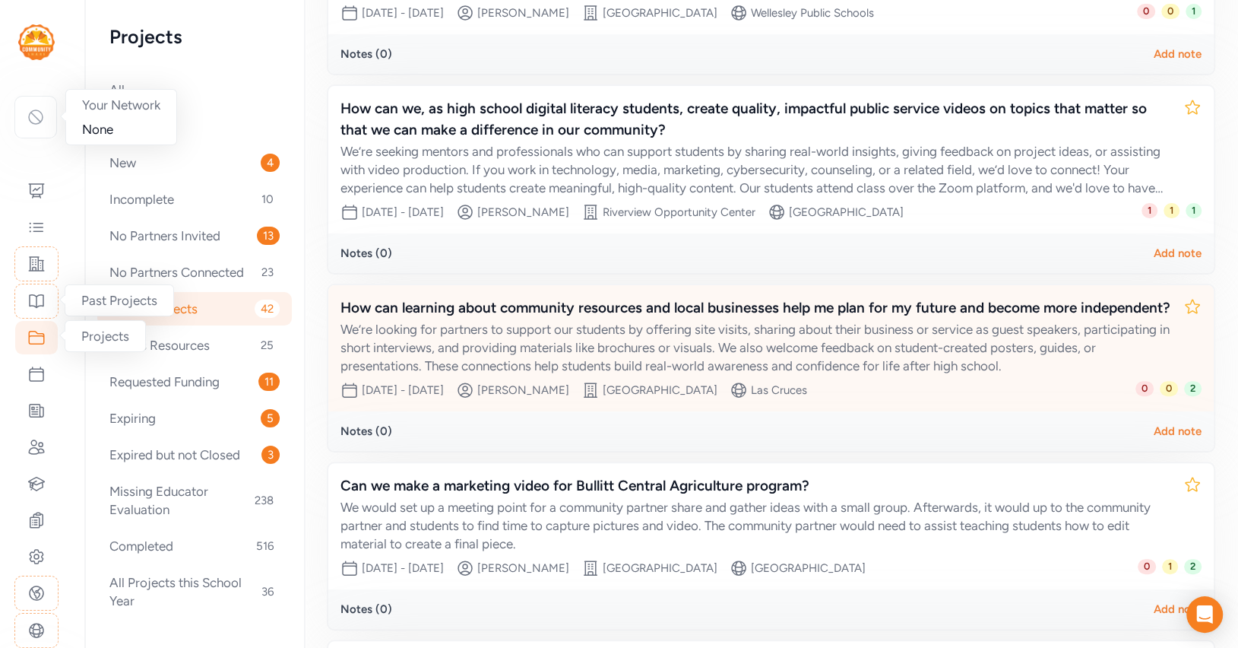
click at [802, 297] on div "How can learning about community resources and local businesses help me plan fo…" at bounding box center [756, 307] width 831 height 21
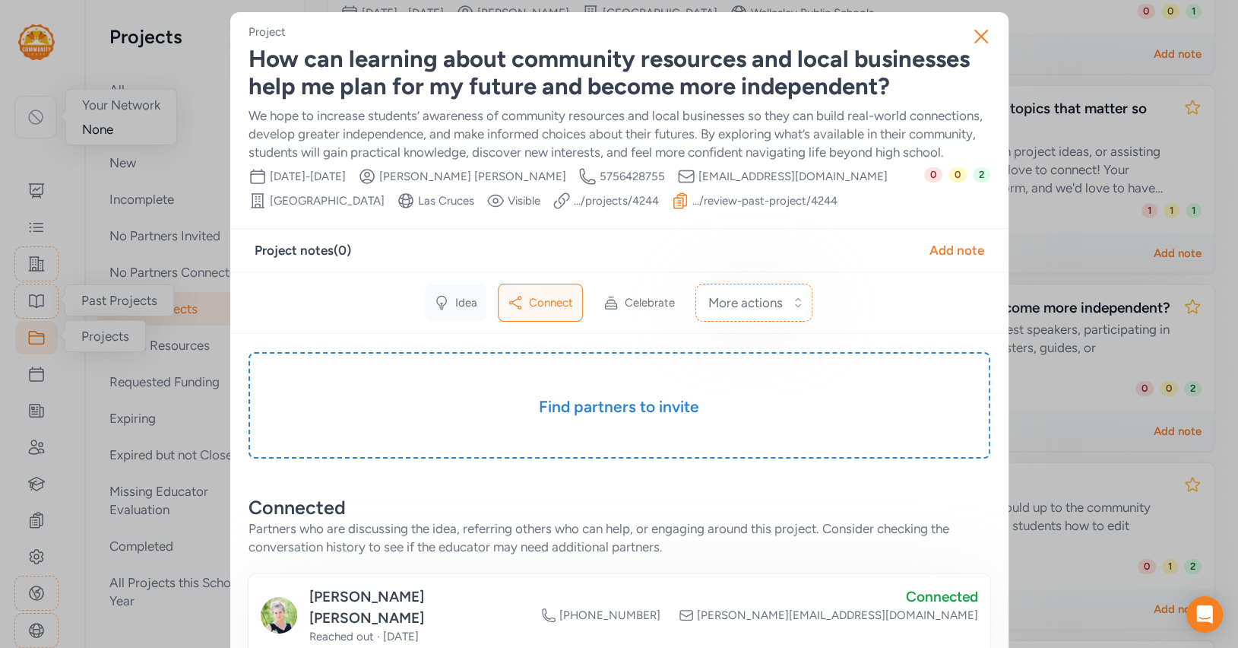
click at [439, 310] on icon at bounding box center [441, 302] width 15 height 15
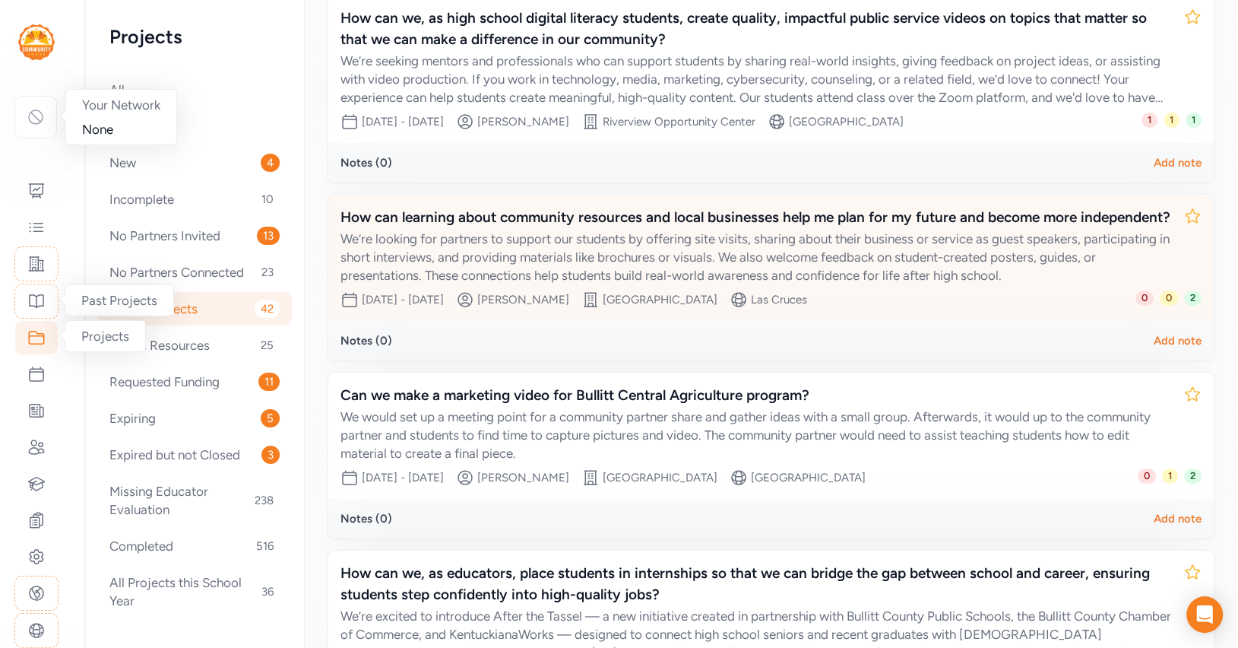
scroll to position [442, 0]
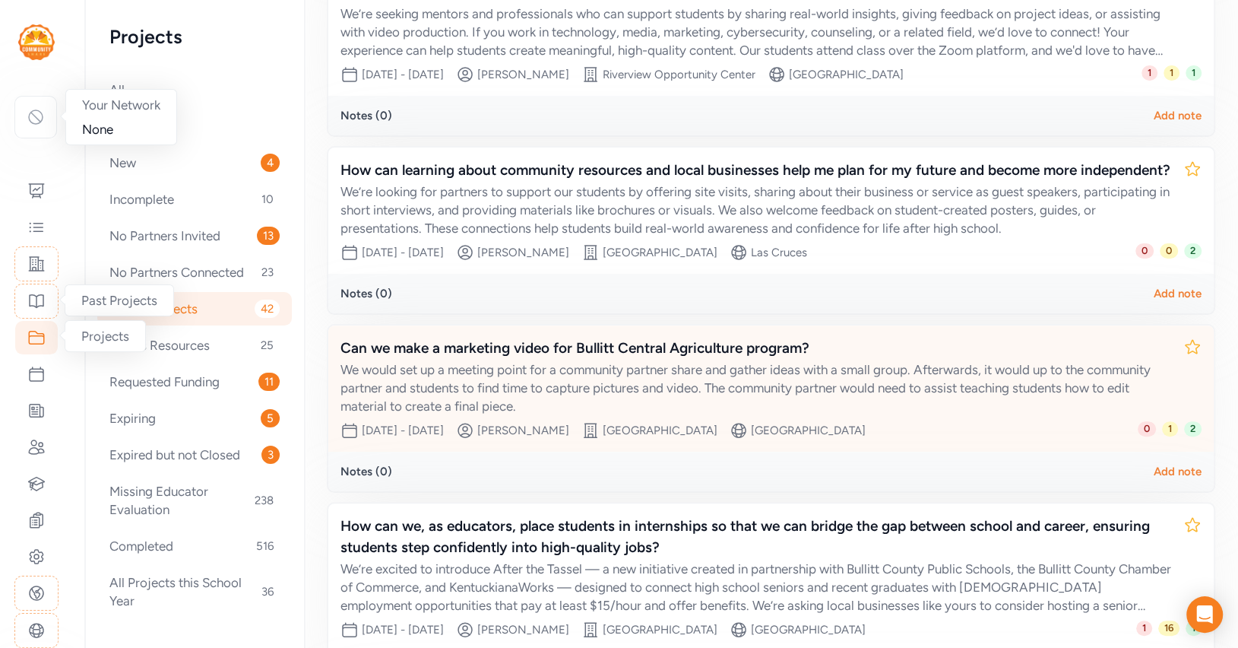
click at [730, 360] on div "We would set up a meeting point for a community partner share and gather ideas …" at bounding box center [756, 387] width 831 height 55
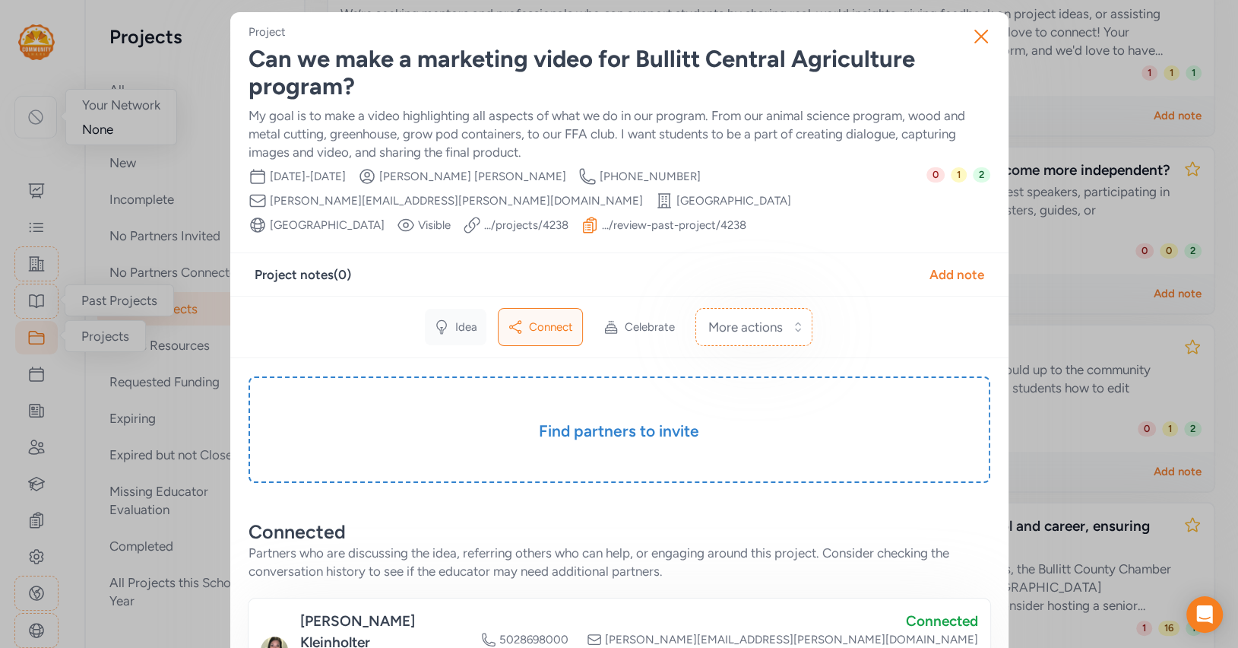
click at [448, 321] on icon at bounding box center [441, 326] width 15 height 15
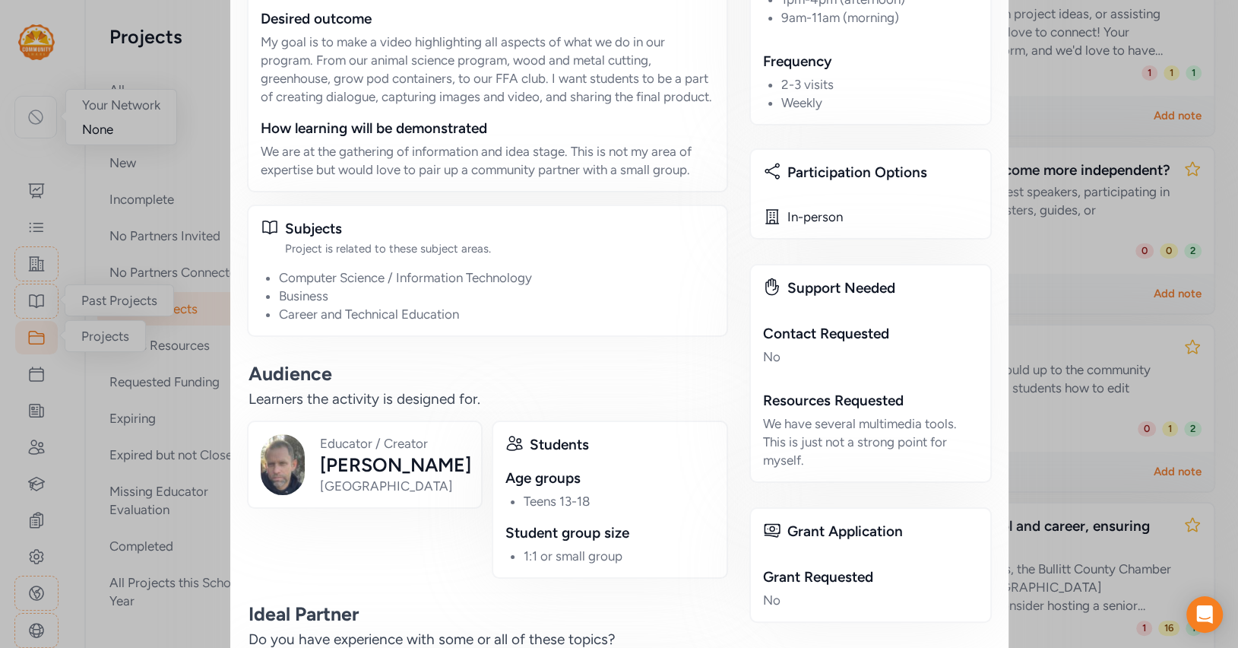
scroll to position [844, 0]
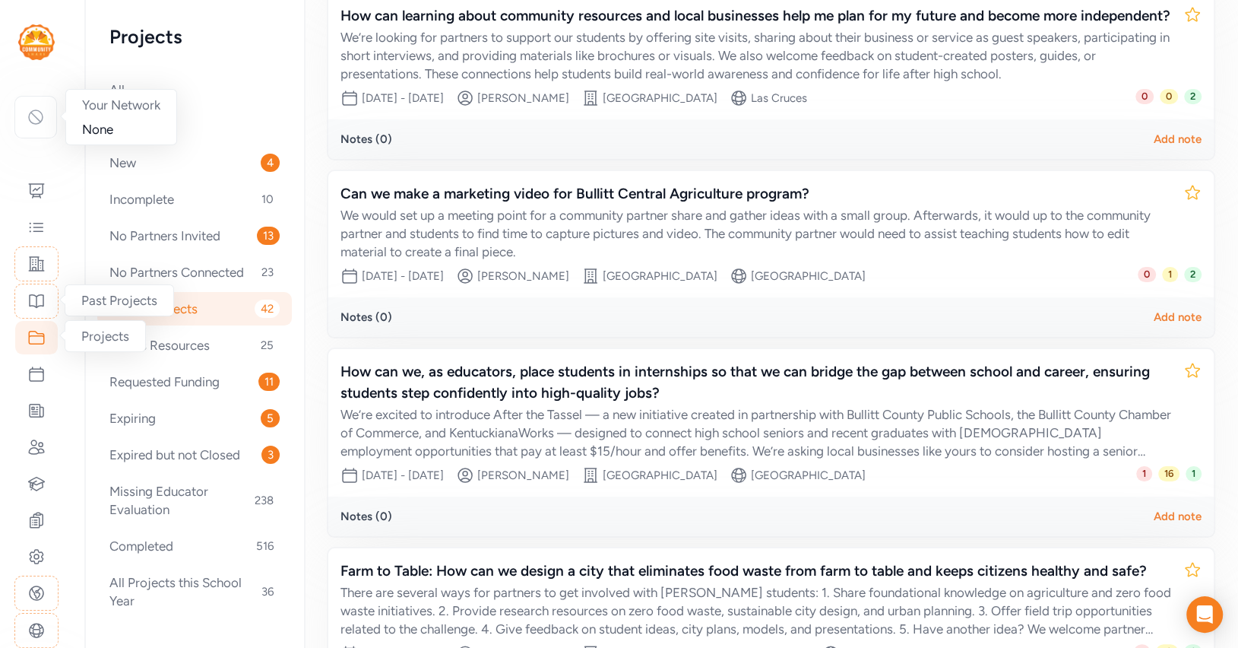
scroll to position [597, 0]
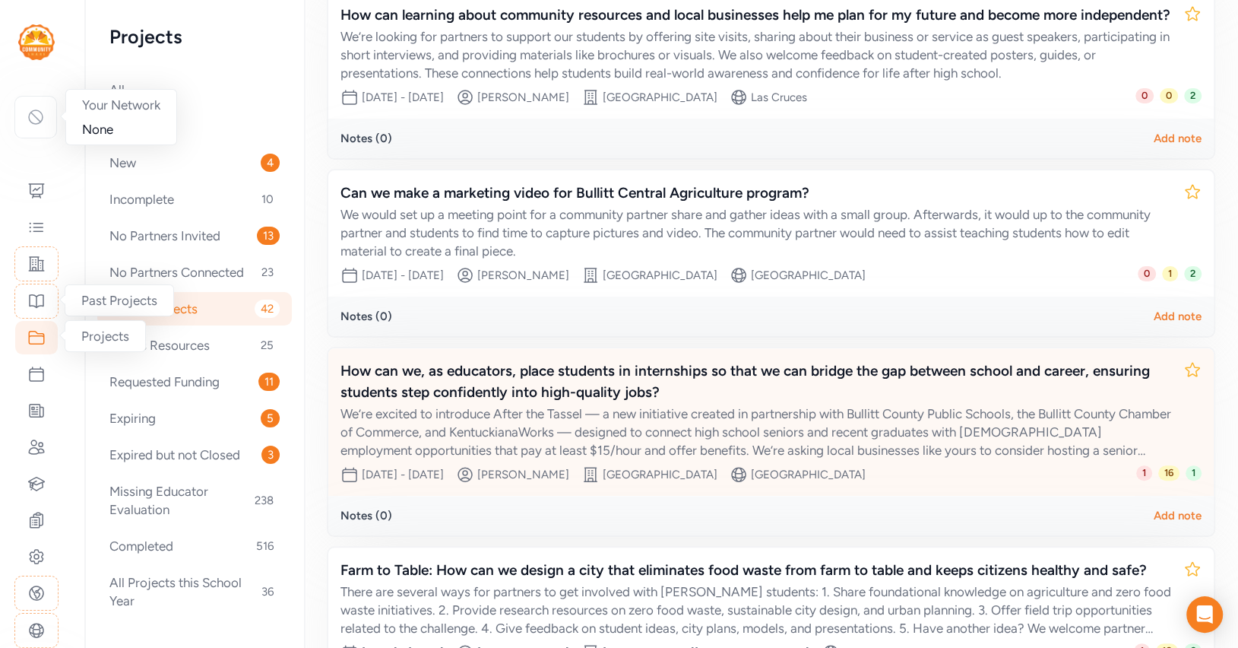
click at [860, 418] on div "We’re excited to introduce After the Tassel — a new initiative created in partn…" at bounding box center [756, 431] width 831 height 55
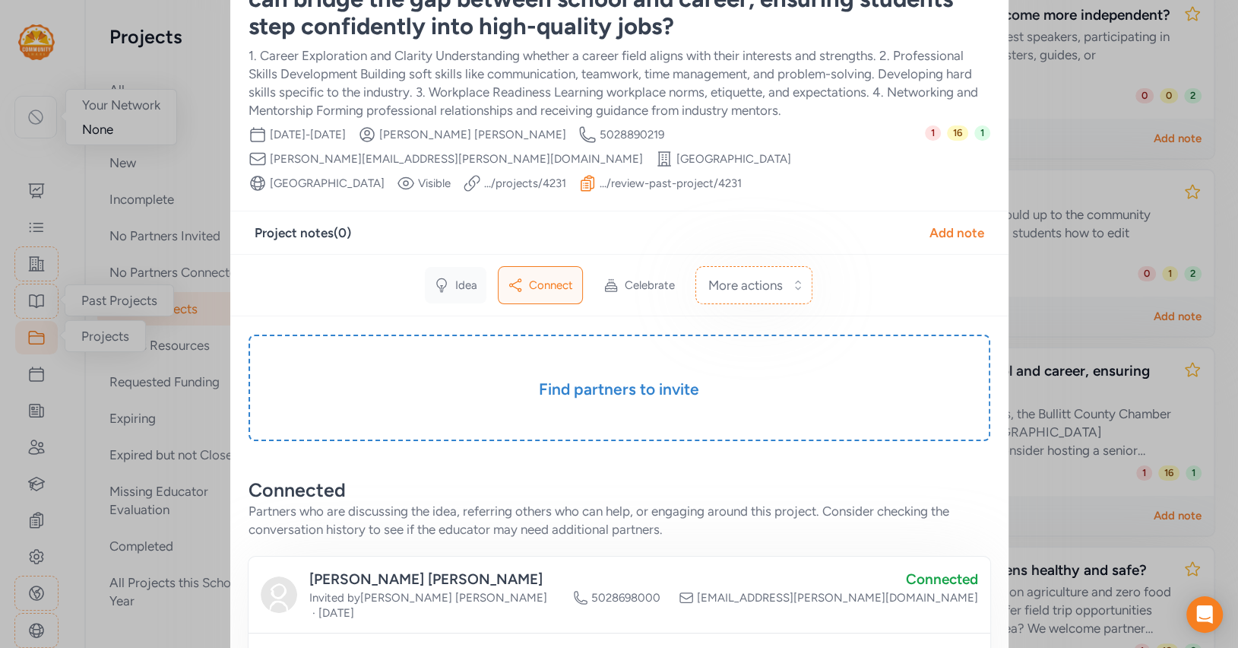
scroll to position [86, 0]
click at [475, 291] on span "Idea" at bounding box center [466, 286] width 22 height 15
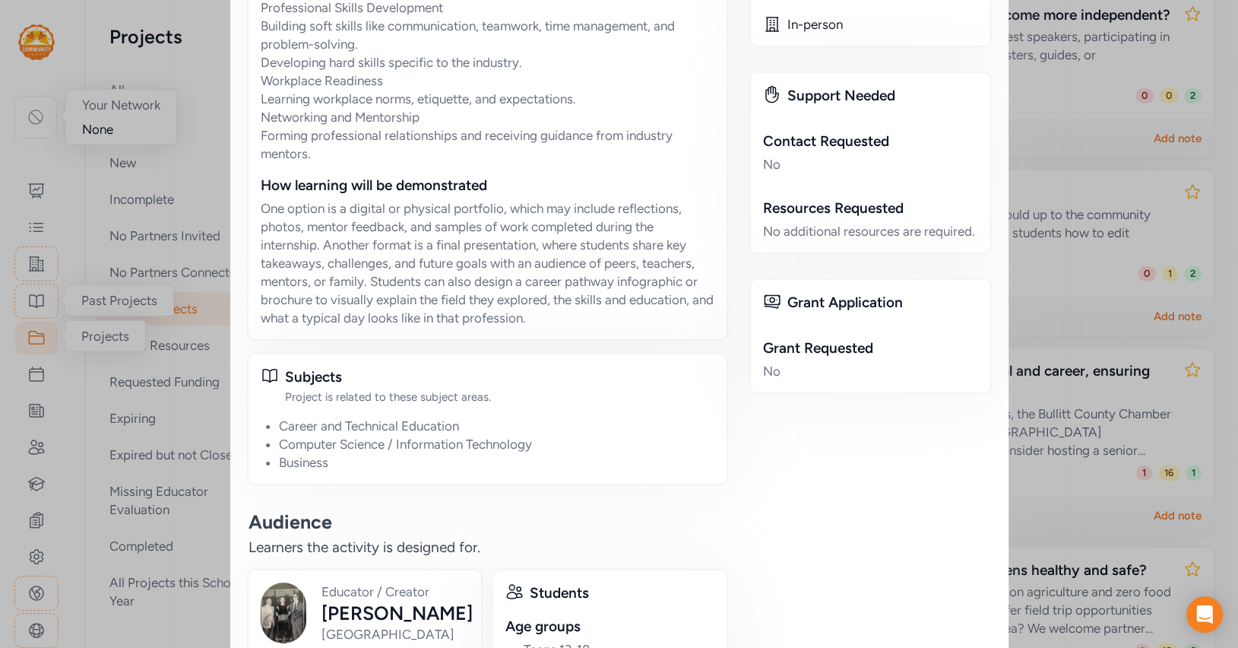
scroll to position [1045, 0]
click at [1004, 242] on div "Project How can we, as educators, place students in internships so that we can …" at bounding box center [619, 227] width 778 height 2521
click at [1027, 252] on div "Close Project How can we, as educators, place students in internships so that w…" at bounding box center [619, 228] width 1238 height 2546
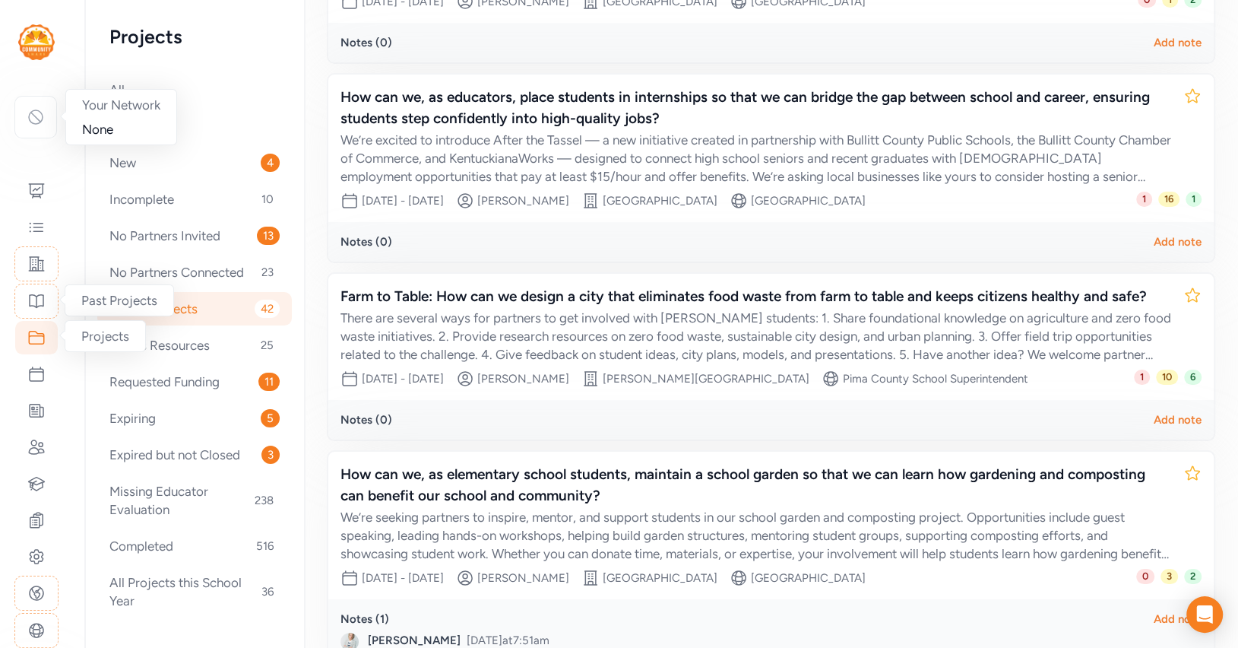
scroll to position [878, 0]
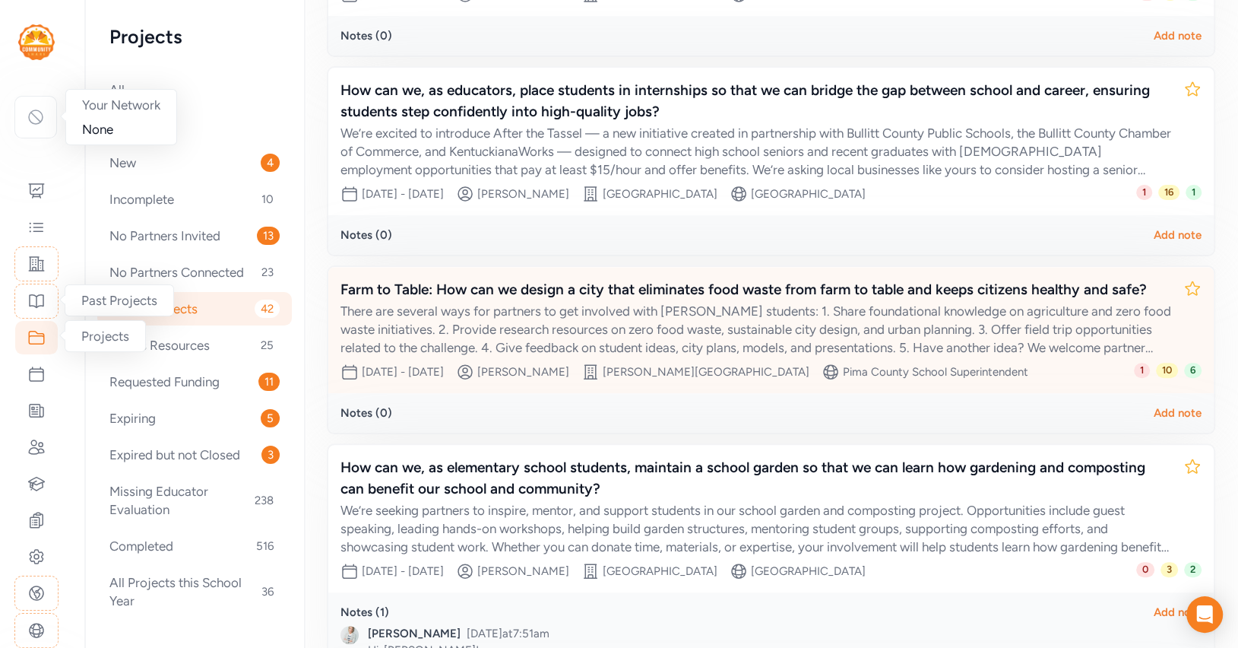
click at [747, 284] on div "Farm to Table: How can we design a city that eliminates food waste from farm to…" at bounding box center [756, 289] width 831 height 21
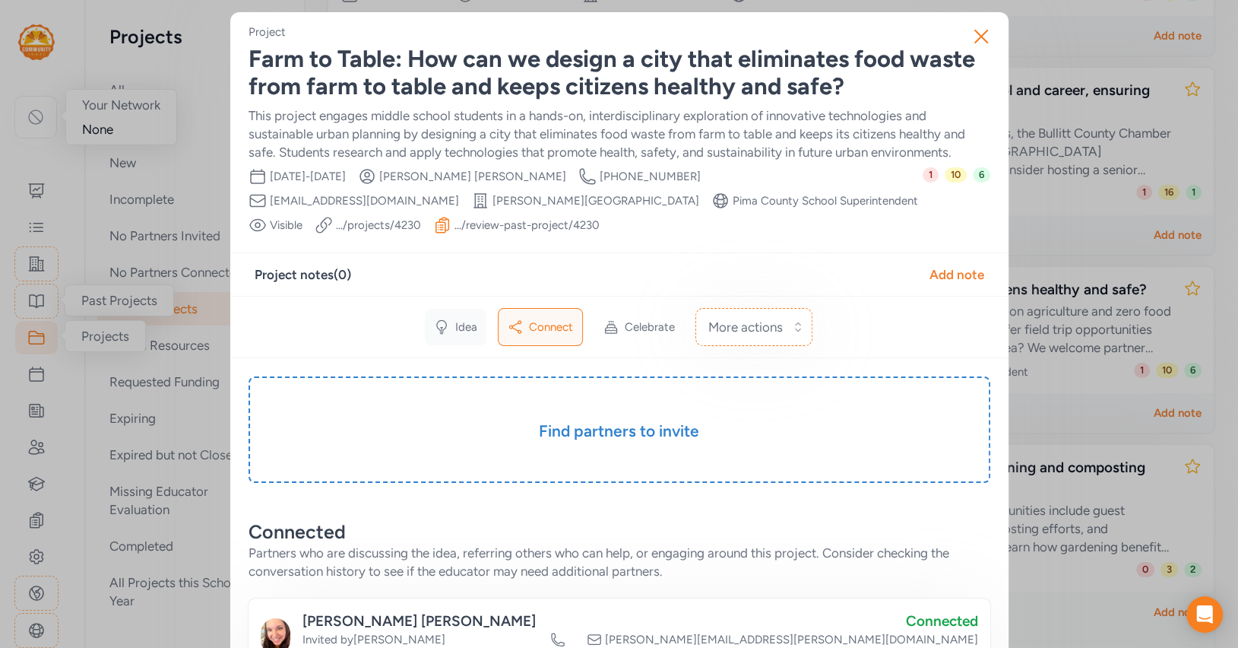
click at [467, 317] on div "Idea" at bounding box center [456, 327] width 62 height 36
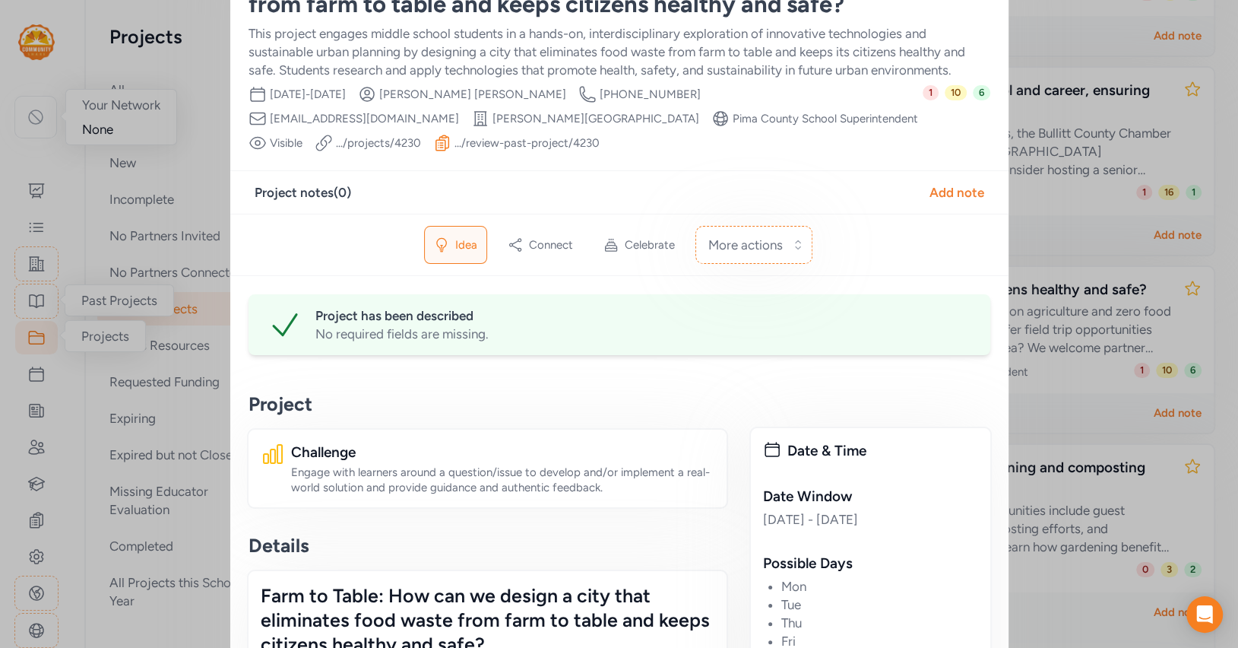
scroll to position [61, 0]
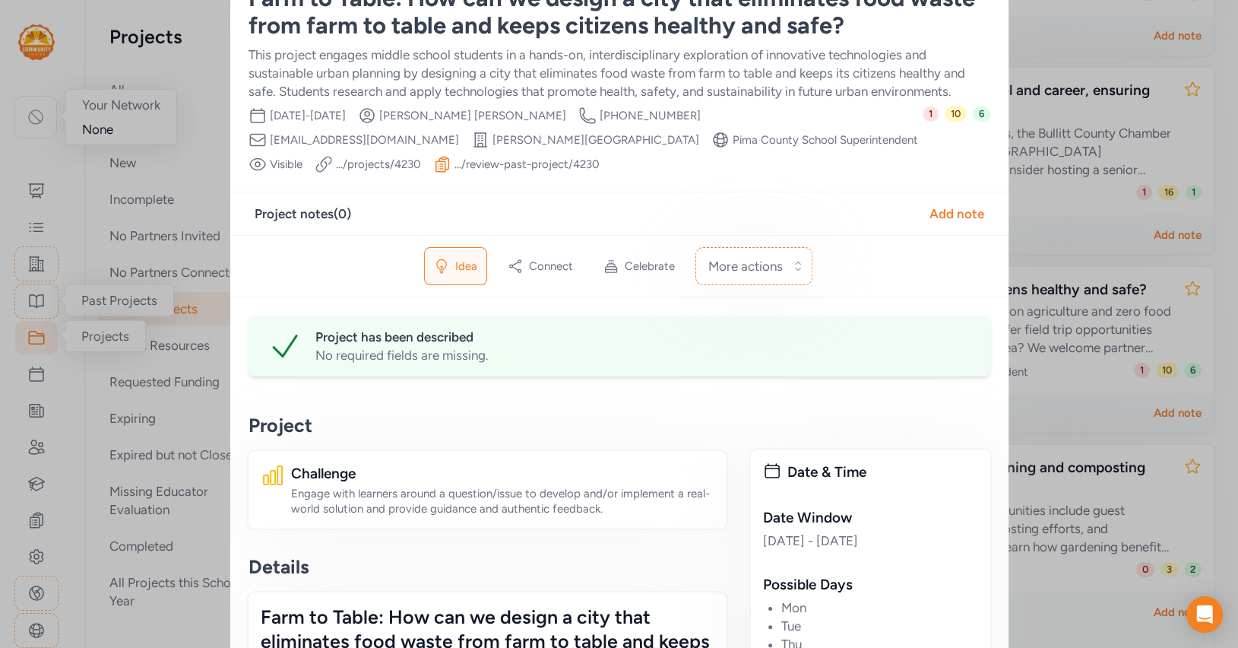
click at [436, 29] on div "Farm to Table: How can we design a city that eliminates food waste from farm to…" at bounding box center [620, 12] width 742 height 55
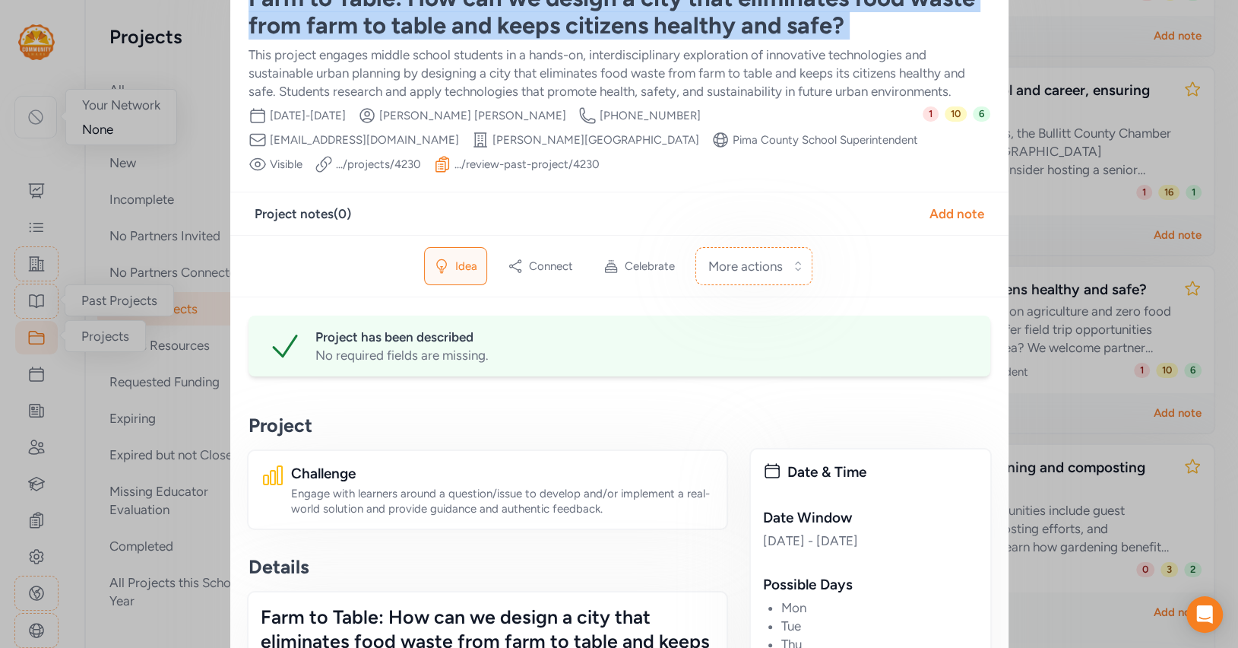
click at [436, 29] on div "Farm to Table: How can we design a city that eliminates food waste from farm to…" at bounding box center [620, 12] width 742 height 55
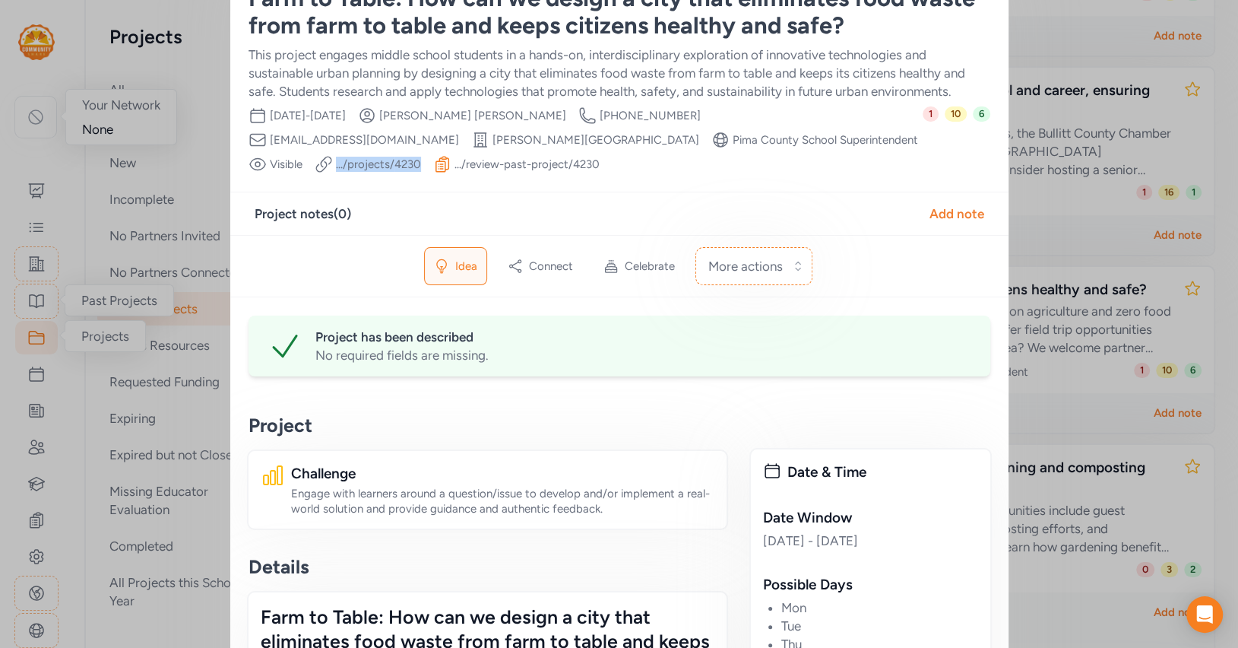
click at [459, 132] on span "[EMAIL_ADDRESS][DOMAIN_NAME]" at bounding box center [364, 139] width 189 height 15
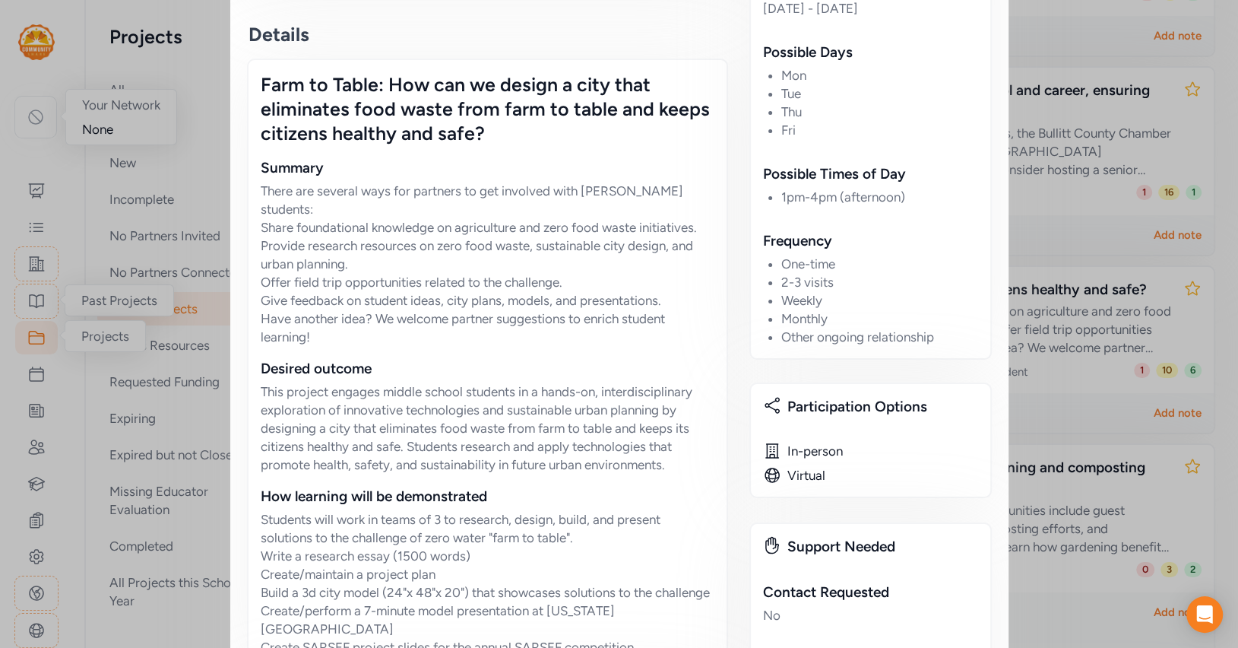
scroll to position [1281, 0]
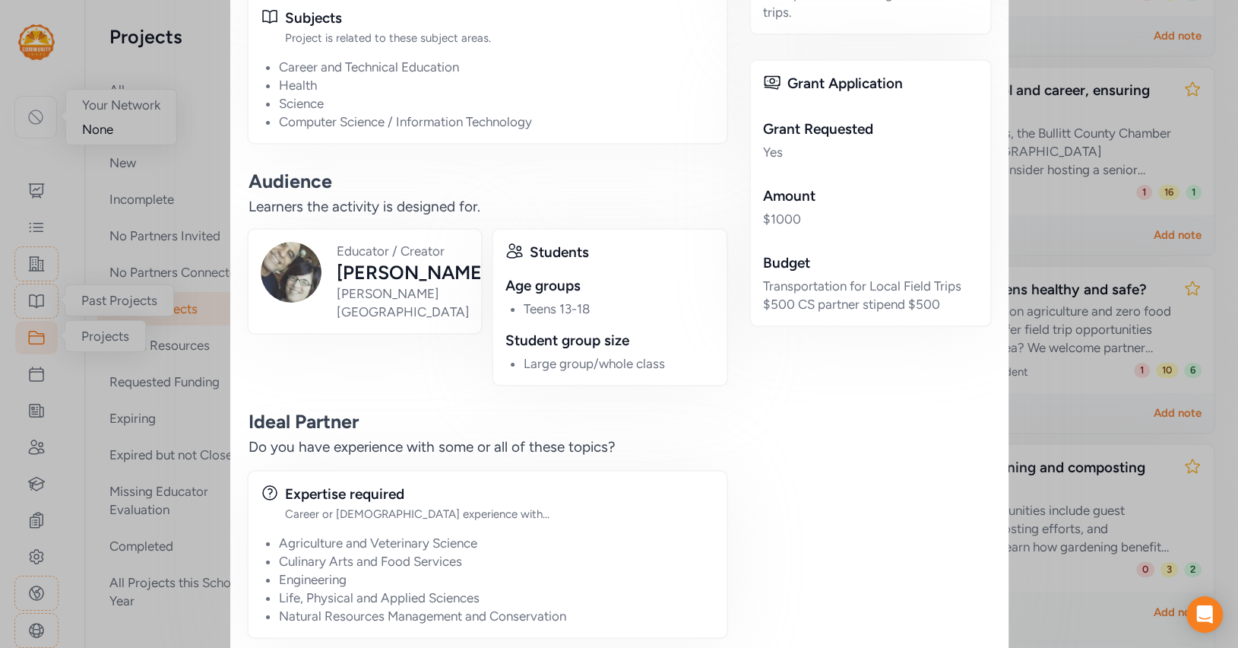
click at [803, 281] on div "Transportation for Local Field Trips $500 CS partner stipend $500" at bounding box center [870, 295] width 215 height 36
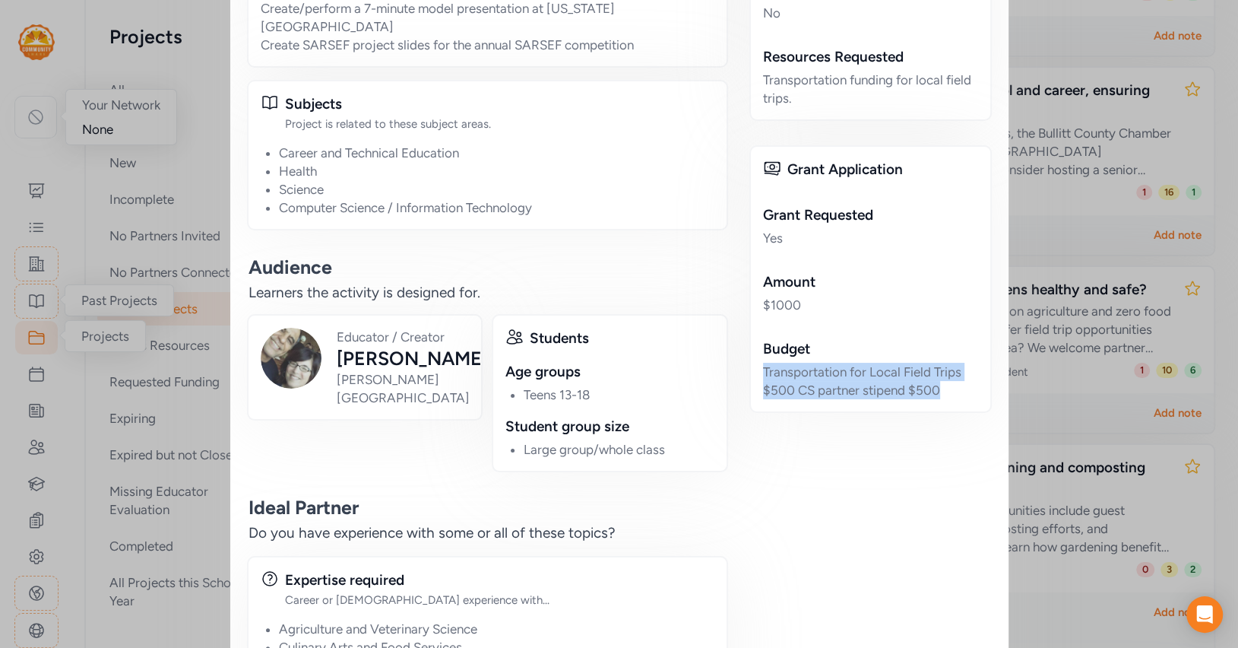
scroll to position [1193, 0]
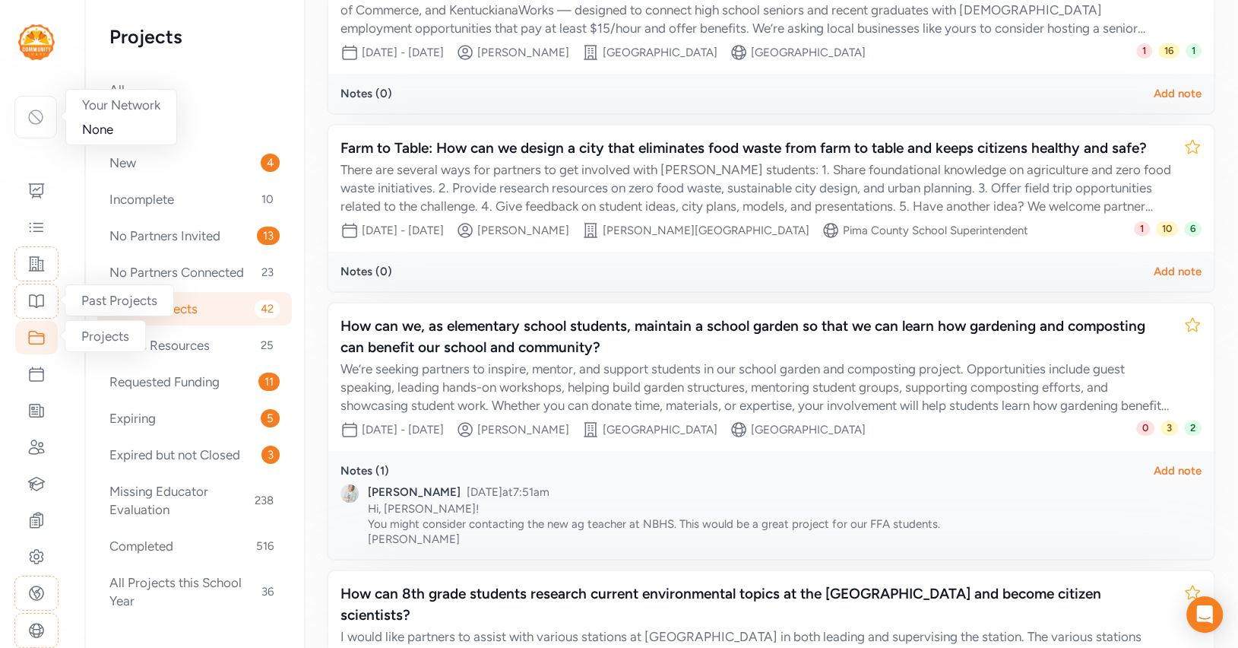
scroll to position [1019, 0]
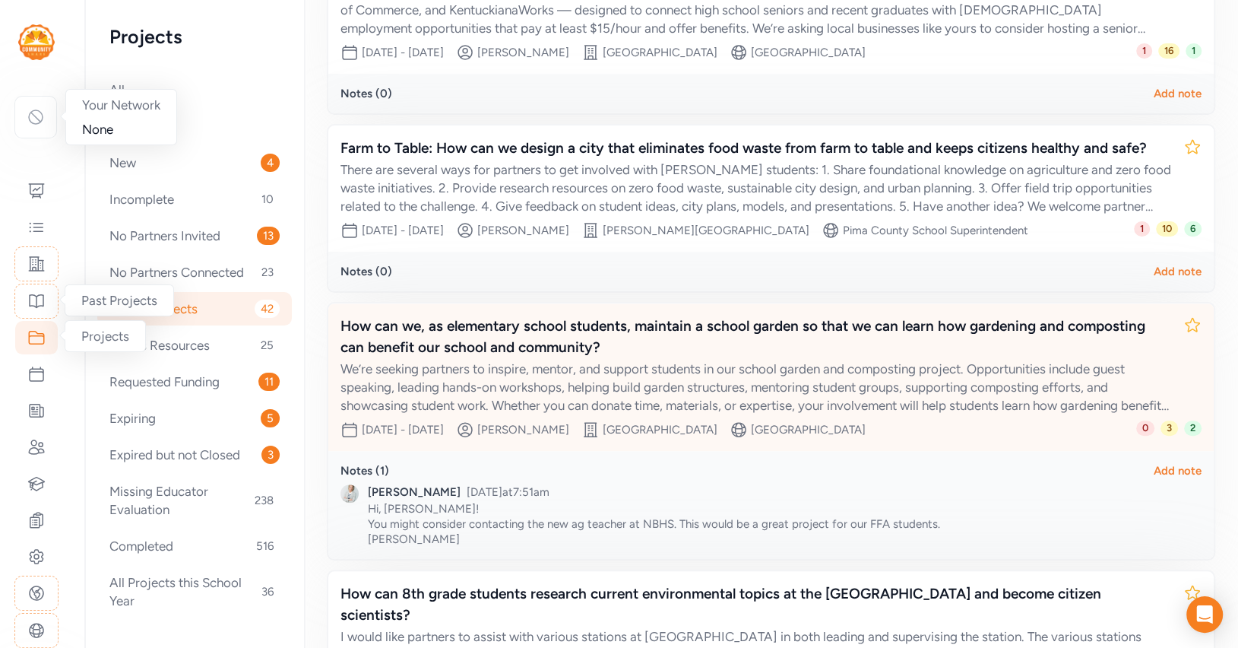
click at [829, 343] on div "How can we, as elementary school students, maintain a school garden so that we …" at bounding box center [756, 336] width 831 height 43
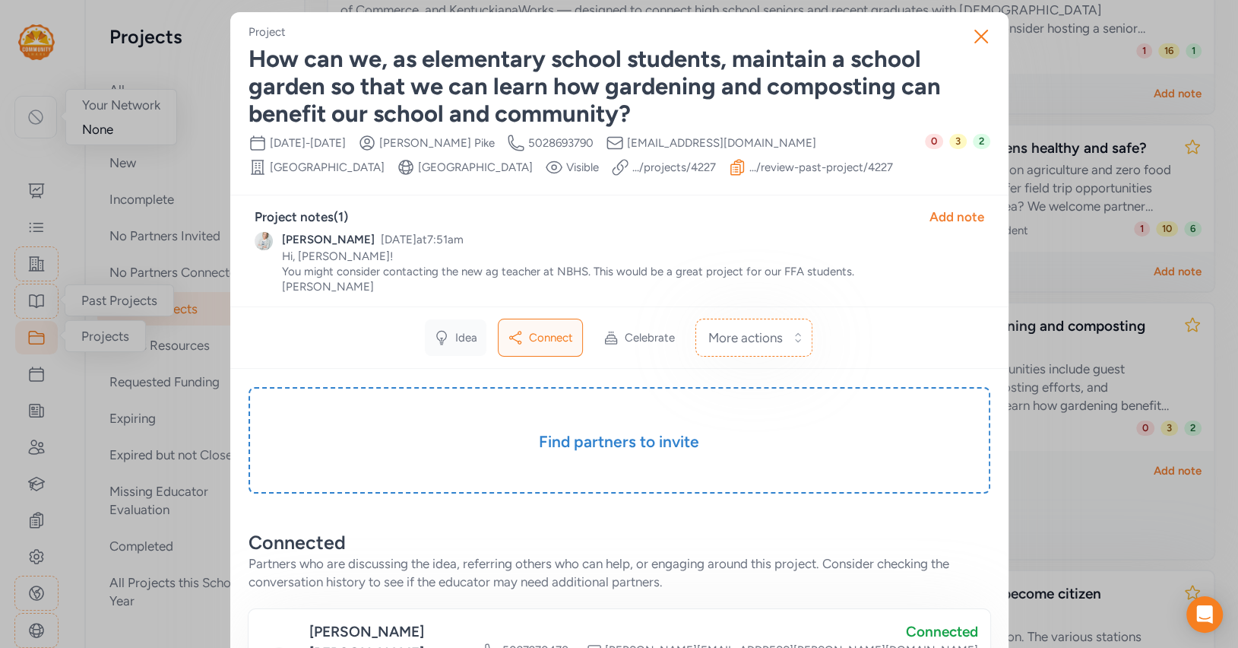
click at [448, 345] on icon at bounding box center [441, 337] width 15 height 15
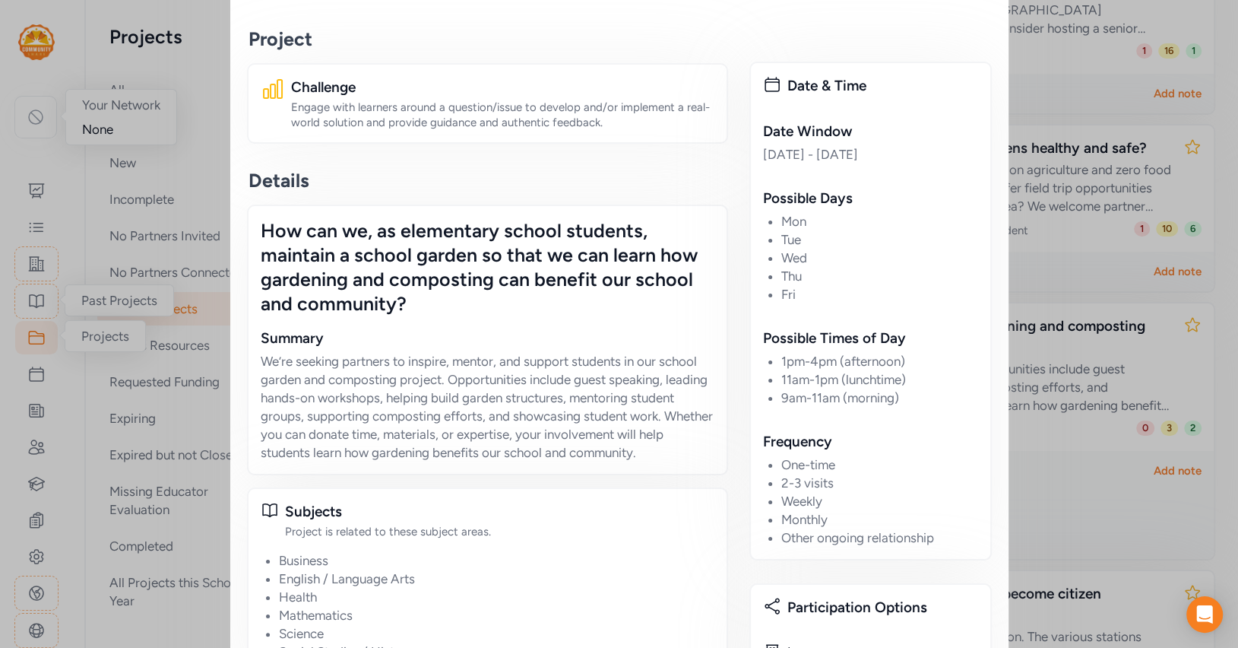
scroll to position [451, 0]
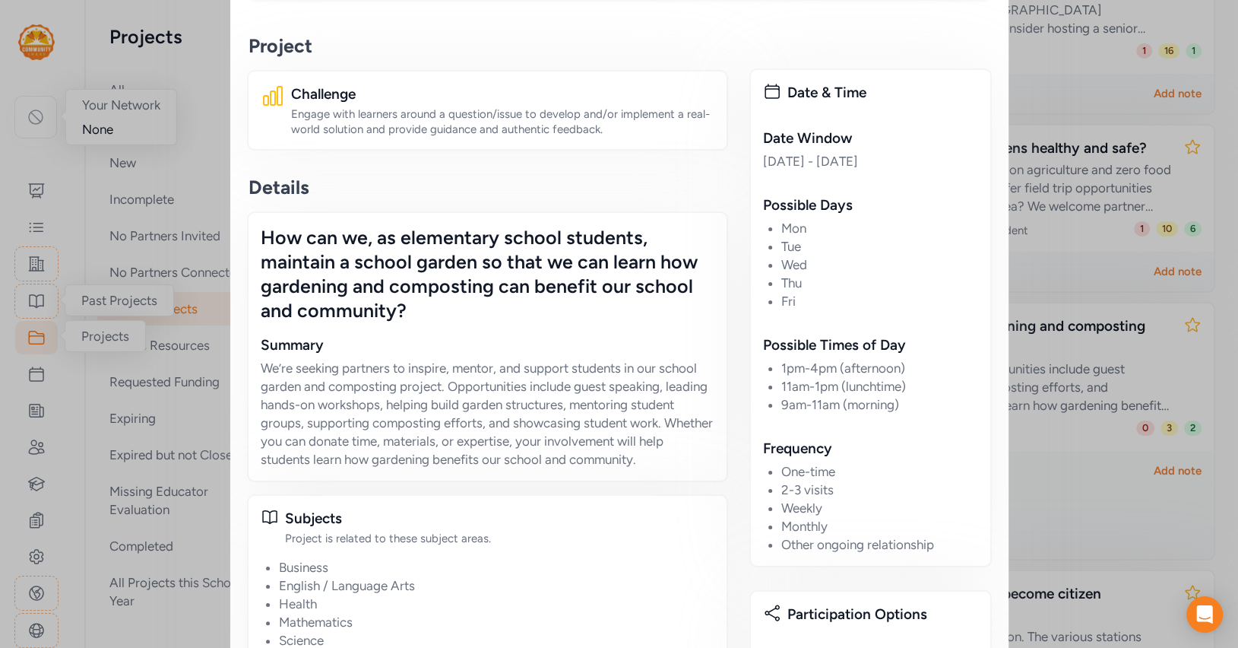
click at [446, 274] on div "How can we, as elementary school students, maintain a school garden so that we …" at bounding box center [488, 273] width 454 height 97
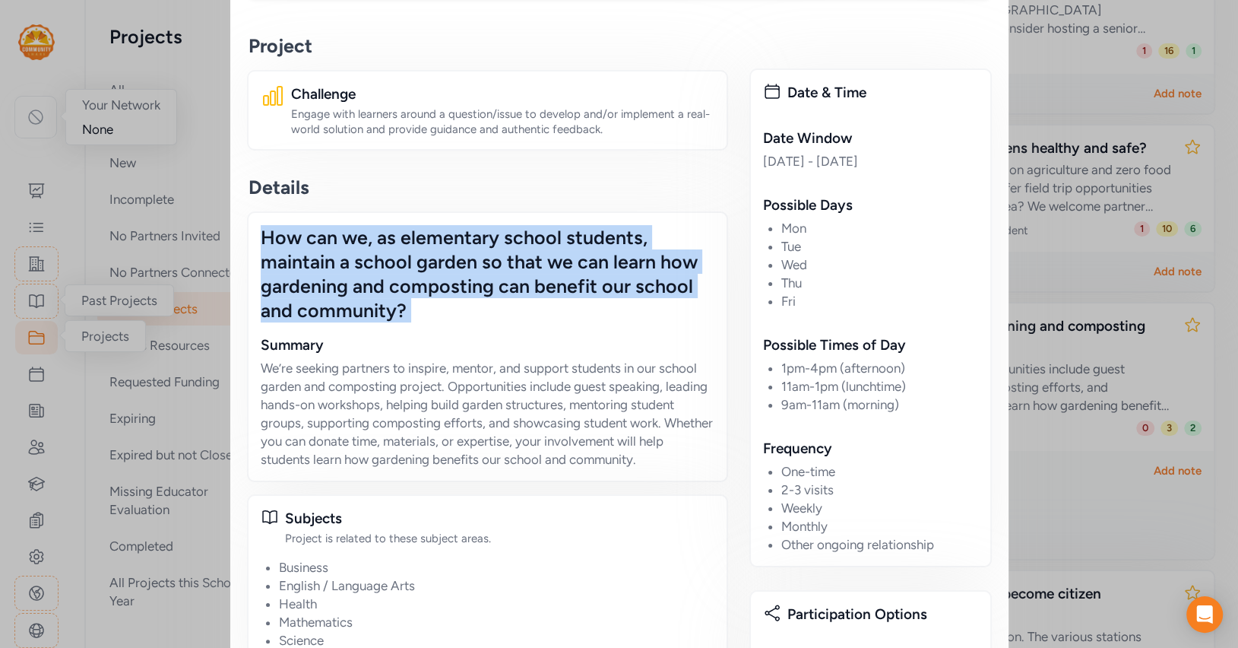
click at [446, 274] on div "How can we, as elementary school students, maintain a school garden so that we …" at bounding box center [488, 273] width 454 height 97
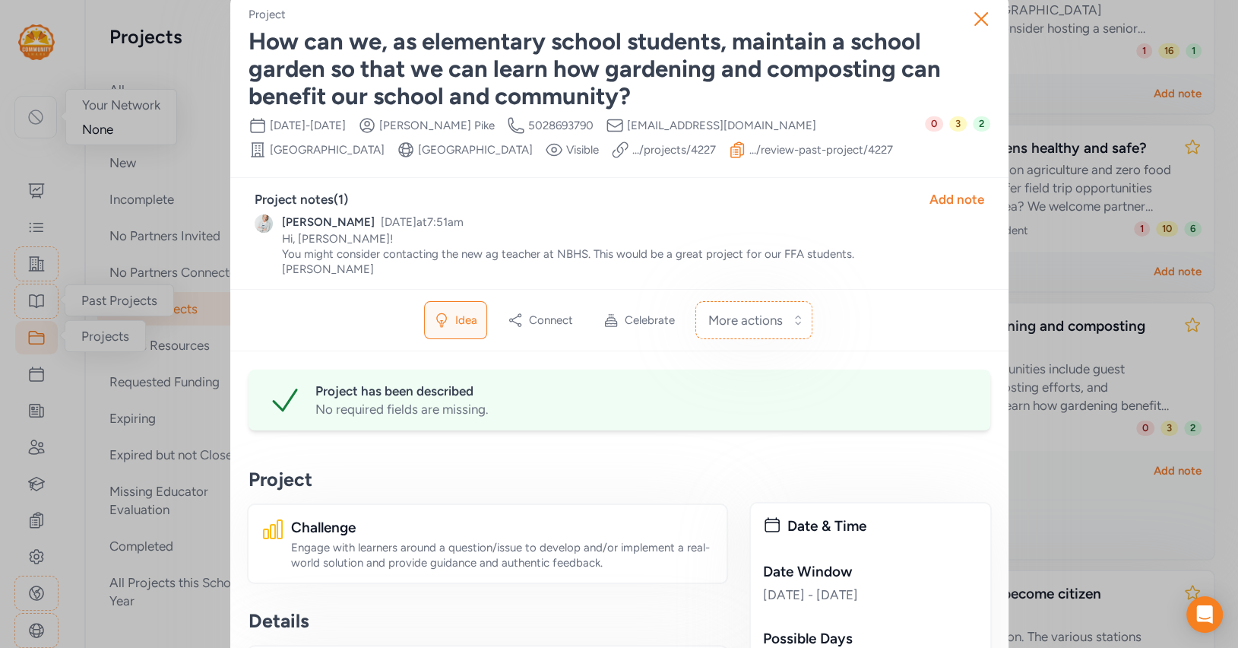
scroll to position [20, 0]
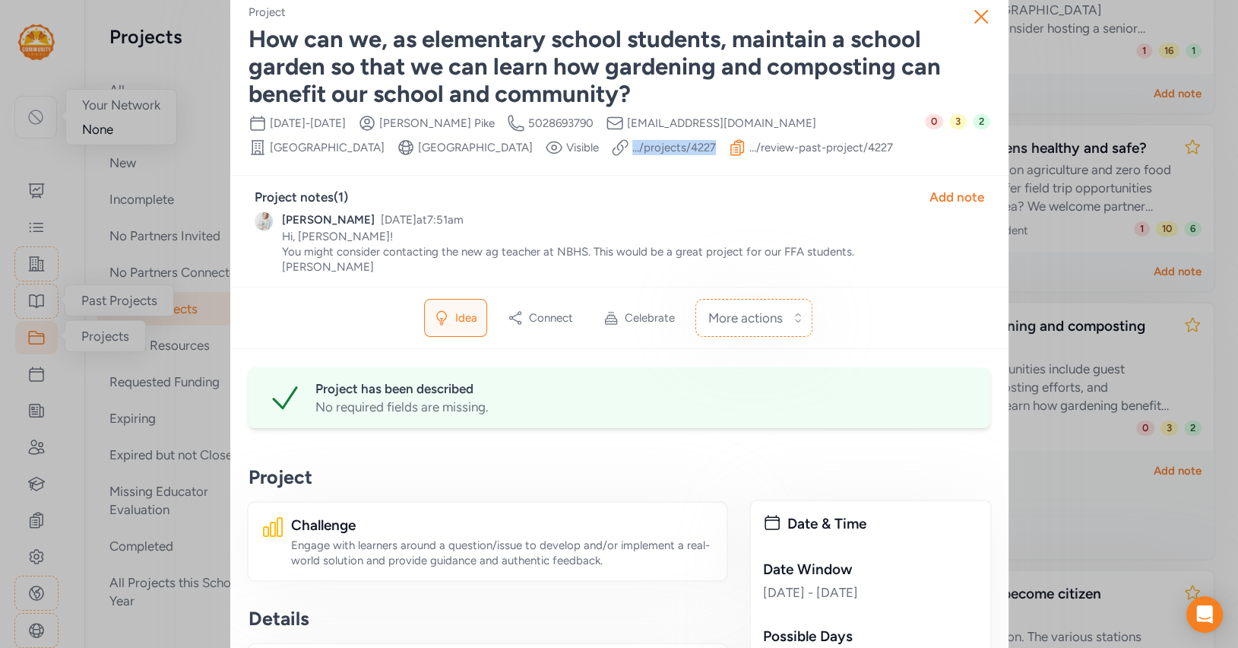
click at [692, 123] on span "[EMAIL_ADDRESS][DOMAIN_NAME]" at bounding box center [721, 123] width 189 height 15
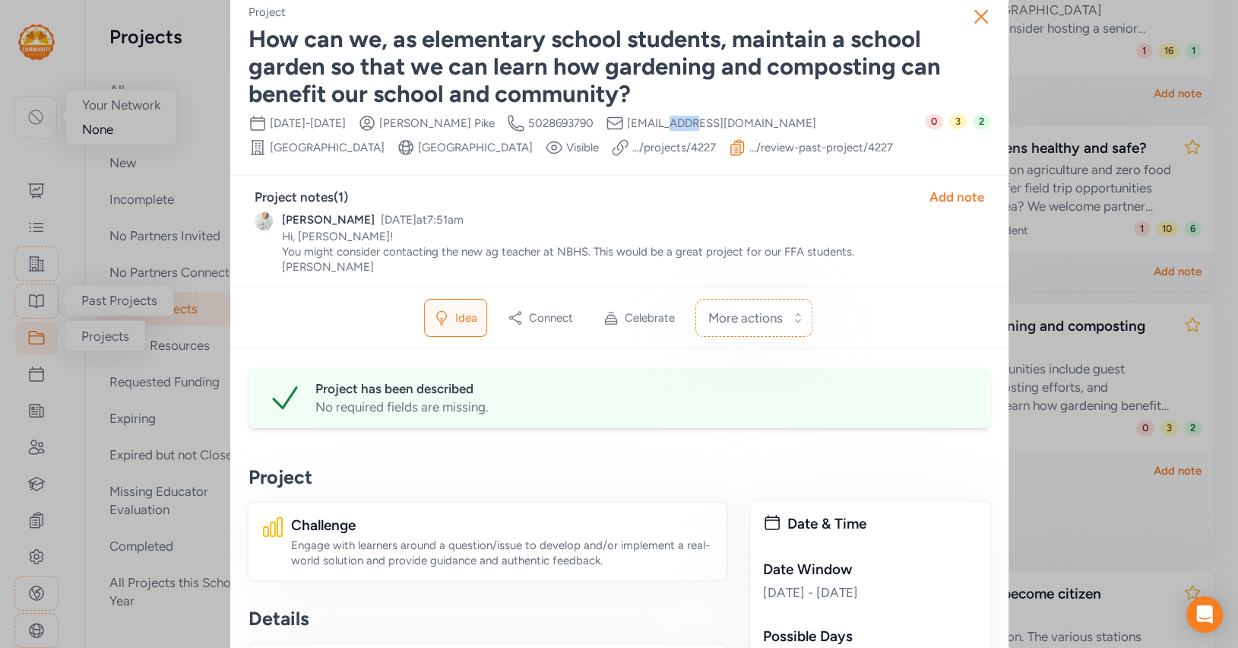
click at [692, 123] on span "[EMAIL_ADDRESS][DOMAIN_NAME]" at bounding box center [721, 123] width 189 height 15
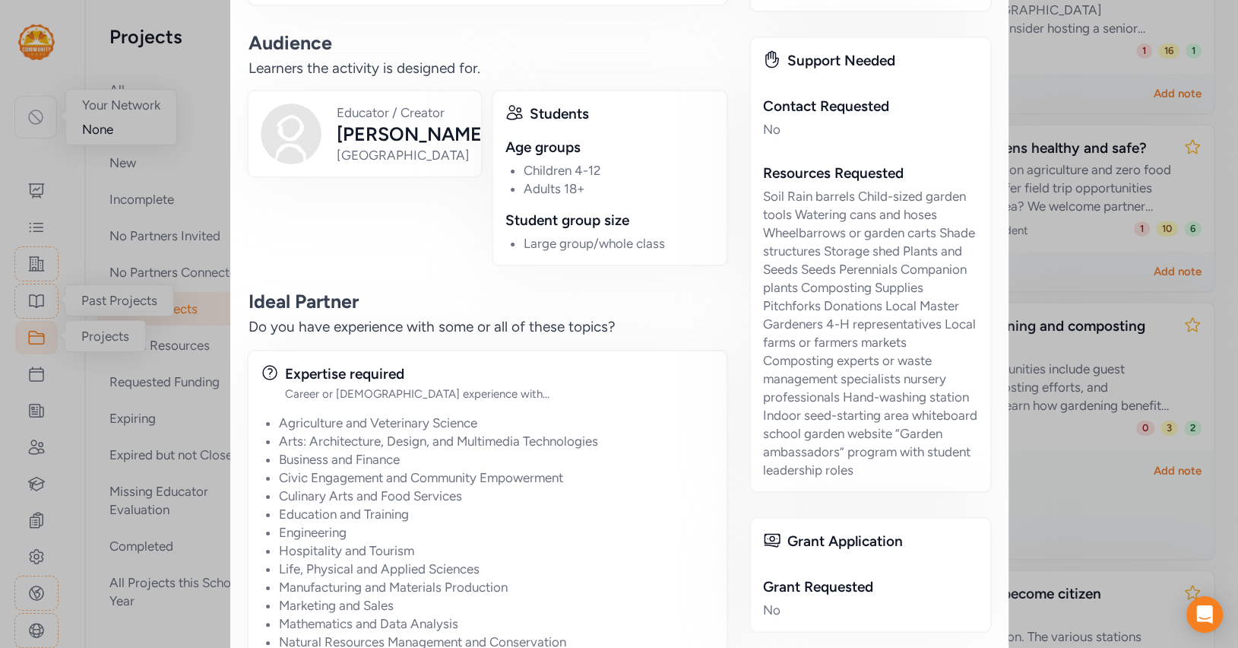
scroll to position [1180, 0]
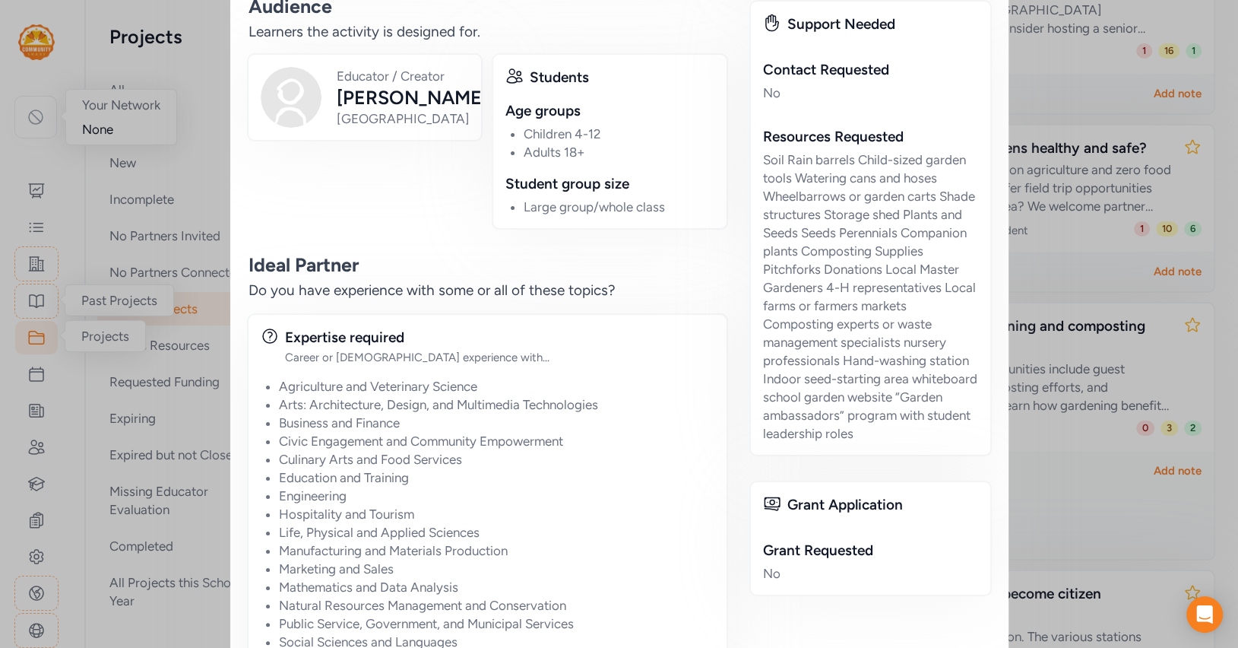
click at [808, 322] on div "Soil Rain barrels Child-sized garden tools Watering cans and hoses Wheelbarrows…" at bounding box center [870, 297] width 215 height 292
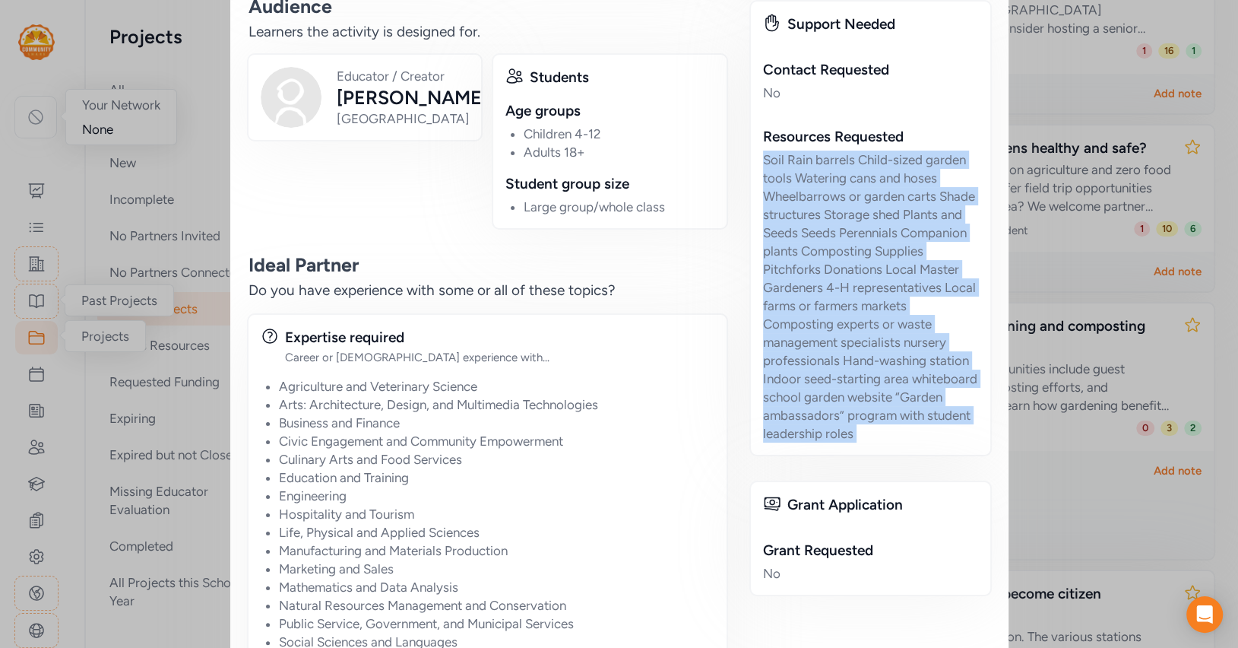
click at [808, 322] on div "Soil Rain barrels Child-sized garden tools Watering cans and hoses Wheelbarrows…" at bounding box center [870, 297] width 215 height 292
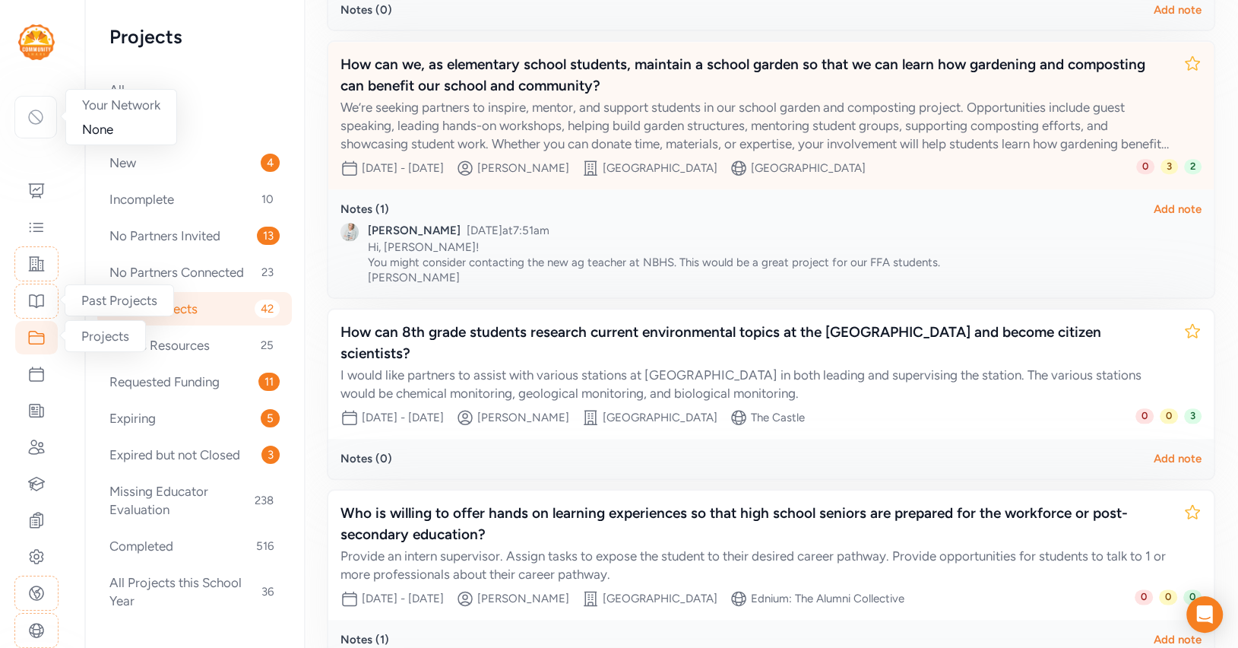
scroll to position [1279, 0]
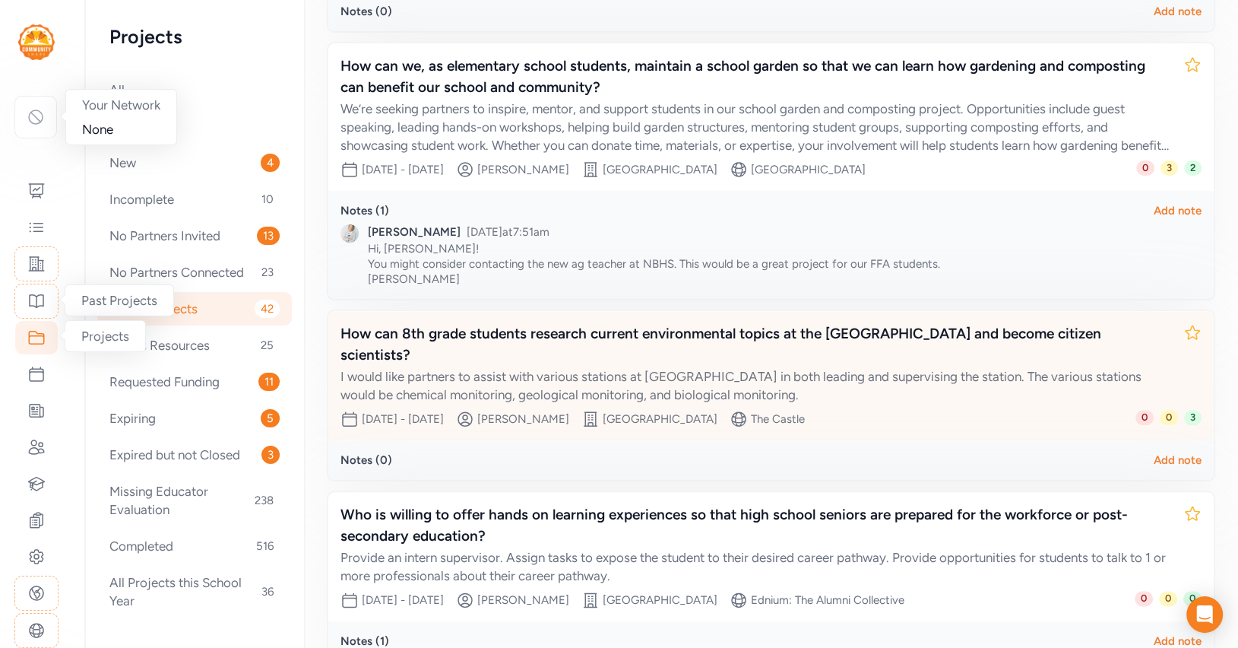
click at [695, 367] on div "I would like partners to assist with various stations at [GEOGRAPHIC_DATA] in b…" at bounding box center [756, 385] width 831 height 36
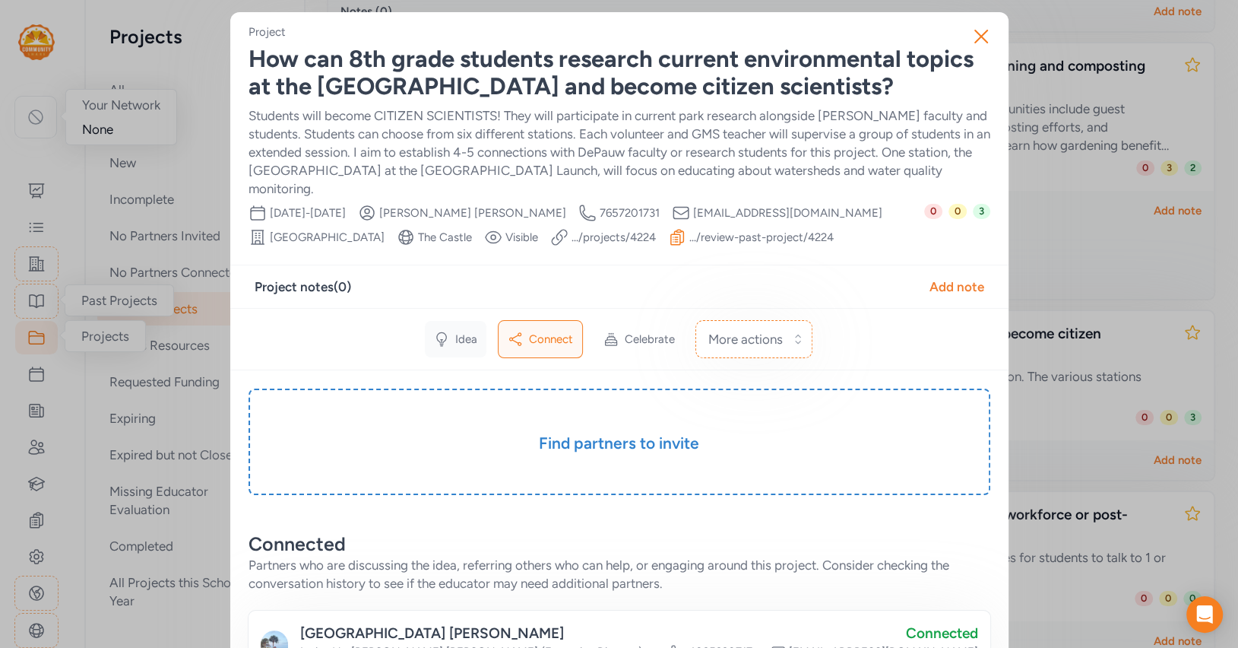
click at [461, 331] on span "Idea" at bounding box center [466, 338] width 22 height 15
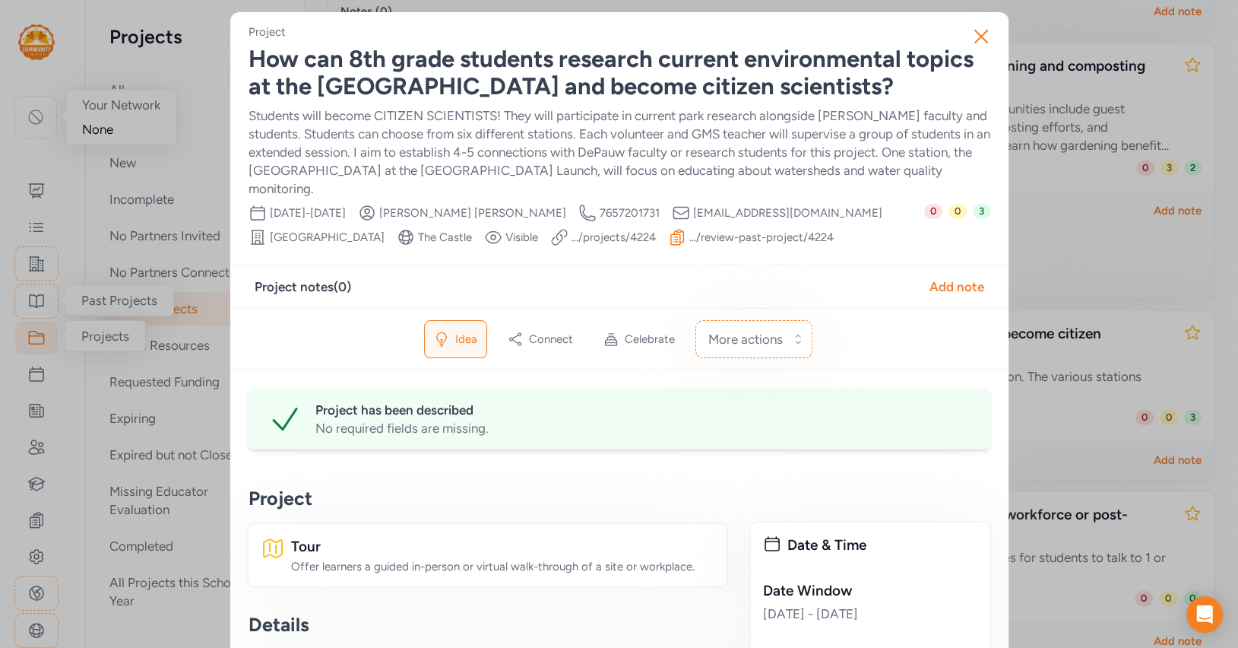
click at [382, 82] on div "How can 8th grade students research current environmental topics at the [GEOGRA…" at bounding box center [620, 73] width 742 height 55
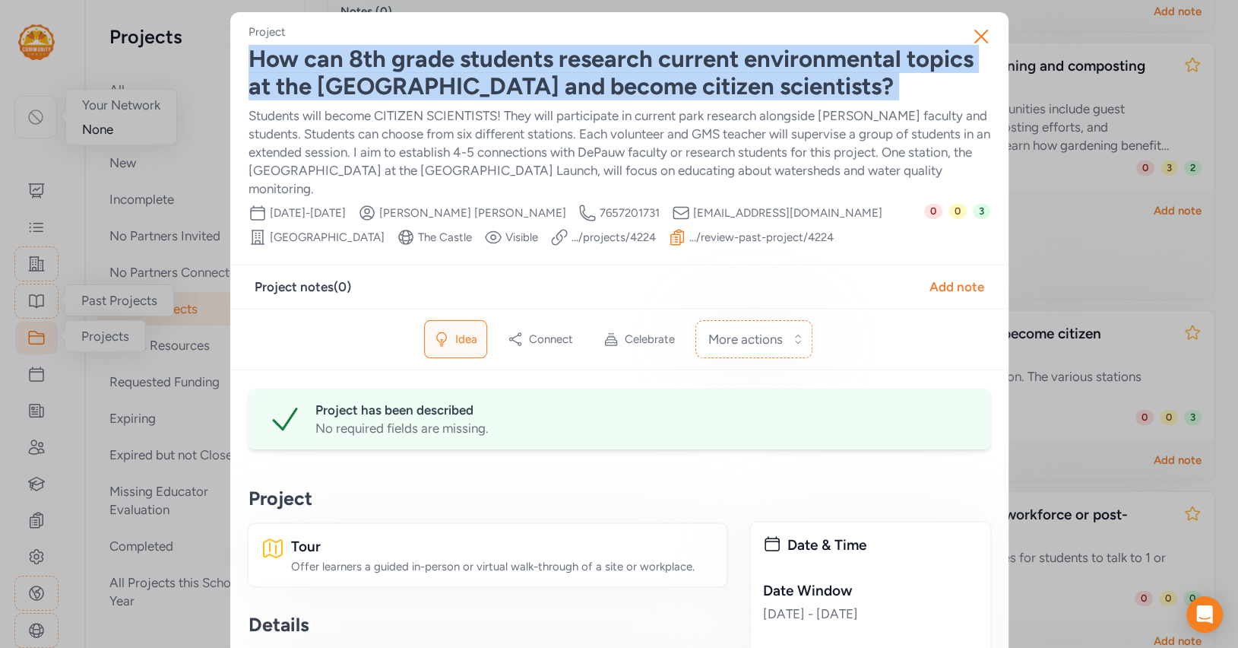
click at [382, 82] on div "How can 8th grade students research current environmental topics at the [GEOGRA…" at bounding box center [620, 73] width 742 height 55
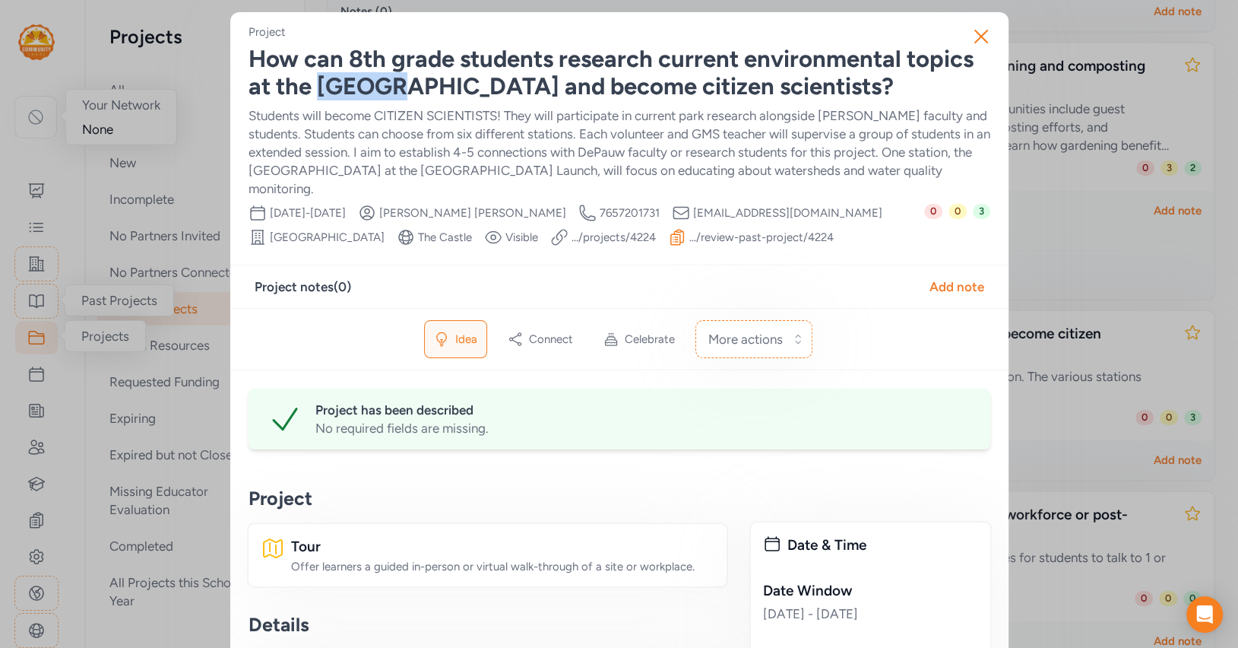
click at [382, 82] on div "How can 8th grade students research current environmental topics at the [GEOGRA…" at bounding box center [620, 73] width 742 height 55
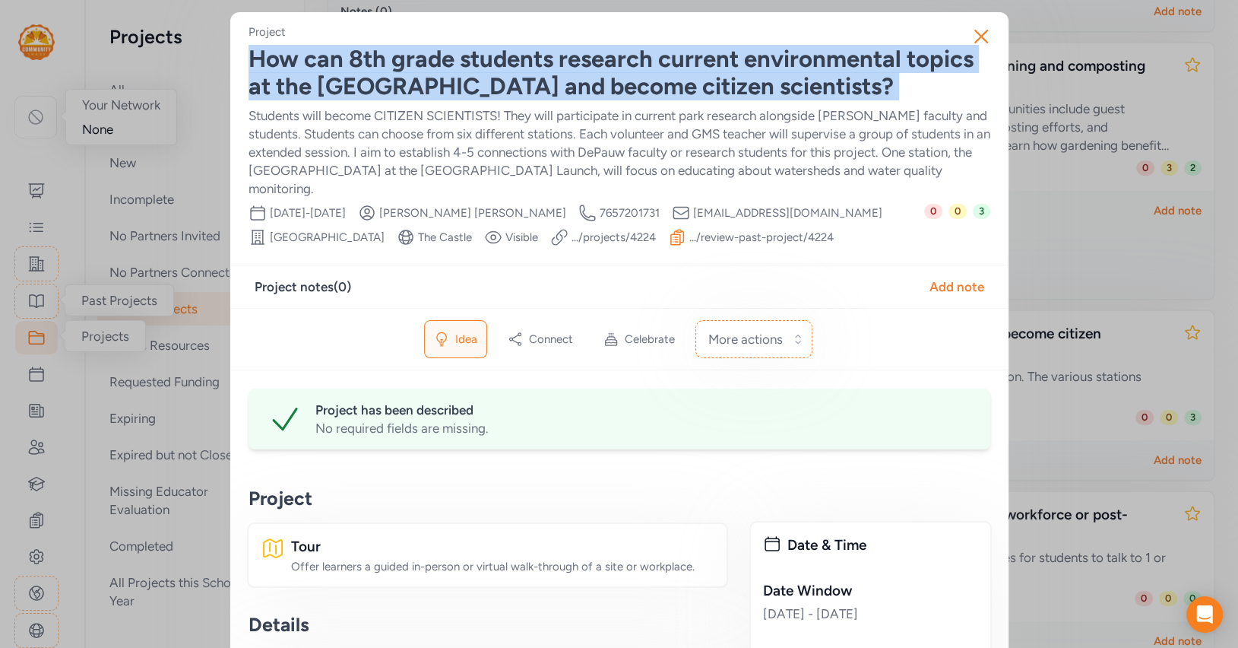
click at [382, 82] on div "How can 8th grade students research current environmental topics at the [GEOGRA…" at bounding box center [620, 73] width 742 height 55
